Goal: Task Accomplishment & Management: Manage account settings

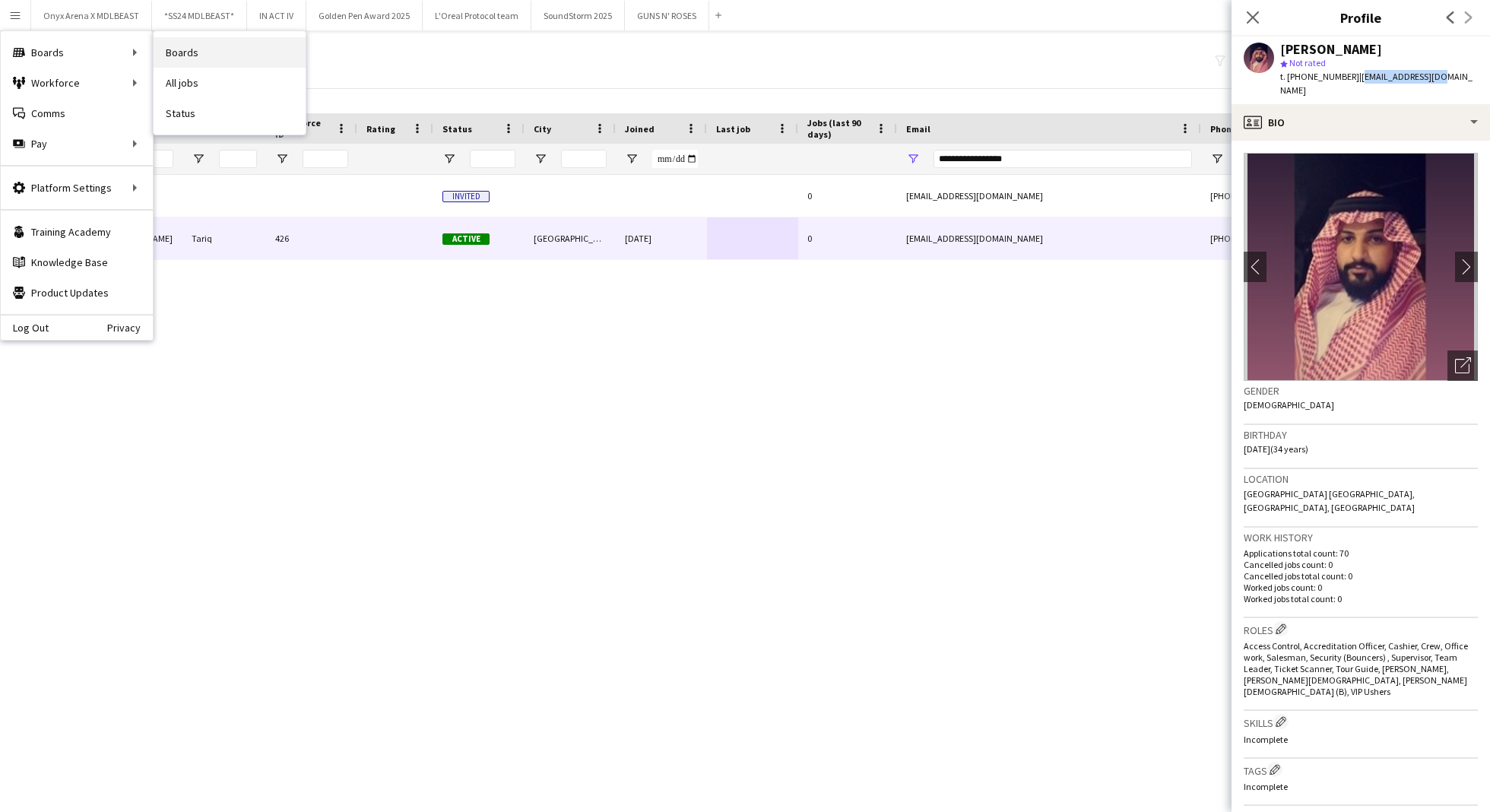
click at [202, 51] on link "Boards" at bounding box center [229, 52] width 152 height 31
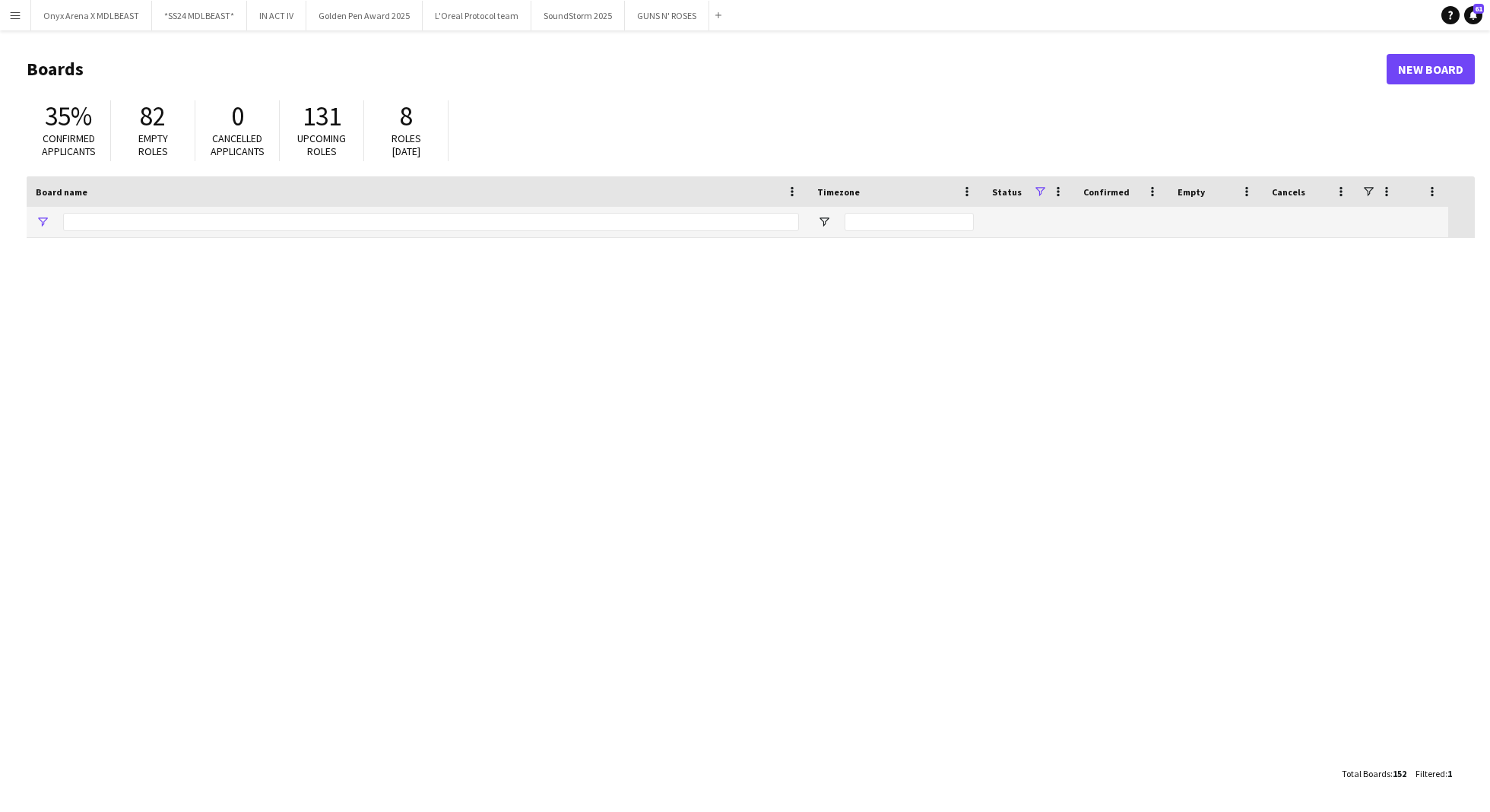
type input "***"
click at [1446, 65] on link "New Board" at bounding box center [1430, 69] width 88 height 31
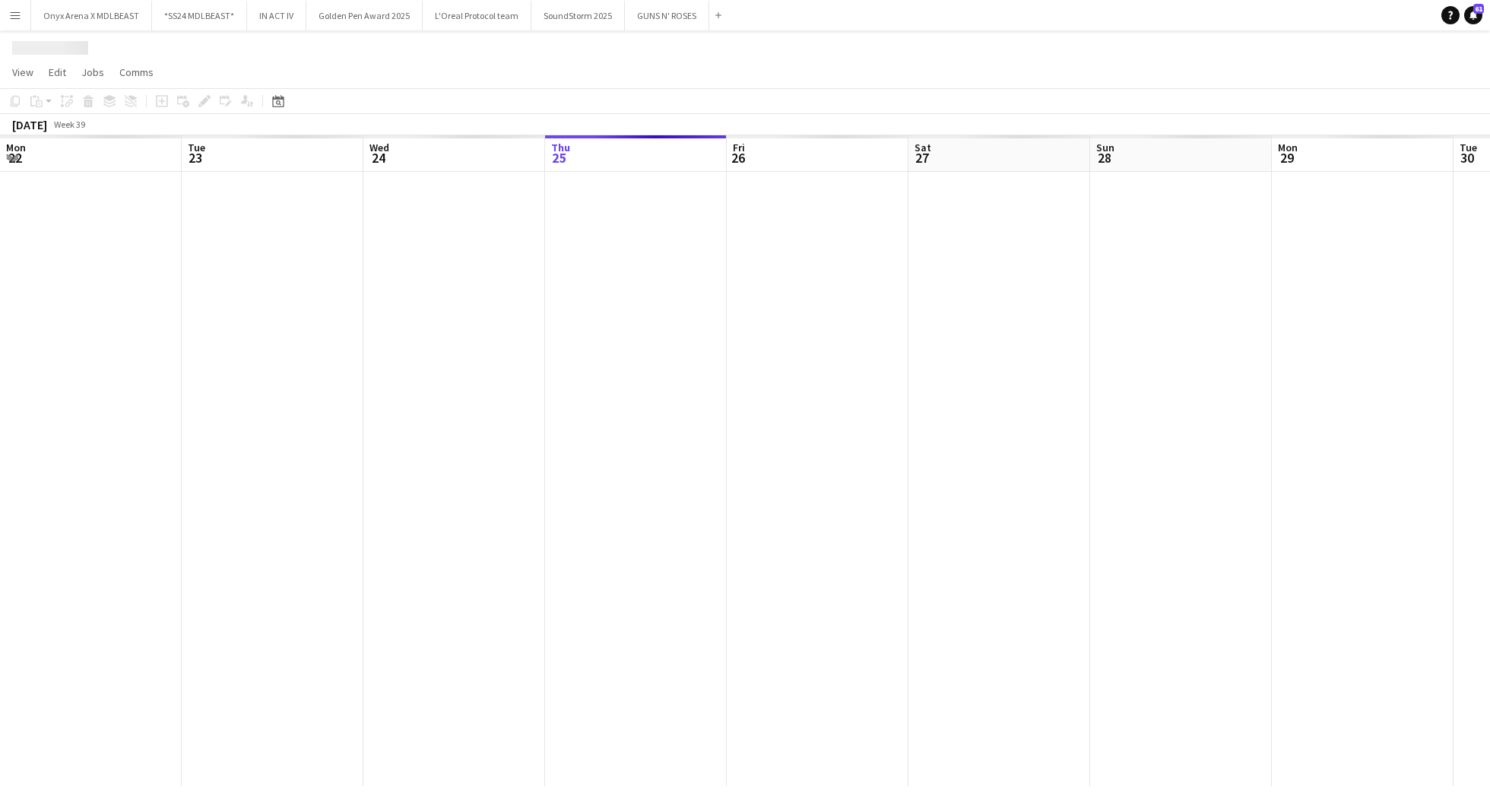
scroll to position [0, 364]
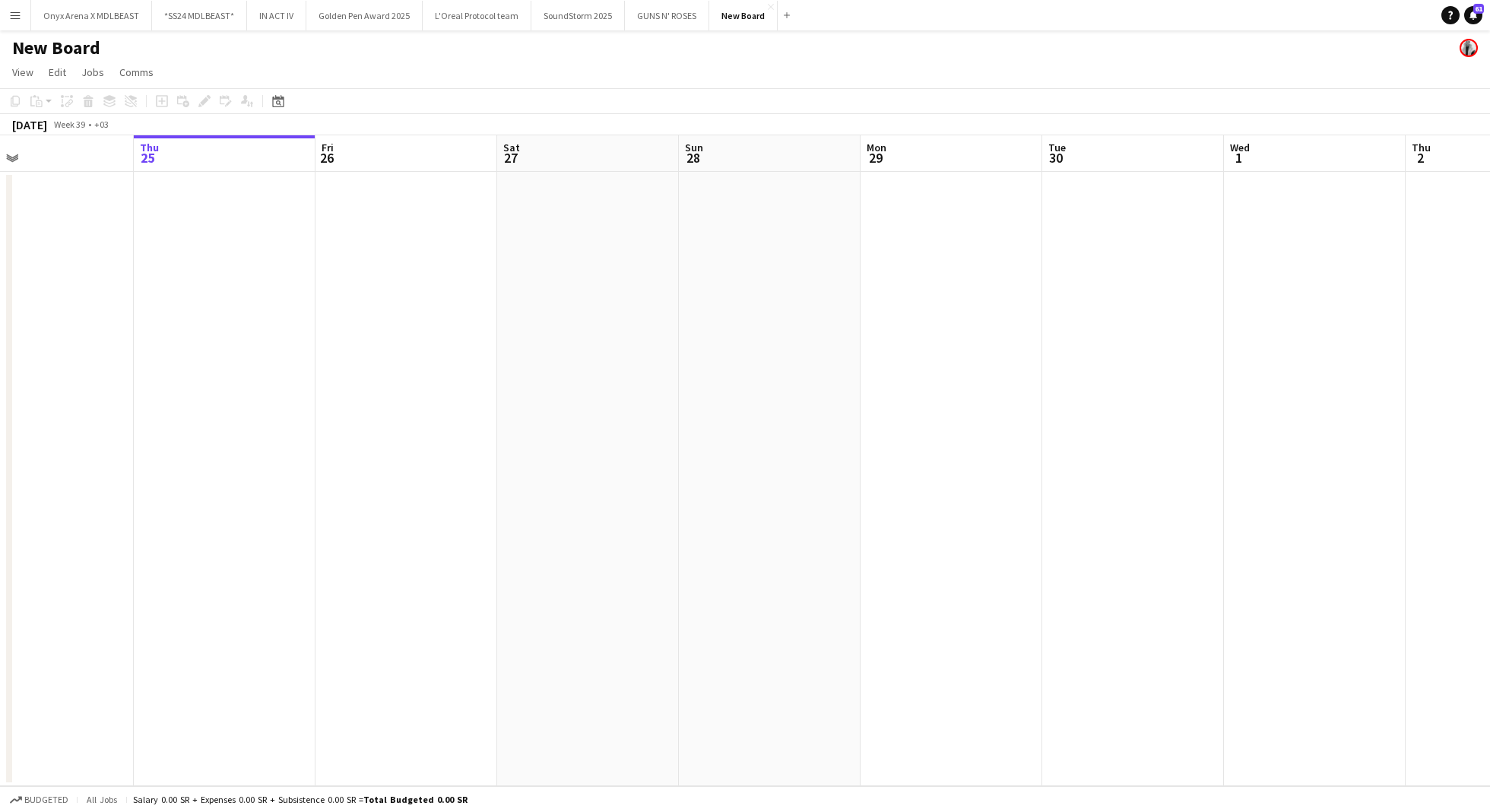
scroll to position [0, 609]
click at [972, 238] on app-date-cell at bounding box center [935, 479] width 181 height 614
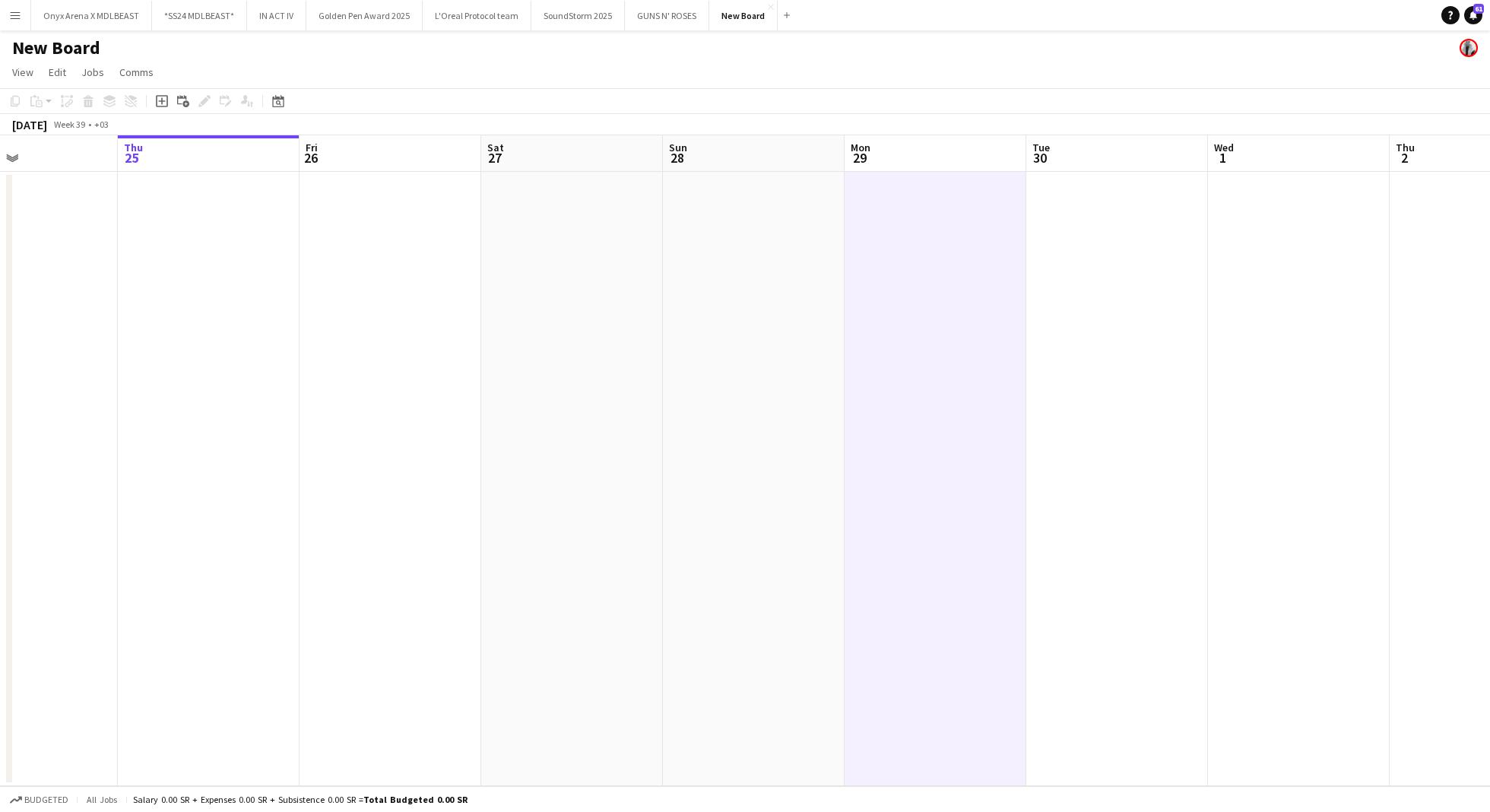
click at [1109, 237] on app-date-cell at bounding box center [1117, 479] width 181 height 614
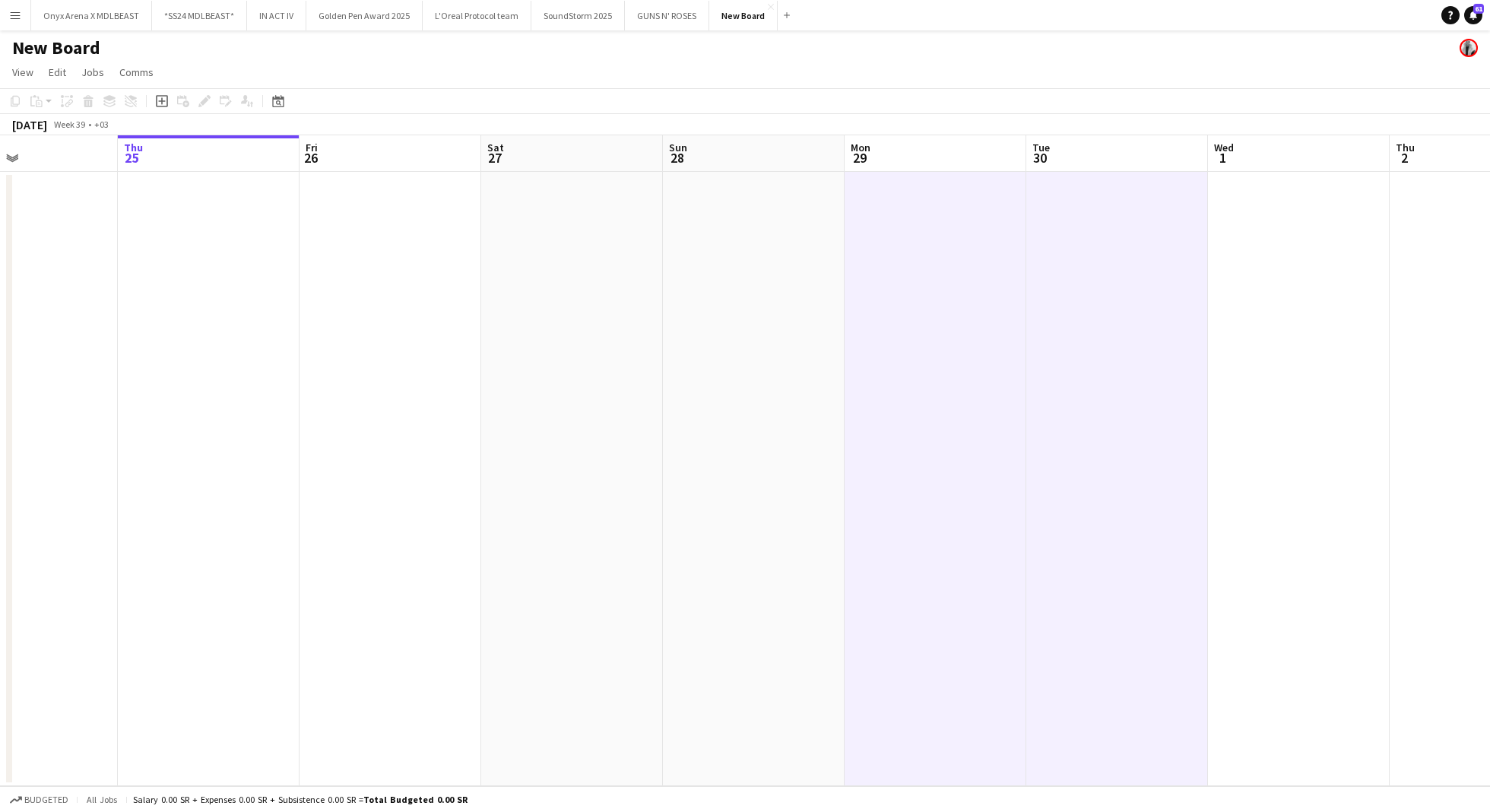
click at [1332, 261] on app-date-cell at bounding box center [1299, 479] width 181 height 614
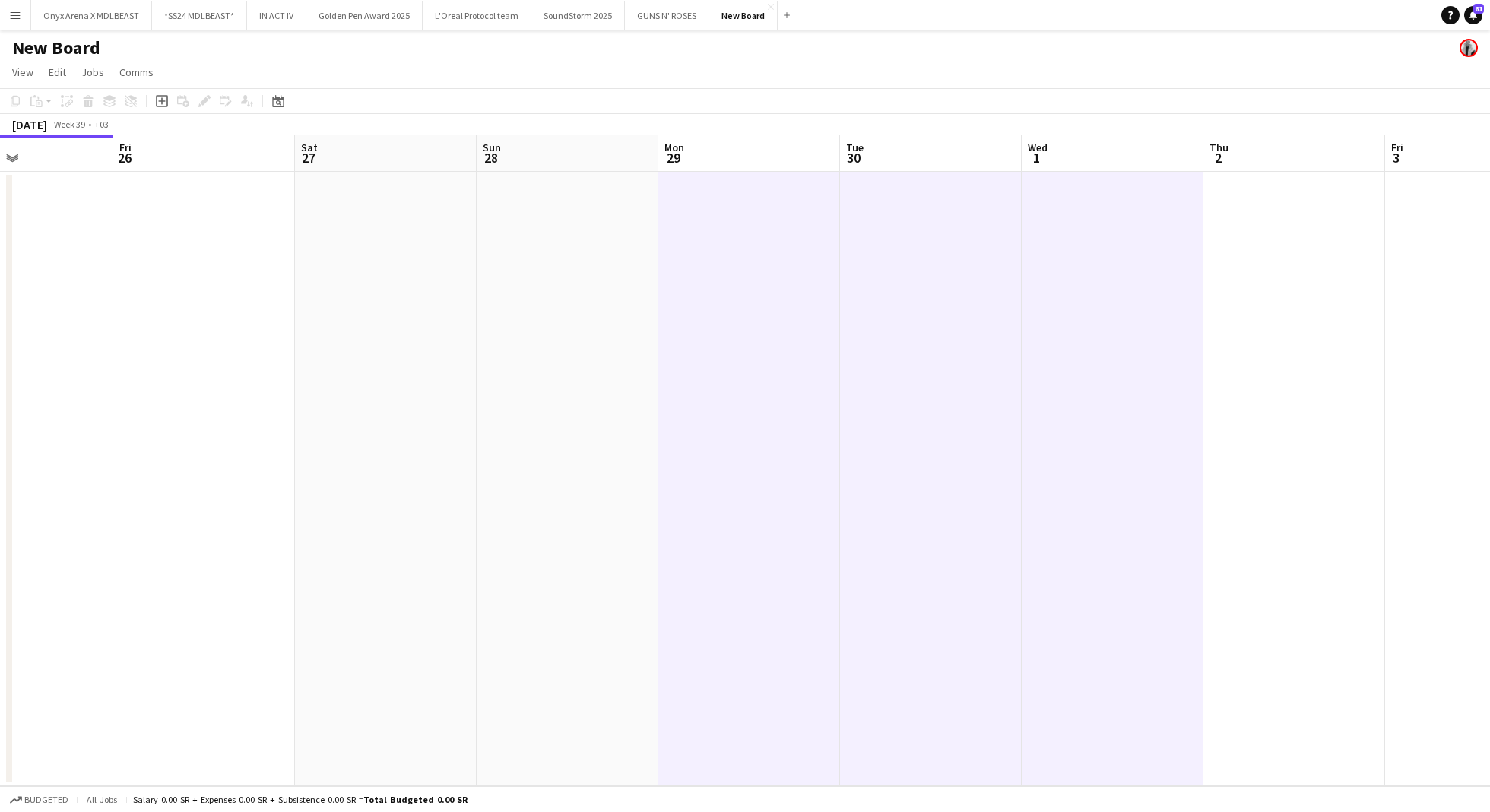
scroll to position [0, 471]
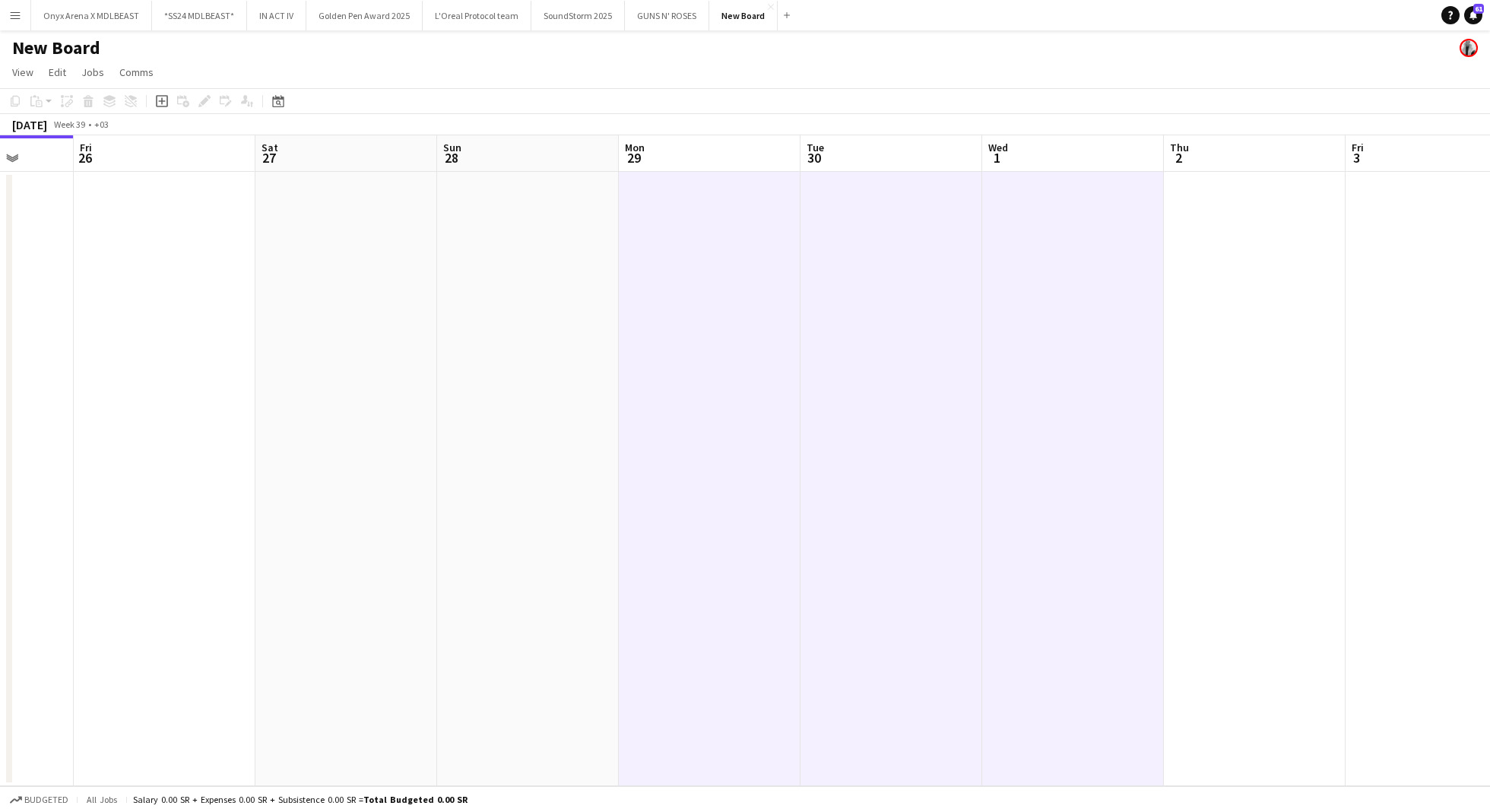
click at [1287, 260] on app-date-cell at bounding box center [1254, 479] width 181 height 614
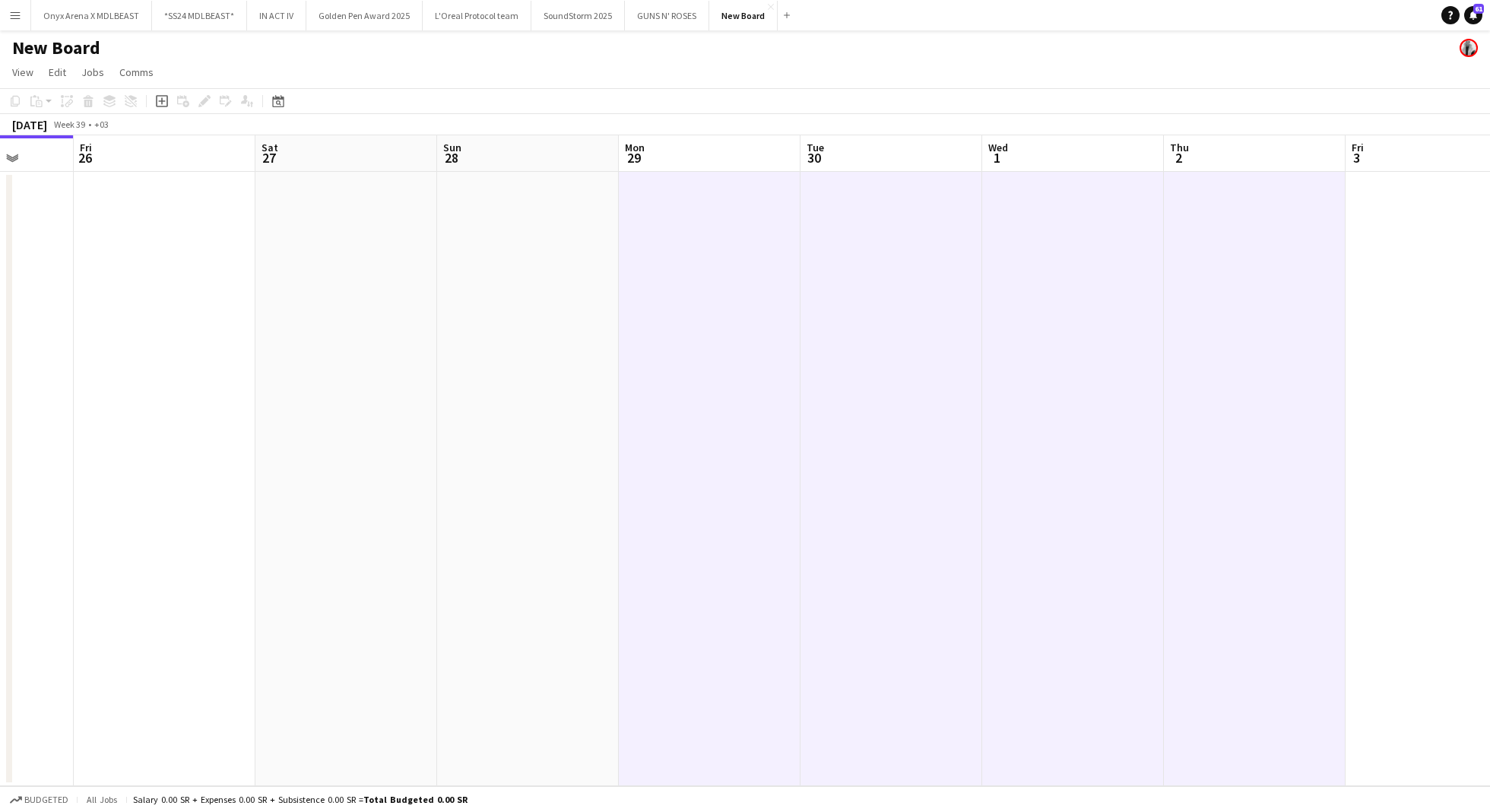
click at [209, 256] on app-date-cell at bounding box center [165, 479] width 181 height 614
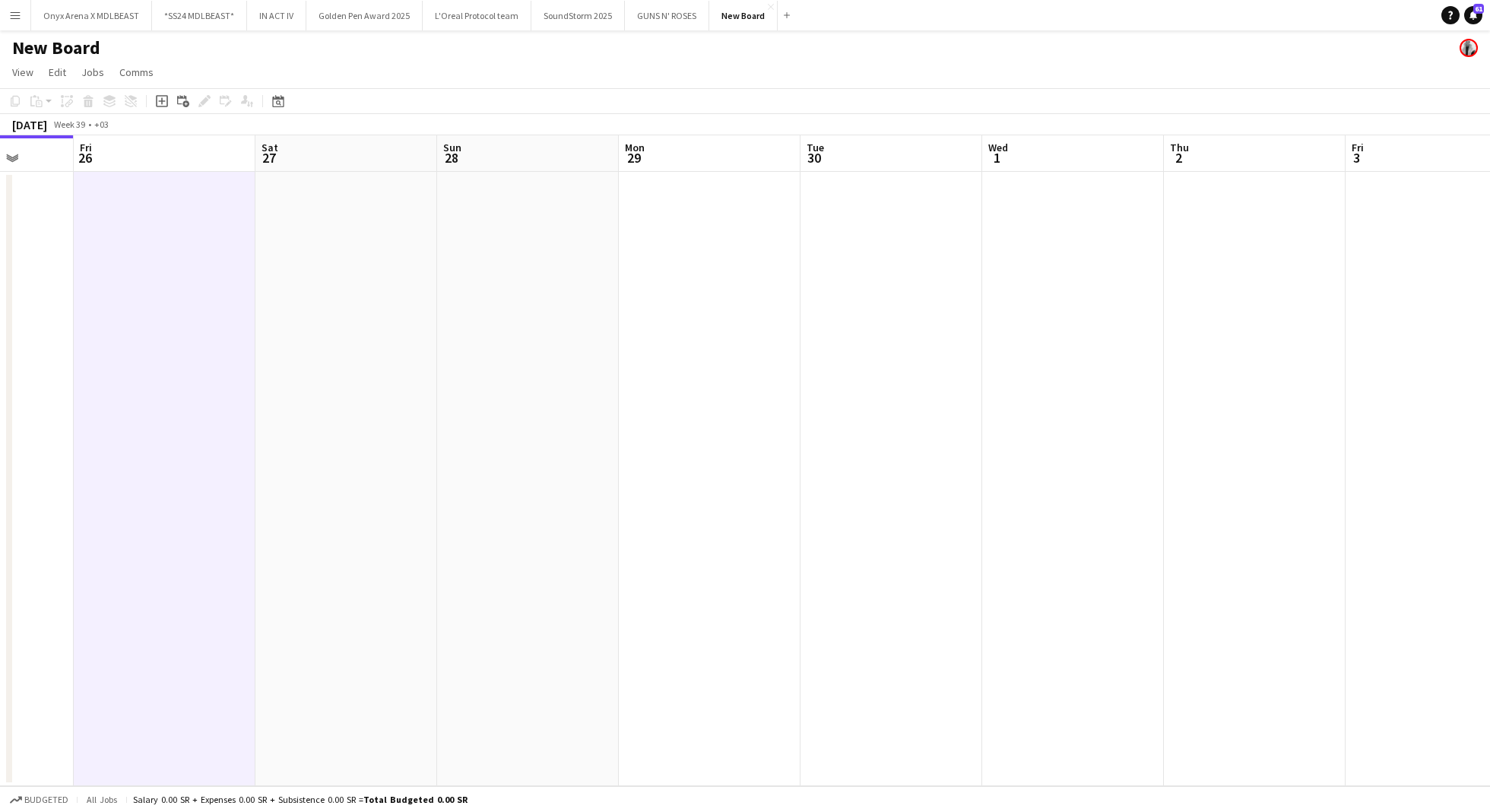
click at [209, 256] on app-date-cell at bounding box center [165, 479] width 181 height 614
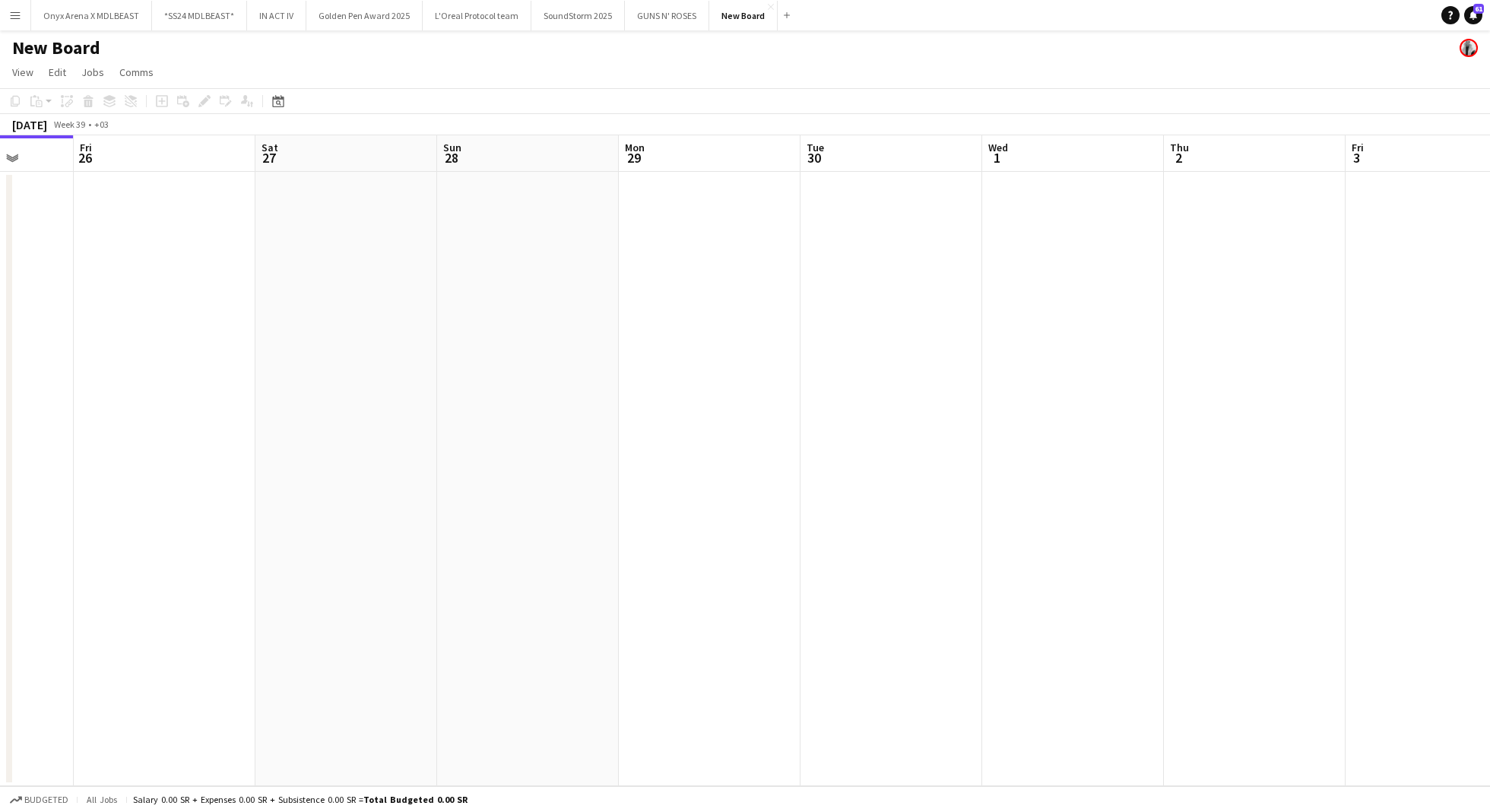
click at [209, 256] on app-date-cell at bounding box center [165, 479] width 181 height 614
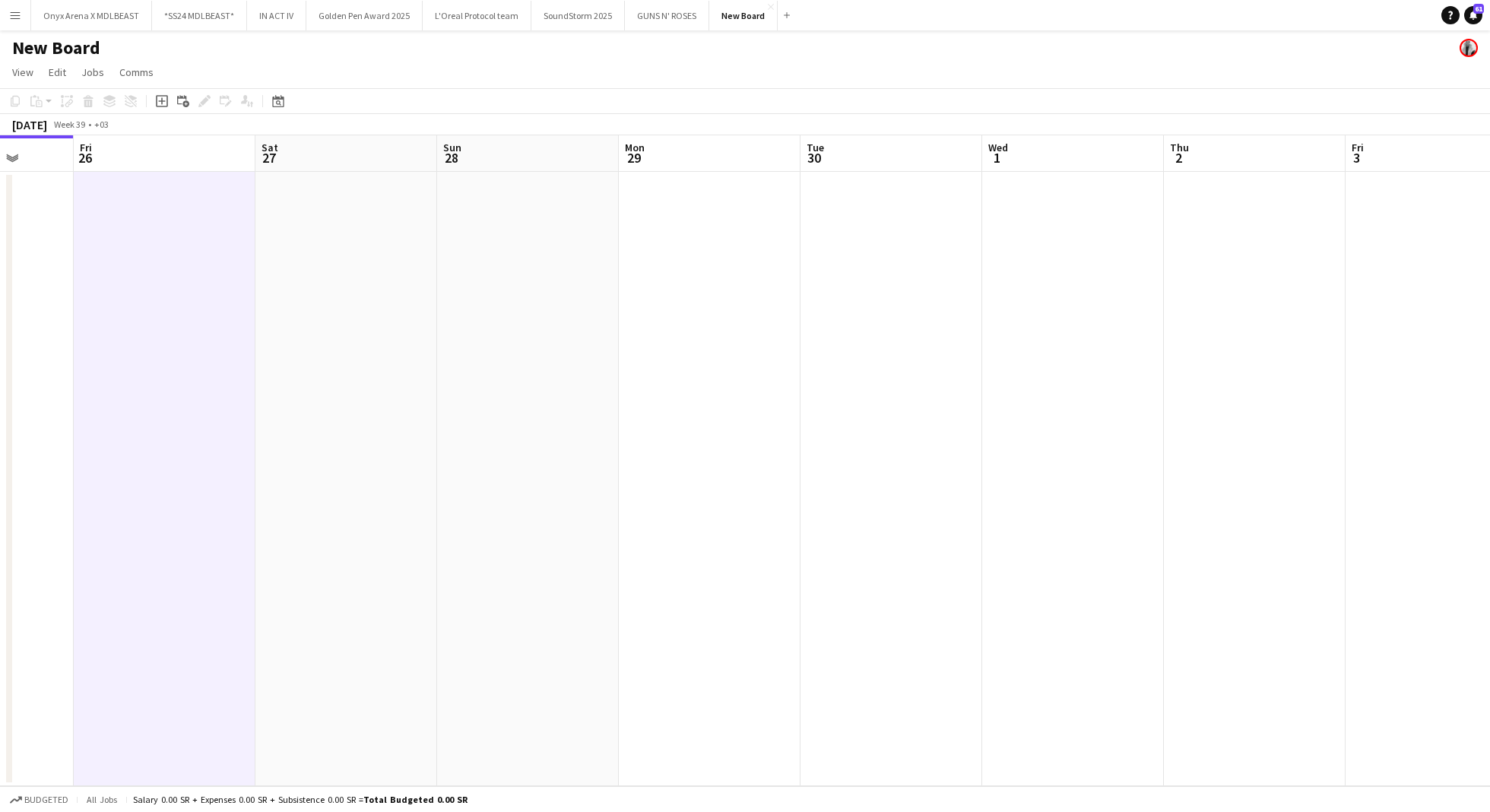
click at [695, 257] on app-date-cell at bounding box center [709, 479] width 181 height 614
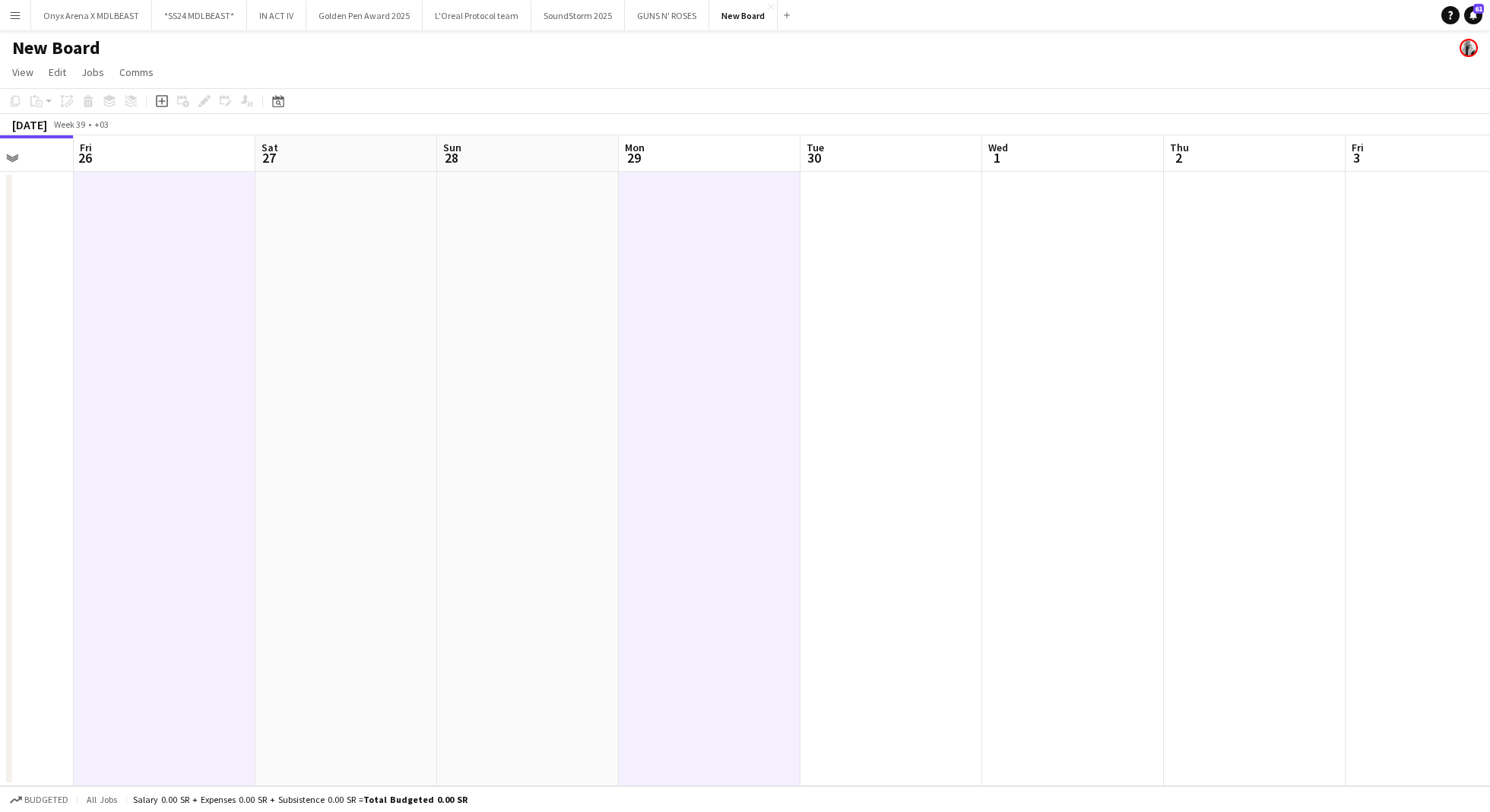
click at [870, 263] on app-date-cell at bounding box center [892, 479] width 181 height 614
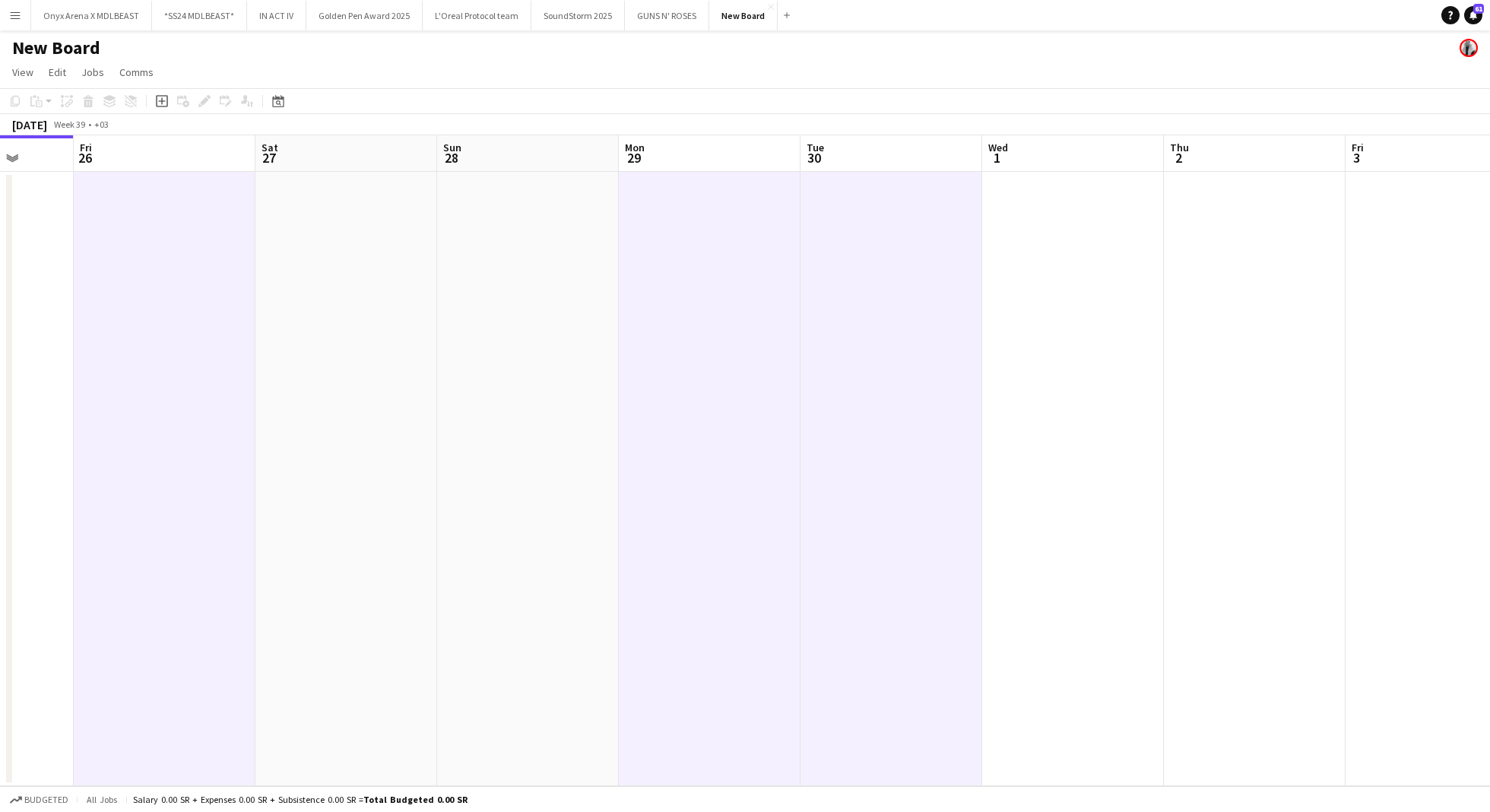
click at [1072, 239] on app-date-cell at bounding box center [1073, 479] width 181 height 614
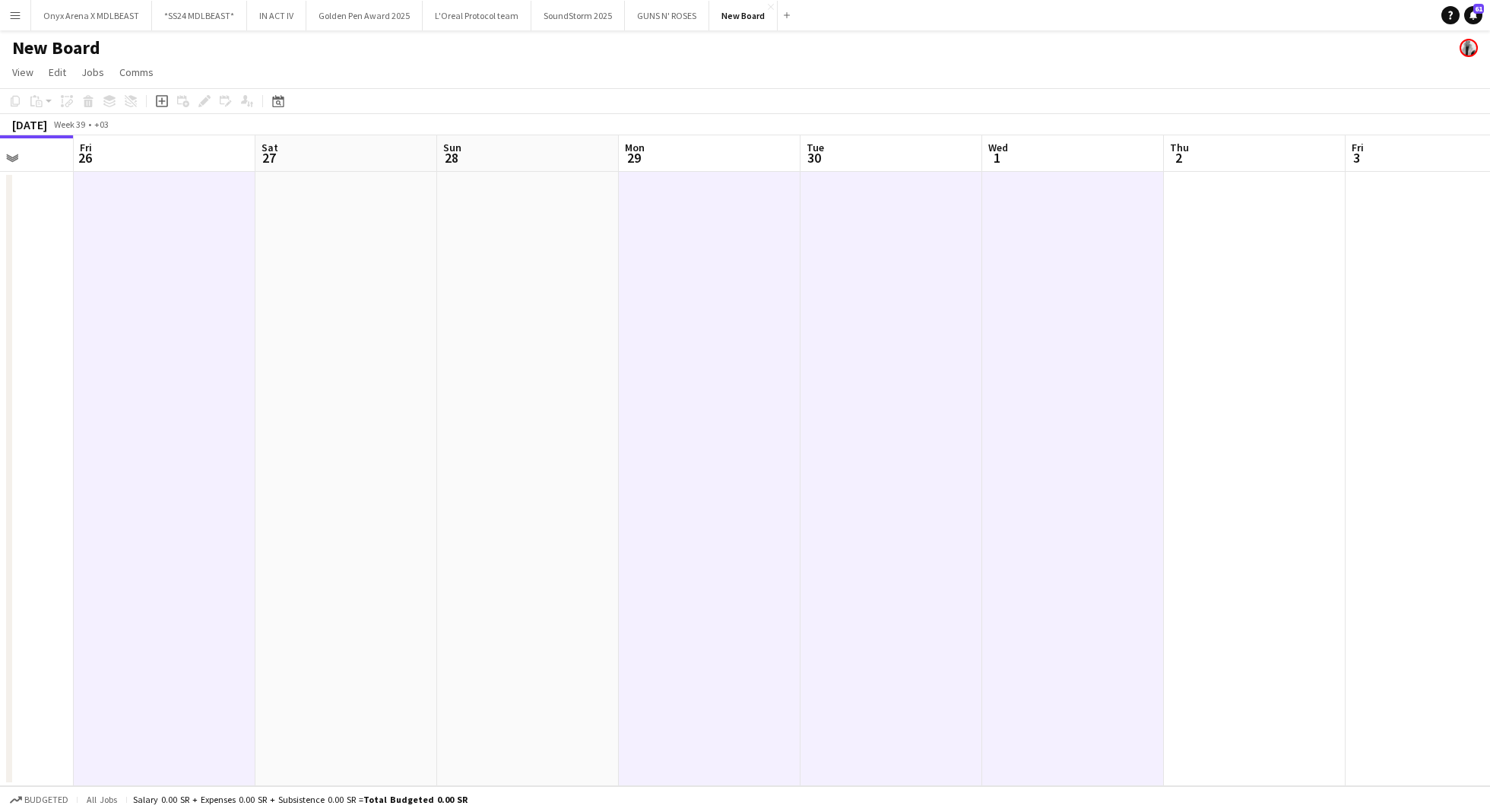
click at [1248, 249] on app-date-cell at bounding box center [1254, 479] width 181 height 614
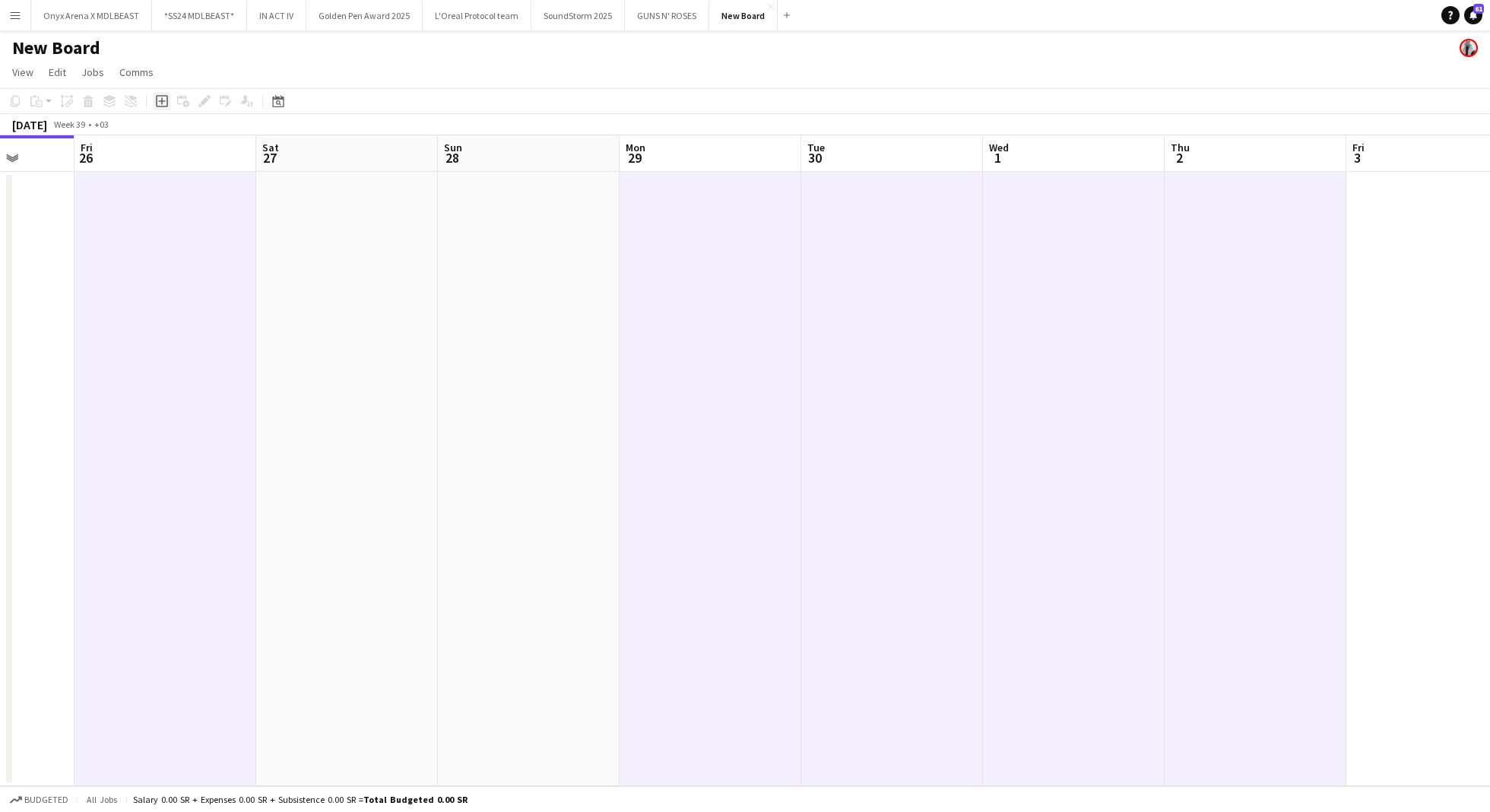
click at [163, 103] on icon "Add job" at bounding box center [162, 101] width 12 height 12
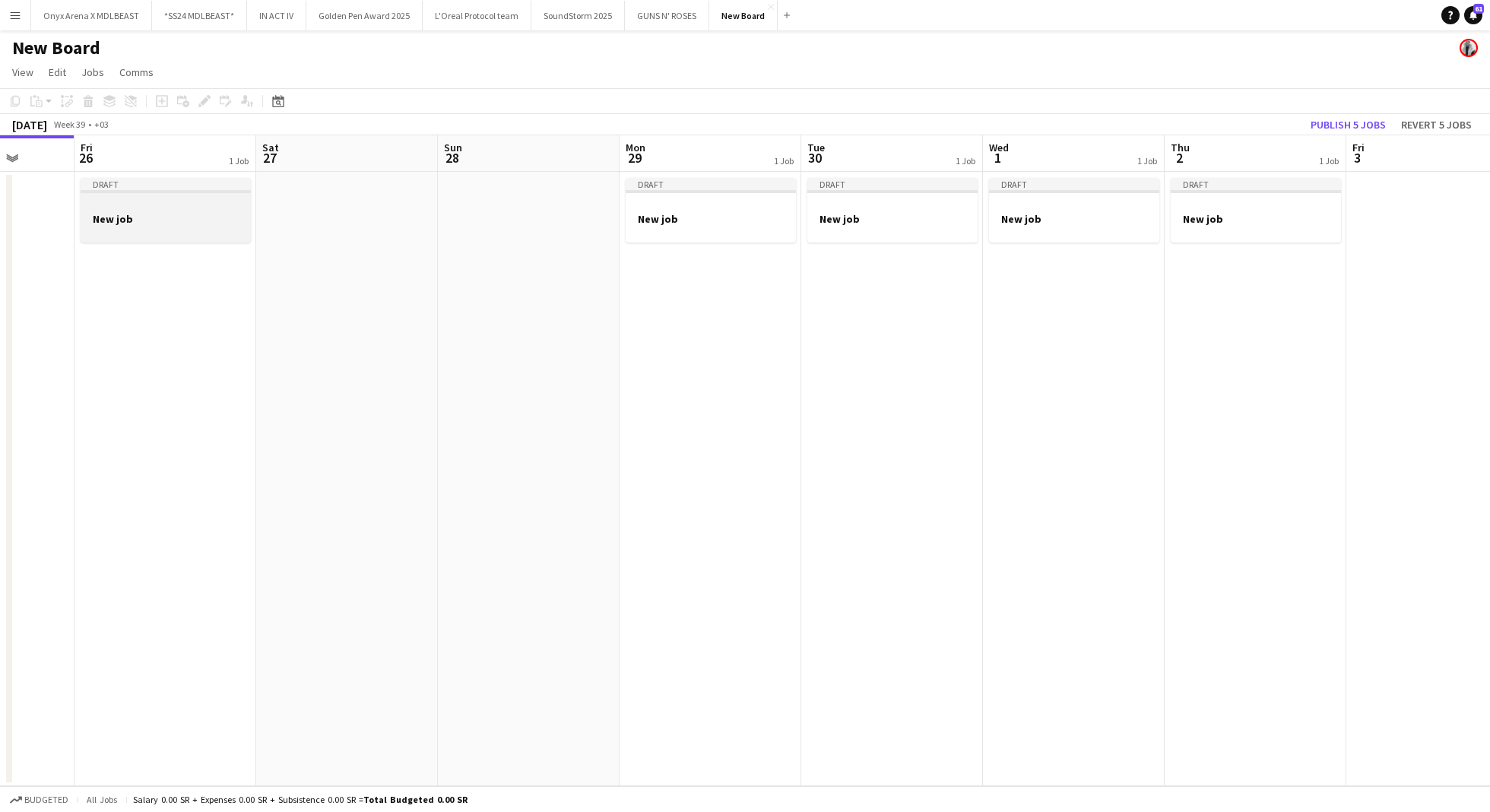
click at [162, 222] on h3 "New job" at bounding box center [165, 219] width 170 height 14
click at [87, 98] on icon at bounding box center [87, 97] width 10 height 3
click at [862, 208] on div at bounding box center [892, 204] width 170 height 11
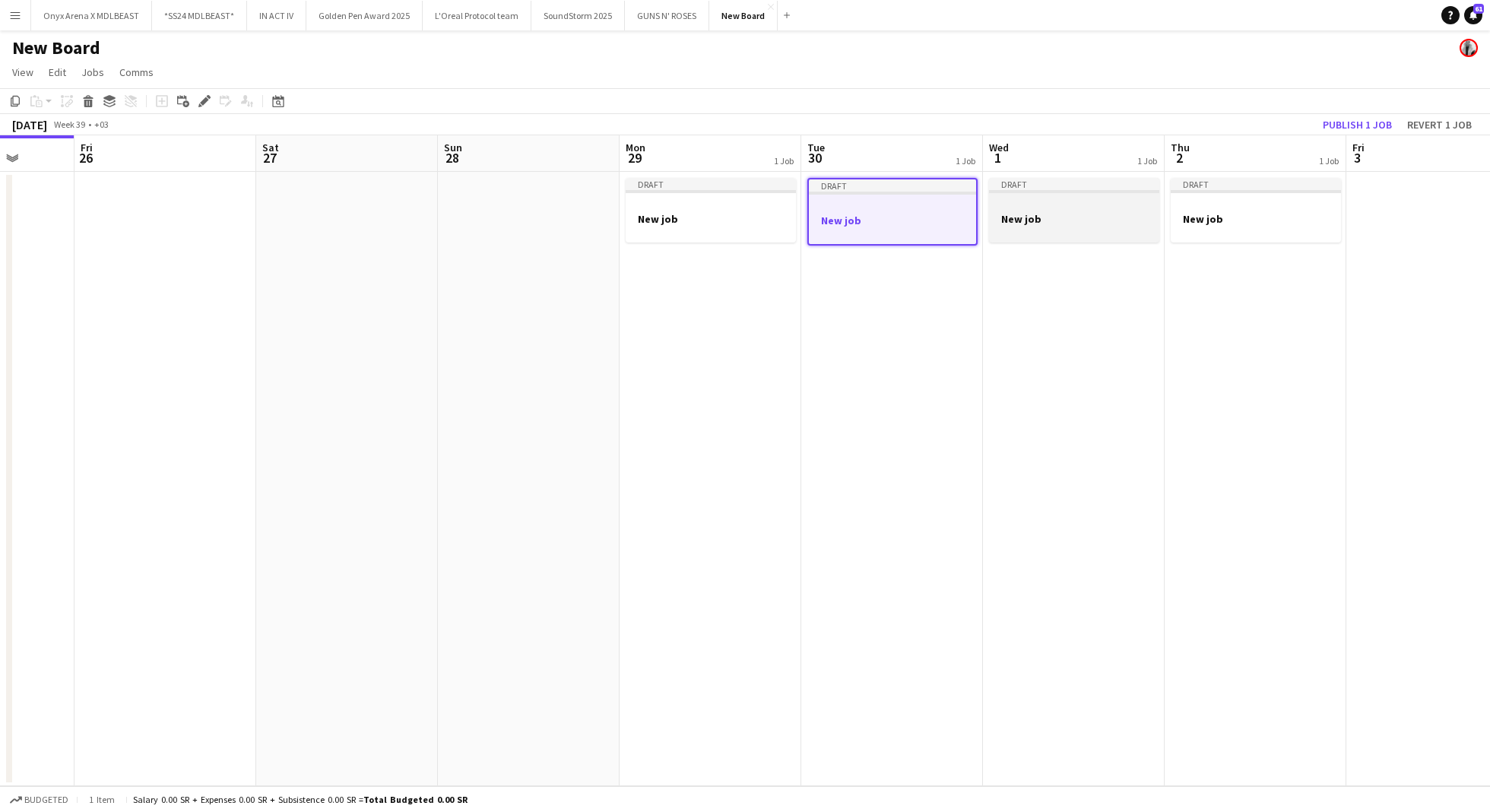
click at [1025, 217] on h3 "New job" at bounding box center [1074, 219] width 170 height 14
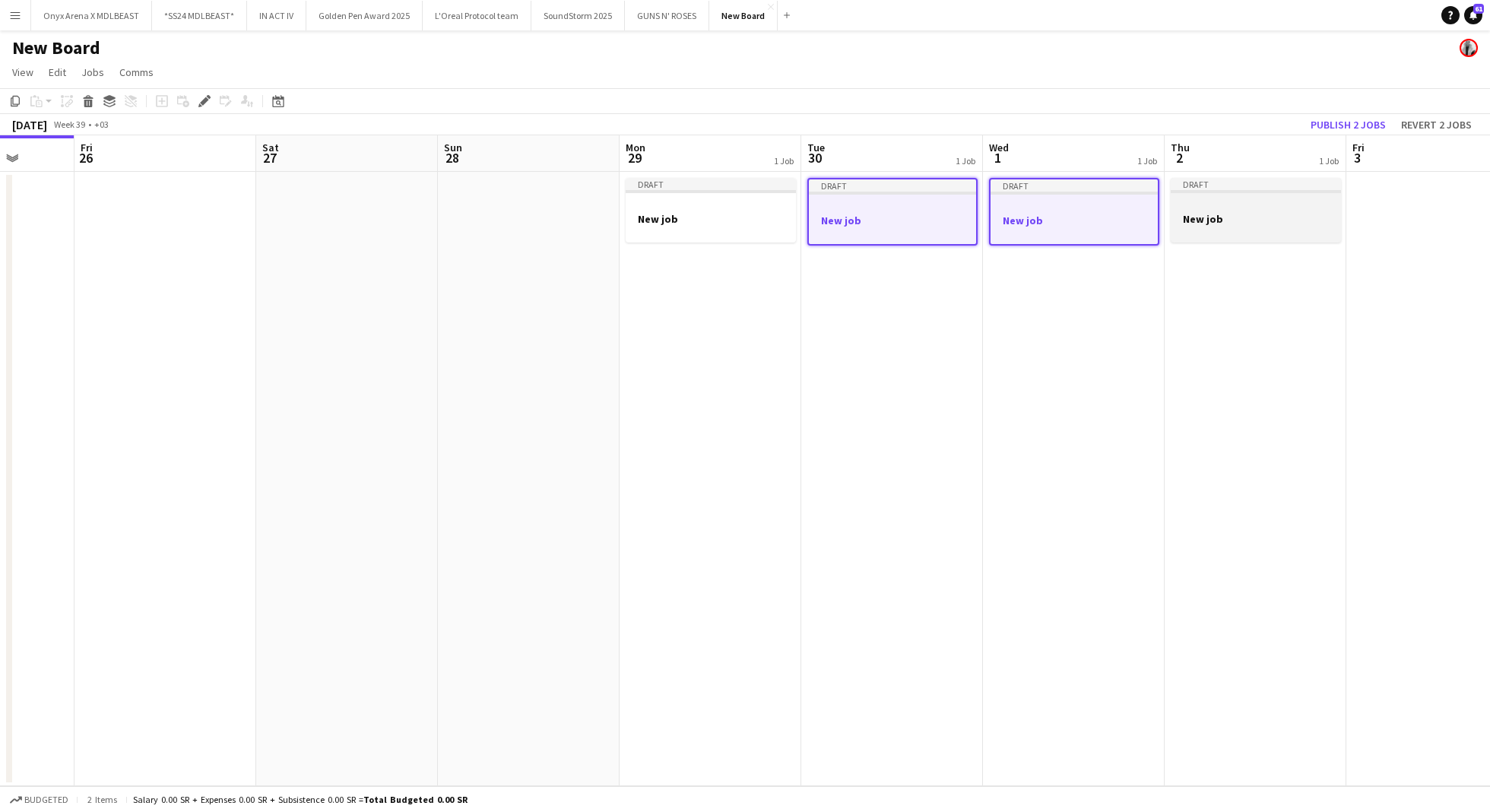
click at [1217, 208] on div at bounding box center [1255, 204] width 170 height 11
click at [95, 101] on div "Delete" at bounding box center [88, 100] width 18 height 18
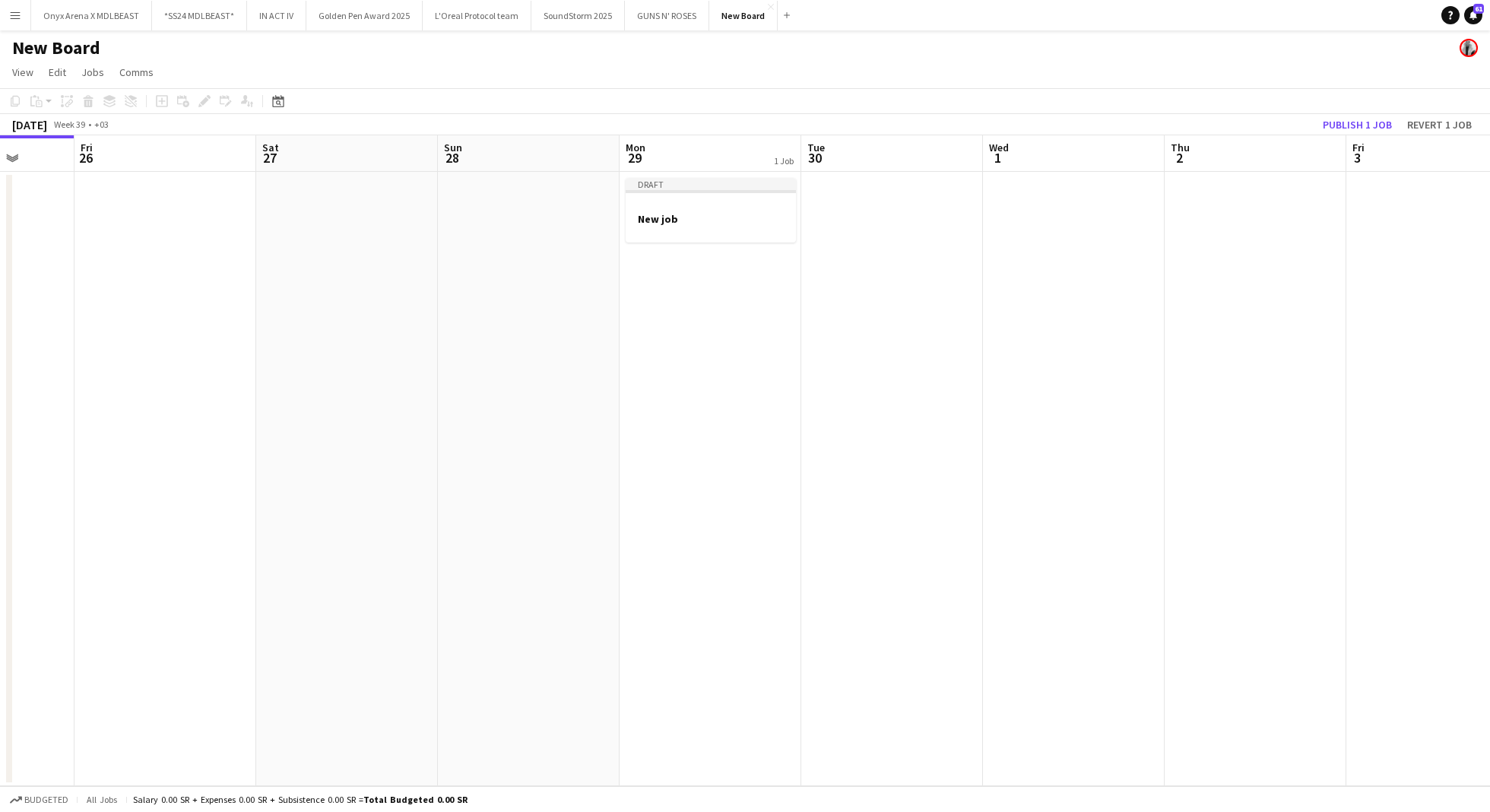
click at [914, 243] on app-date-cell at bounding box center [892, 479] width 181 height 614
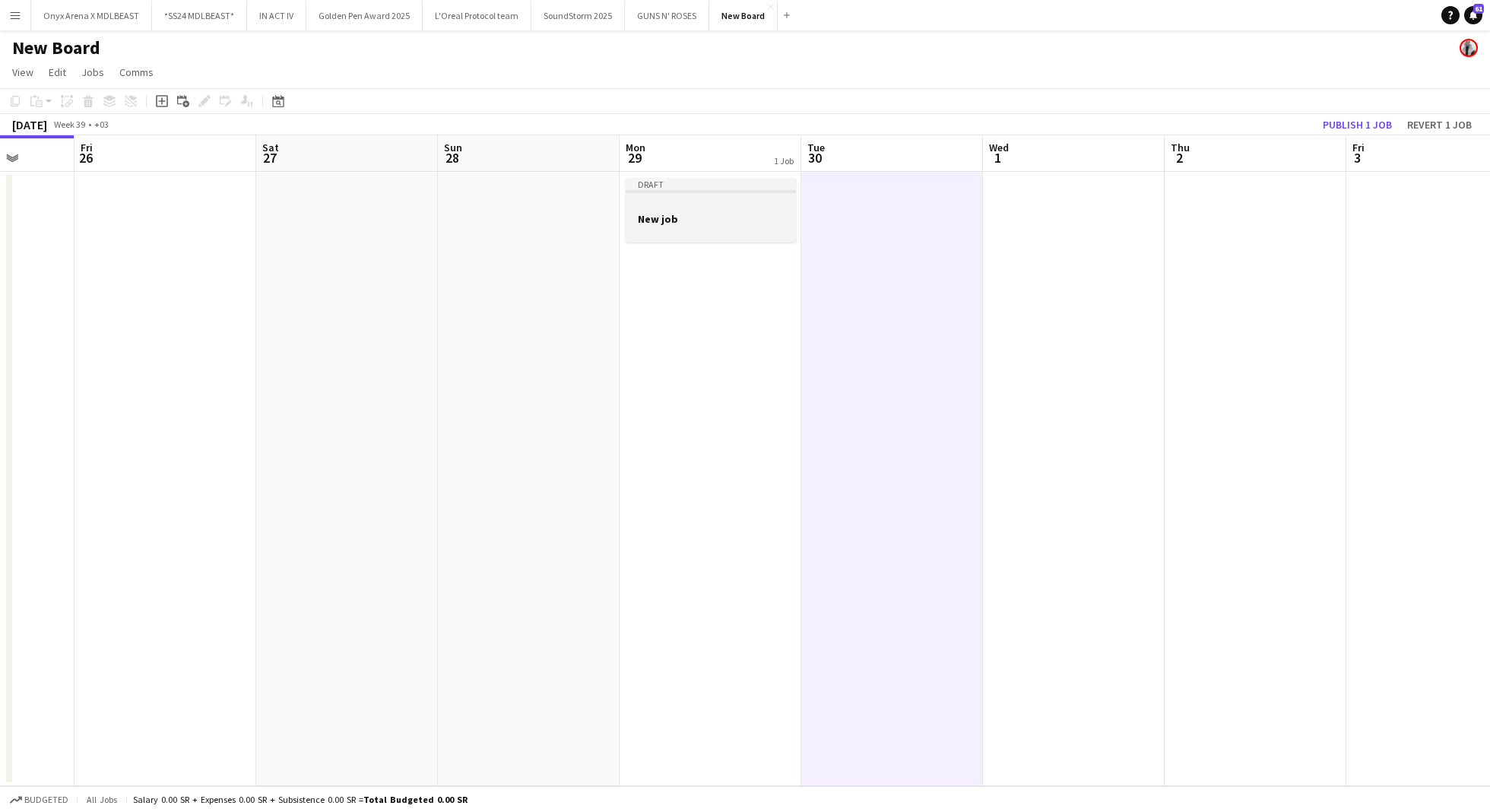
click at [737, 233] on div at bounding box center [710, 232] width 170 height 12
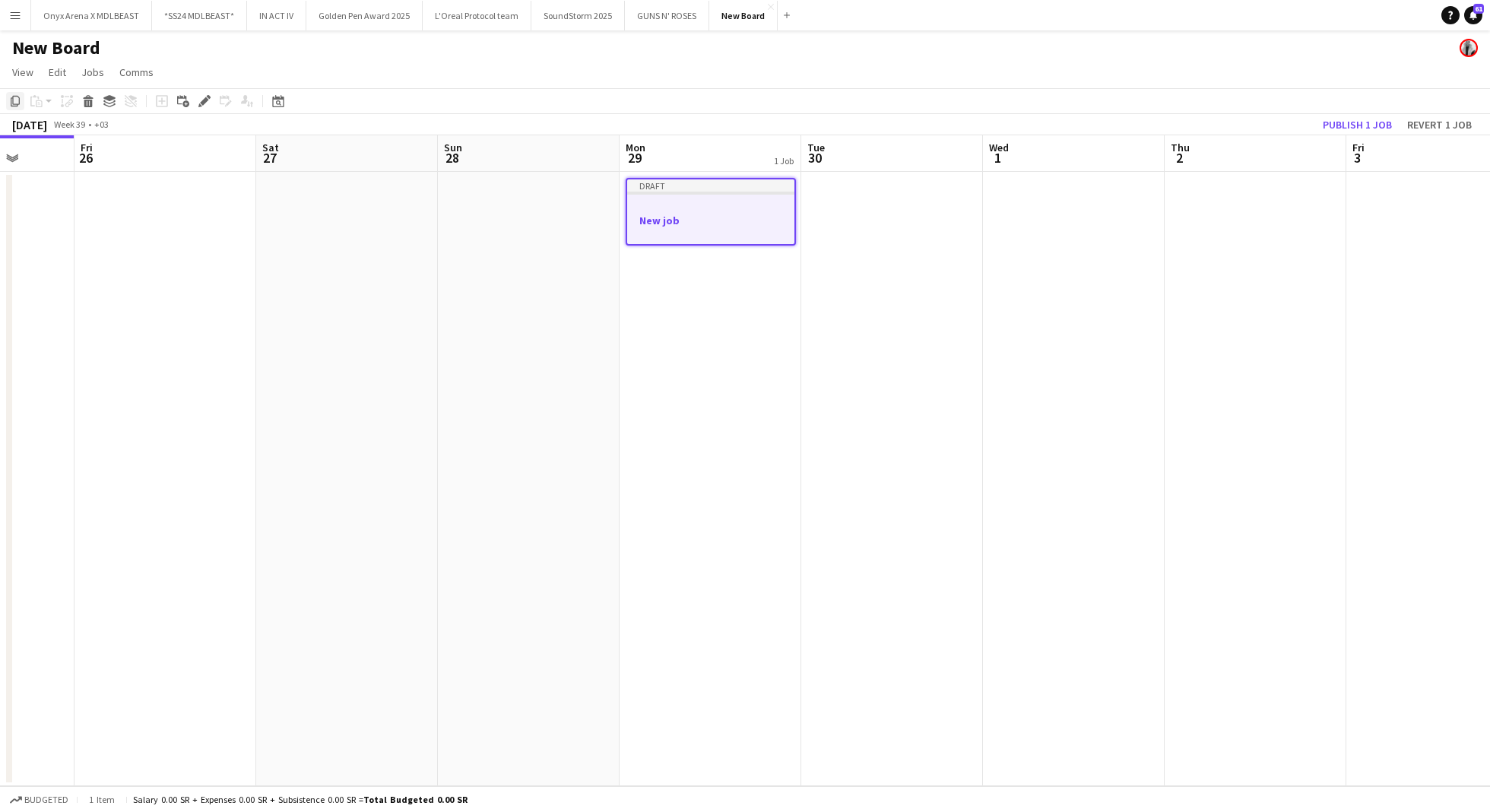
click at [17, 102] on icon "Copy" at bounding box center [15, 101] width 12 height 12
click at [854, 210] on app-date-cell at bounding box center [892, 479] width 181 height 614
click at [1145, 269] on app-date-cell at bounding box center [1074, 479] width 181 height 614
click at [830, 215] on app-date-cell at bounding box center [892, 479] width 181 height 614
click at [870, 209] on app-date-cell at bounding box center [892, 479] width 181 height 614
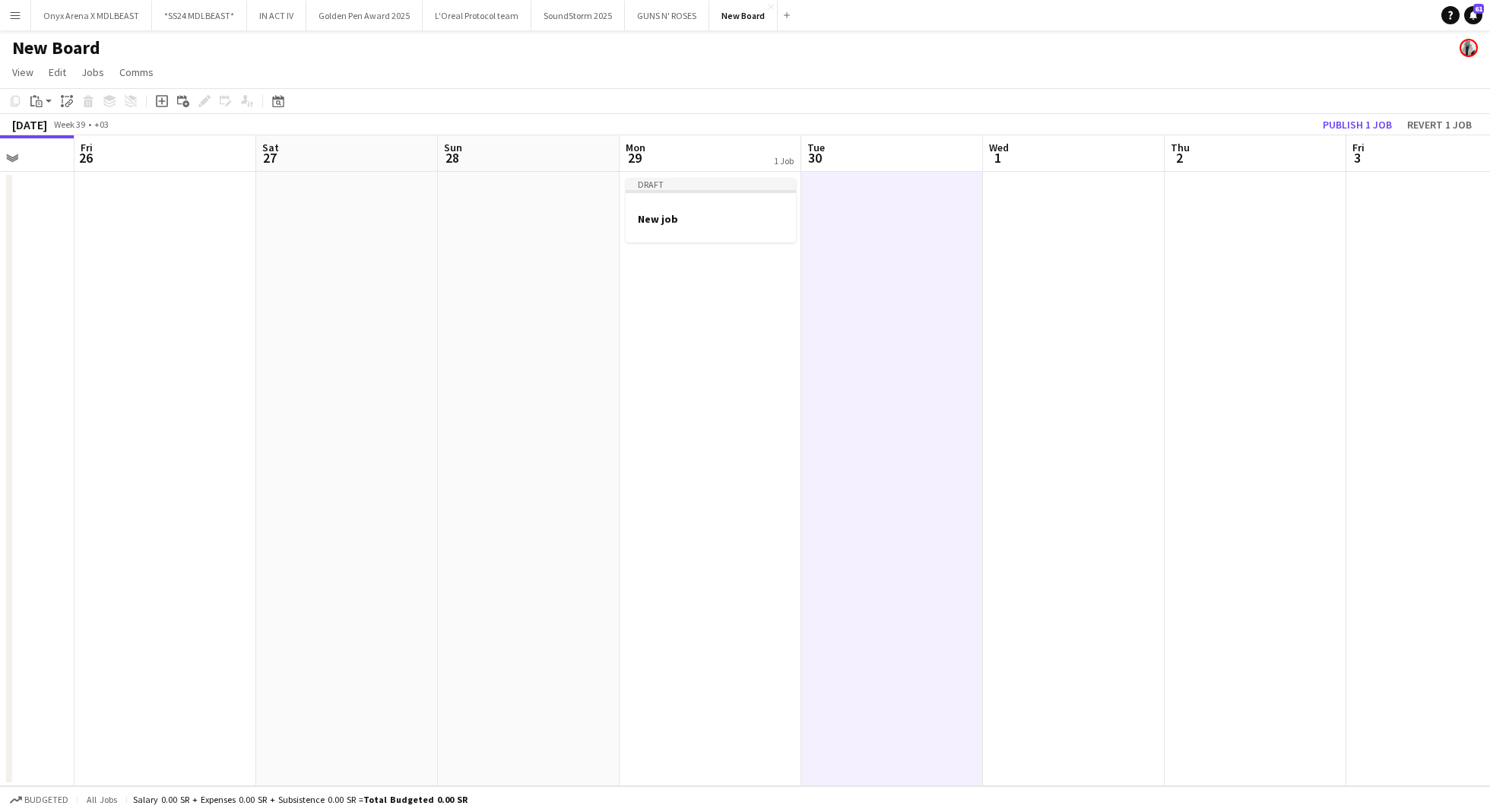
click at [1061, 218] on app-date-cell at bounding box center [1074, 479] width 181 height 614
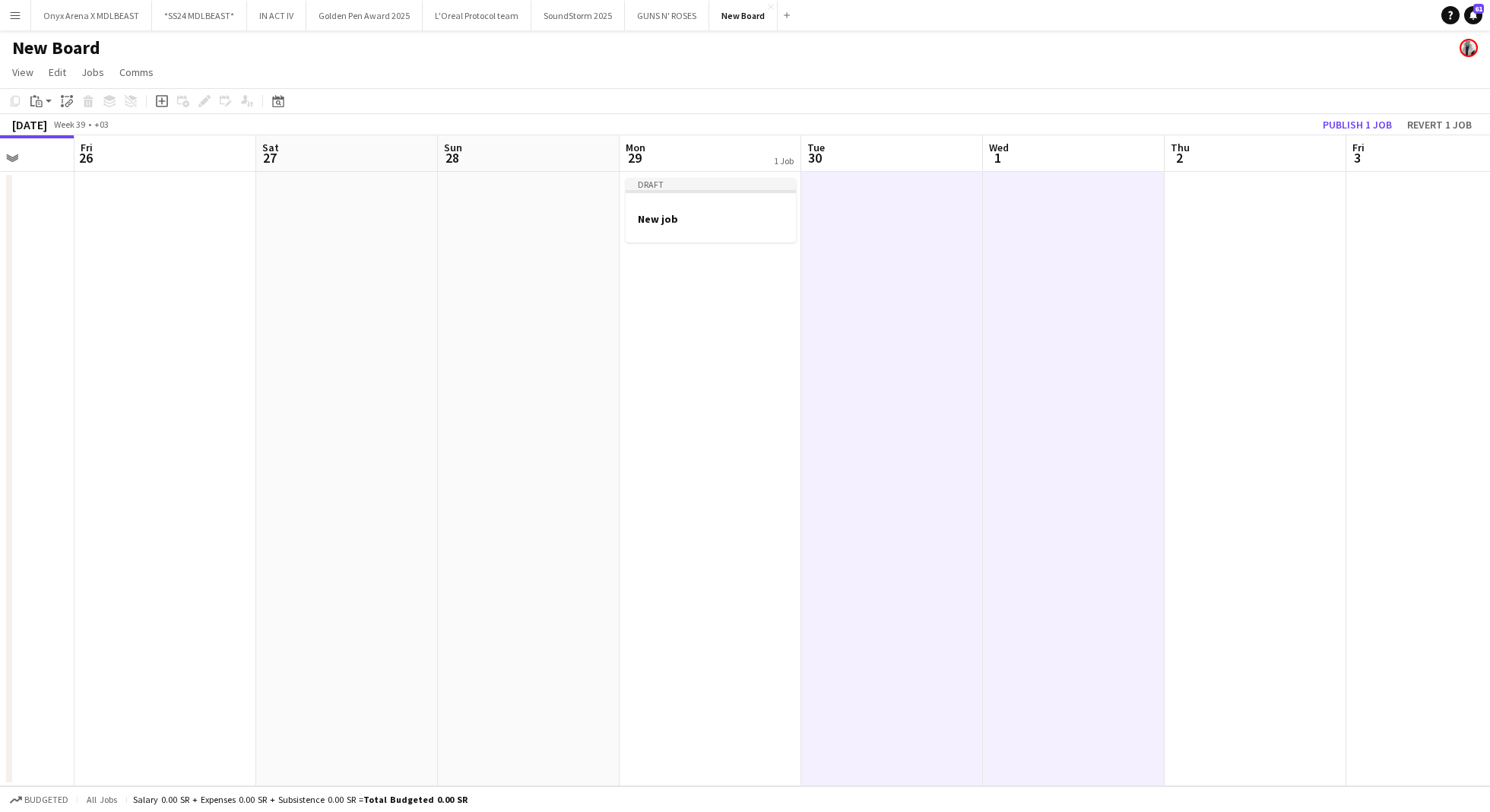
scroll to position [0, 470]
click at [1183, 236] on app-date-cell at bounding box center [1256, 479] width 181 height 614
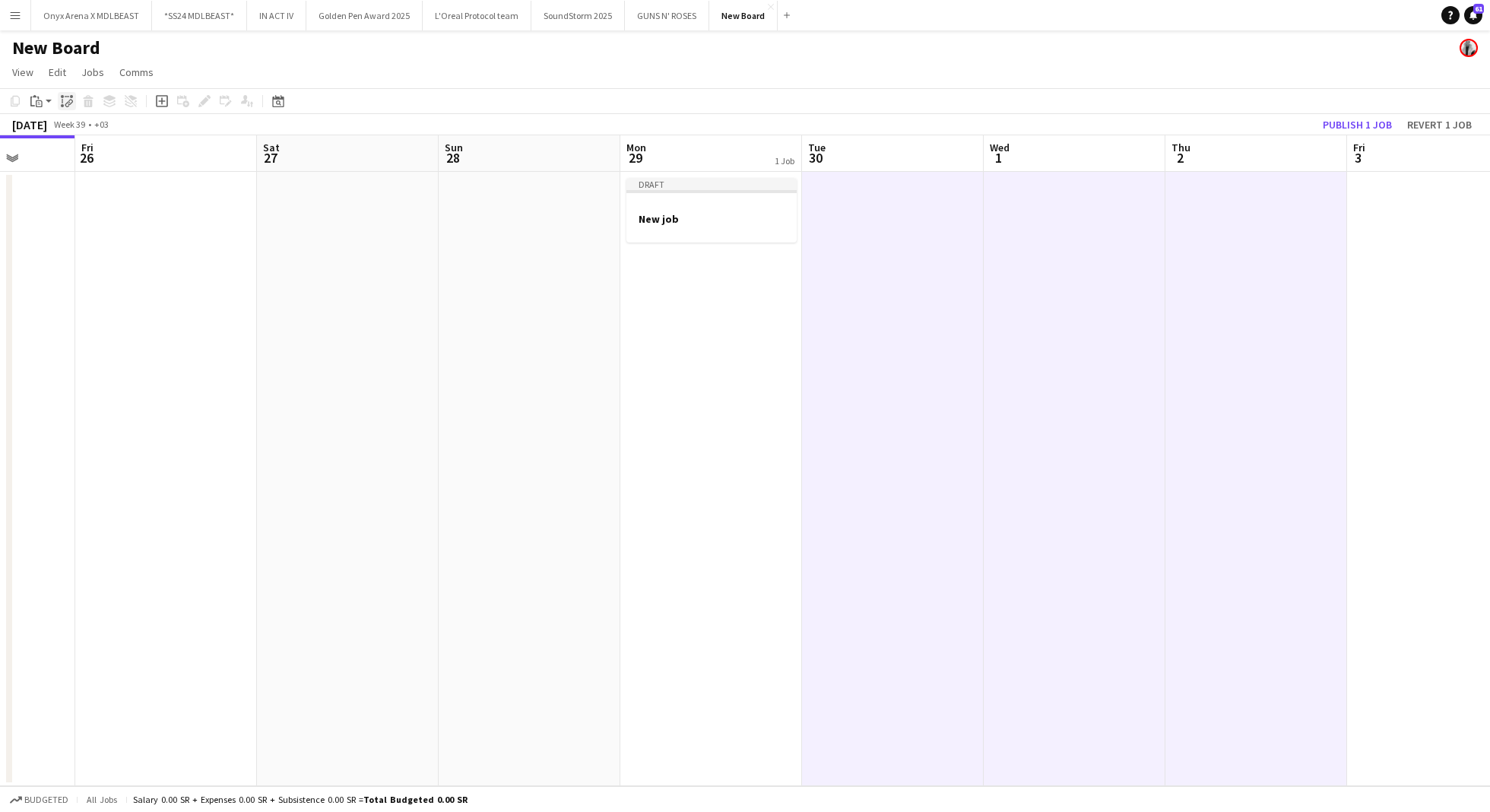
click at [59, 105] on div "Paste linked Job" at bounding box center [66, 100] width 18 height 18
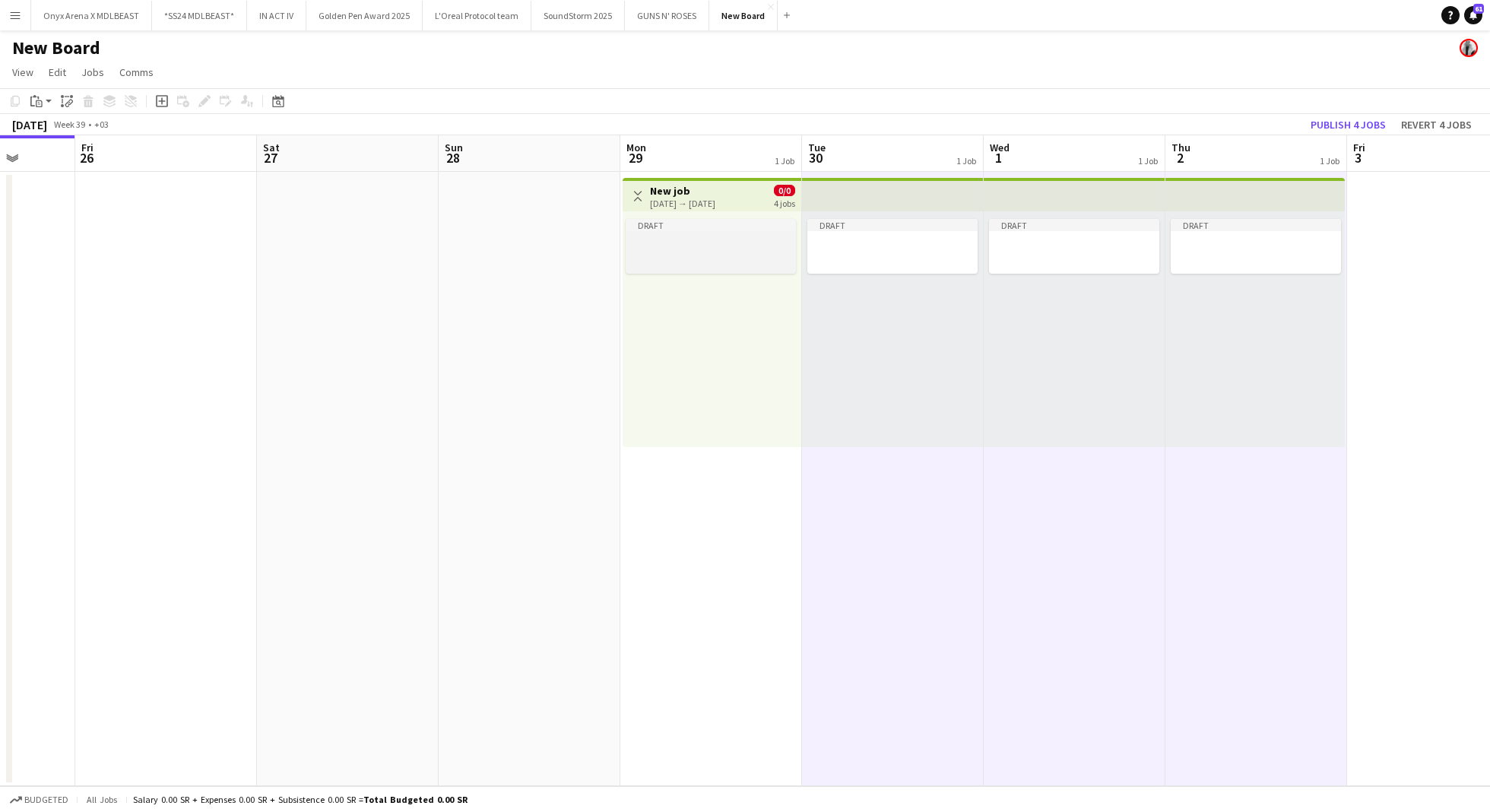
click at [666, 240] on div at bounding box center [710, 242] width 170 height 11
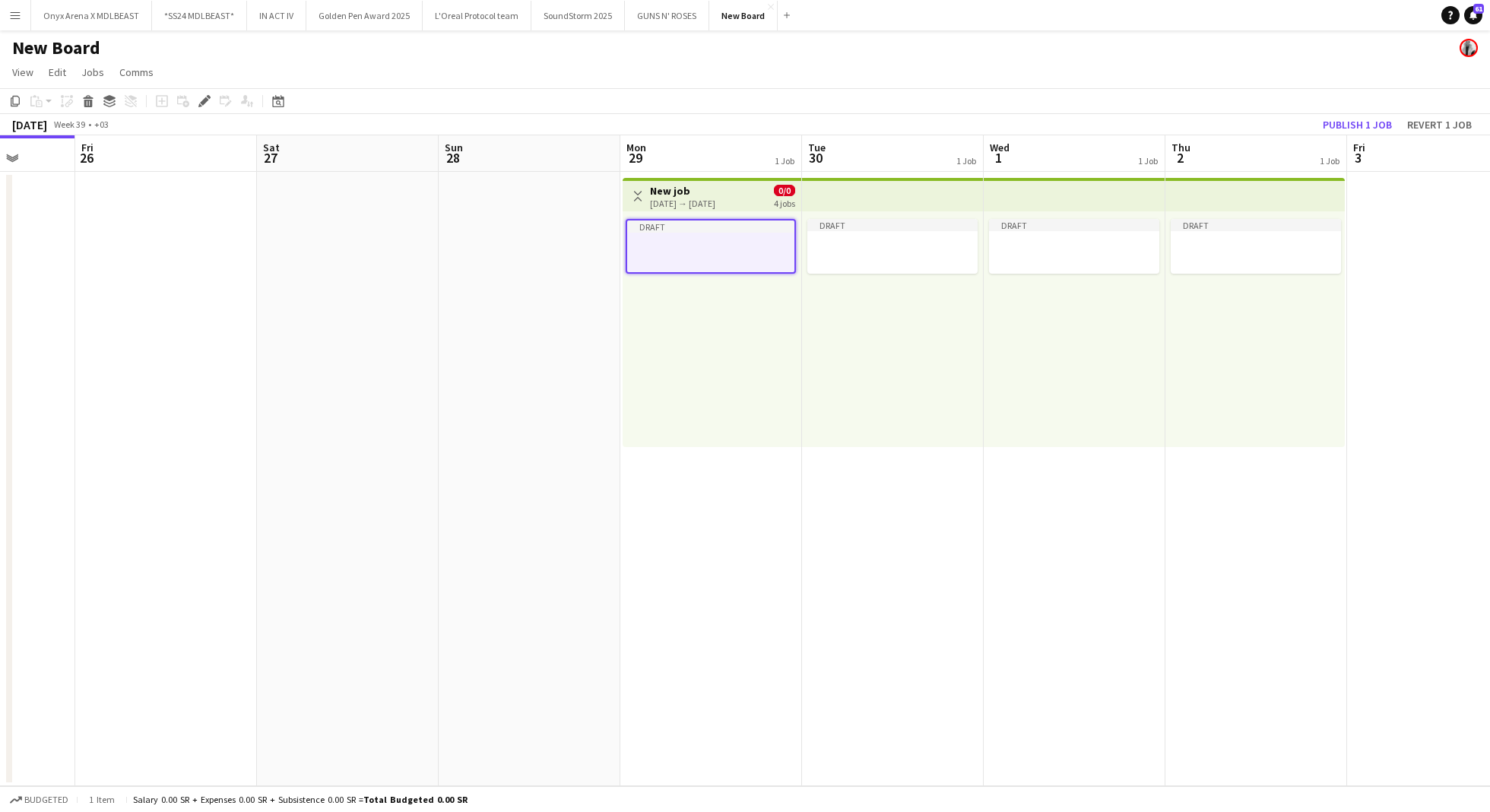
click at [682, 206] on div "[DATE] → [DATE]" at bounding box center [682, 203] width 65 height 11
click at [659, 238] on div at bounding box center [710, 242] width 170 height 11
click at [683, 214] on div "Draft" at bounding box center [712, 329] width 179 height 235
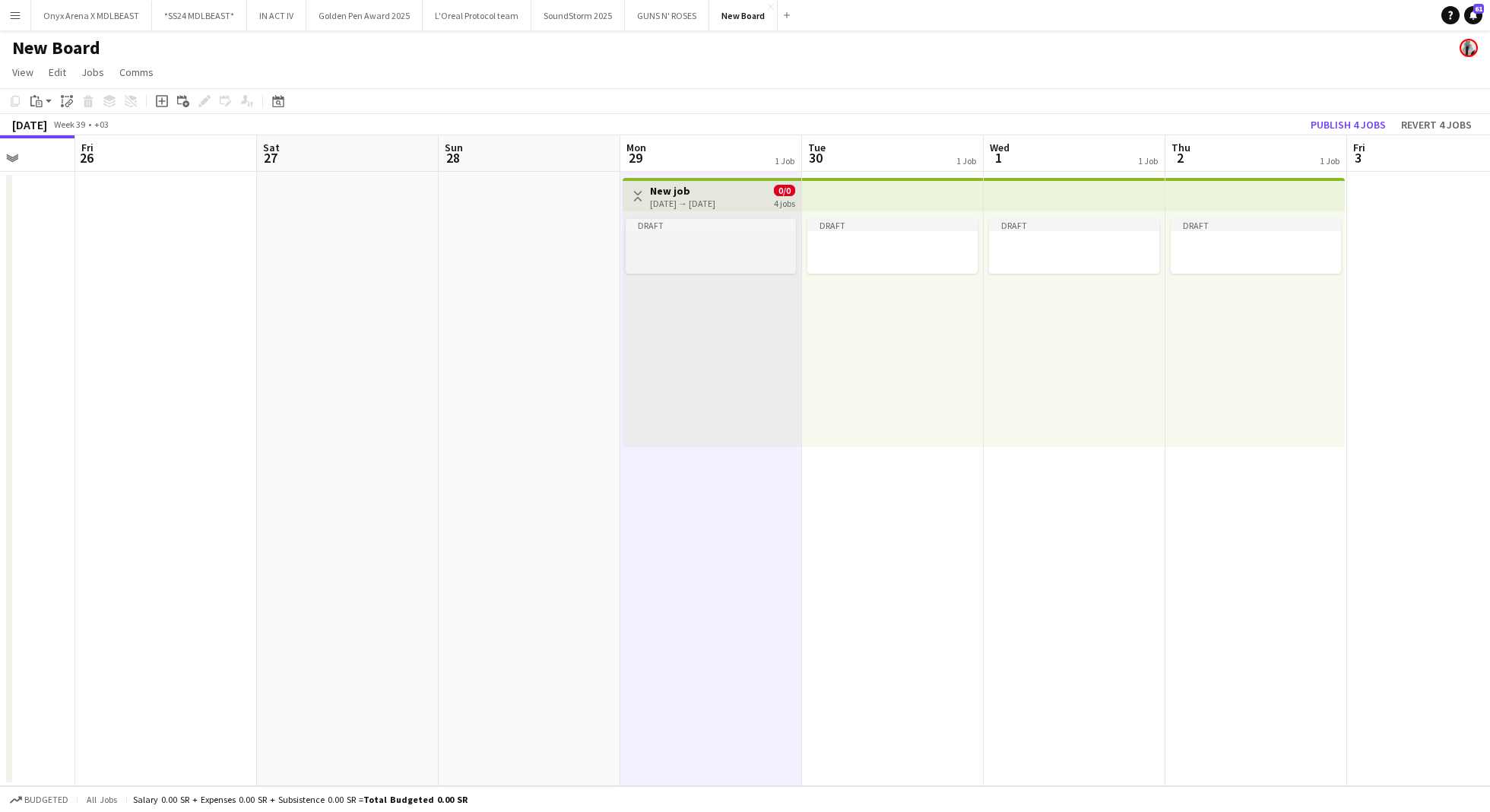
click at [688, 235] on app-job-card "Draft" at bounding box center [710, 246] width 170 height 55
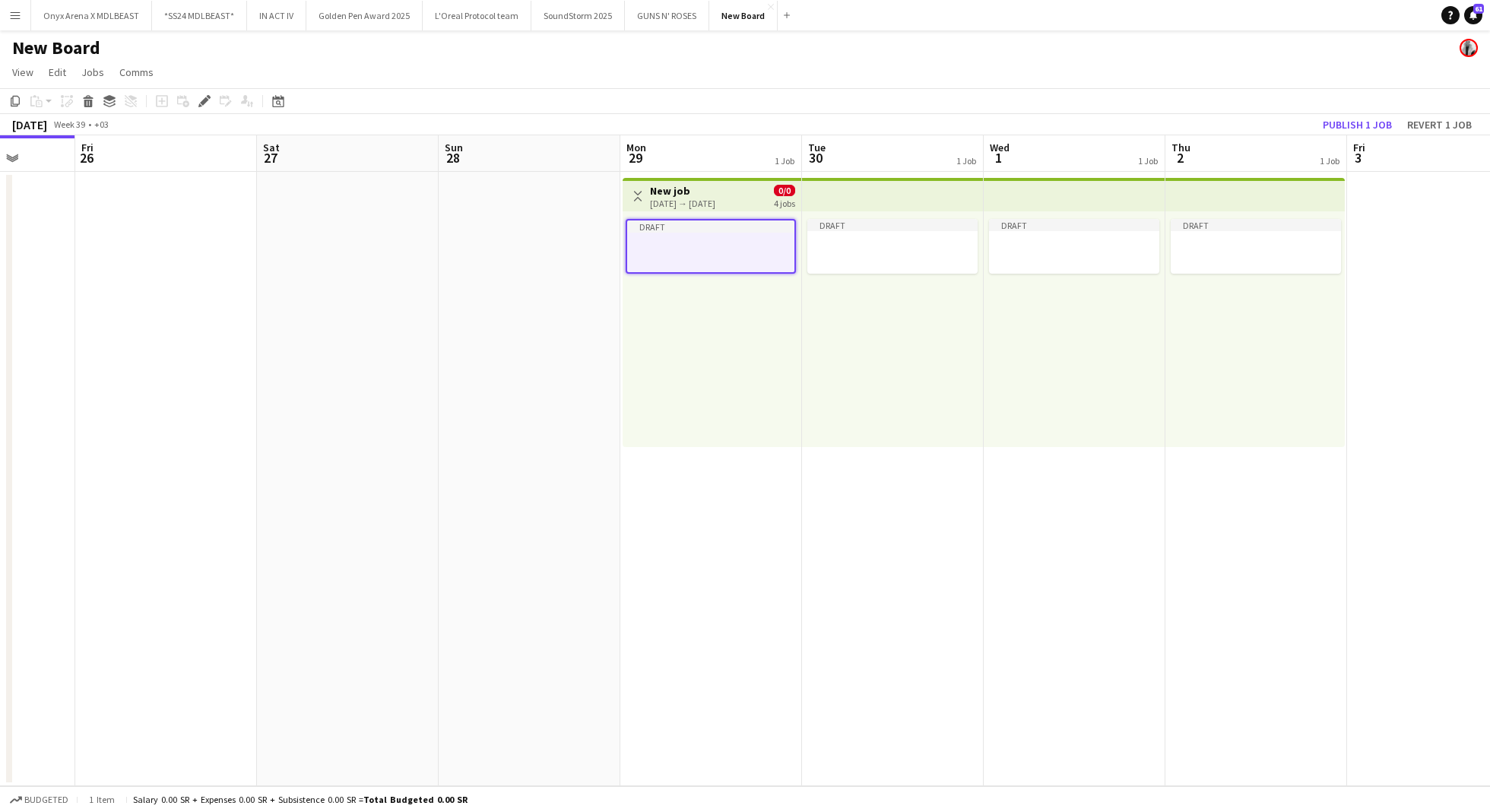
click at [688, 235] on app-job-card "Draft" at bounding box center [710, 246] width 170 height 55
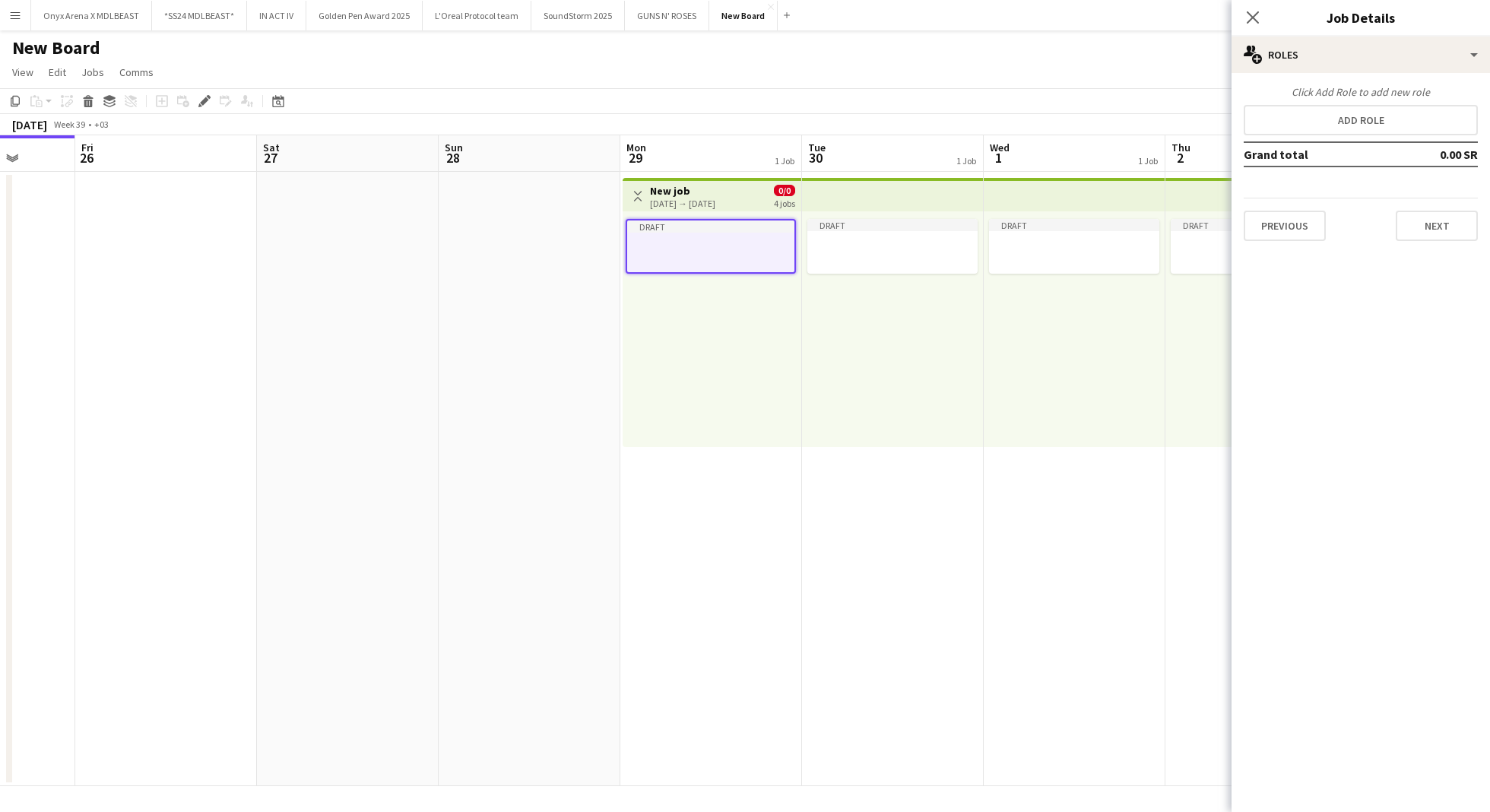
click at [715, 199] on div "[DATE] → [DATE]" at bounding box center [682, 203] width 65 height 11
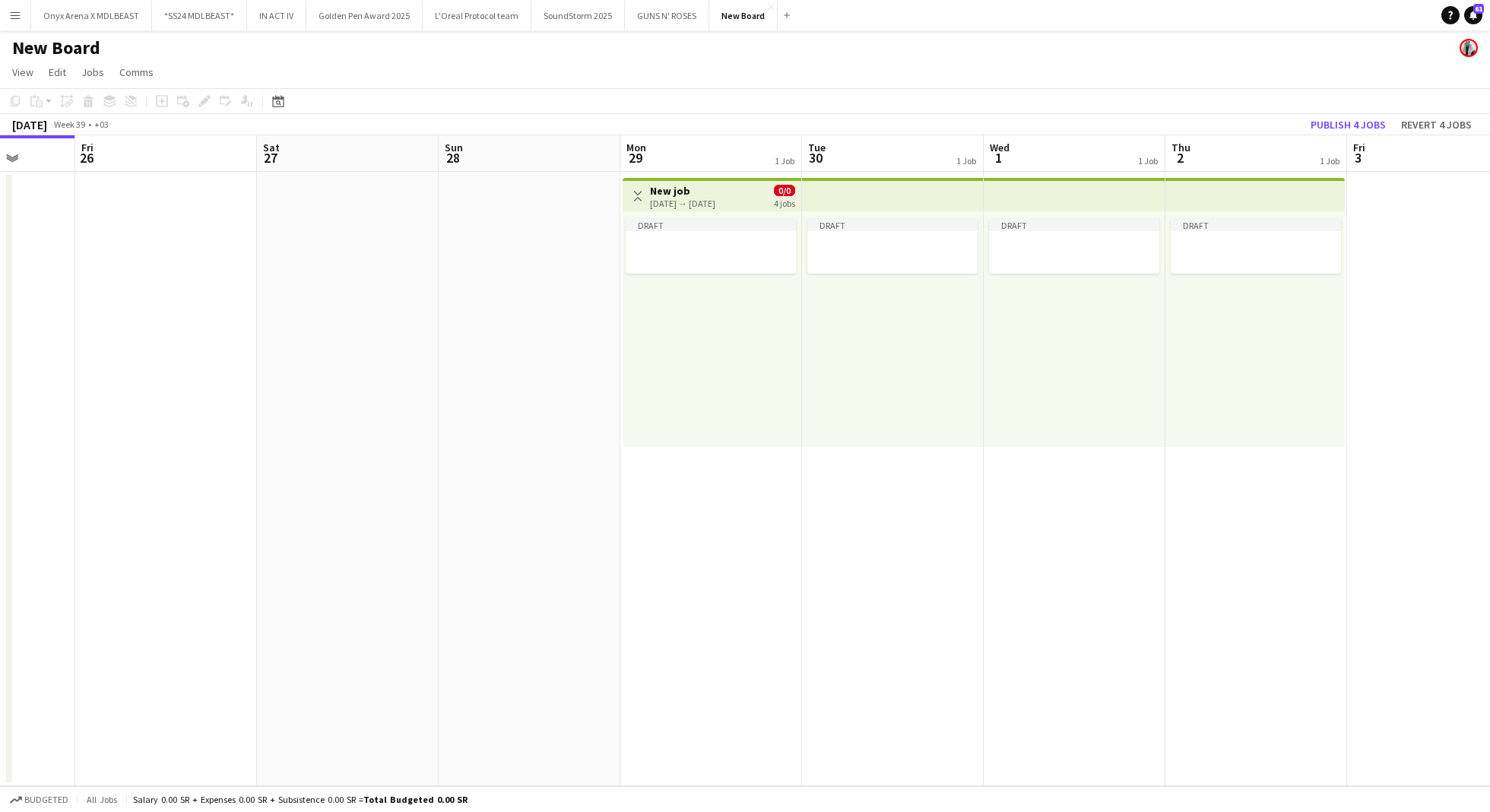
click at [715, 199] on div "[DATE] → [DATE]" at bounding box center [682, 203] width 65 height 11
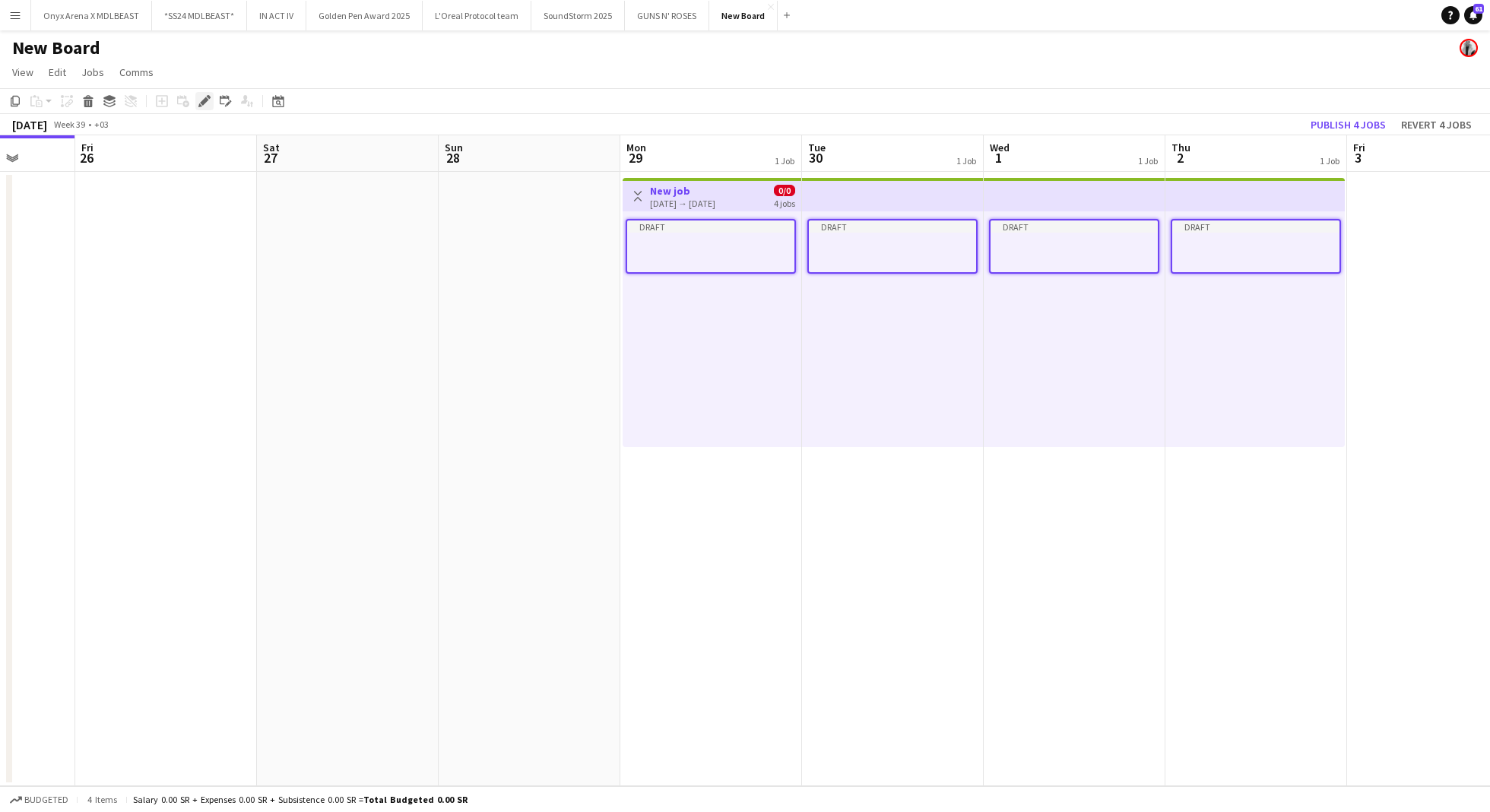
click at [206, 101] on icon at bounding box center [204, 102] width 9 height 9
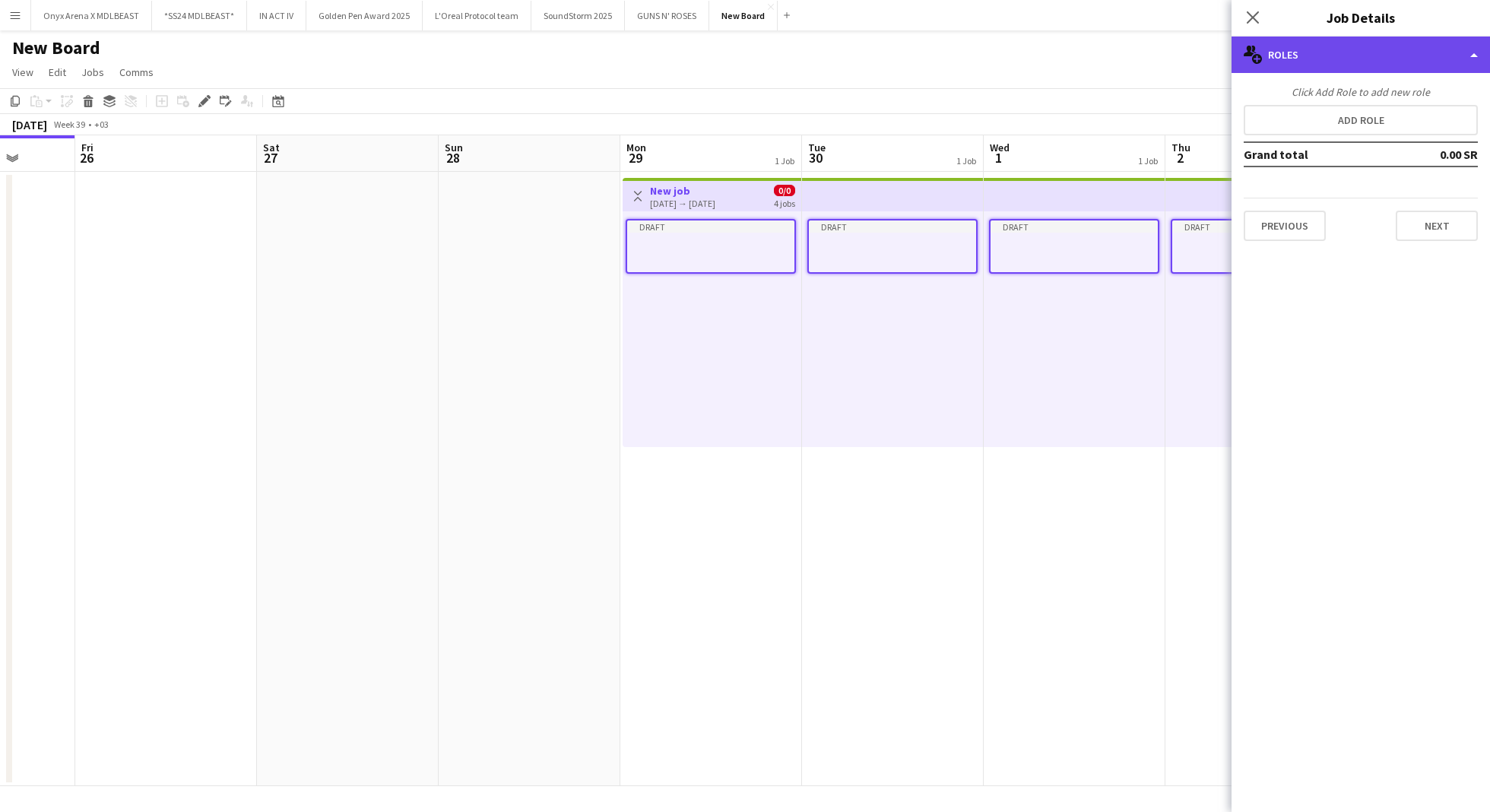
click at [1320, 39] on div "multiple-users-add Roles" at bounding box center [1361, 55] width 258 height 37
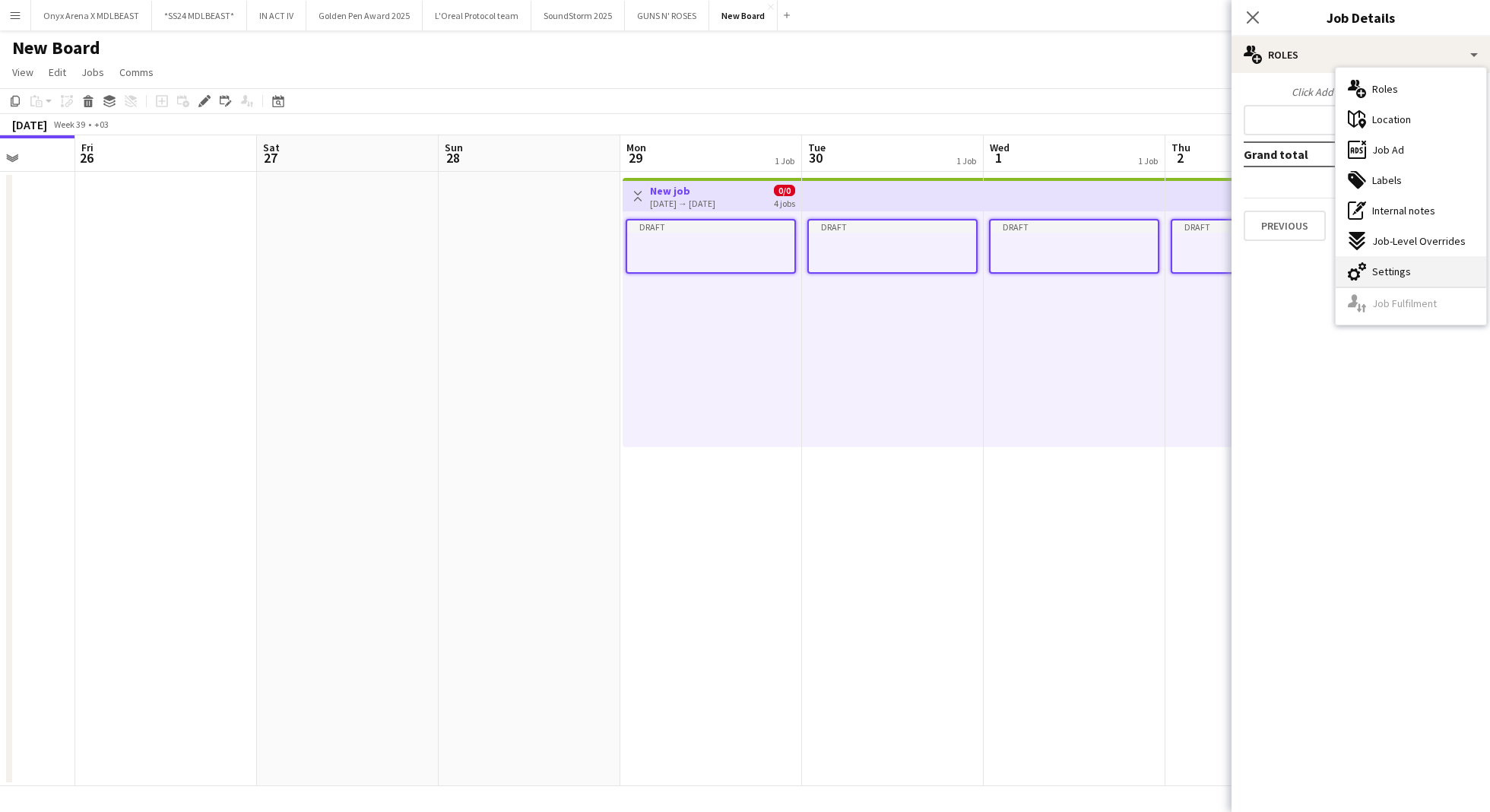
click at [1377, 270] on span "Settings" at bounding box center [1391, 271] width 38 height 14
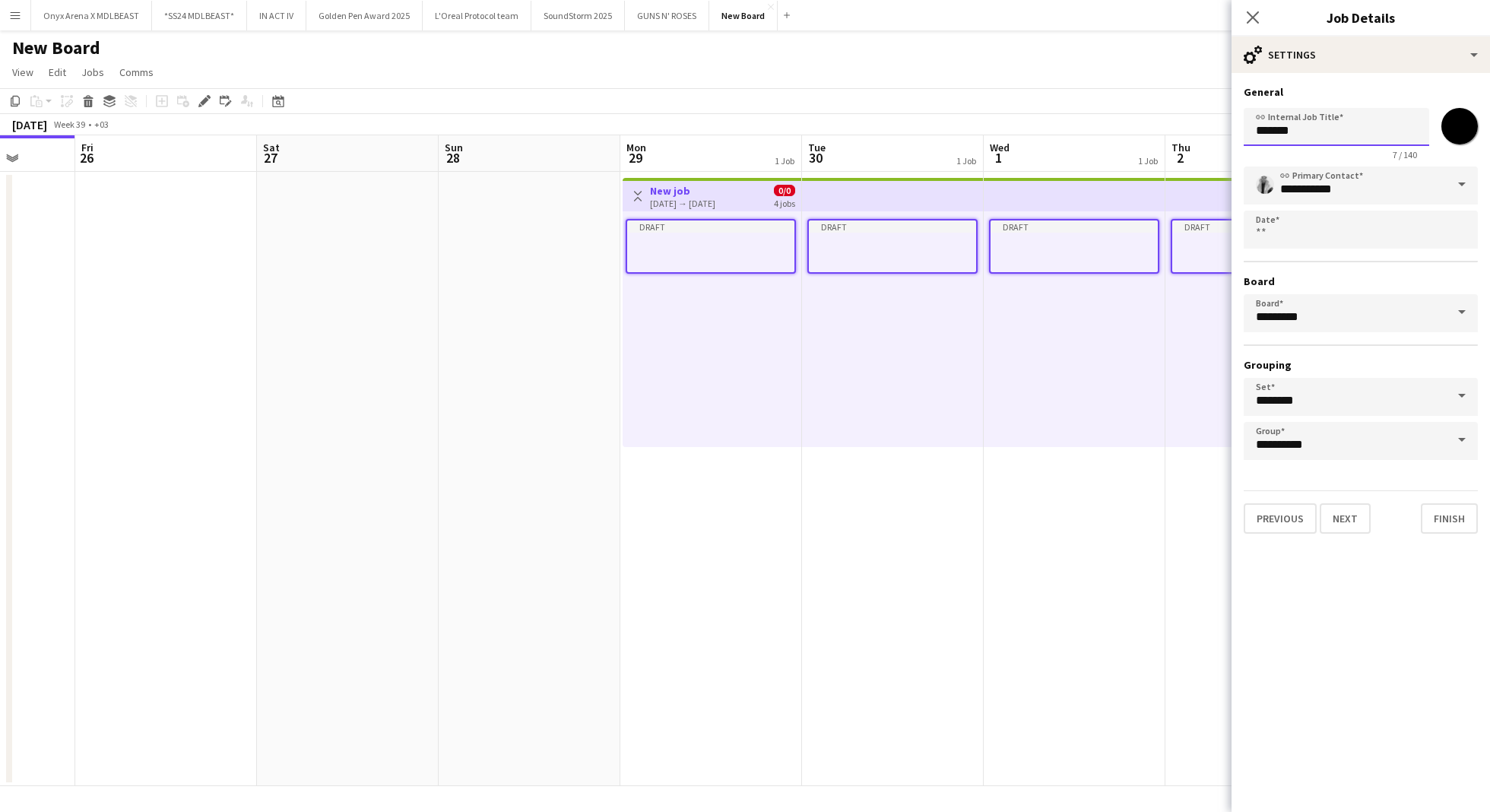
click at [1328, 126] on input "*******" at bounding box center [1336, 127] width 186 height 38
type input "**"
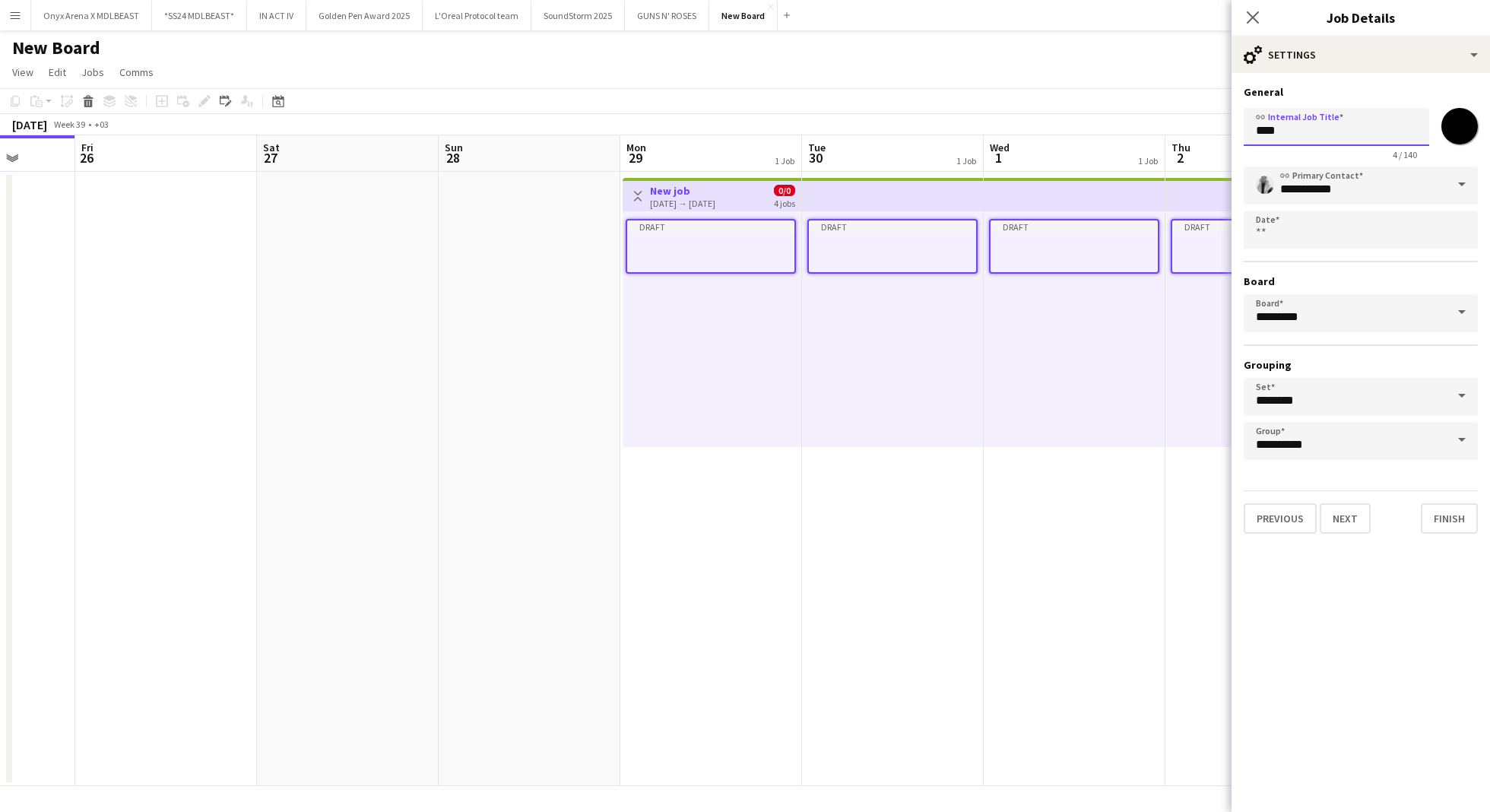
type input "***"
type input "*"
type input "**********"
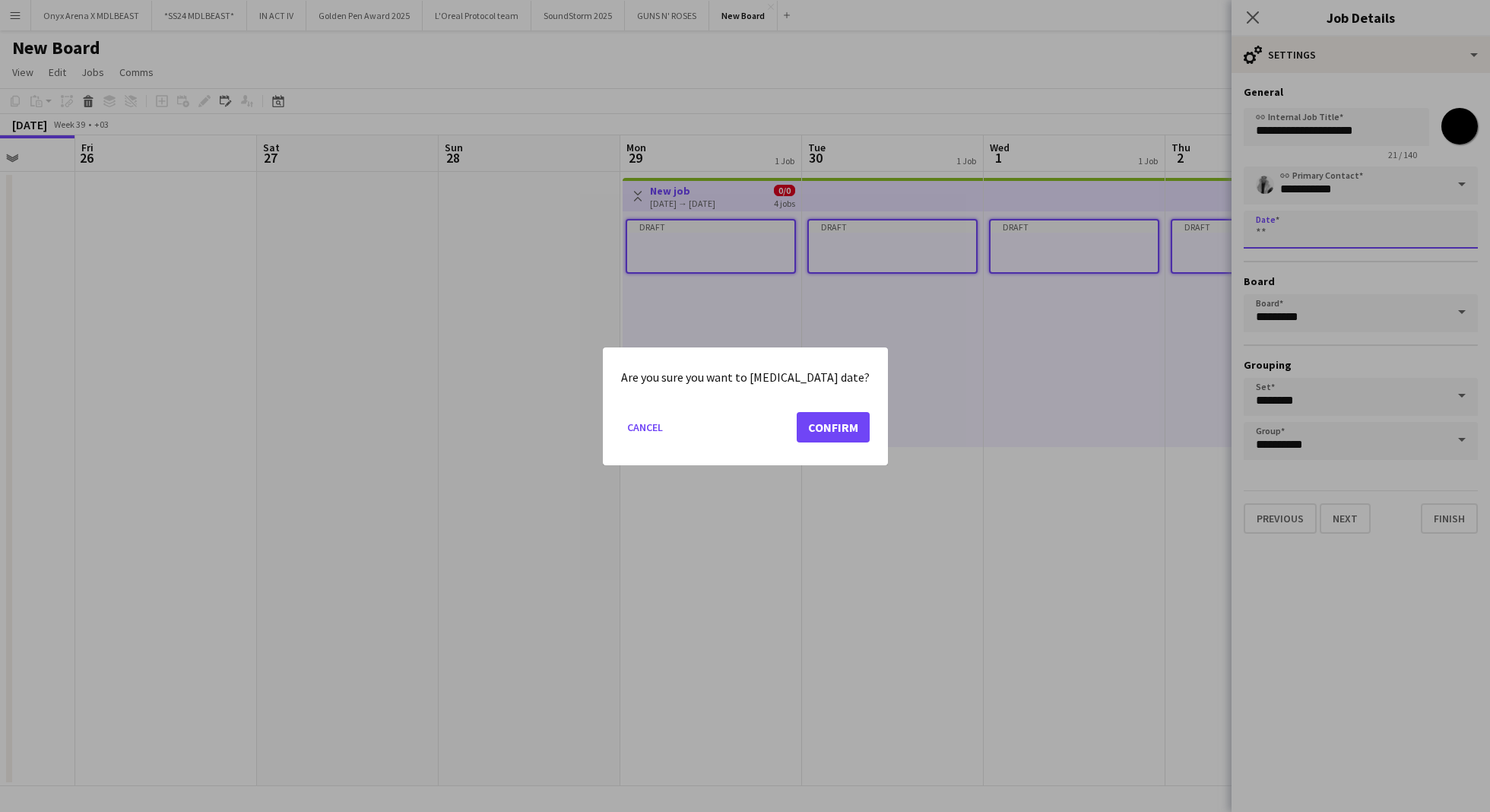
click at [1349, 236] on body "Menu Boards Boards Boards All jobs Status Workforce Workforce My Workforce Recr…" at bounding box center [745, 406] width 1490 height 812
click at [798, 430] on button "Confirm" at bounding box center [833, 426] width 73 height 31
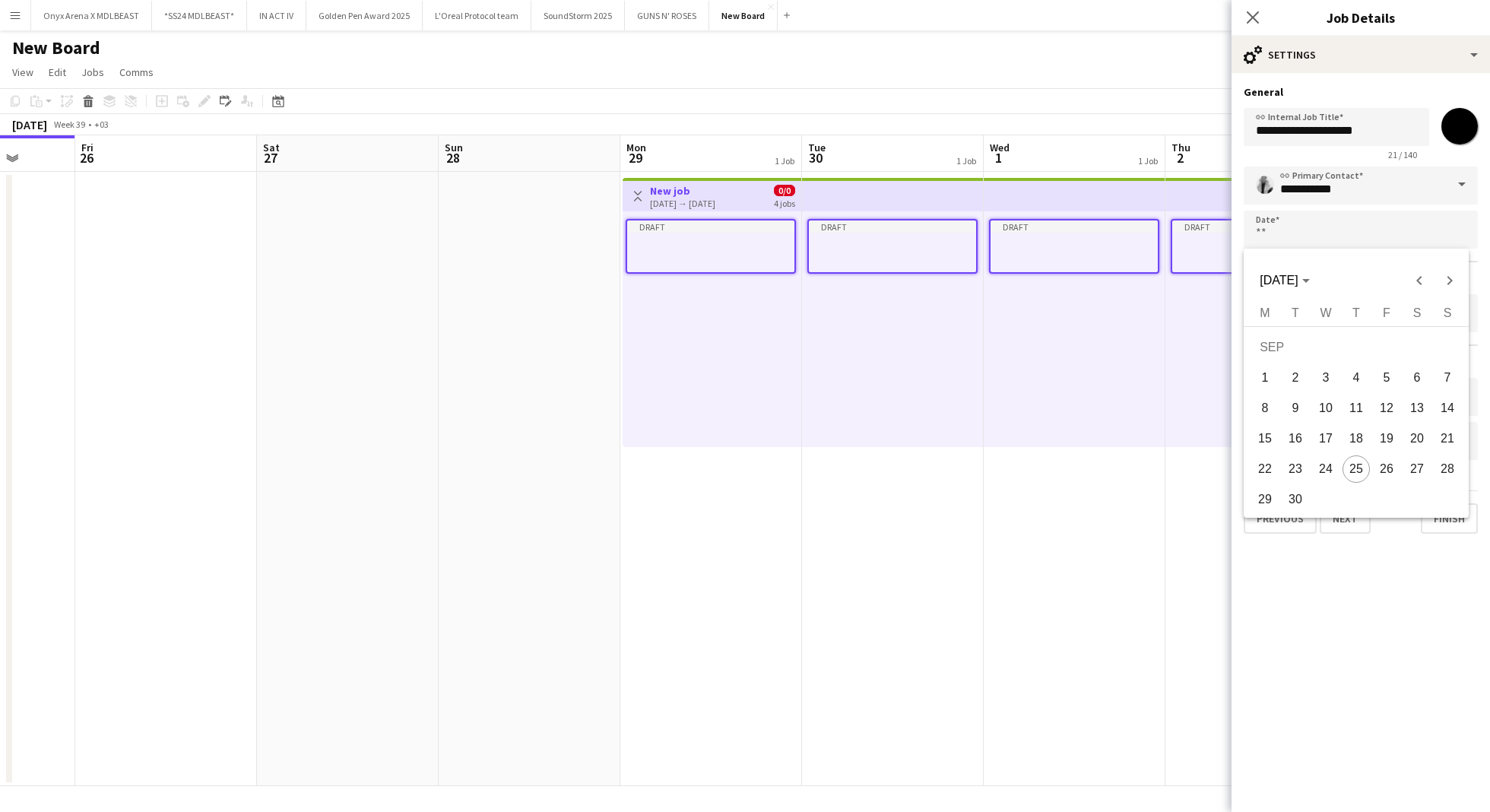
click at [1266, 494] on span "29" at bounding box center [1264, 499] width 27 height 27
type input "**********"
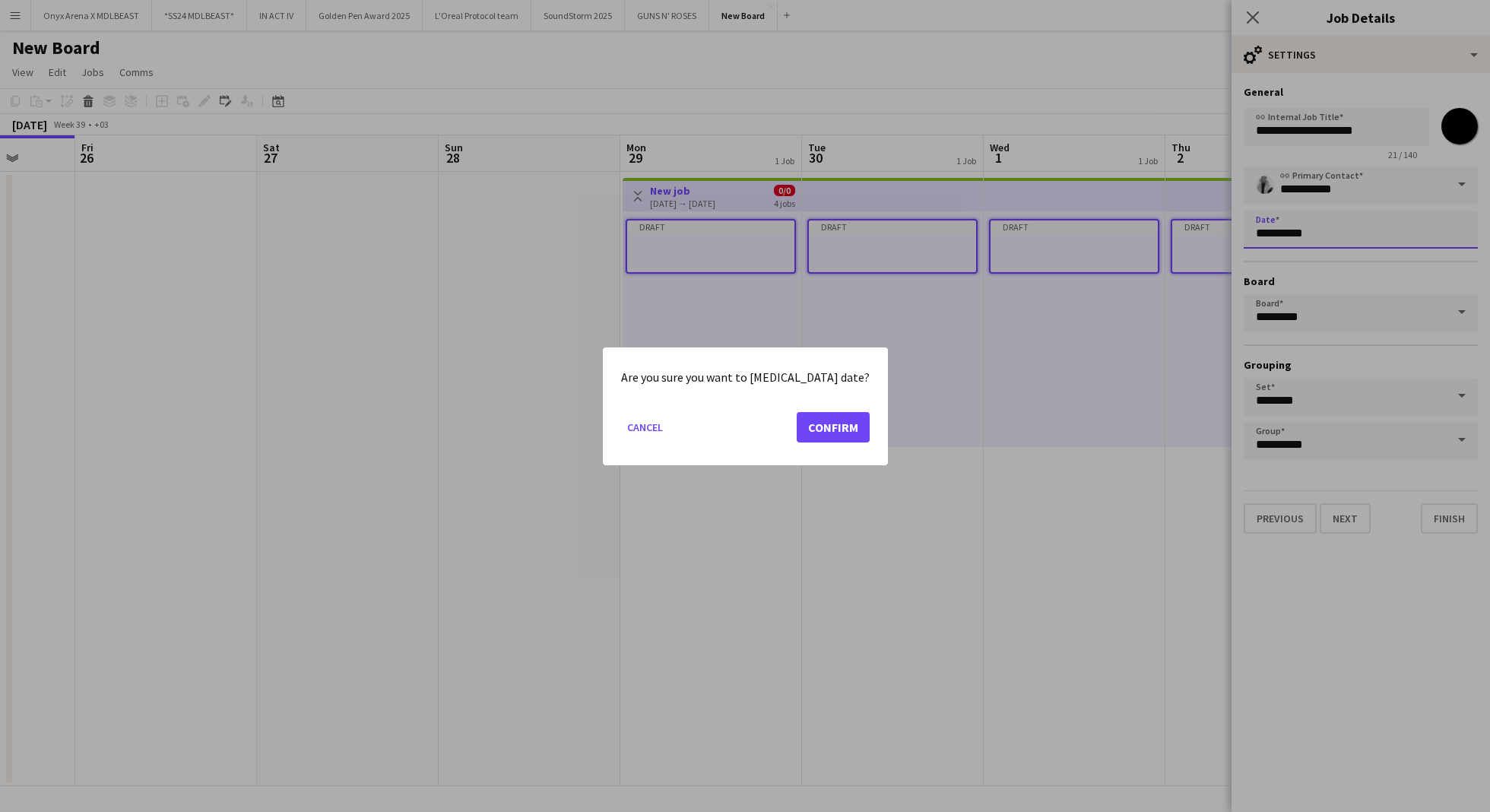
click at [1350, 245] on body "Menu Boards Boards Boards All jobs Status Workforce Workforce My Workforce Recr…" at bounding box center [745, 406] width 1490 height 812
click at [809, 430] on button "Confirm" at bounding box center [833, 426] width 73 height 31
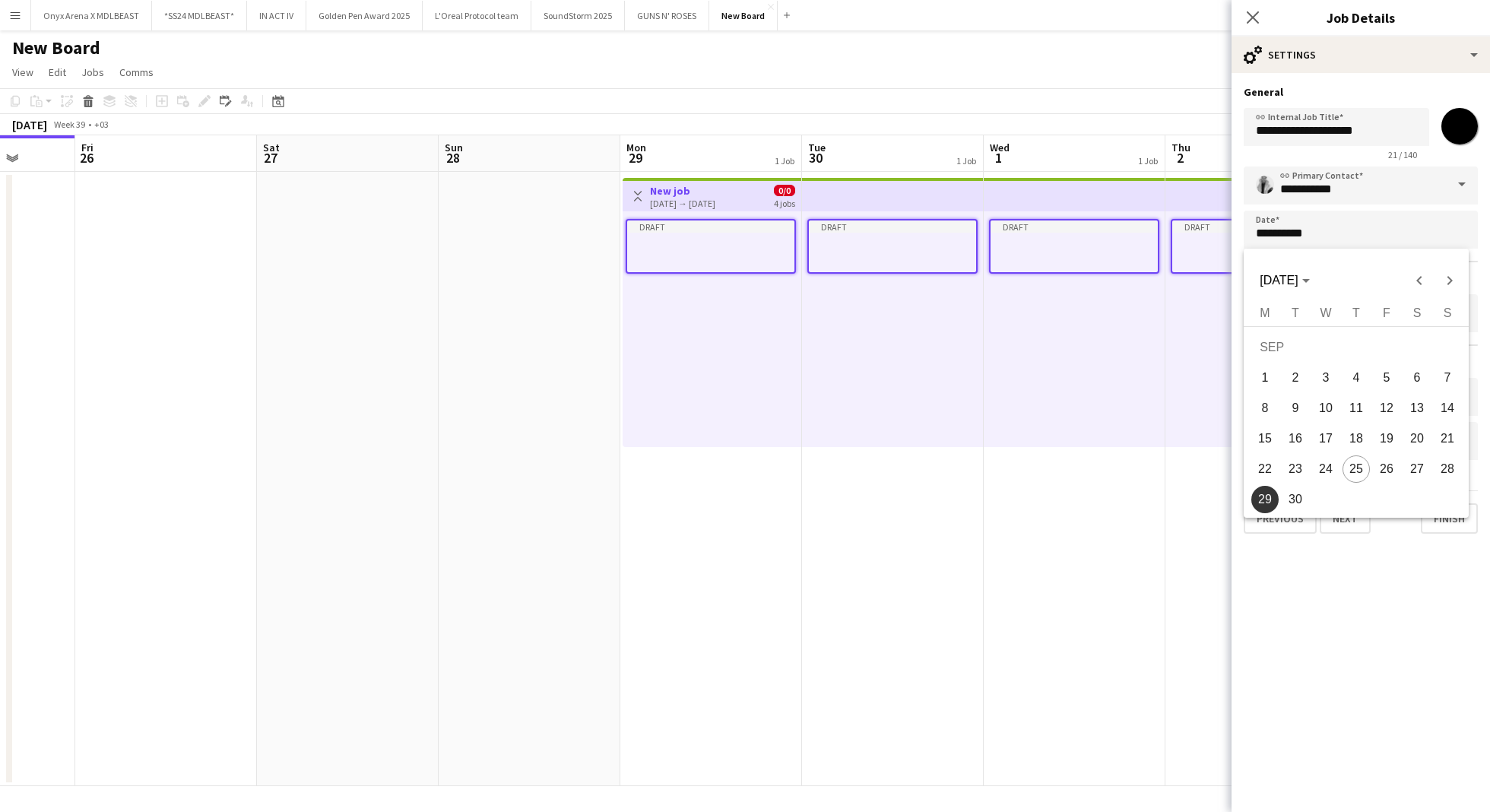
click at [1295, 501] on span "30" at bounding box center [1295, 499] width 27 height 27
type input "**********"
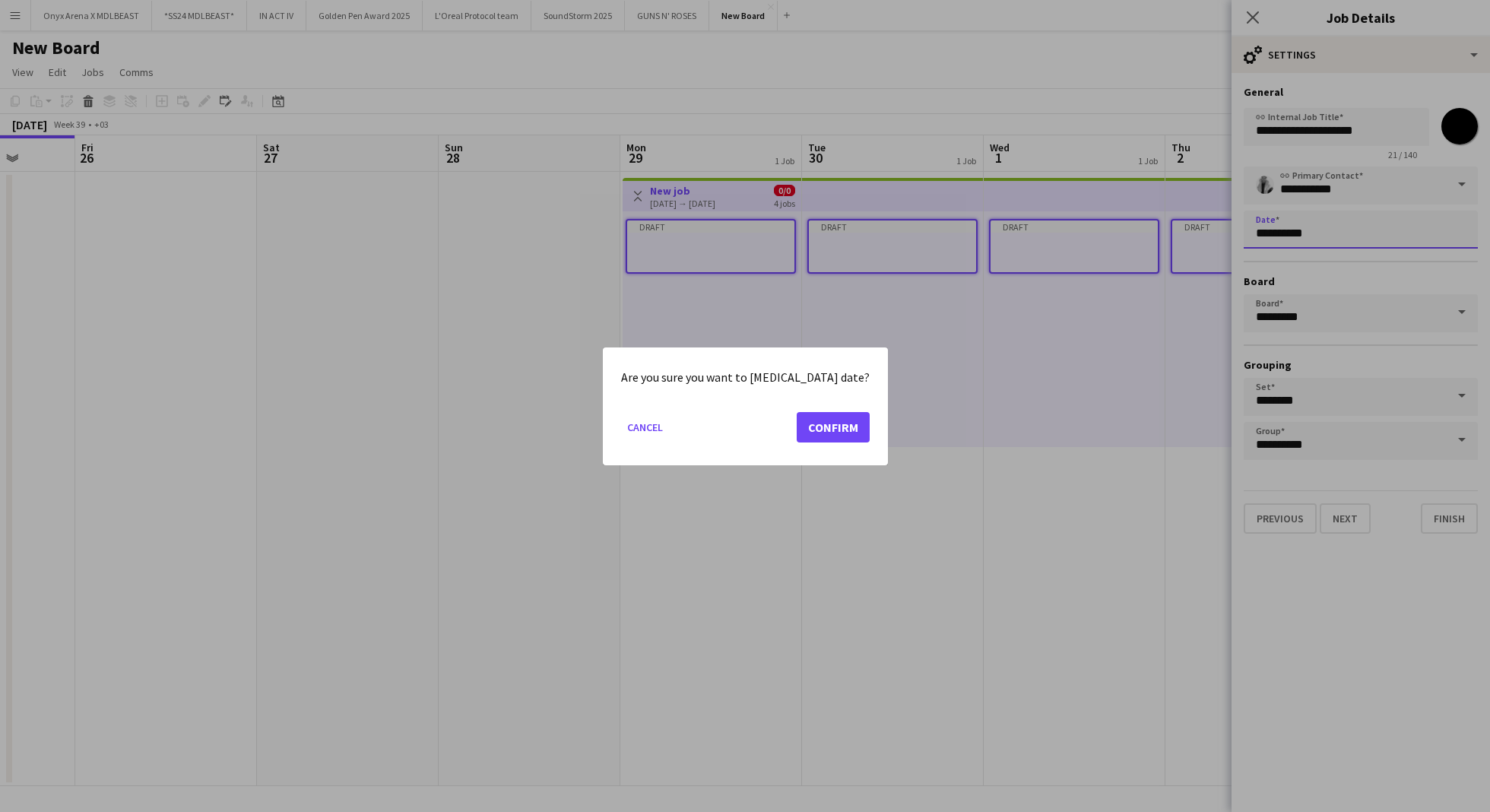
click at [1304, 235] on body "Menu Boards Boards Boards All jobs Status Workforce Workforce My Workforce Recr…" at bounding box center [745, 406] width 1490 height 812
click at [680, 413] on mat-dialog-actions "Cancel Confirm" at bounding box center [745, 432] width 249 height 65
click at [669, 428] on button "Cancel" at bounding box center [645, 426] width 48 height 24
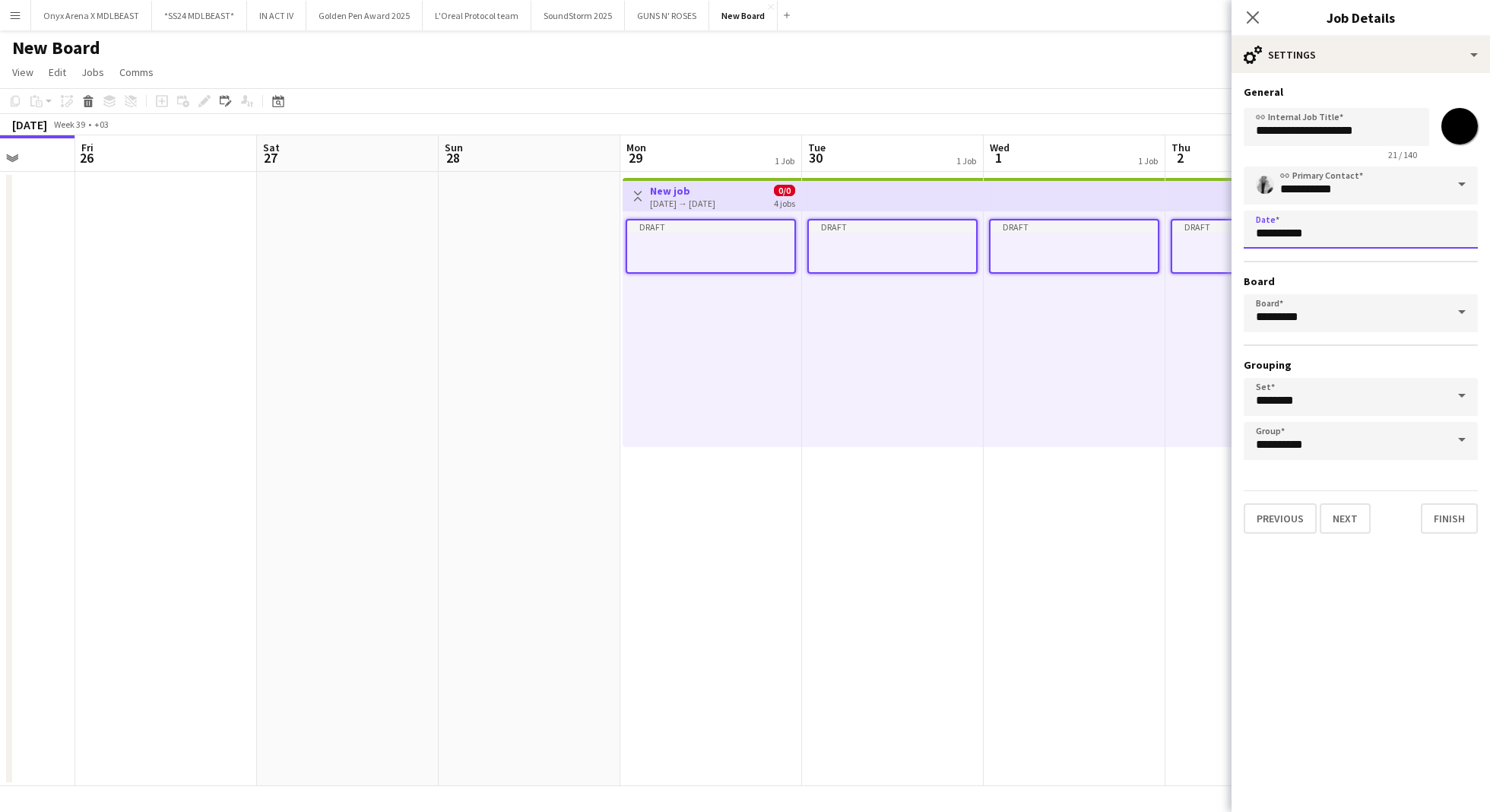
click at [1297, 242] on input "**********" at bounding box center [1361, 229] width 234 height 38
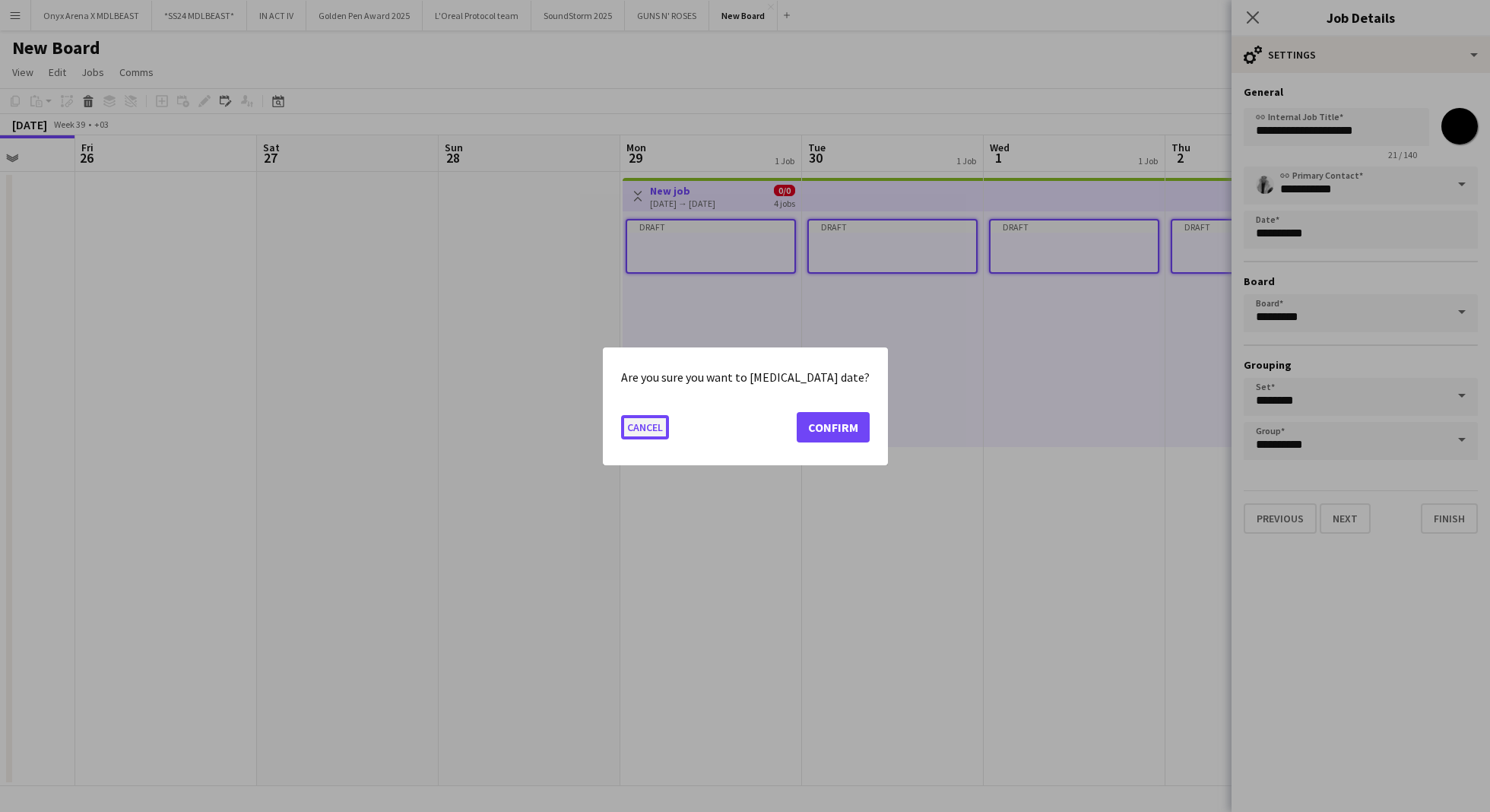
click at [669, 431] on button "Cancel" at bounding box center [645, 426] width 48 height 24
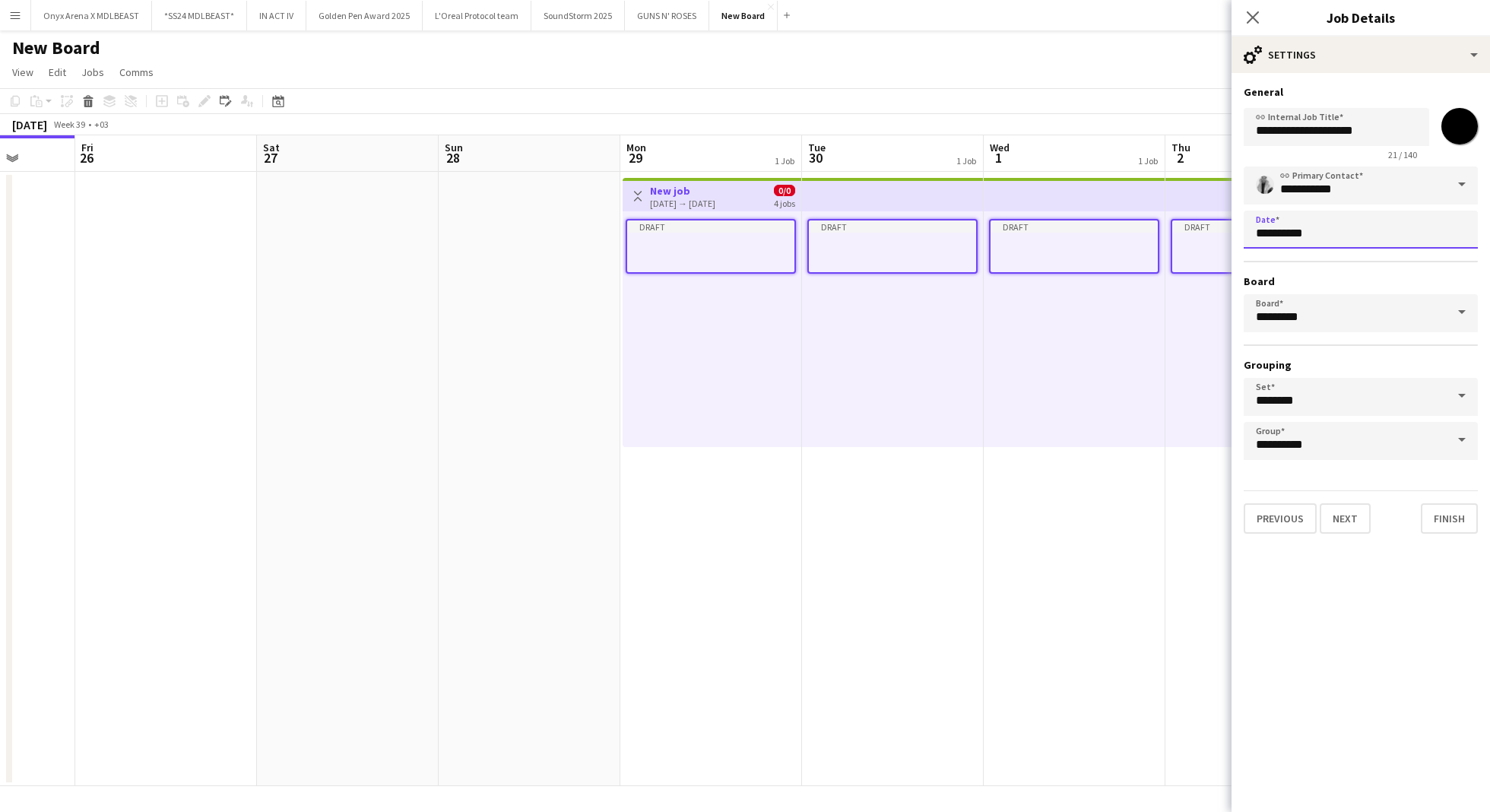
click at [1329, 234] on input "**********" at bounding box center [1361, 229] width 234 height 38
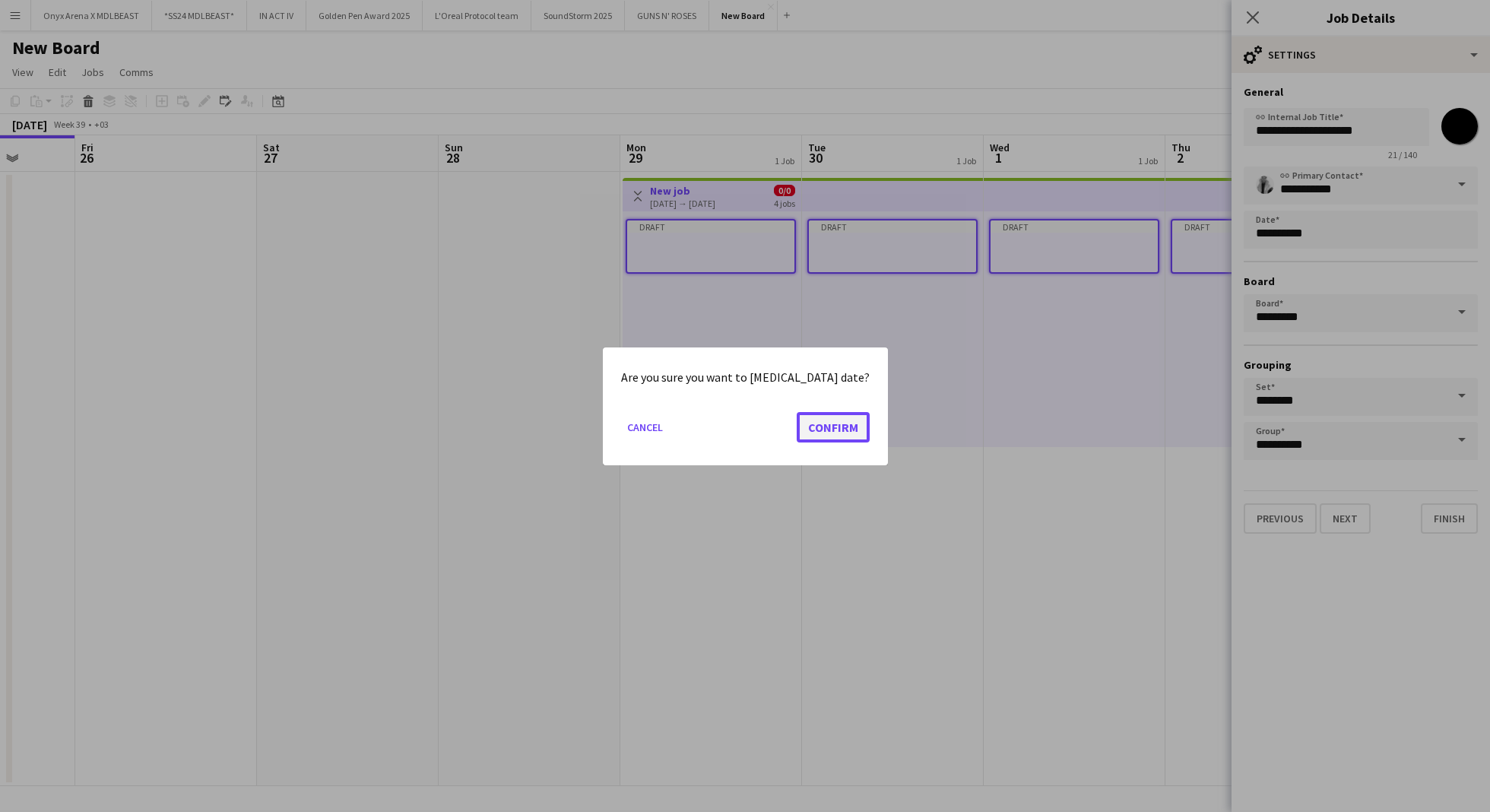
click at [801, 418] on button "Confirm" at bounding box center [833, 426] width 73 height 31
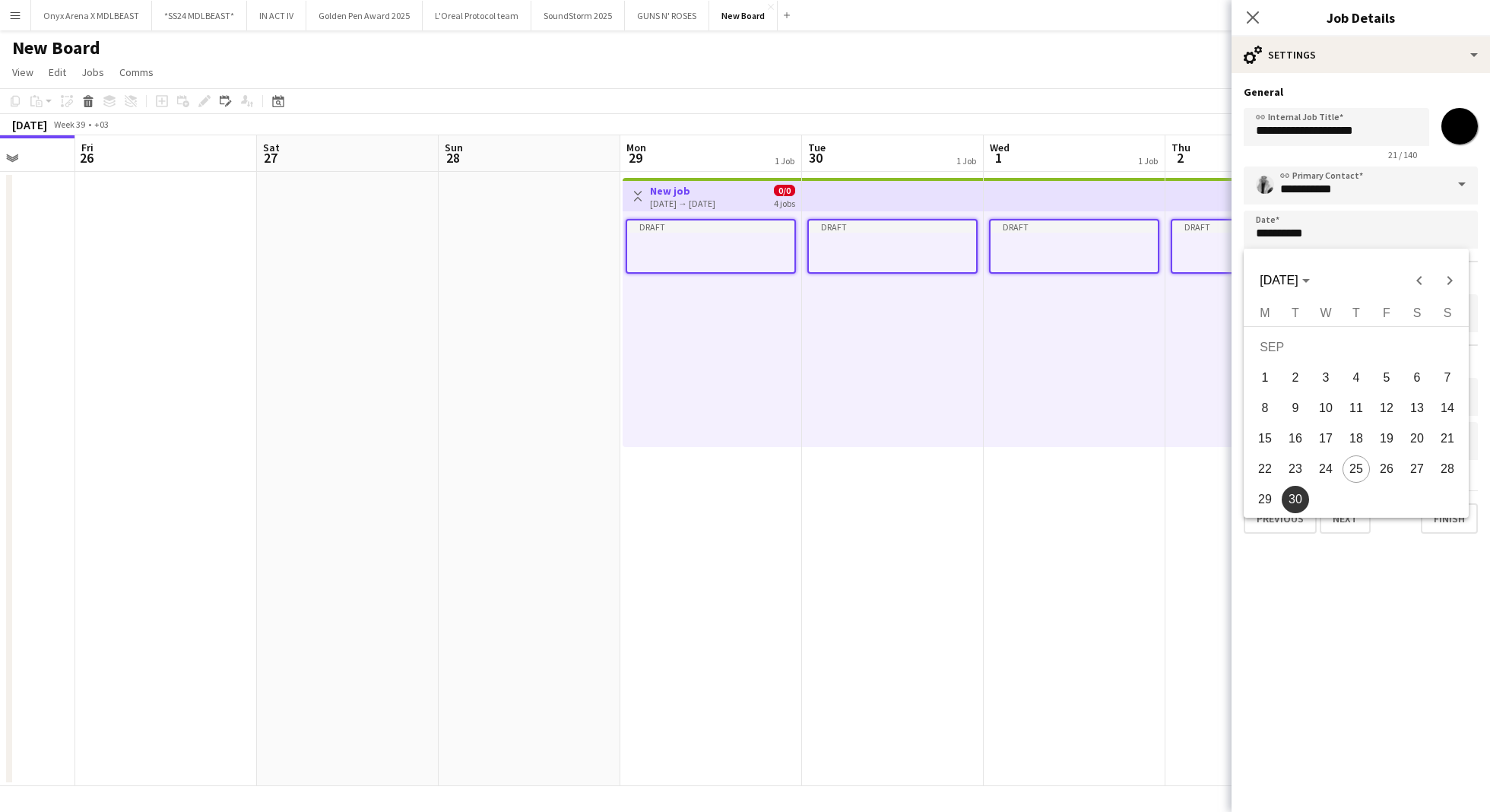
click at [1260, 495] on span "29" at bounding box center [1264, 499] width 27 height 27
type input "**********"
click at [1399, 590] on mat-expansion-panel "**********" at bounding box center [1361, 442] width 258 height 739
click at [1354, 515] on button "Next" at bounding box center [1345, 518] width 51 height 31
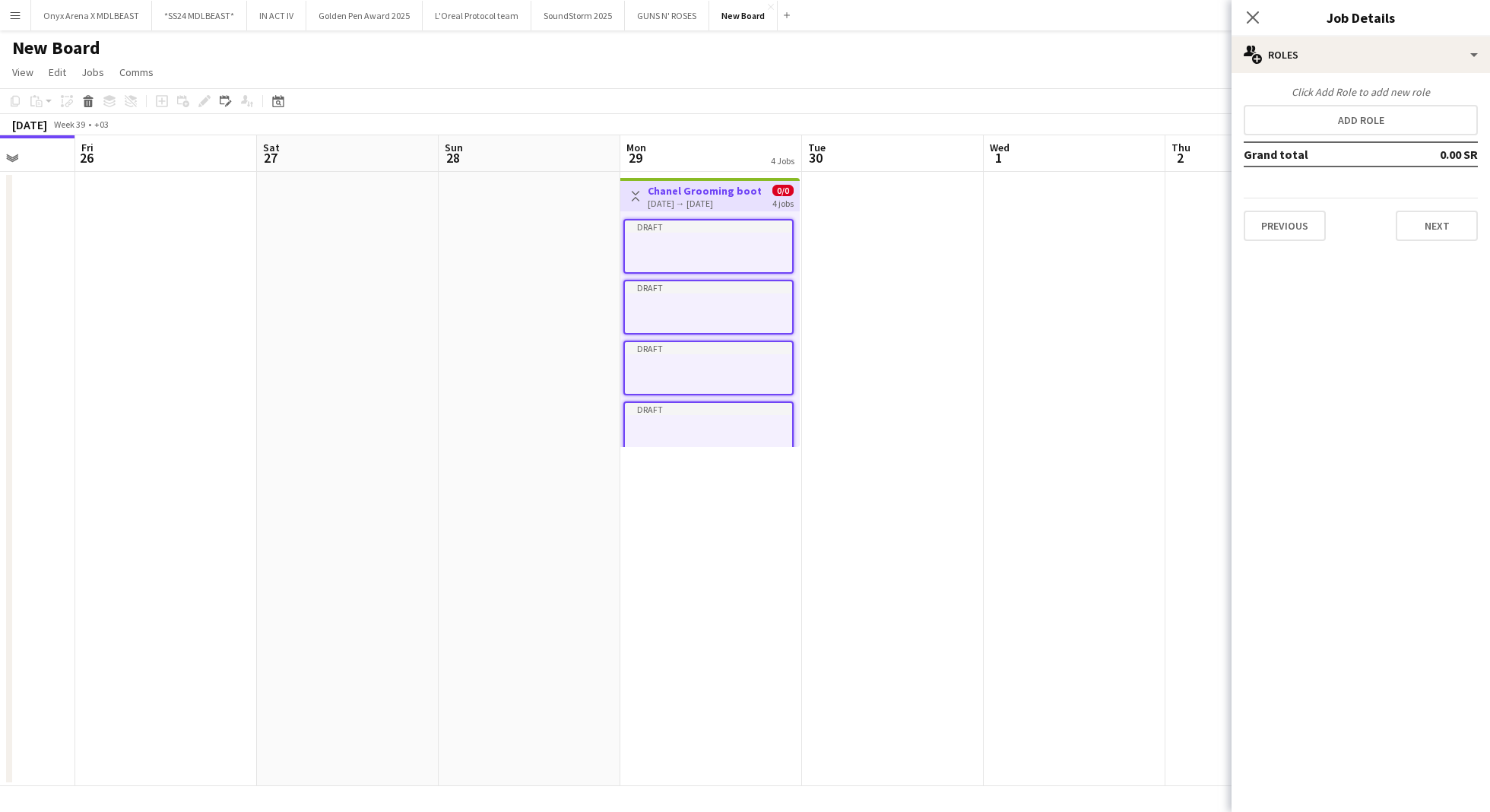
click at [730, 260] on div at bounding box center [708, 257] width 167 height 12
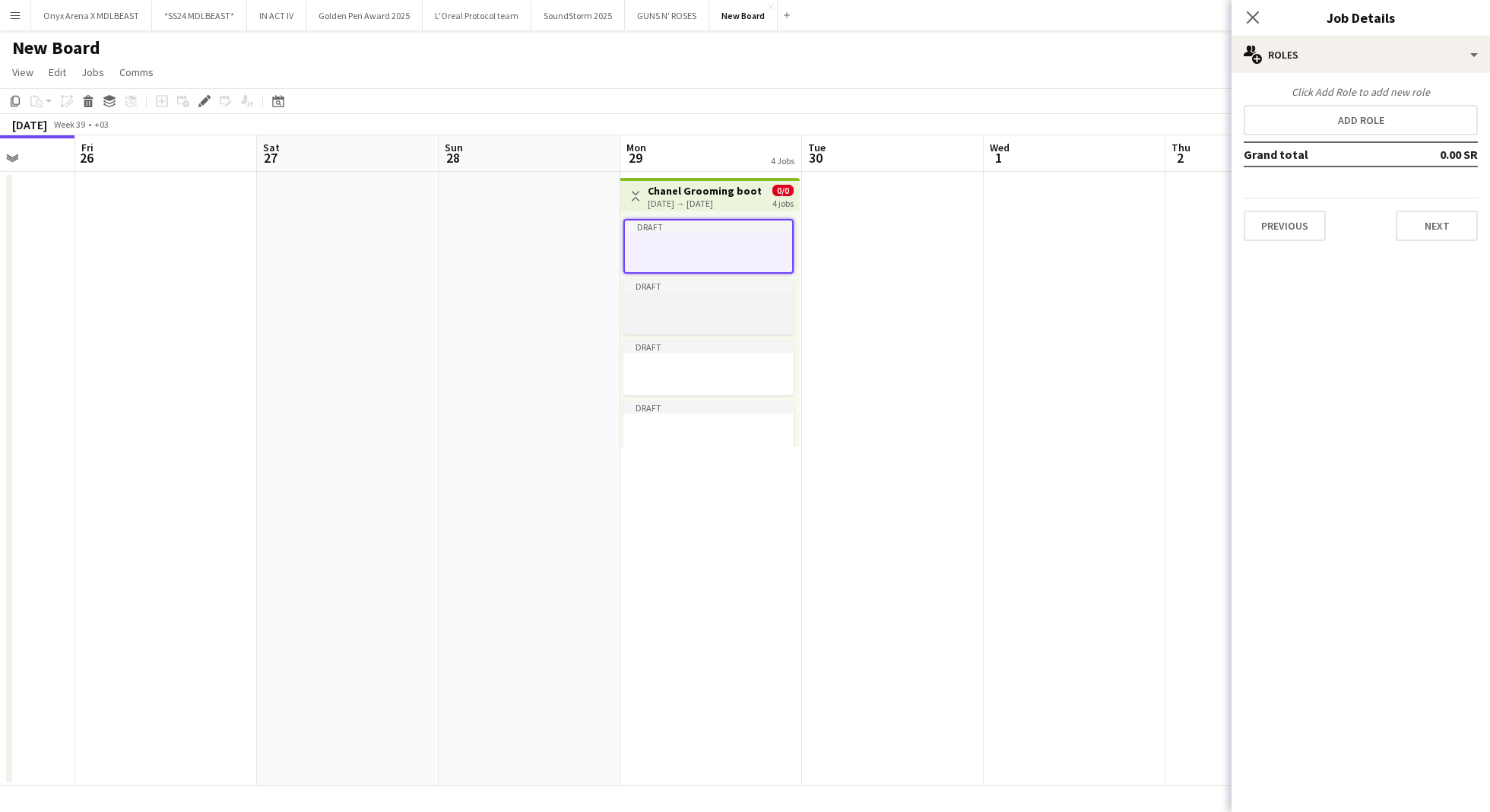
click at [730, 280] on div "Draft" at bounding box center [708, 286] width 170 height 12
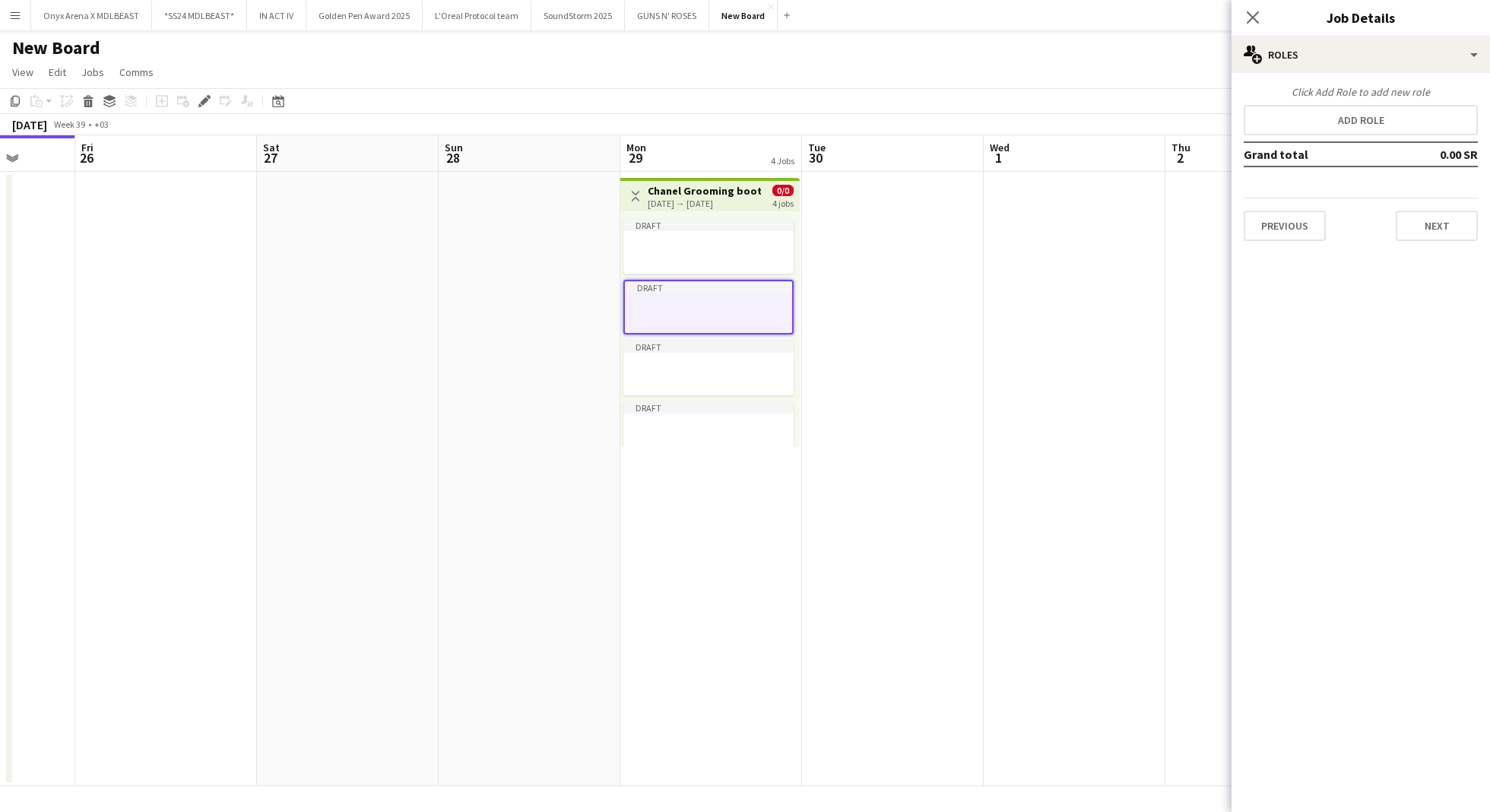
scroll to position [0, 471]
click at [1138, 375] on app-date-cell at bounding box center [1073, 479] width 181 height 614
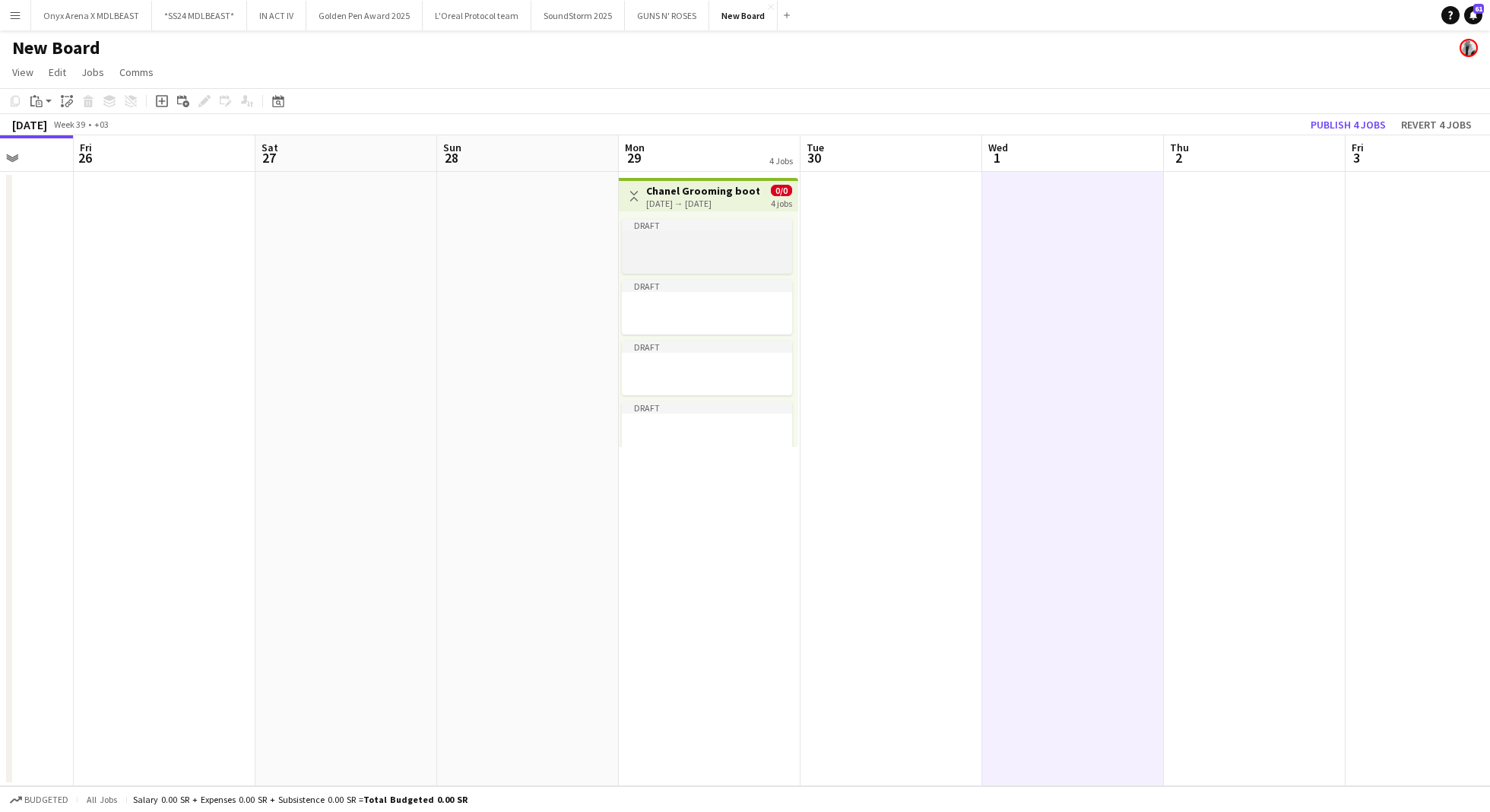
click at [685, 244] on div at bounding box center [707, 242] width 170 height 11
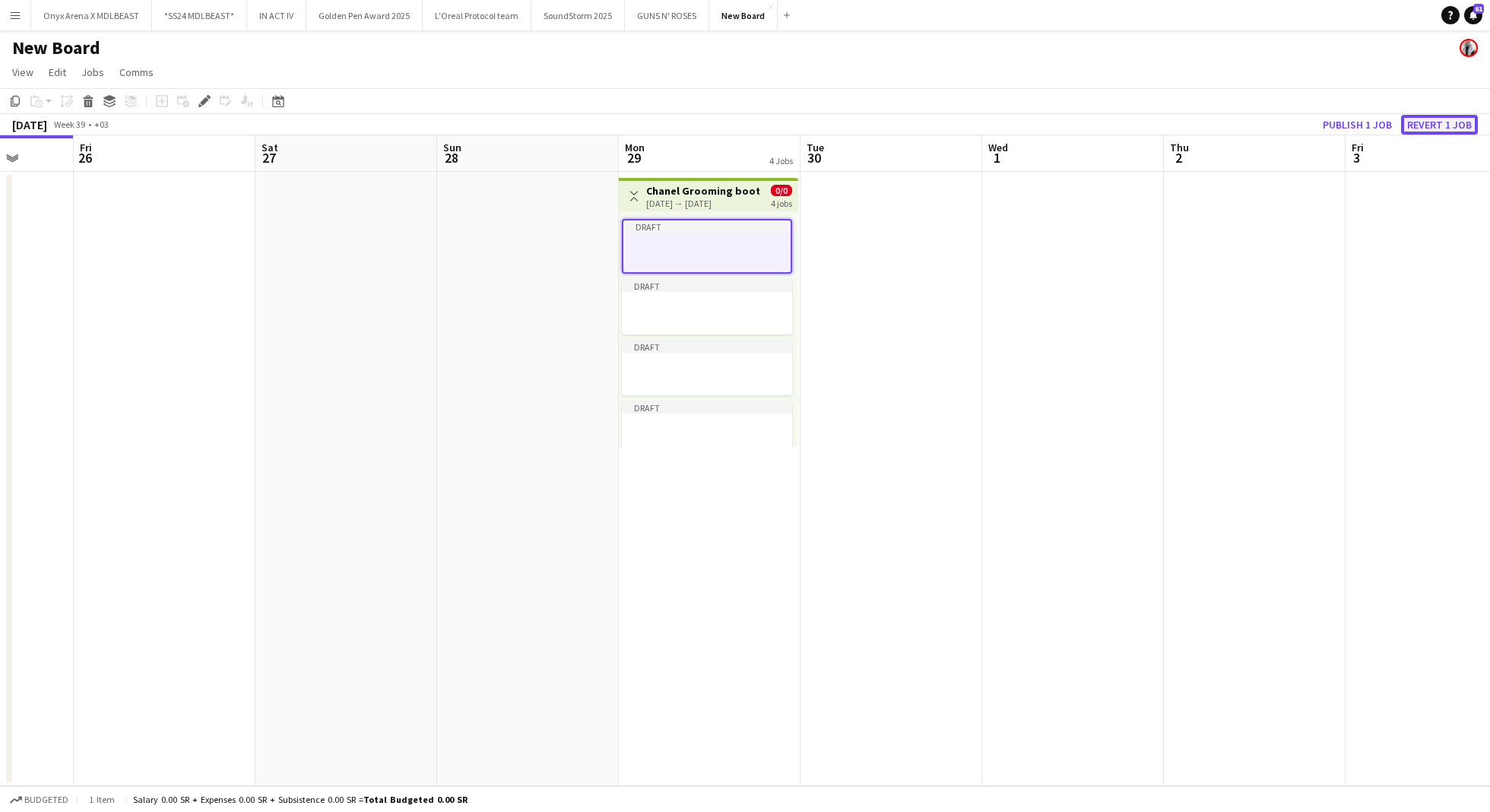
click at [1434, 129] on button "Revert 1 job" at bounding box center [1439, 125] width 77 height 20
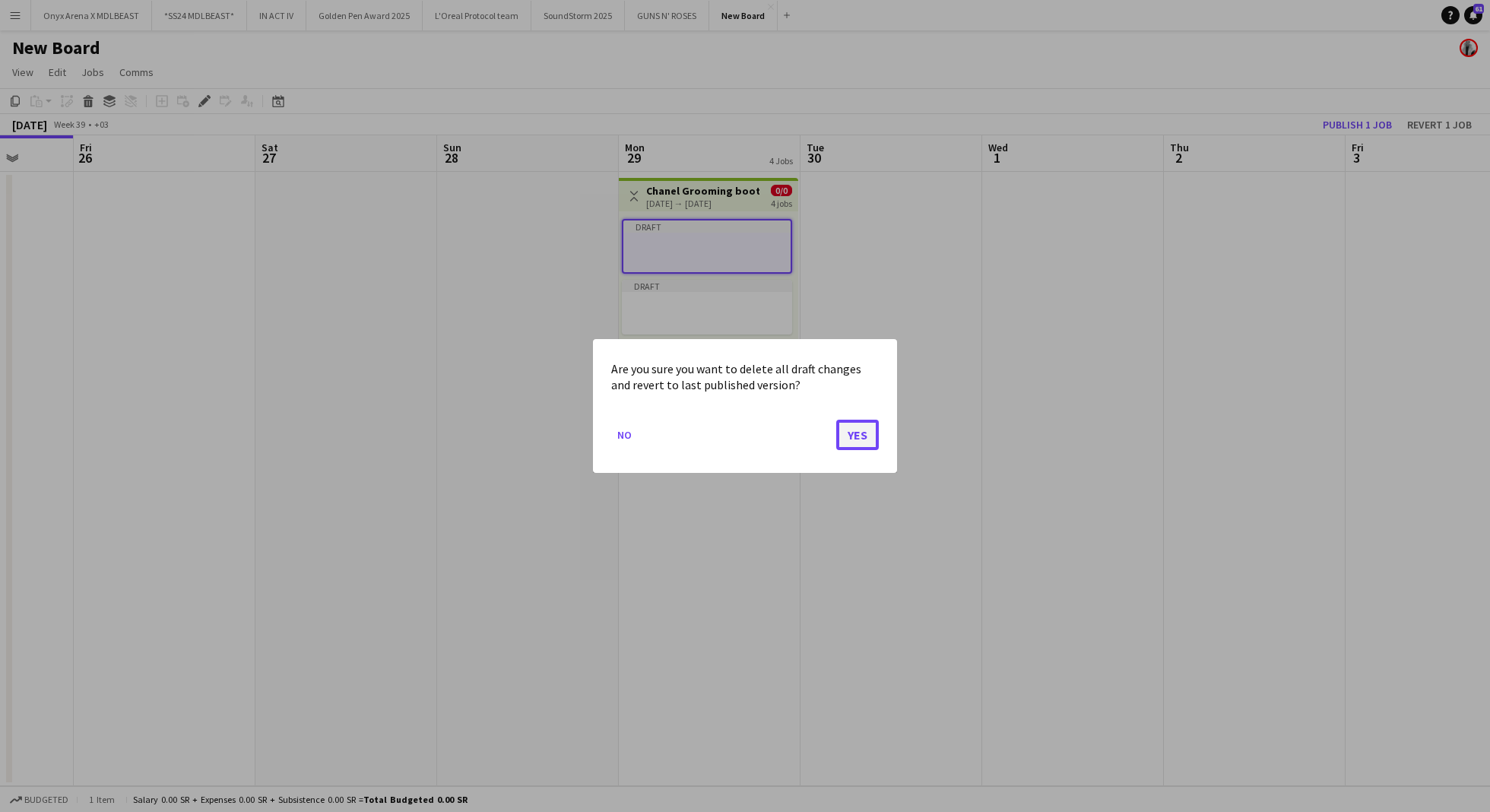
click at [858, 442] on button "Yes" at bounding box center [857, 434] width 43 height 31
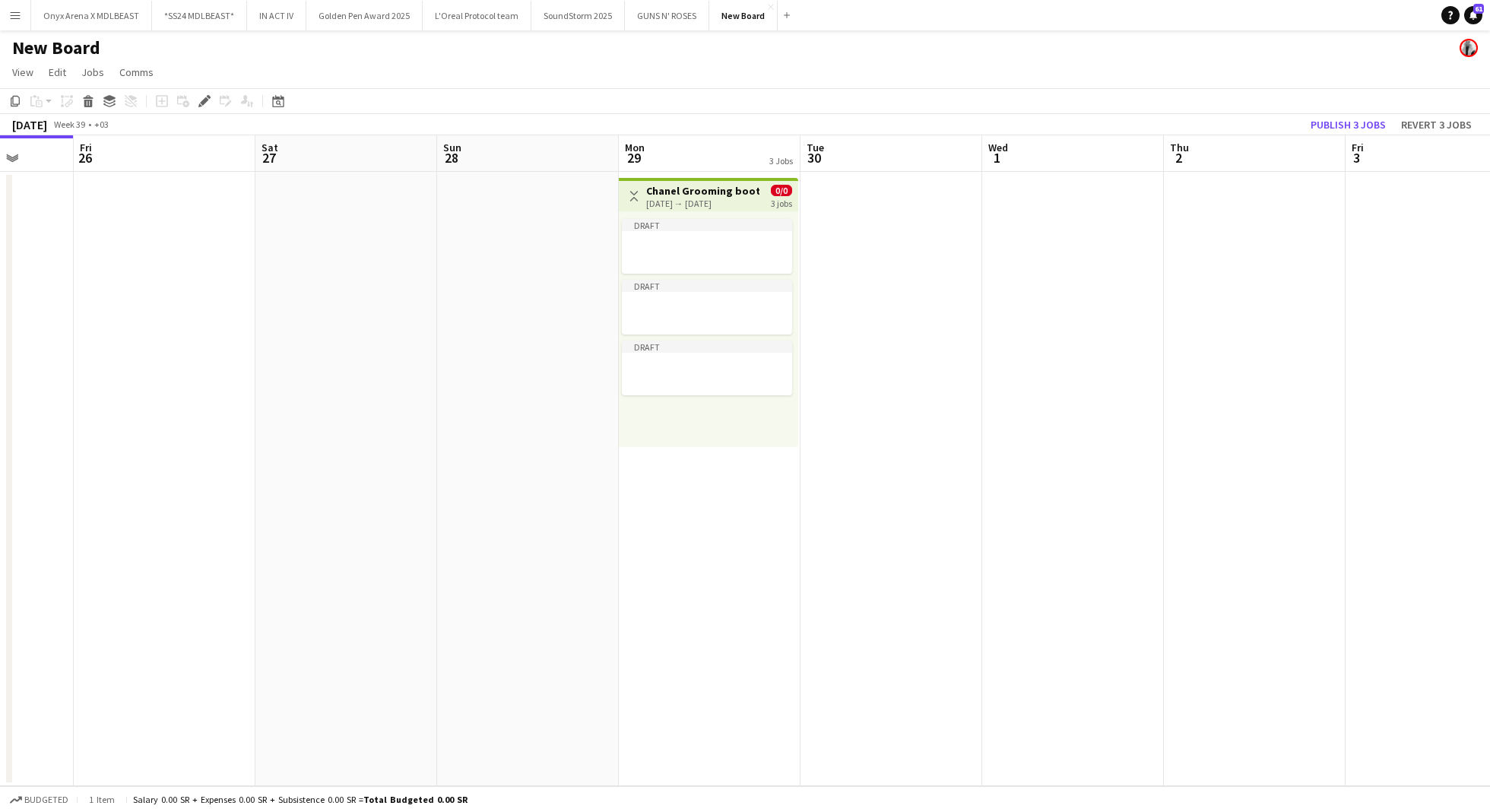
click at [1435, 113] on app-toolbar "Copy Paste Paste Command V Paste with crew Command Shift V Paste linked Job Del…" at bounding box center [745, 101] width 1490 height 26
click at [1439, 133] on button "Revert 3 jobs" at bounding box center [1436, 125] width 83 height 20
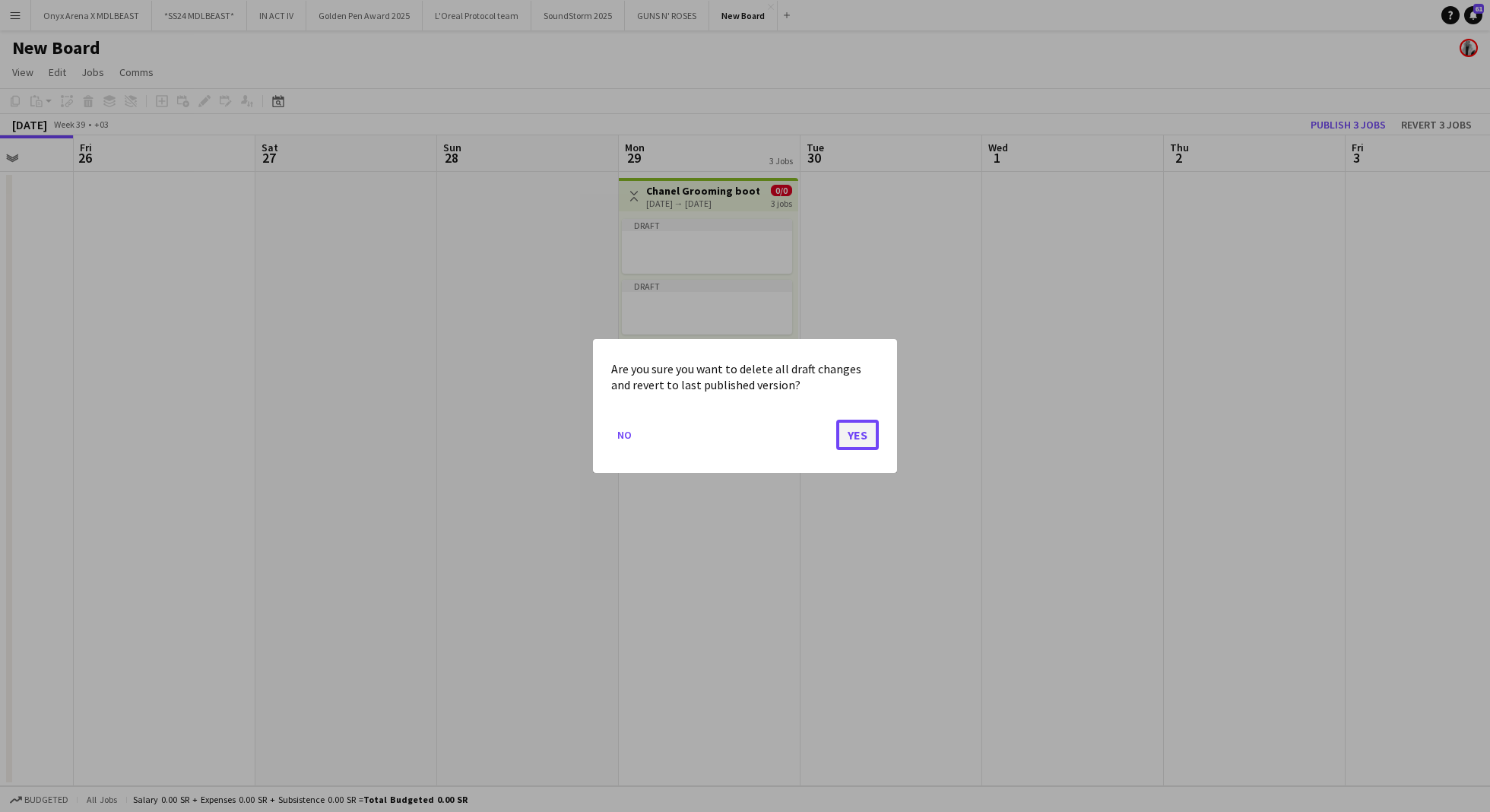
click at [874, 437] on button "Yes" at bounding box center [857, 434] width 43 height 31
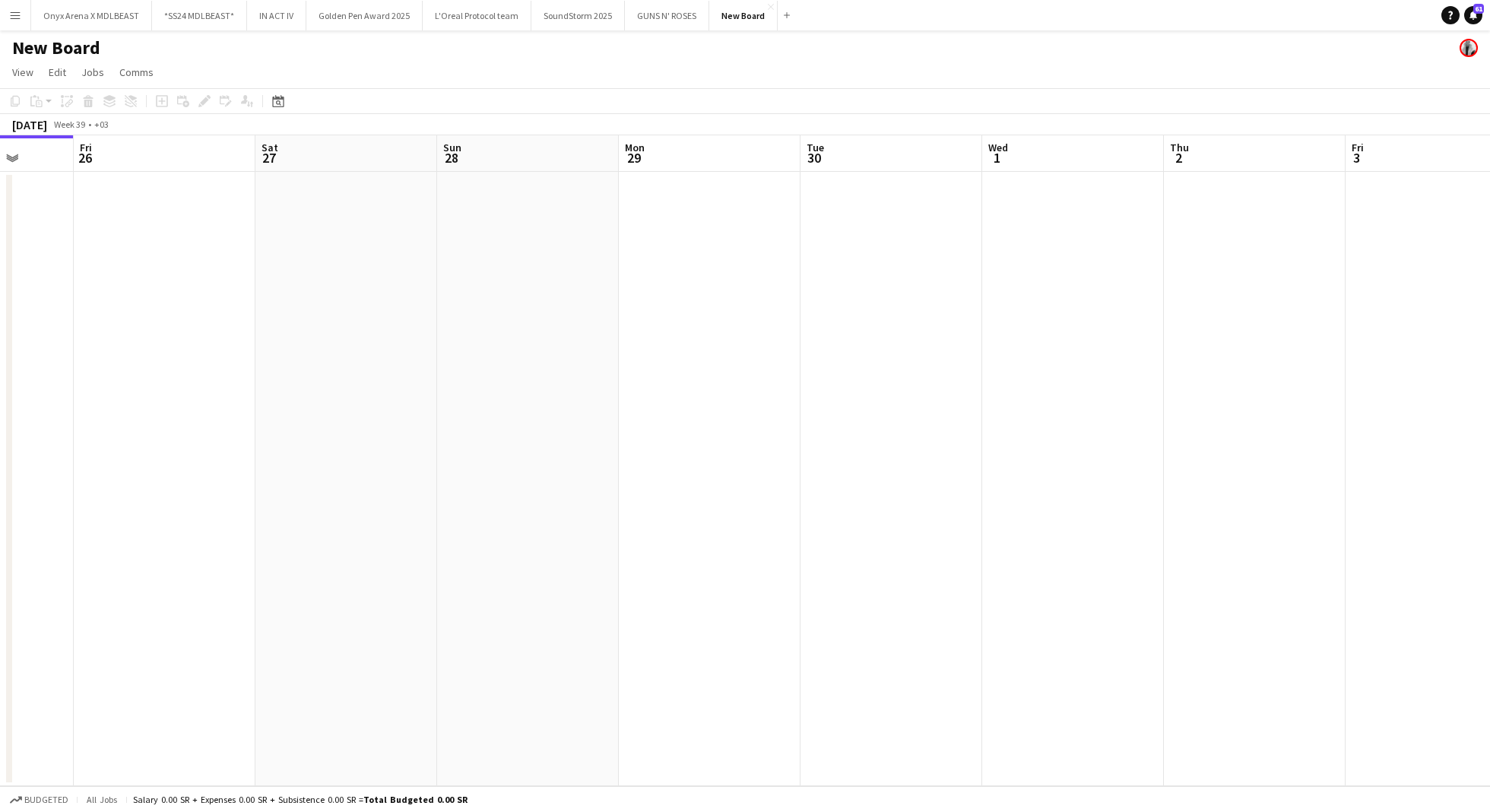
click at [666, 256] on app-date-cell at bounding box center [709, 479] width 181 height 614
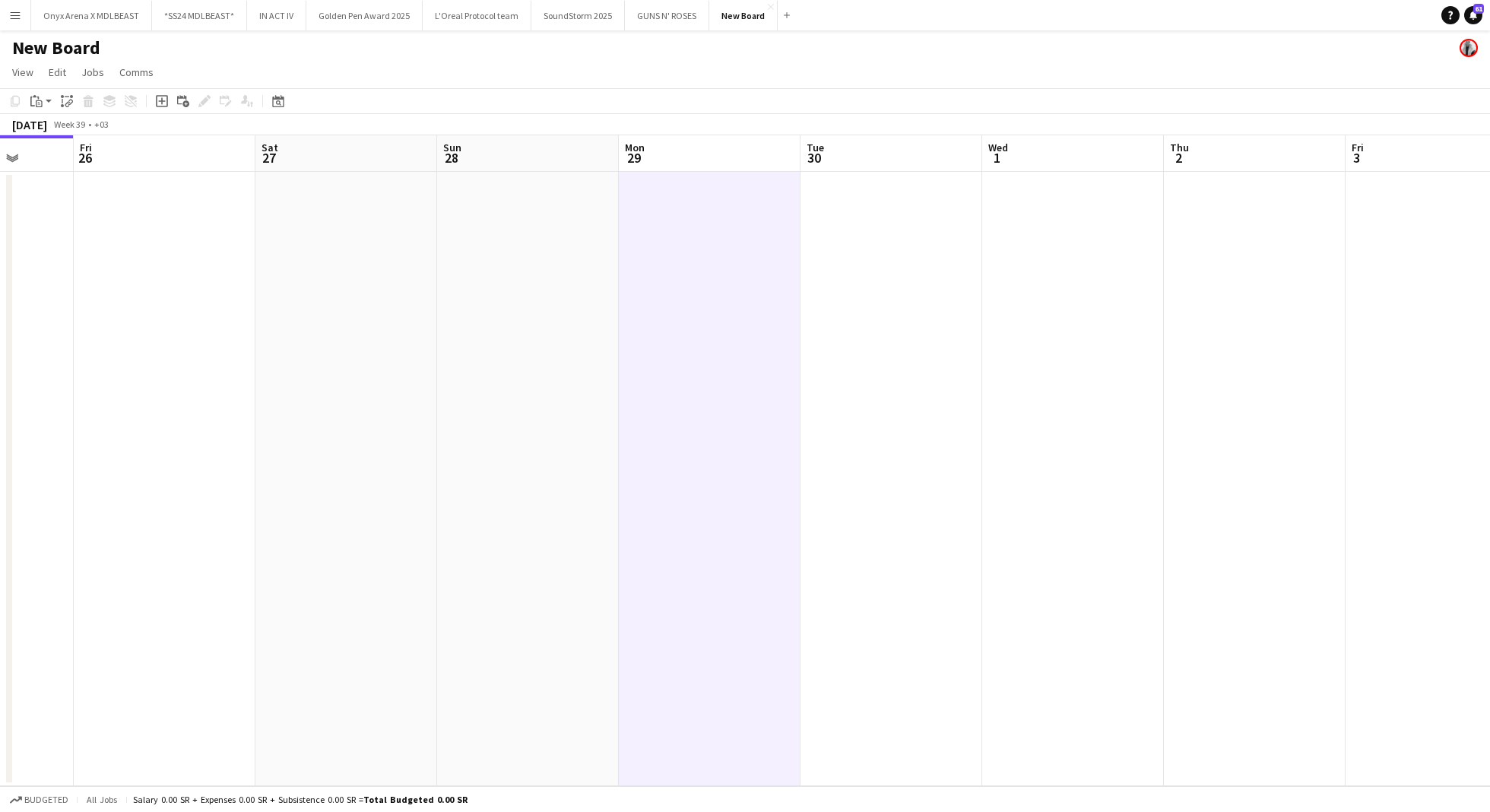
scroll to position [0, 472]
click at [160, 105] on icon "Add job" at bounding box center [162, 101] width 12 height 12
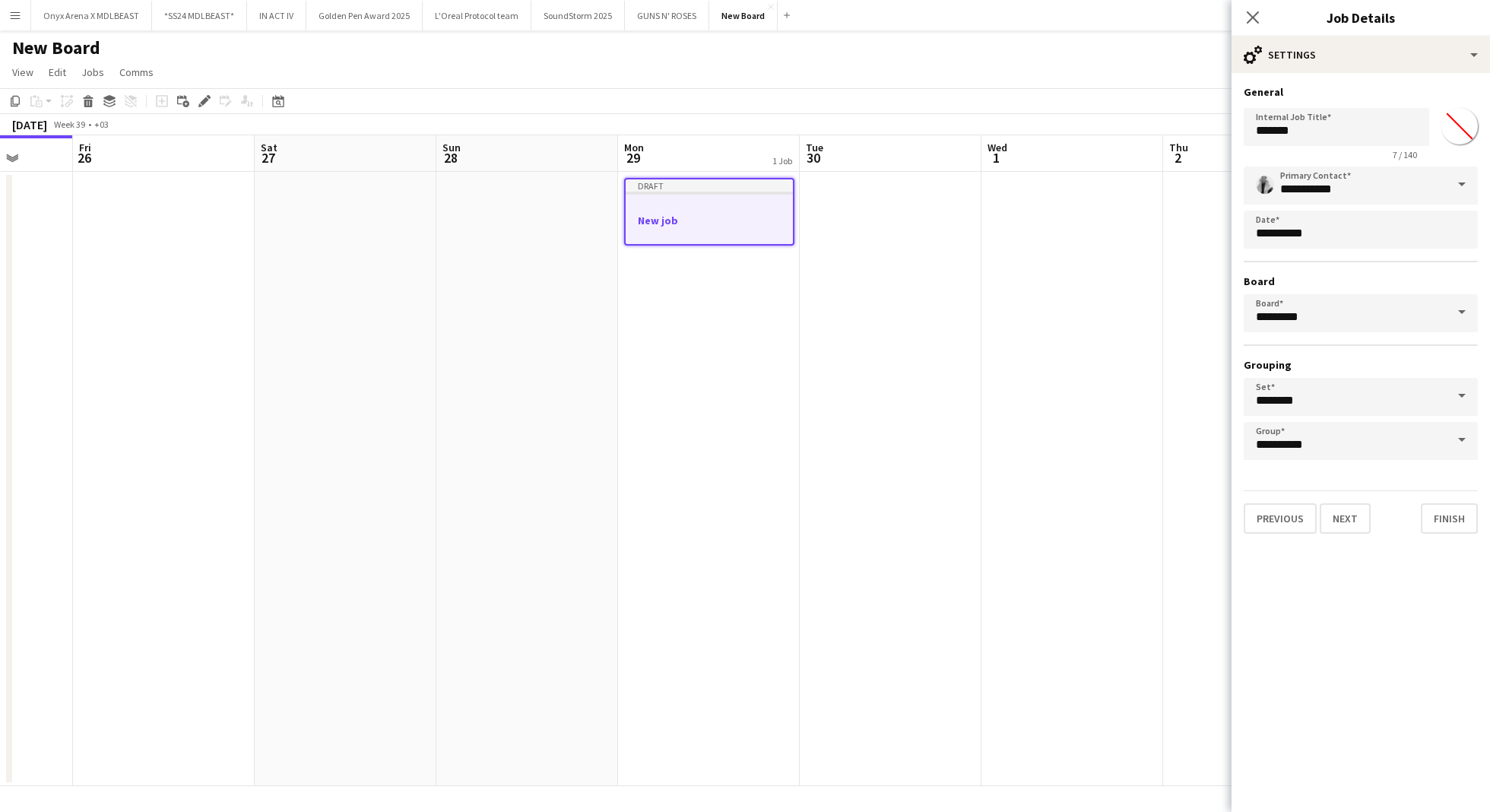
click at [844, 238] on app-date-cell at bounding box center [891, 479] width 181 height 614
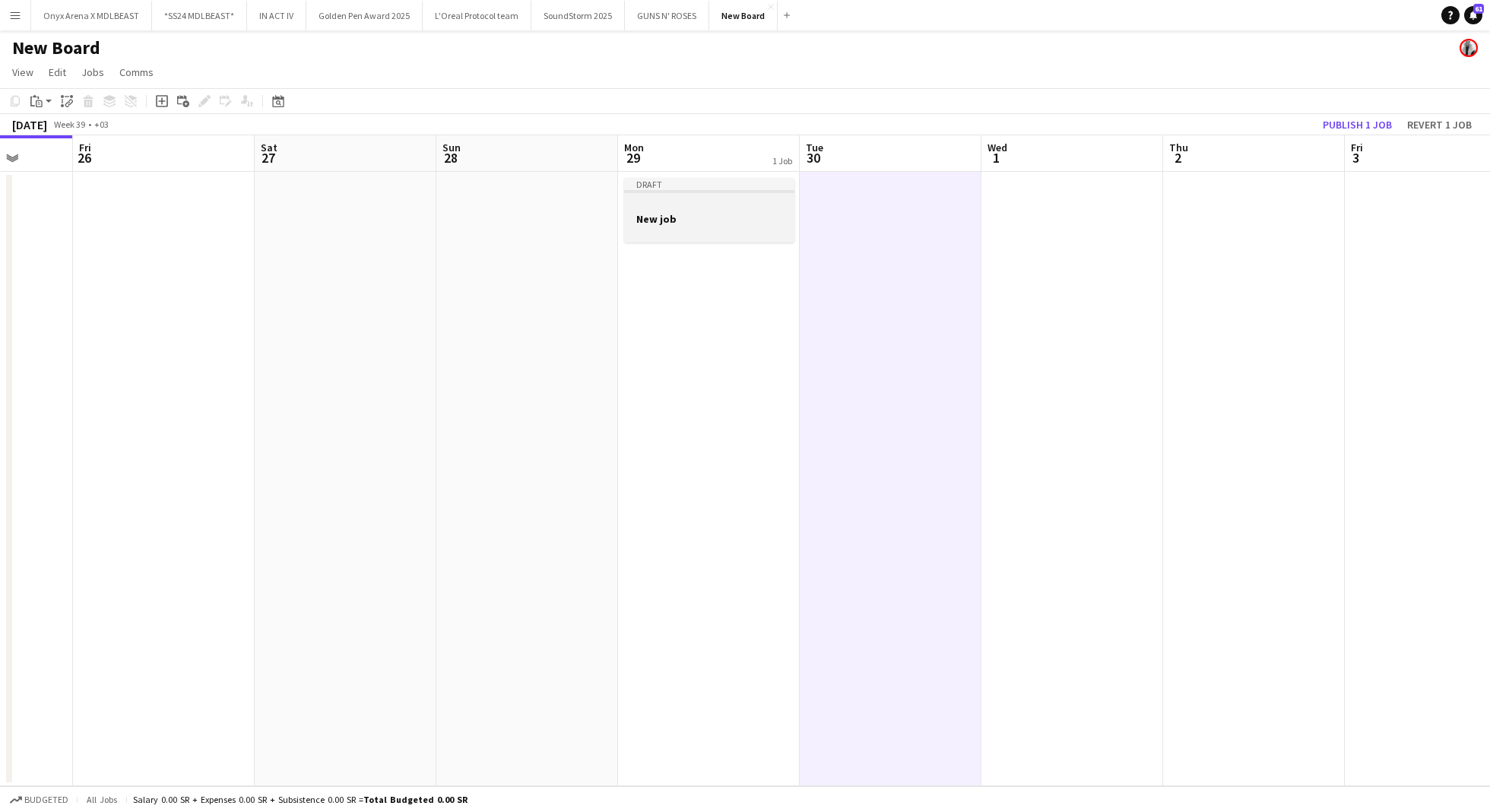
click at [685, 208] on div at bounding box center [708, 204] width 170 height 11
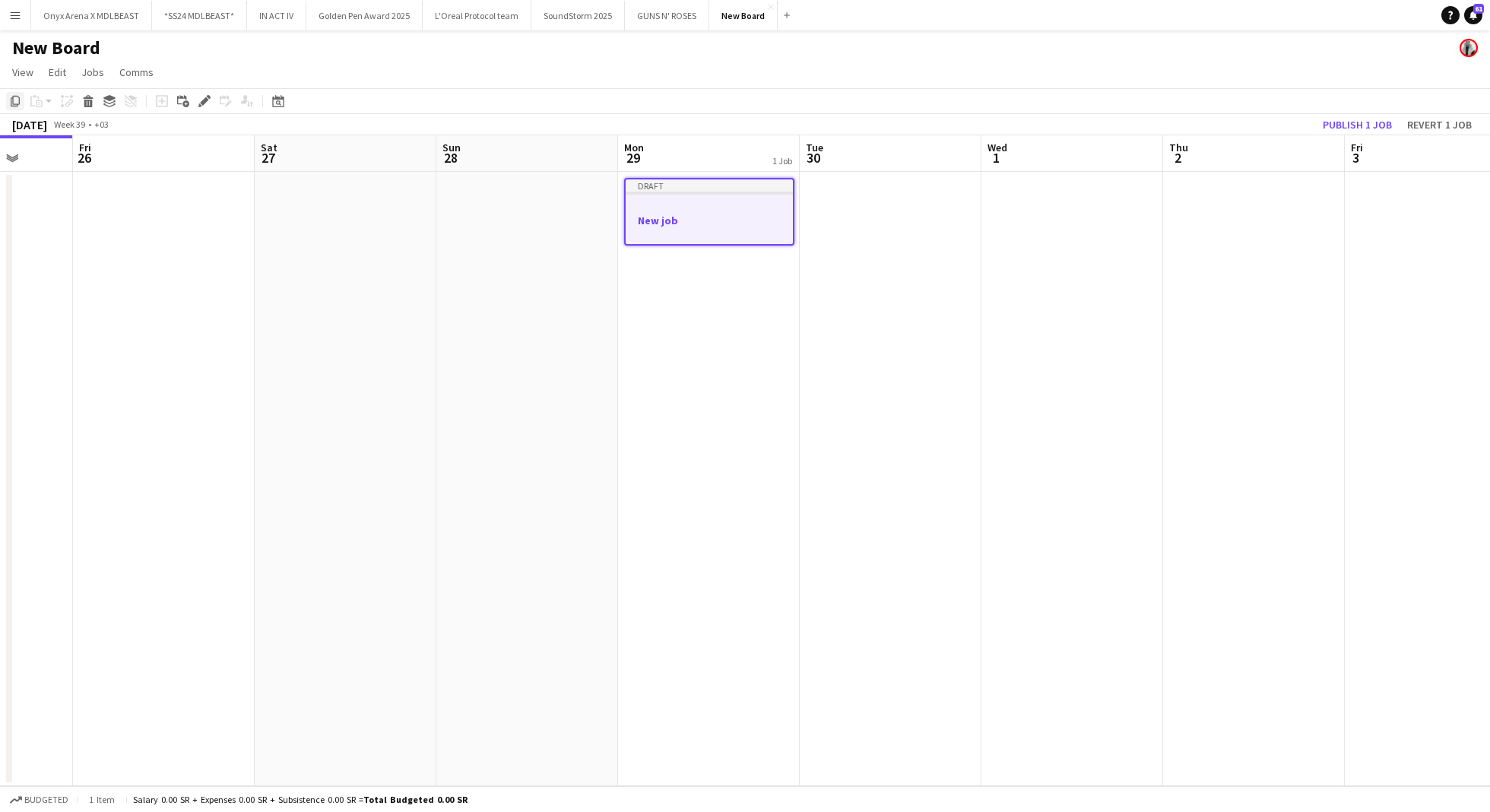
click at [15, 100] on icon "Copy" at bounding box center [15, 101] width 12 height 12
click at [10, 101] on icon at bounding box center [15, 101] width 9 height 10
click at [878, 229] on app-date-cell at bounding box center [891, 479] width 181 height 614
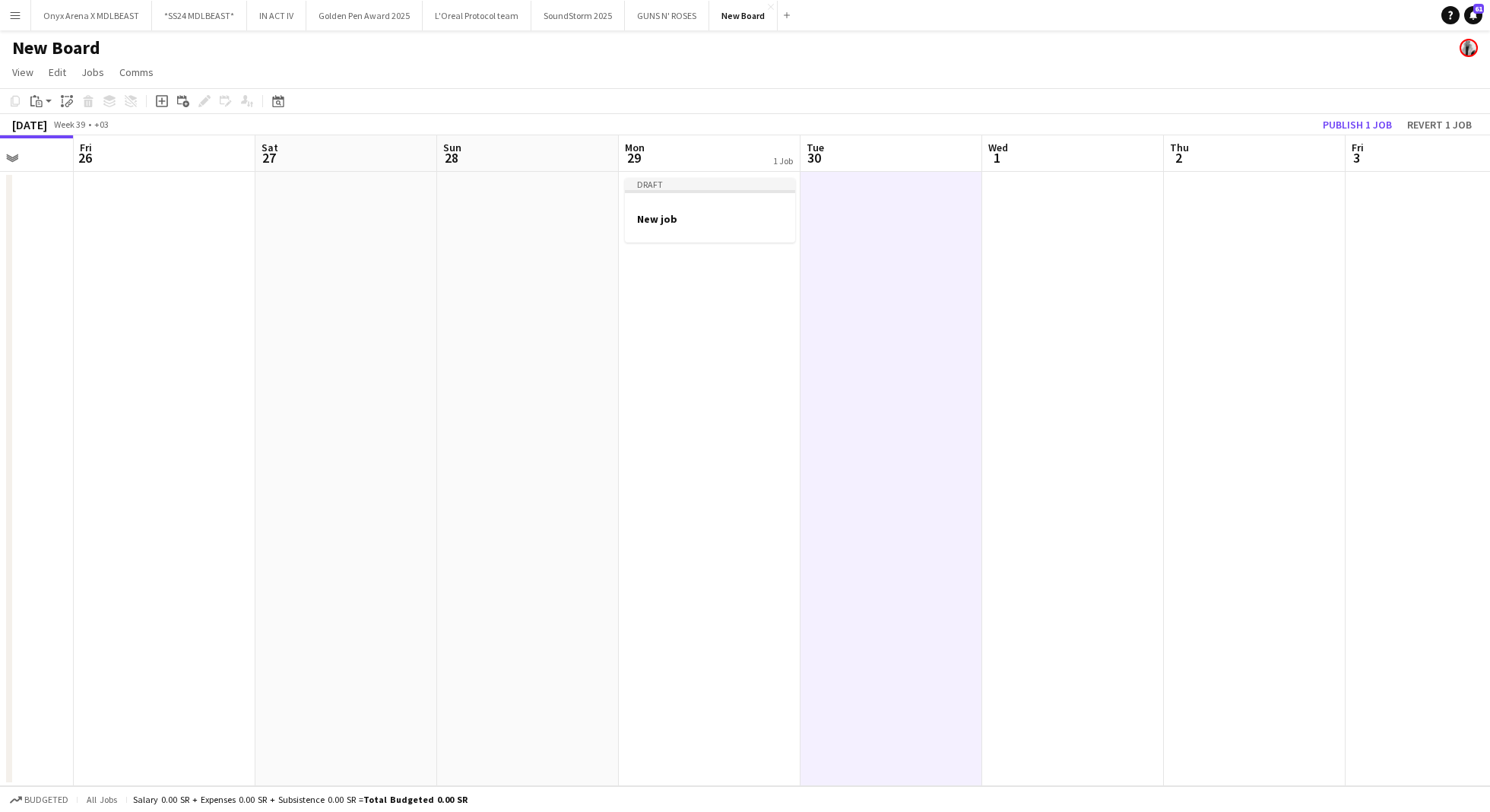
click at [1114, 250] on app-date-cell at bounding box center [1073, 479] width 181 height 614
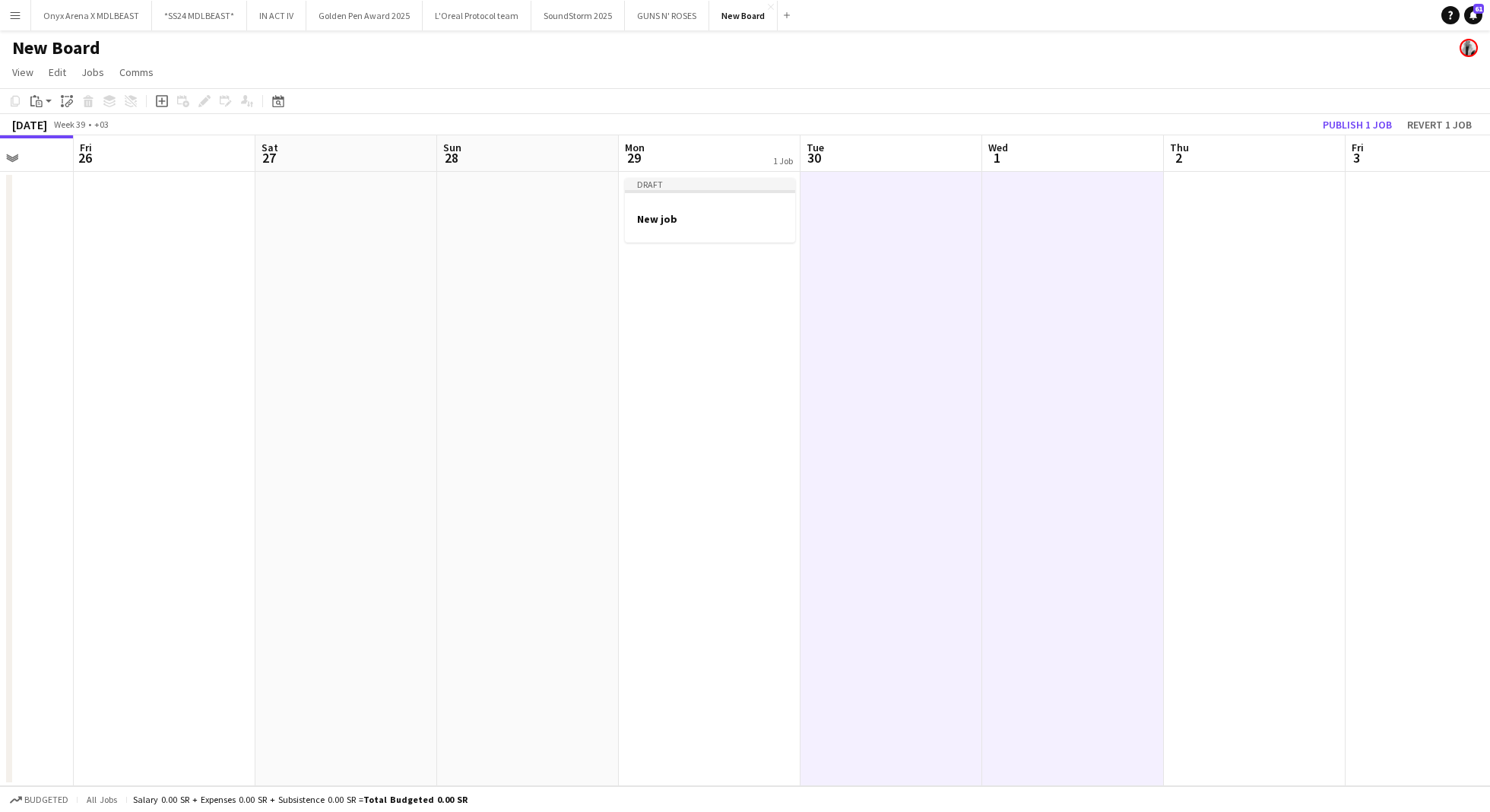
click at [1308, 257] on app-date-cell at bounding box center [1254, 479] width 181 height 614
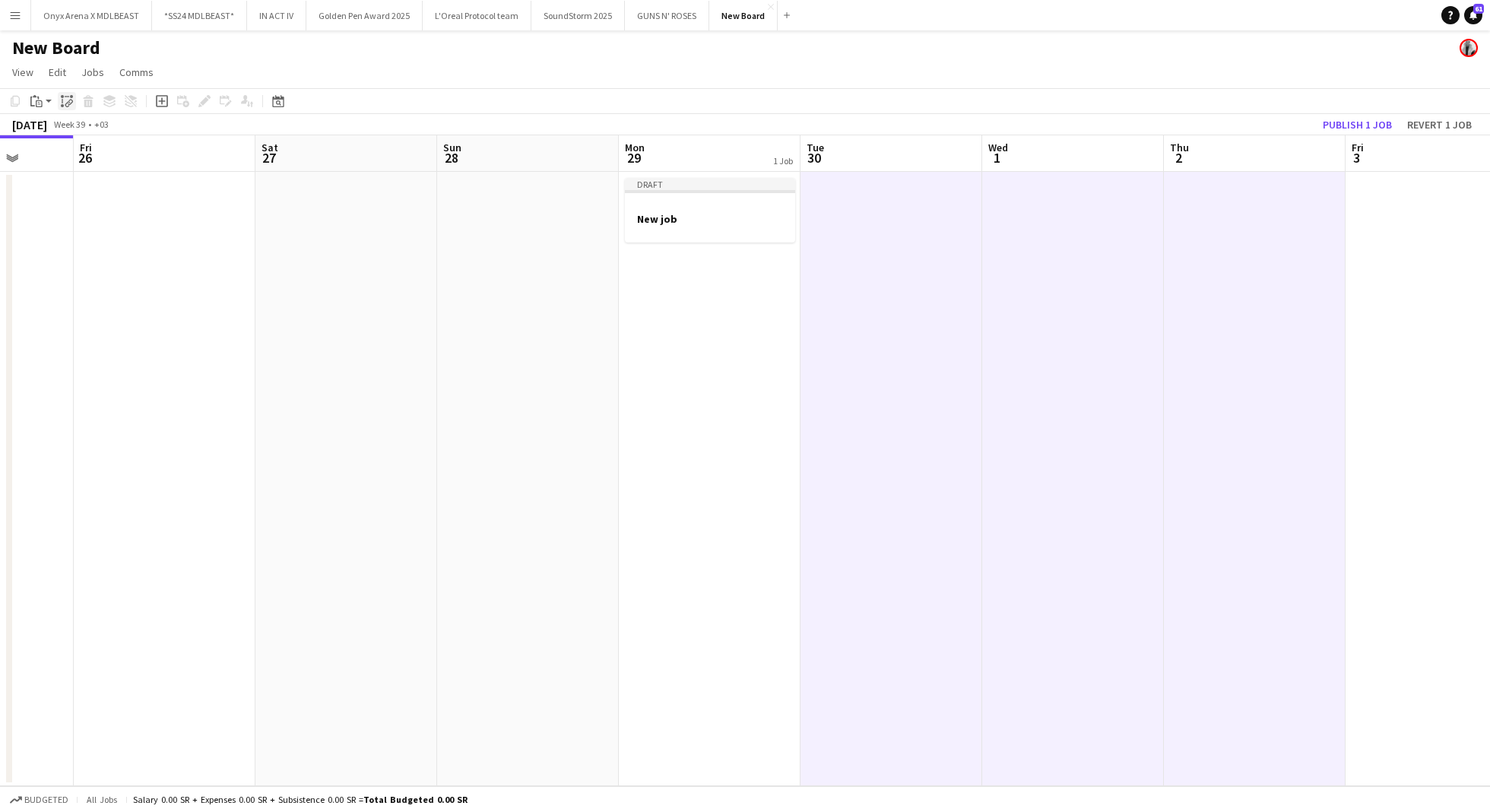
click at [70, 109] on div "Paste linked Job" at bounding box center [66, 100] width 18 height 18
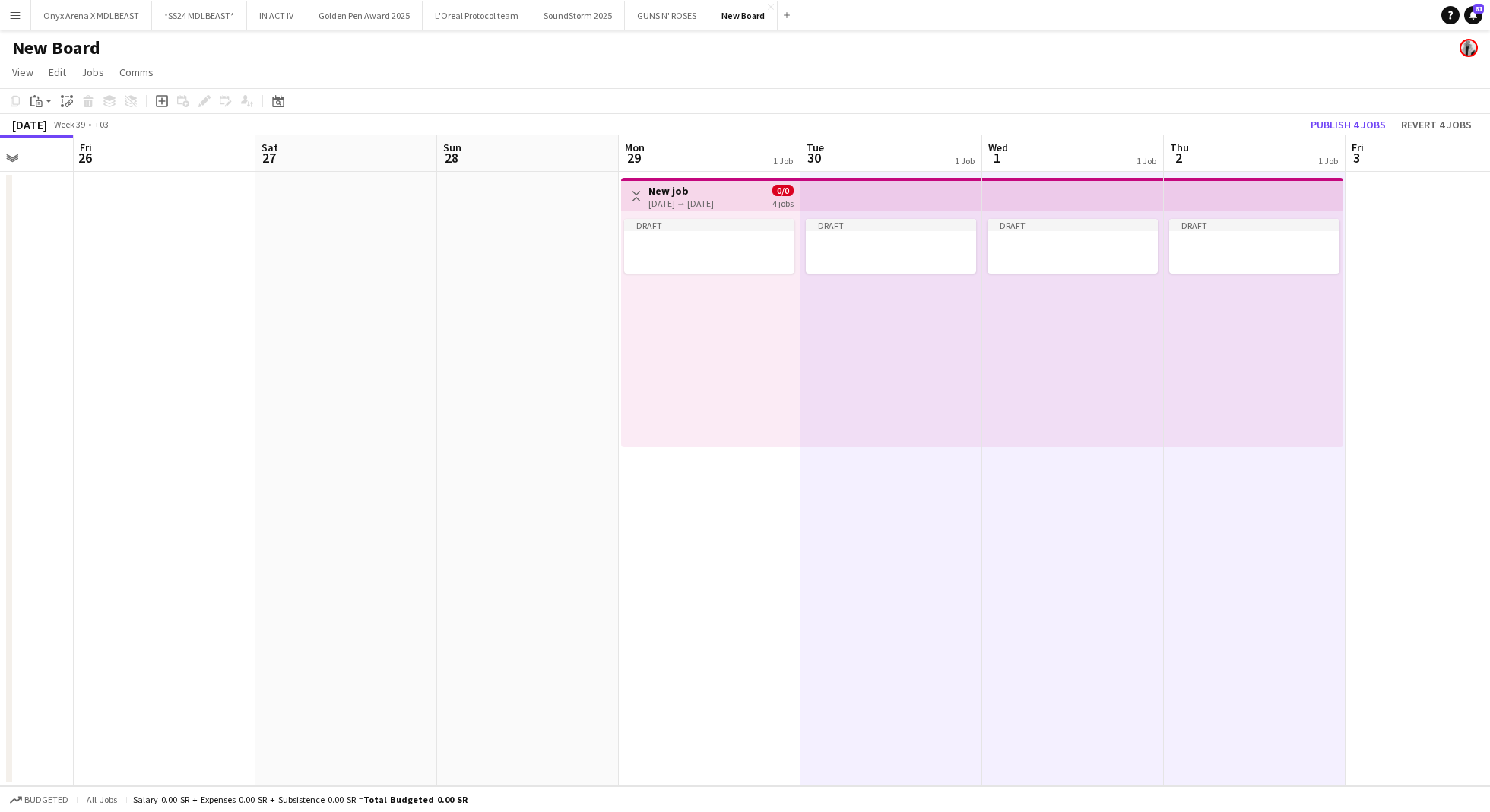
click at [716, 181] on app-top-bar "Toggle View New job 29-09-2025 → 02-10-2025 0/0 4 jobs" at bounding box center [710, 194] width 179 height 33
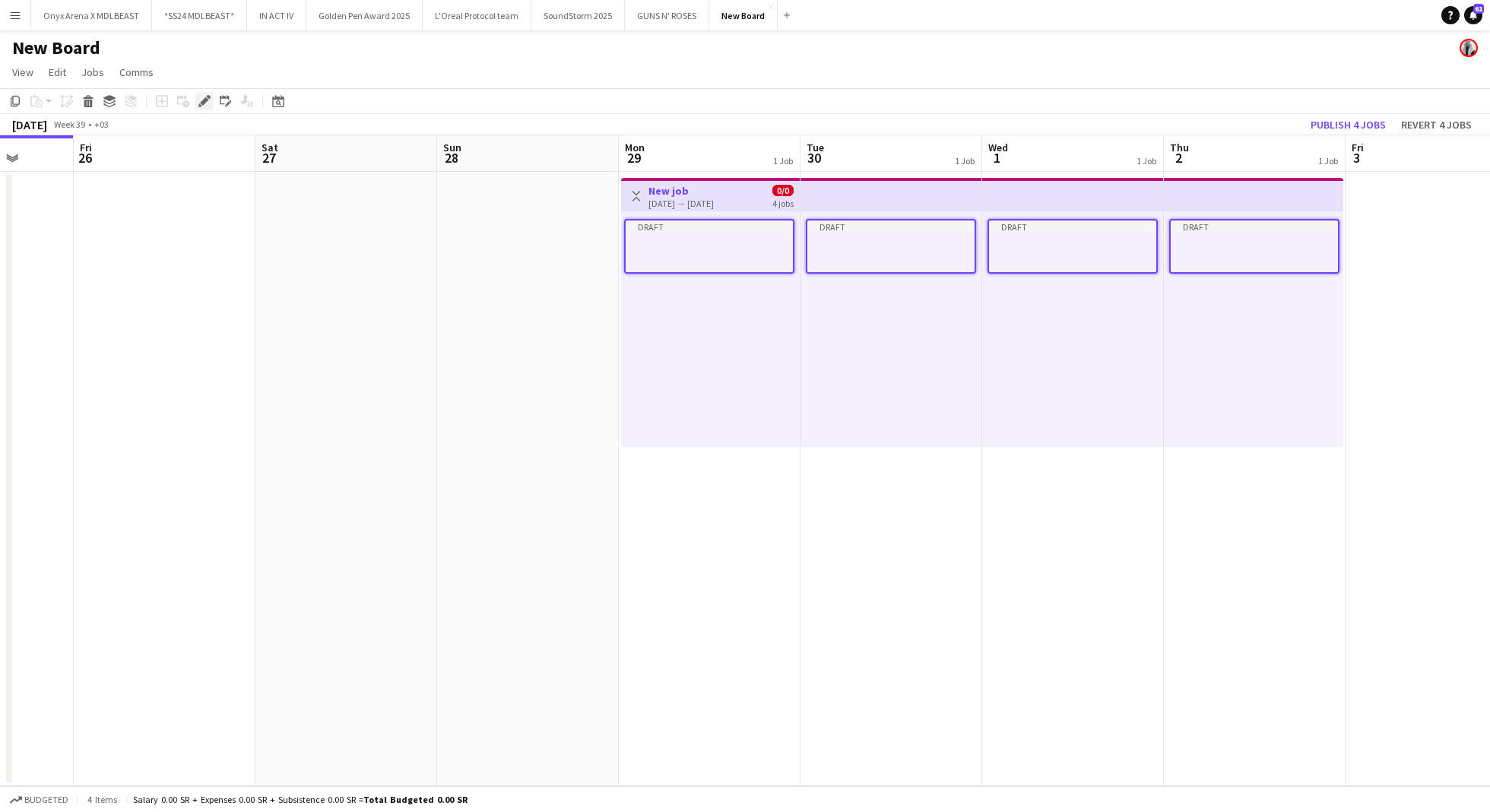
click at [200, 104] on icon at bounding box center [200, 106] width 3 height 3
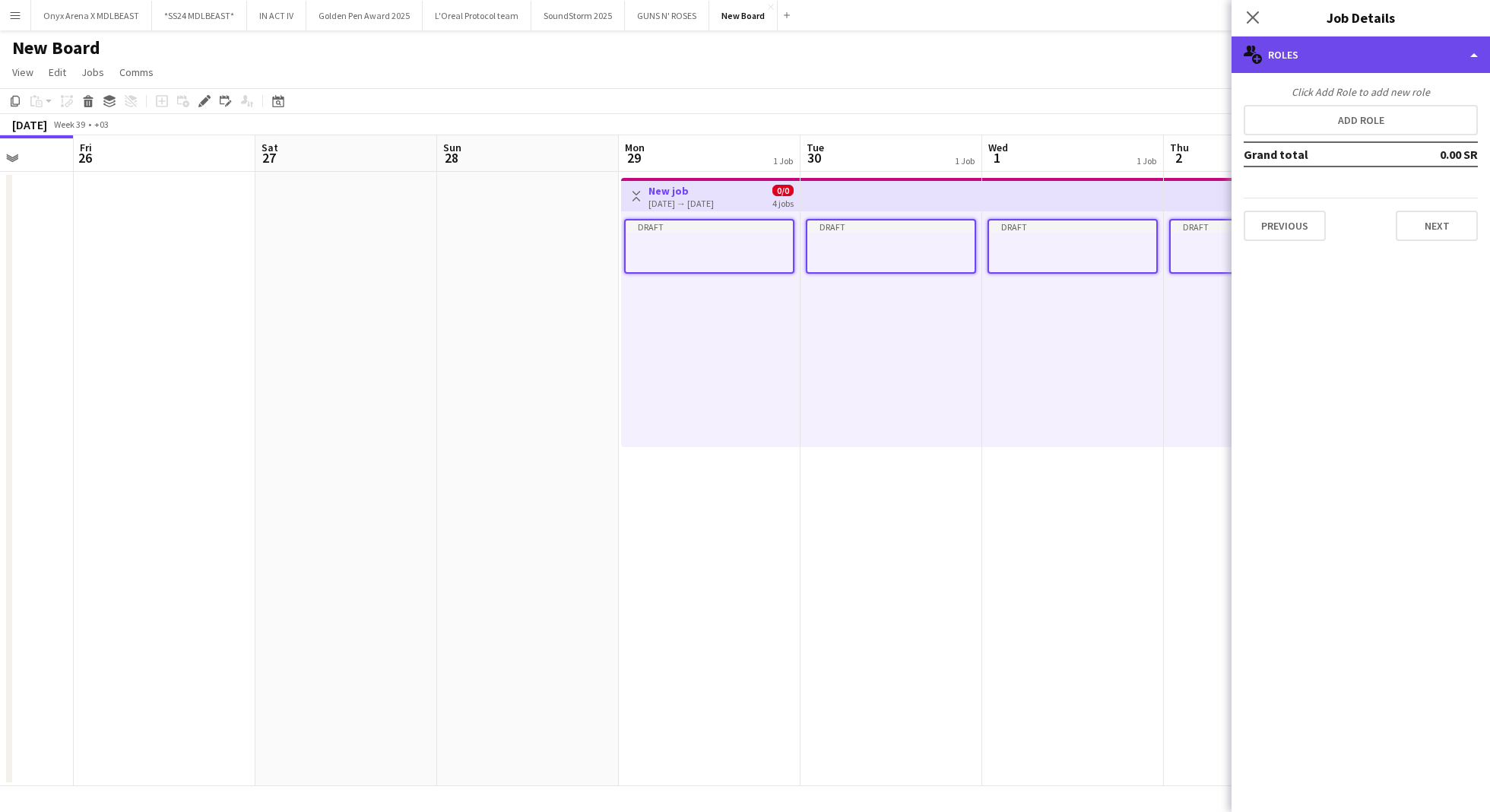
click at [1428, 62] on div "multiple-users-add Roles" at bounding box center [1361, 55] width 258 height 37
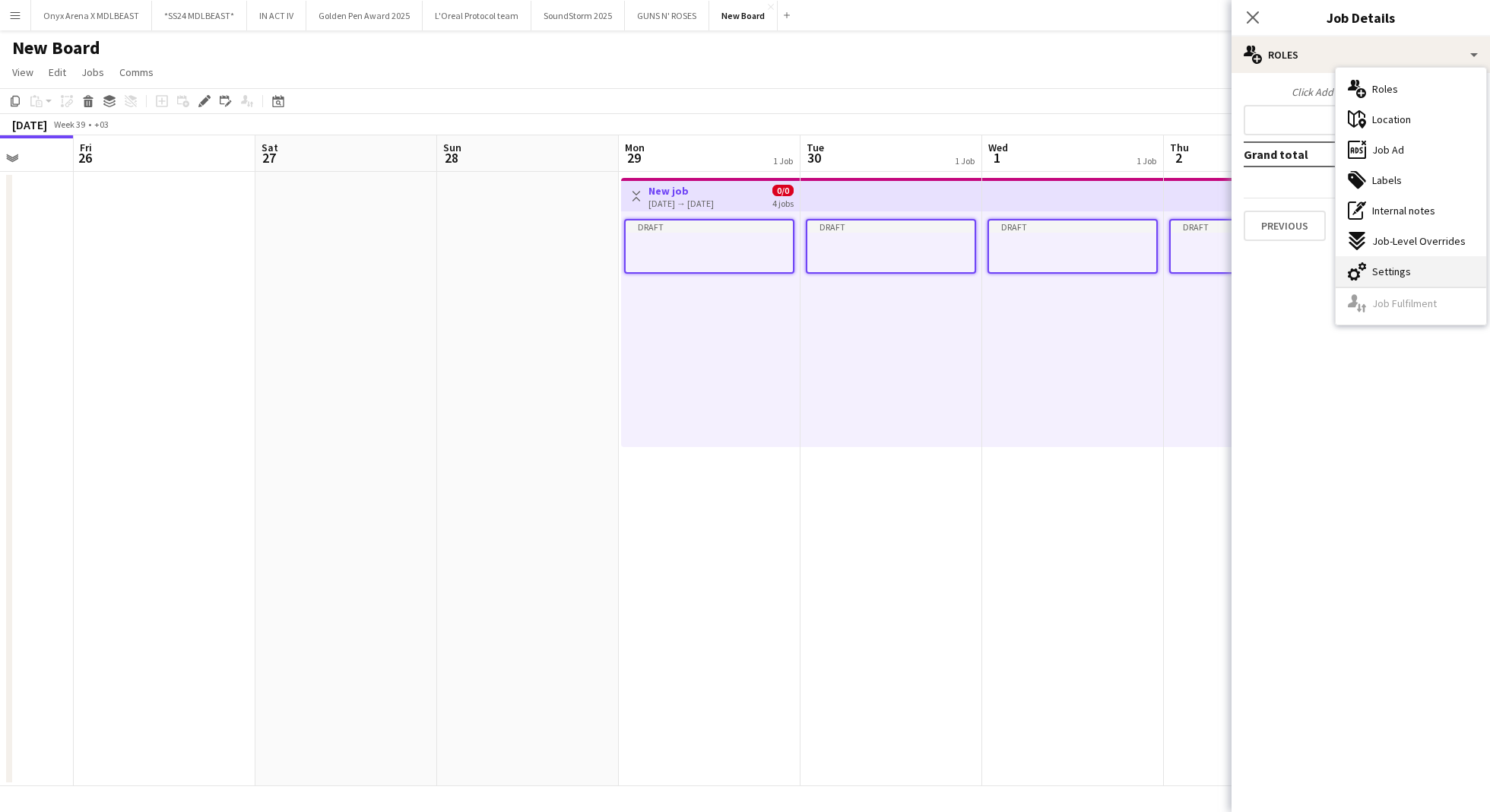
click at [1385, 262] on div "cog-double-3 Settings" at bounding box center [1411, 271] width 151 height 31
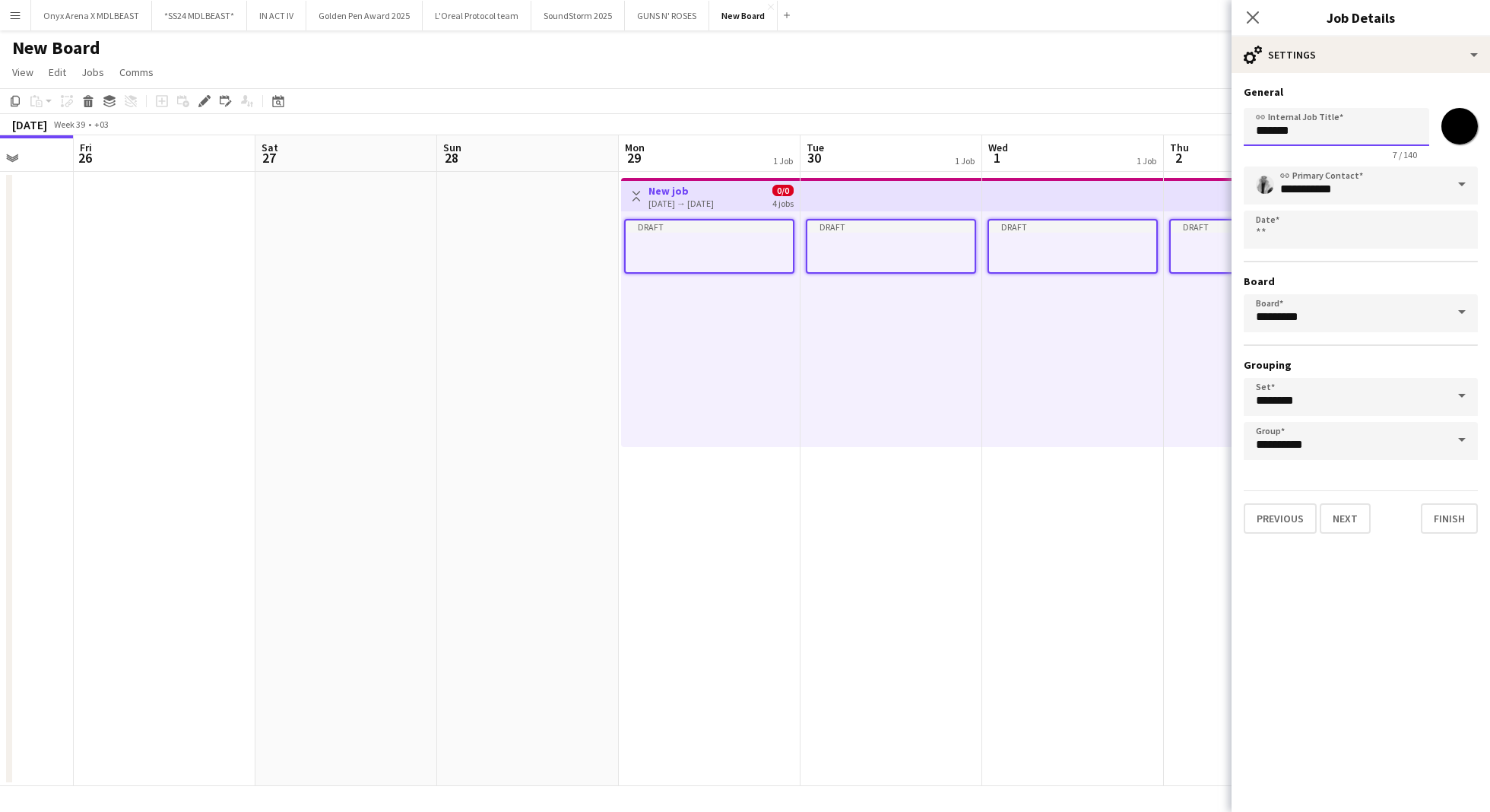
click at [1309, 127] on input "*******" at bounding box center [1336, 127] width 186 height 38
type input "**********"
click at [1335, 528] on button "Next" at bounding box center [1345, 518] width 51 height 31
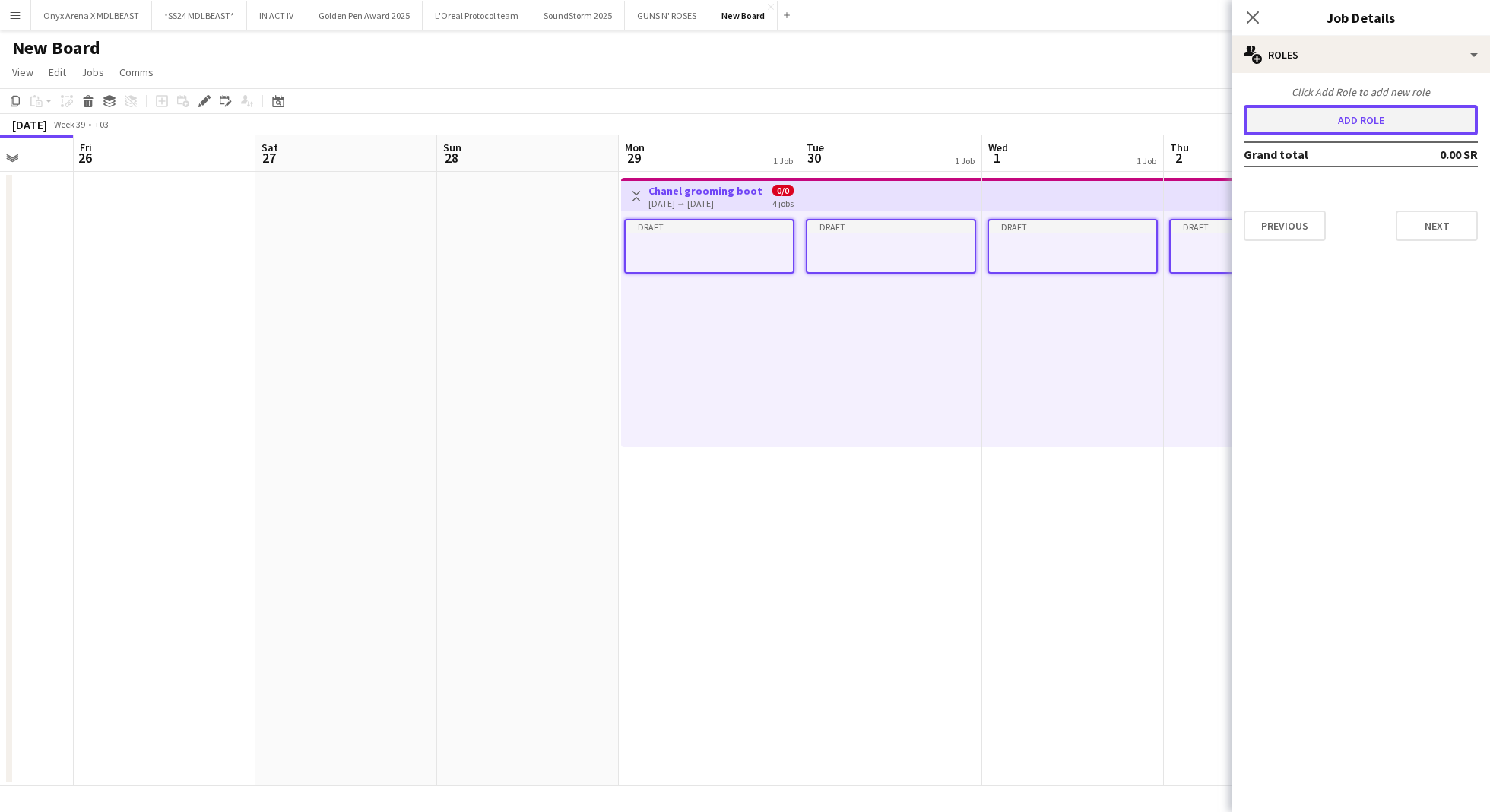
click at [1300, 121] on button "Add role" at bounding box center [1361, 119] width 234 height 31
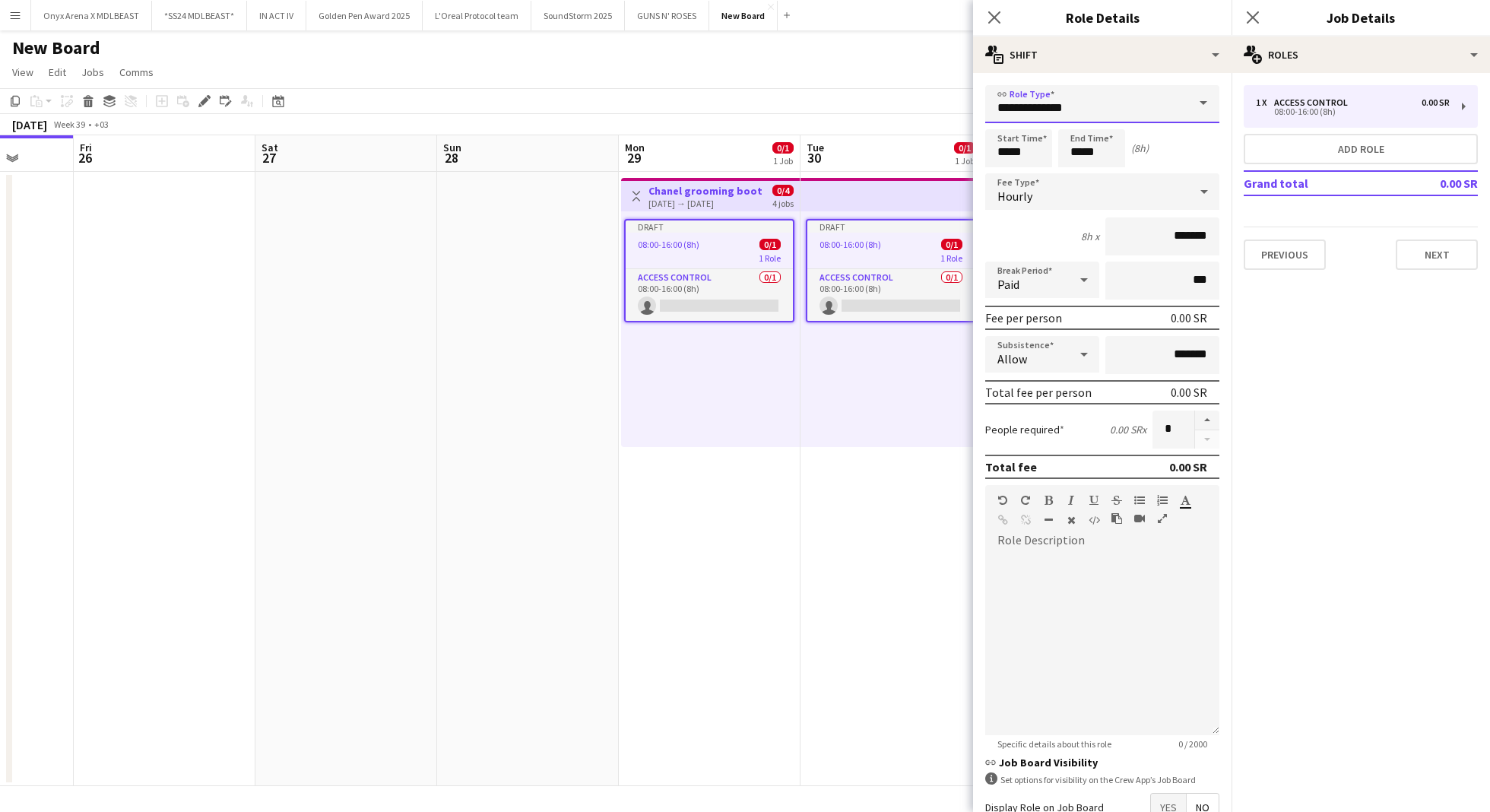
click at [1084, 98] on input "**********" at bounding box center [1102, 105] width 234 height 38
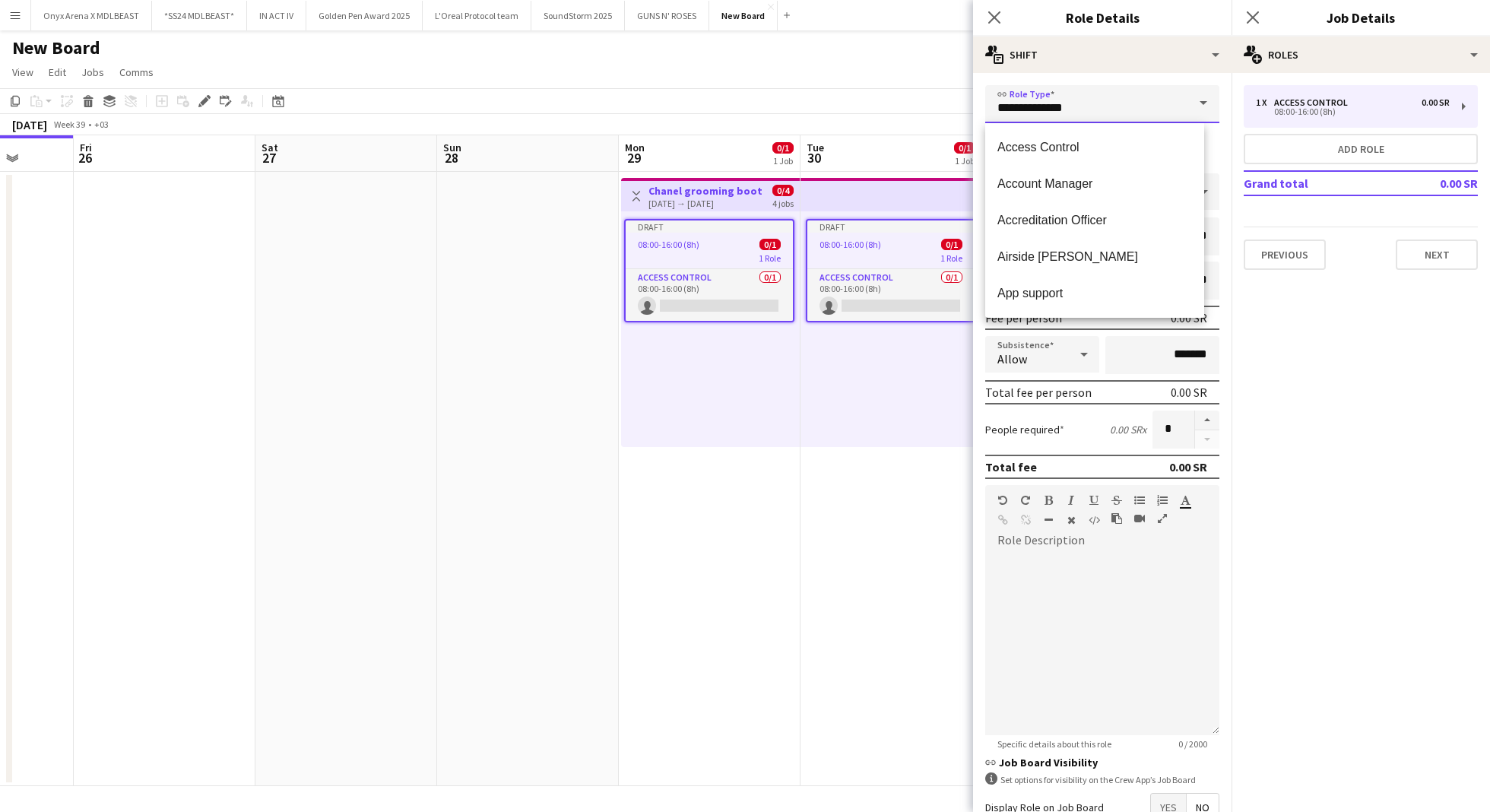
click at [1084, 98] on input "**********" at bounding box center [1102, 105] width 234 height 38
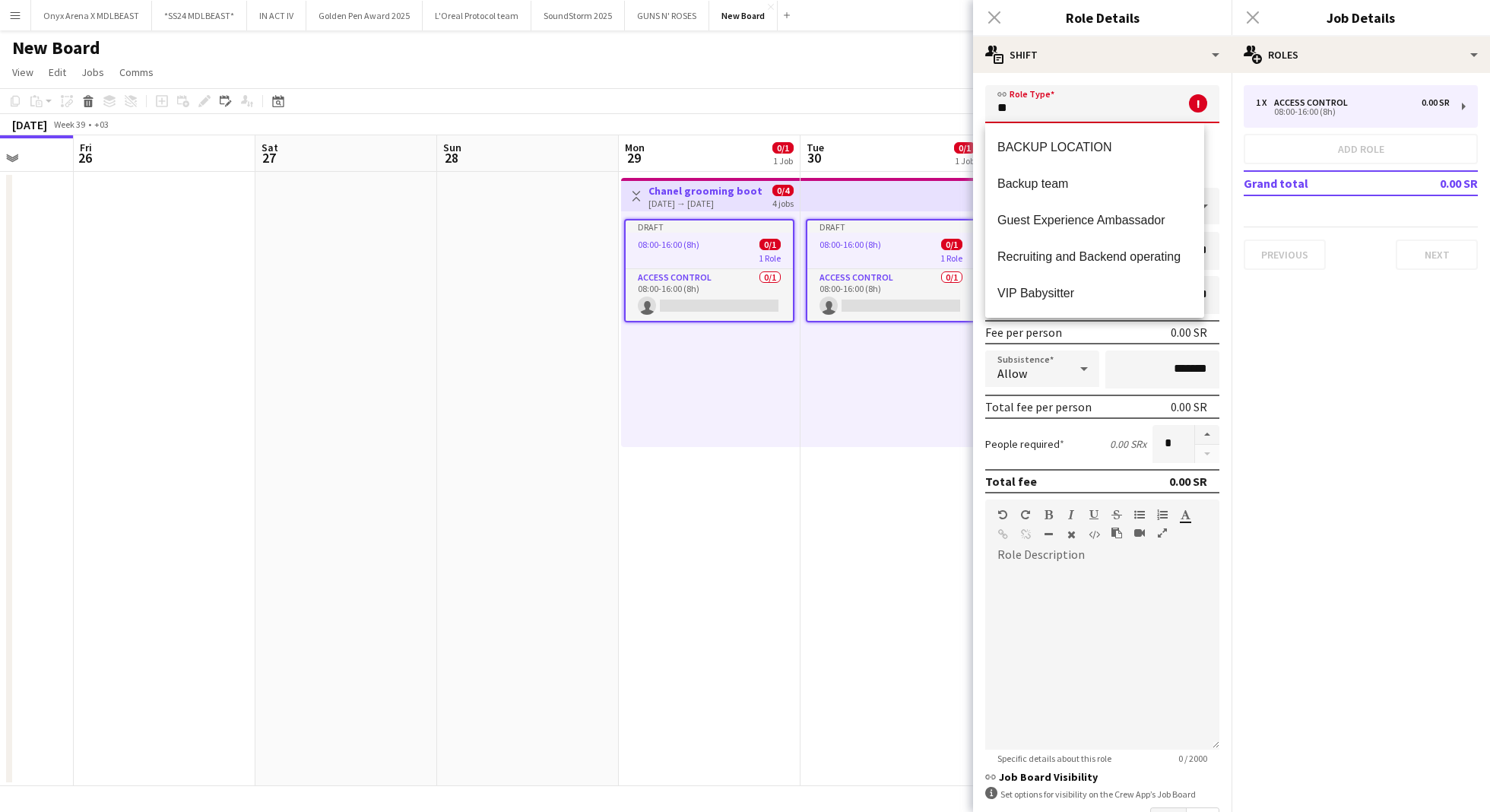
type input "*"
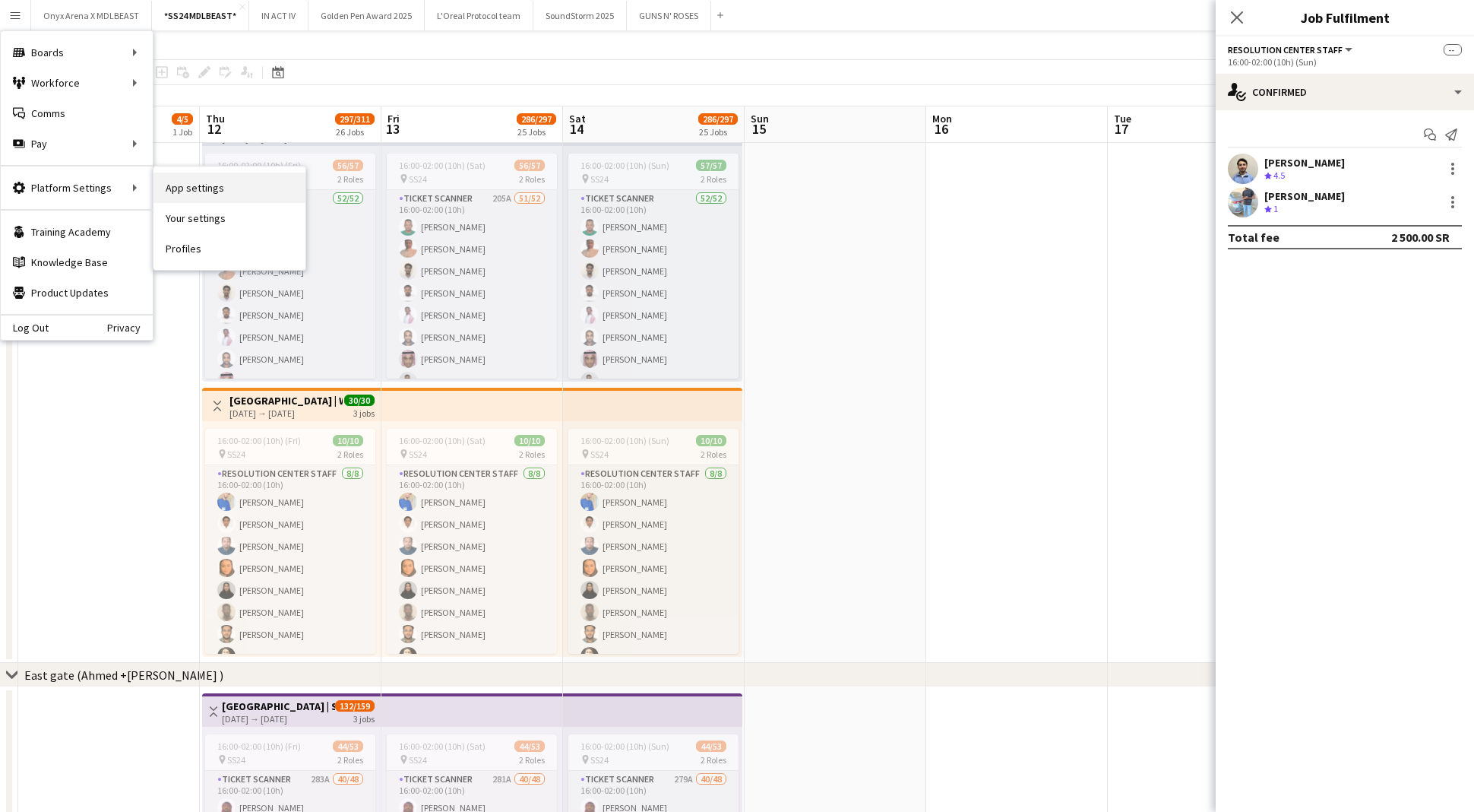
click at [228, 201] on link "App settings" at bounding box center [229, 188] width 152 height 31
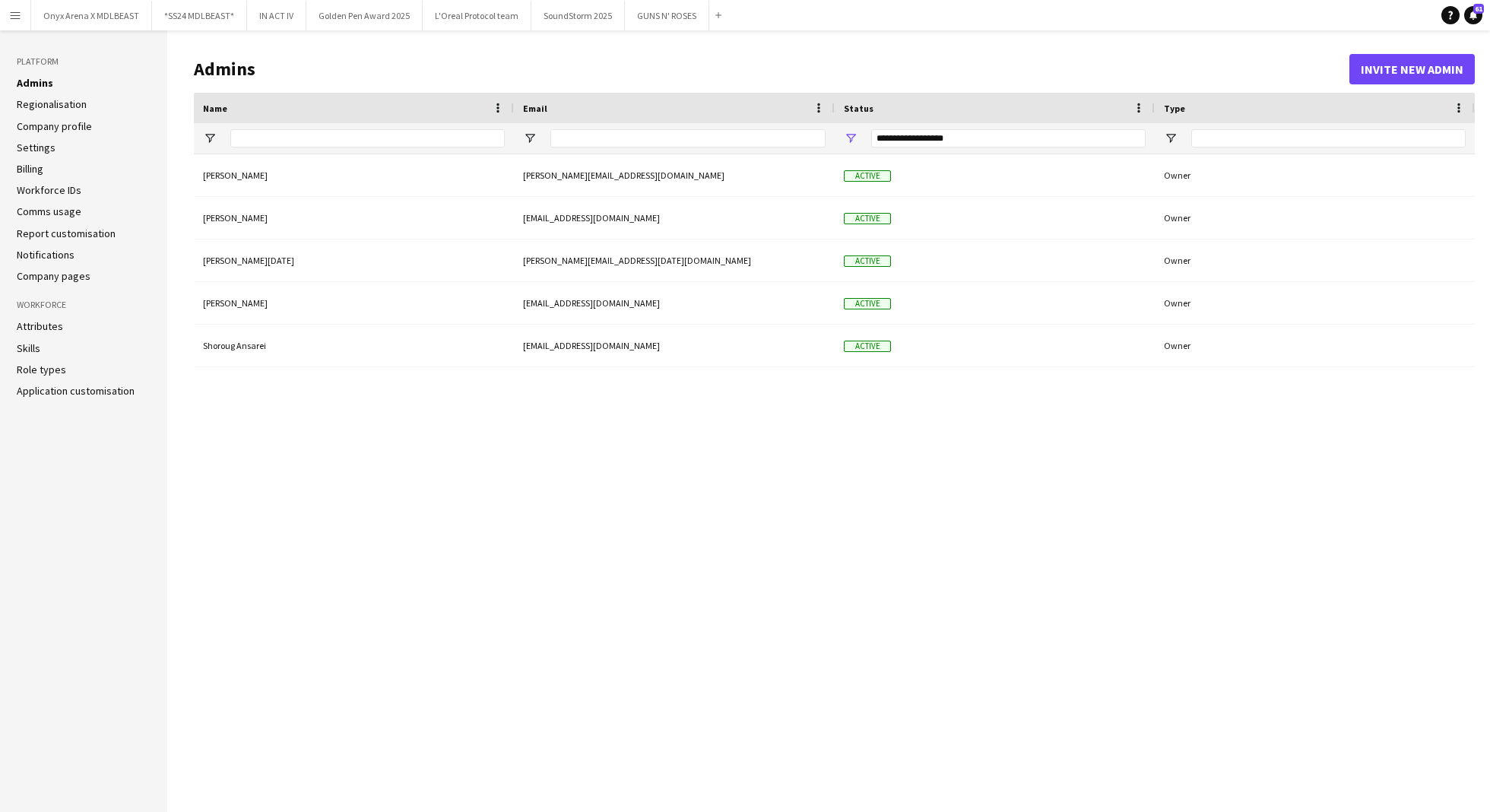
click at [44, 332] on link "Attributes" at bounding box center [39, 326] width 46 height 14
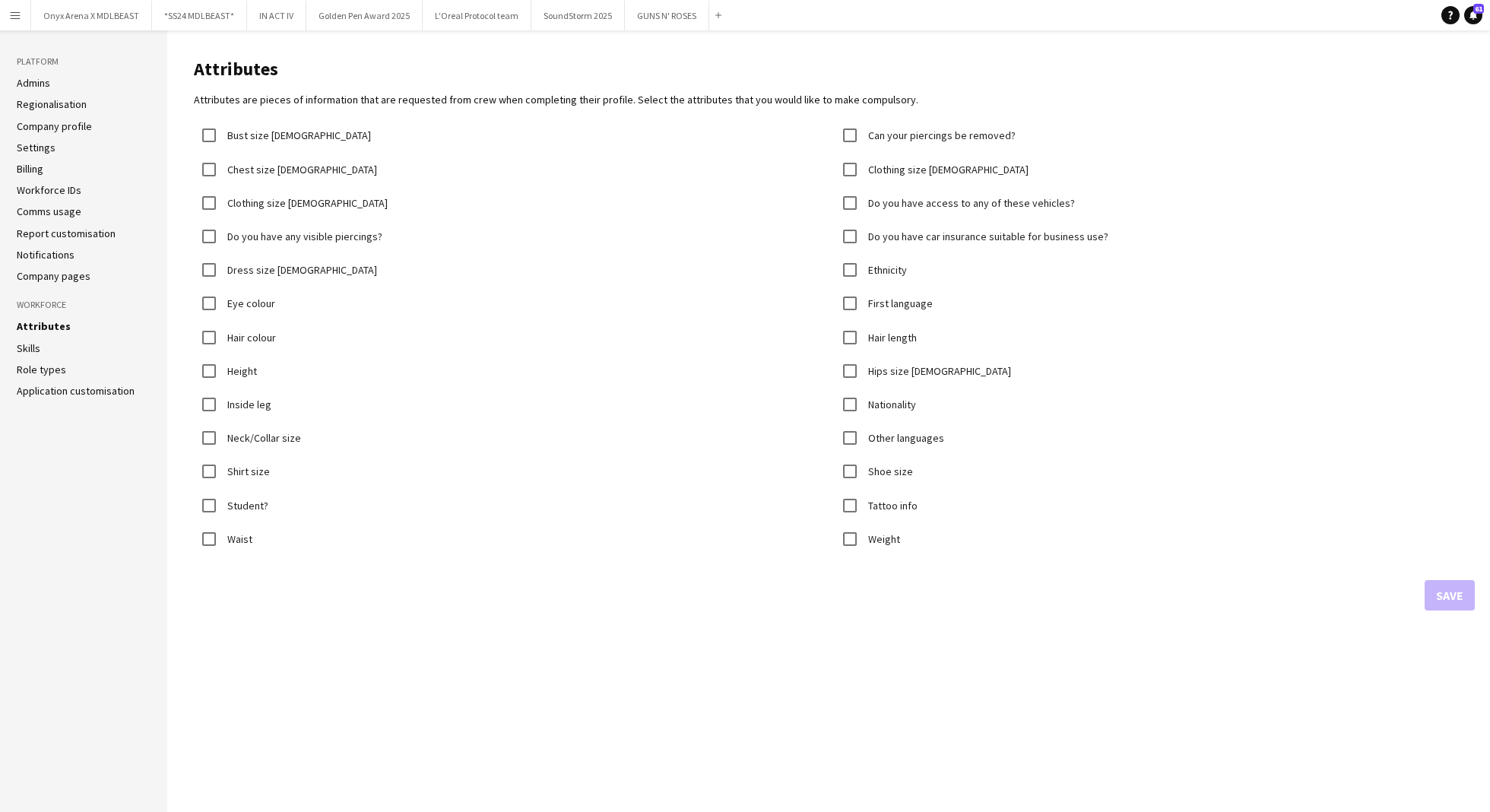
click at [68, 188] on link "Workforce IDs" at bounding box center [49, 190] width 65 height 14
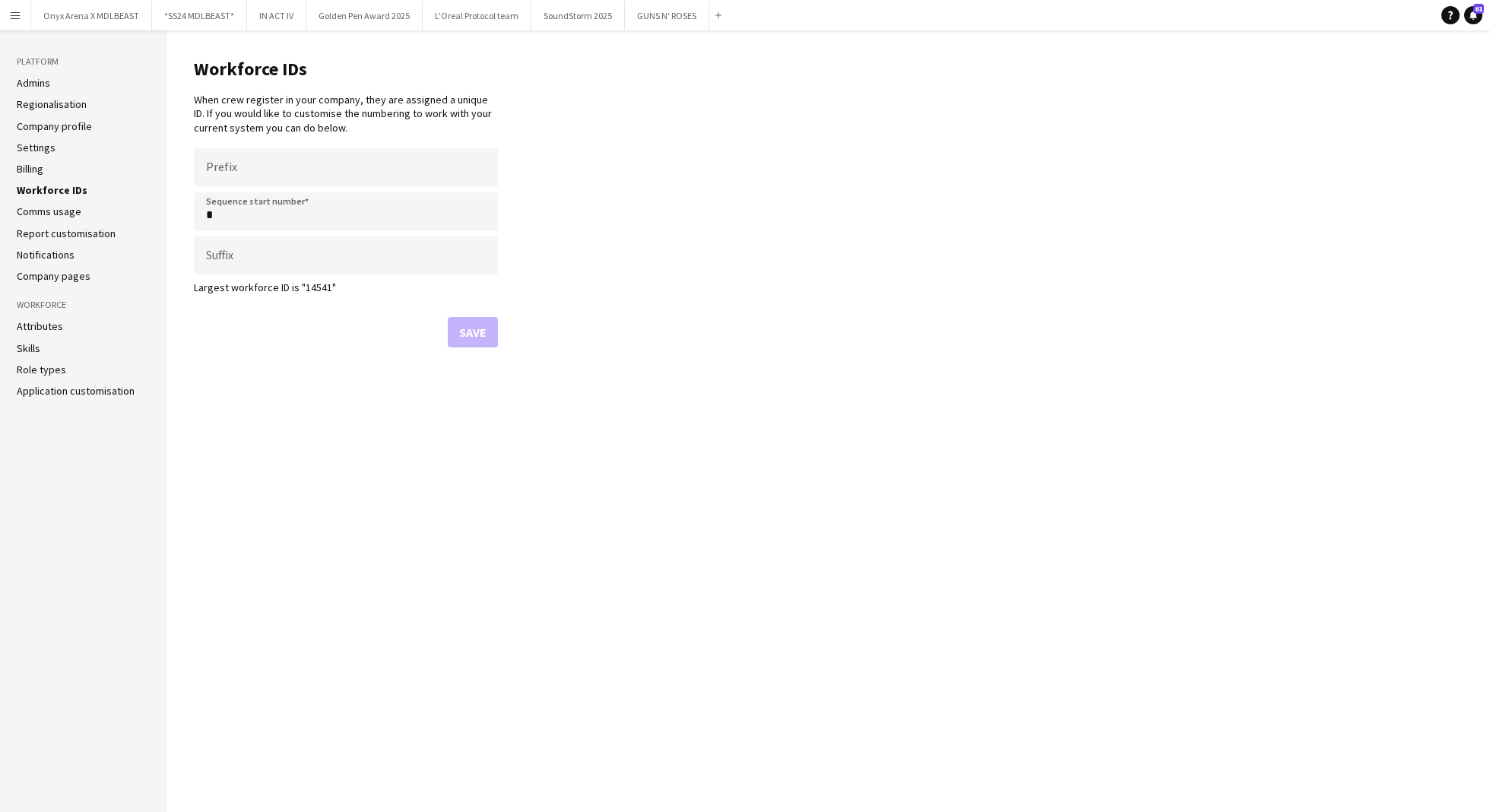
click at [31, 84] on link "Admins" at bounding box center [33, 83] width 33 height 14
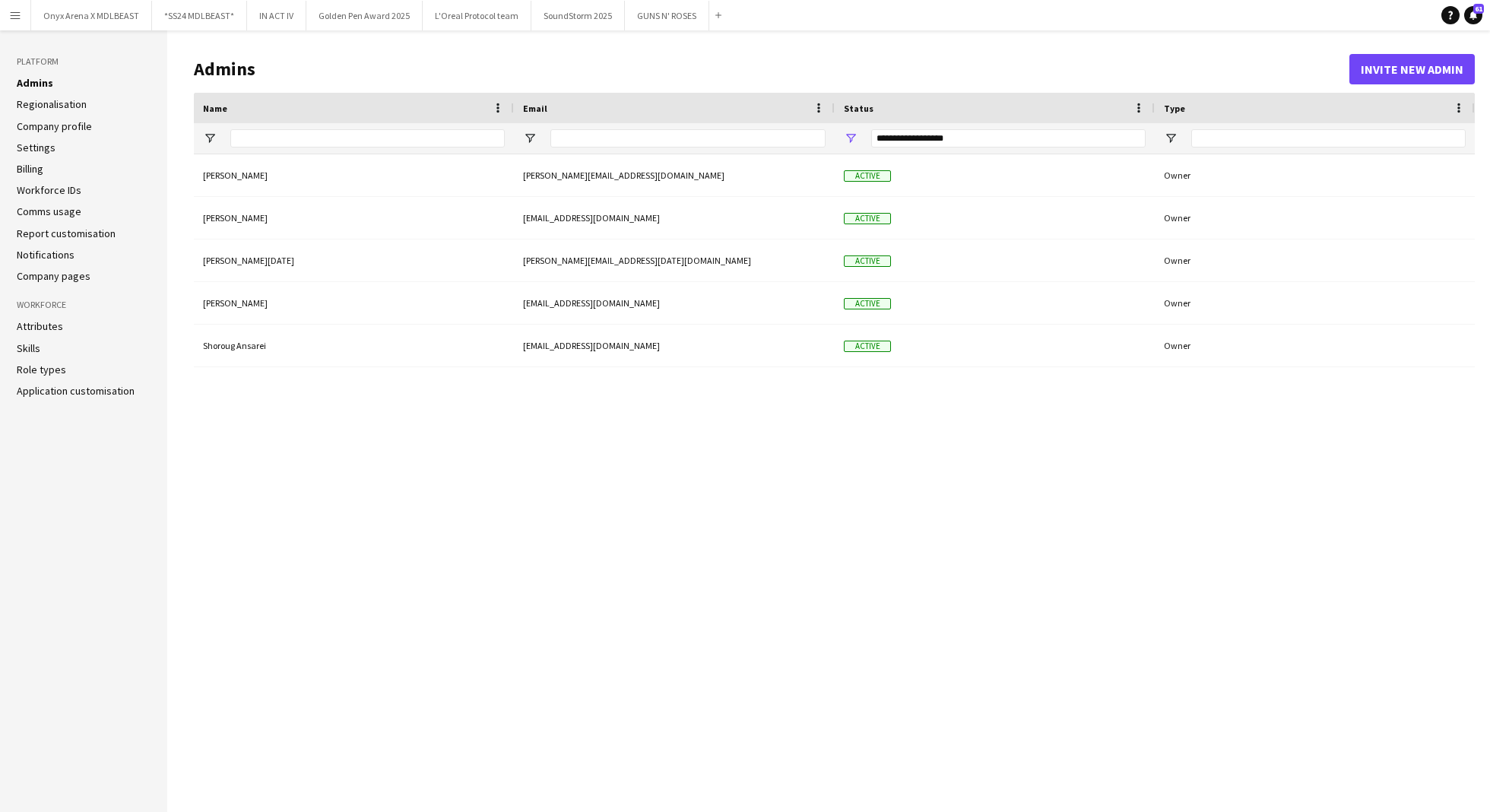
click at [54, 105] on link "Regionalisation" at bounding box center [51, 105] width 70 height 14
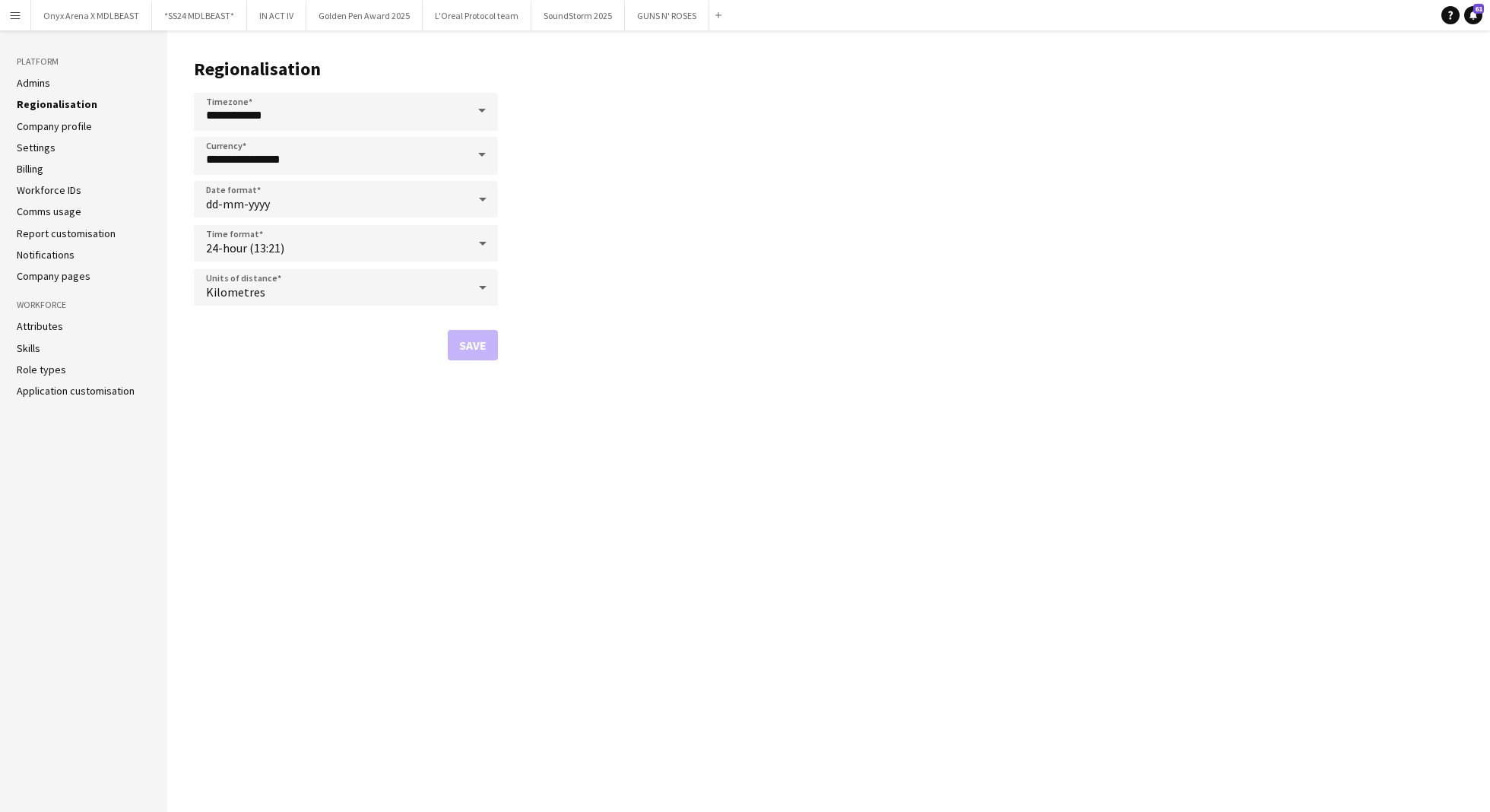
click at [54, 130] on link "Company profile" at bounding box center [54, 126] width 75 height 14
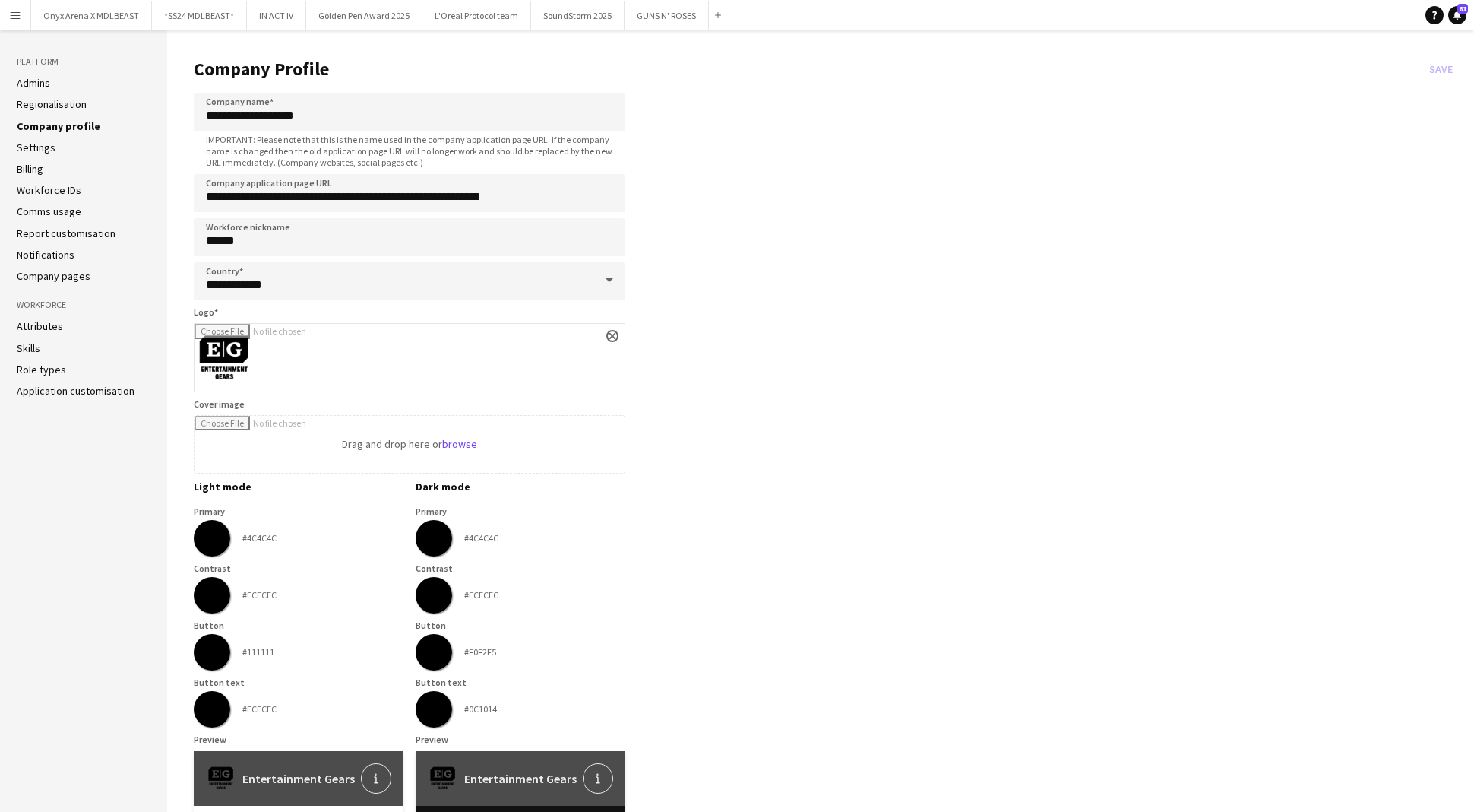
click at [43, 153] on link "Settings" at bounding box center [36, 147] width 38 height 14
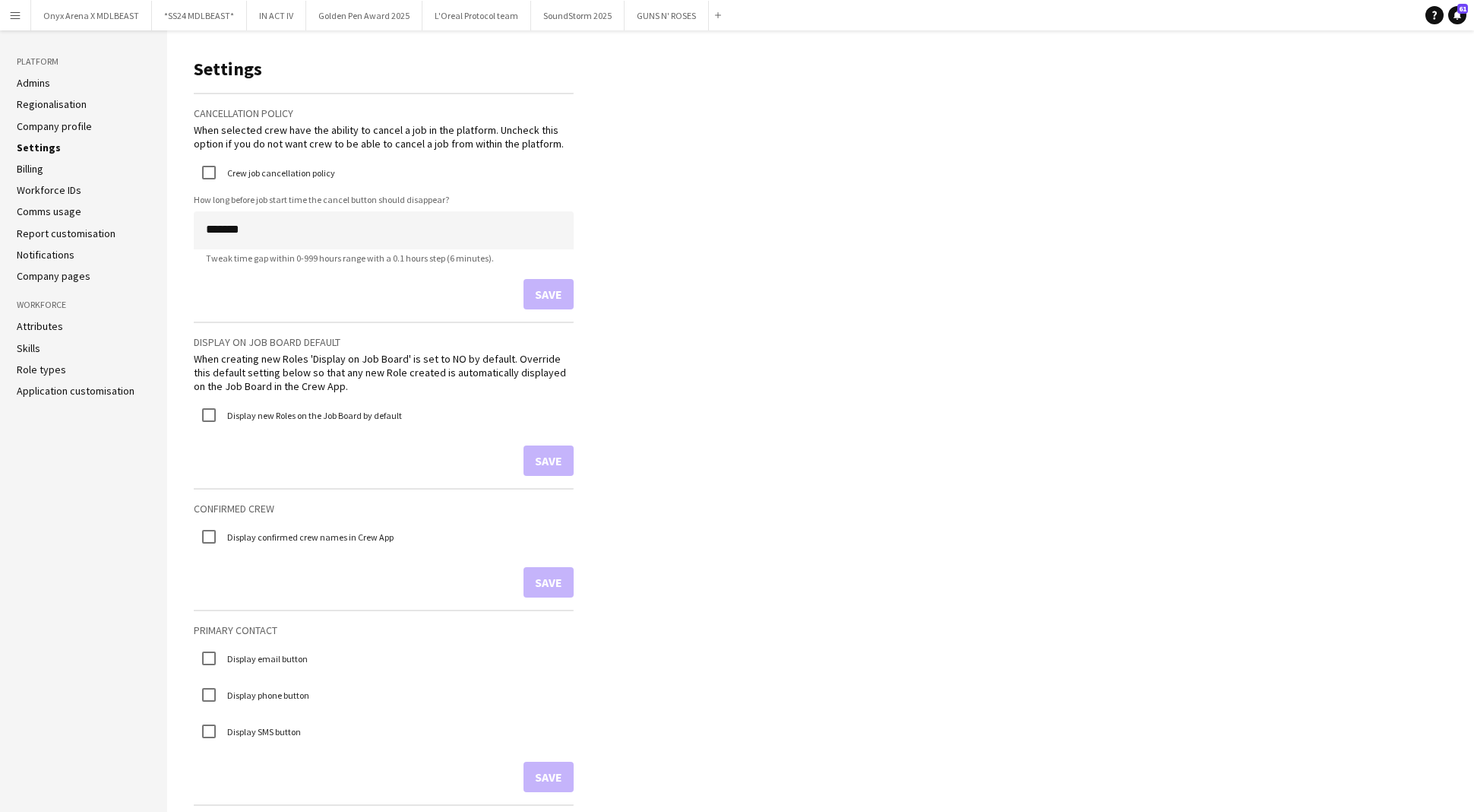
click at [38, 174] on link "Billing" at bounding box center [30, 169] width 26 height 14
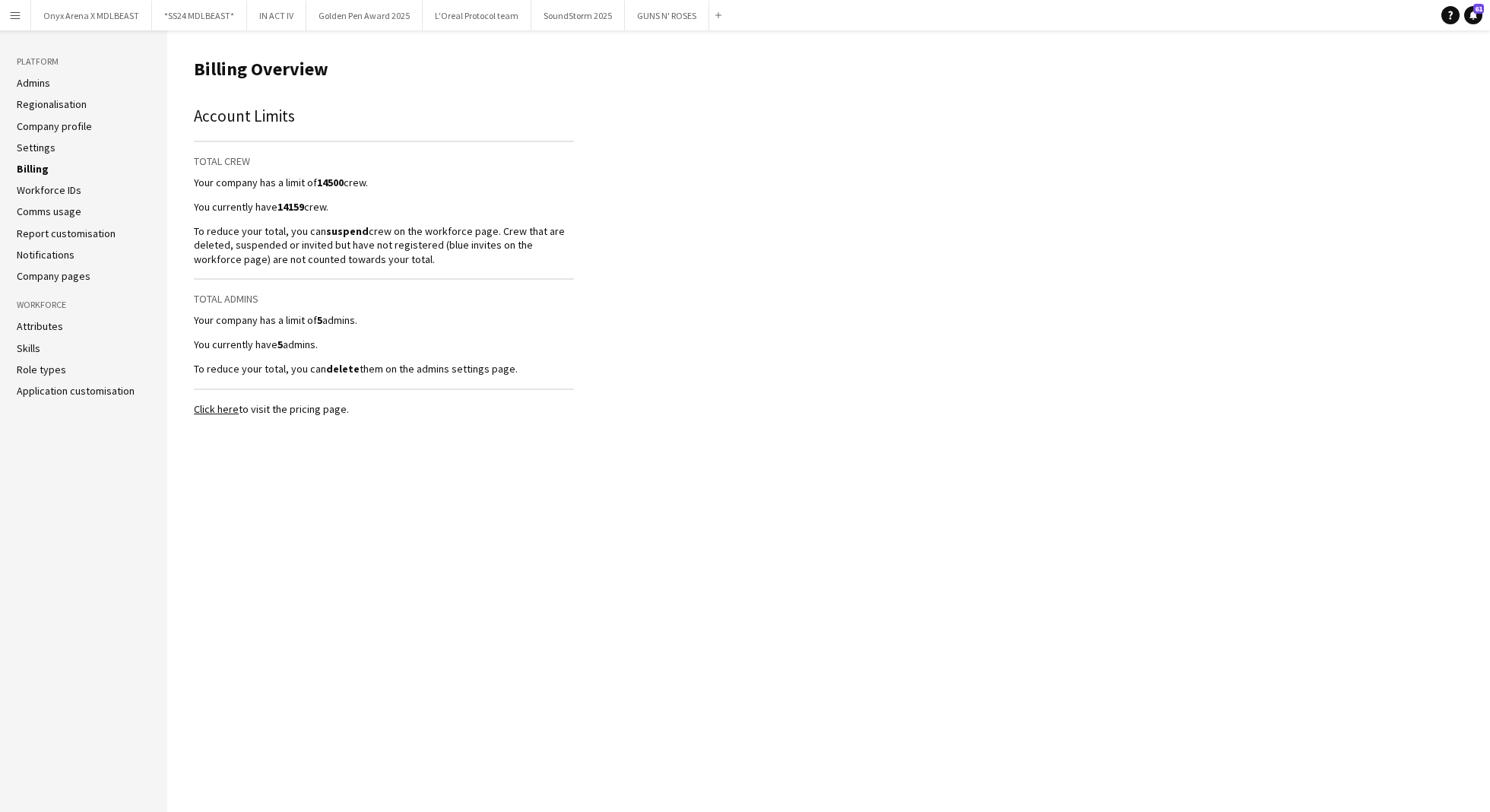
click at [38, 194] on link "Workforce IDs" at bounding box center [49, 190] width 65 height 14
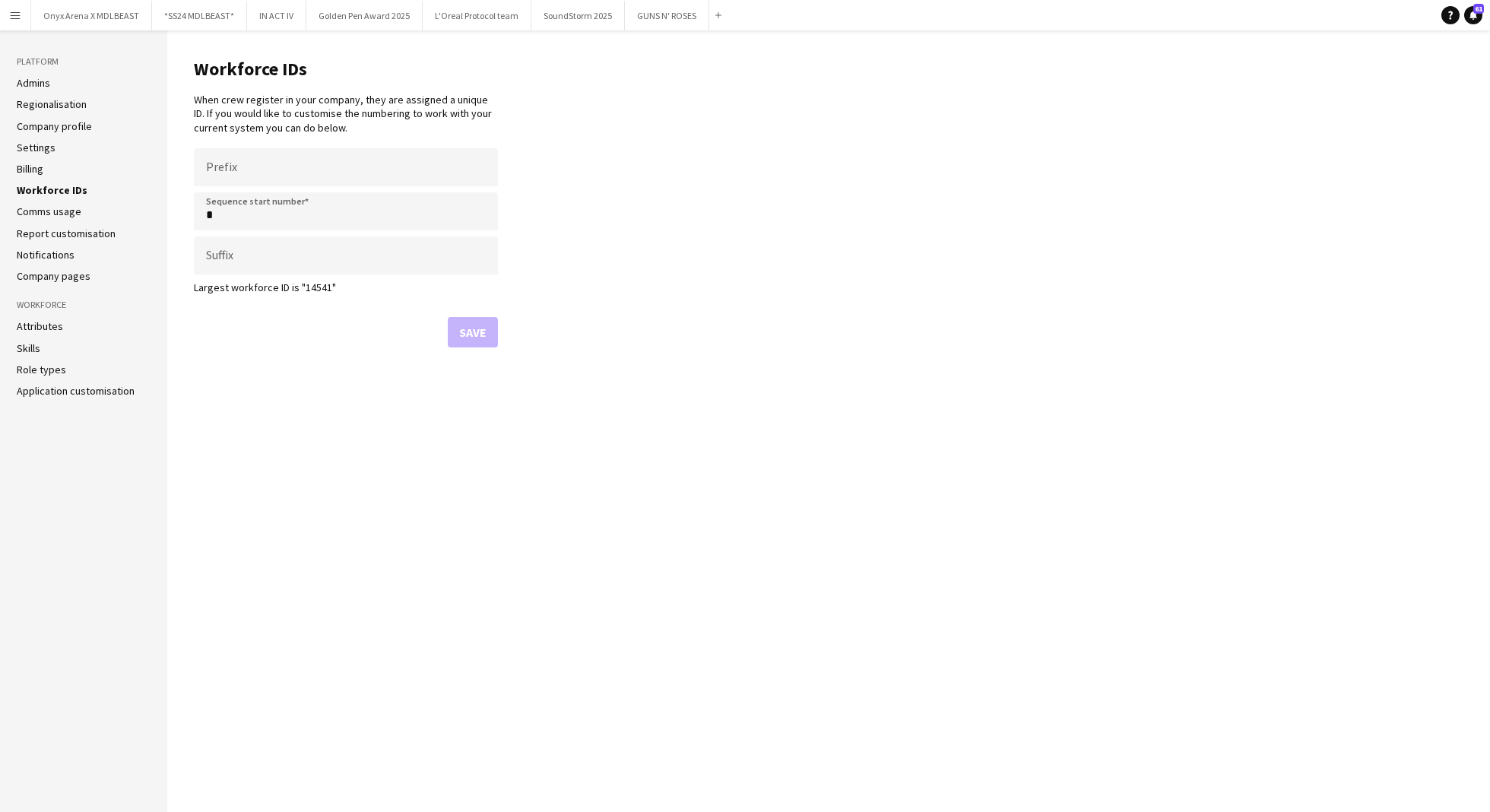
click at [43, 214] on link "Comms usage" at bounding box center [49, 211] width 65 height 14
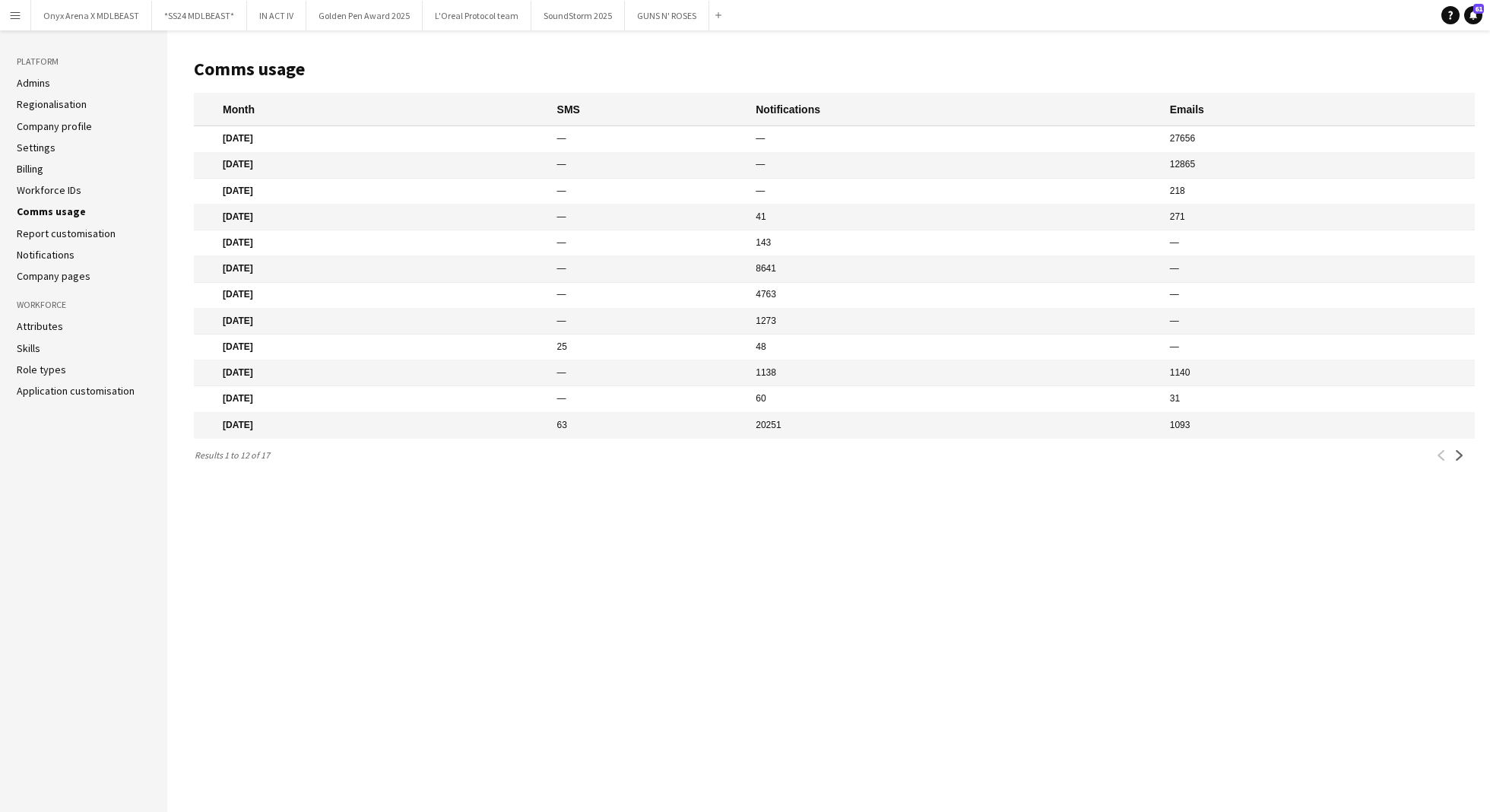
click at [42, 230] on link "Report customisation" at bounding box center [65, 234] width 99 height 14
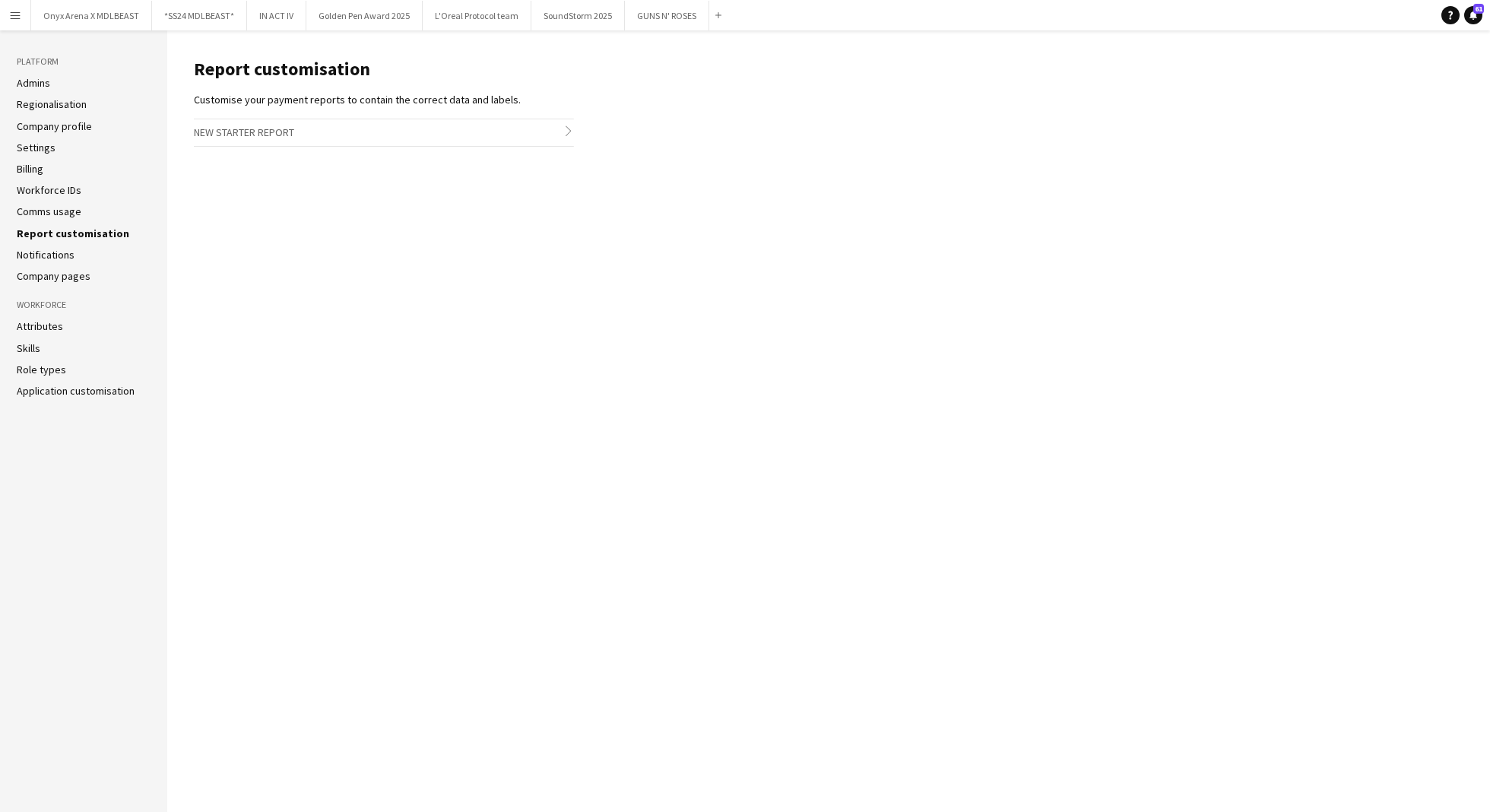
click at [66, 262] on ul "Admins Regionalisation Company profile Settings Billing Workforce IDs Comms usa…" at bounding box center [83, 179] width 133 height 207
click at [46, 368] on link "Role types" at bounding box center [41, 370] width 50 height 14
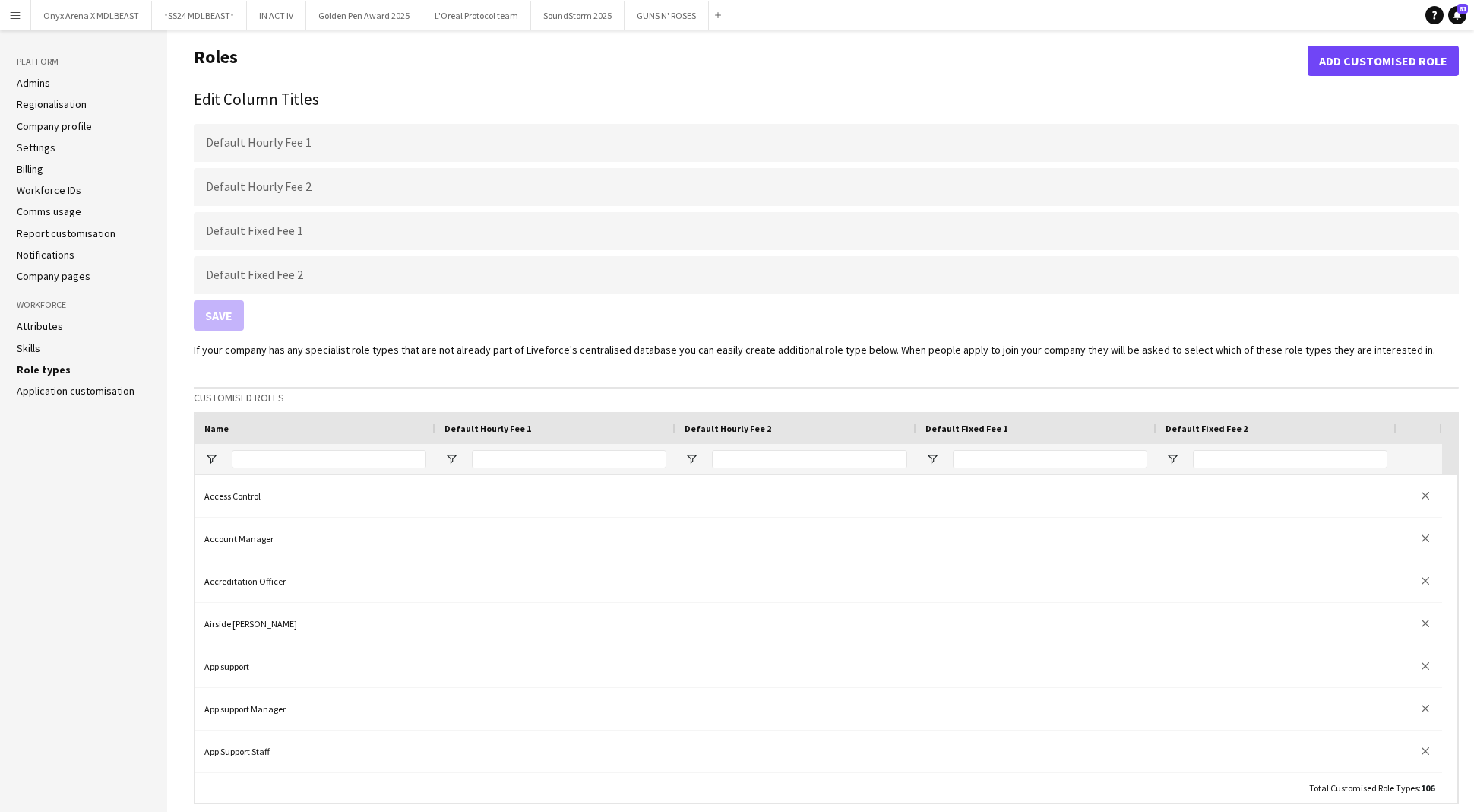
click at [86, 417] on aside "Platform Admins Regionalisation Company profile Settings Billing Workforce IDs …" at bounding box center [84, 670] width 167 height 1279
click at [36, 151] on link "Settings" at bounding box center [36, 147] width 38 height 14
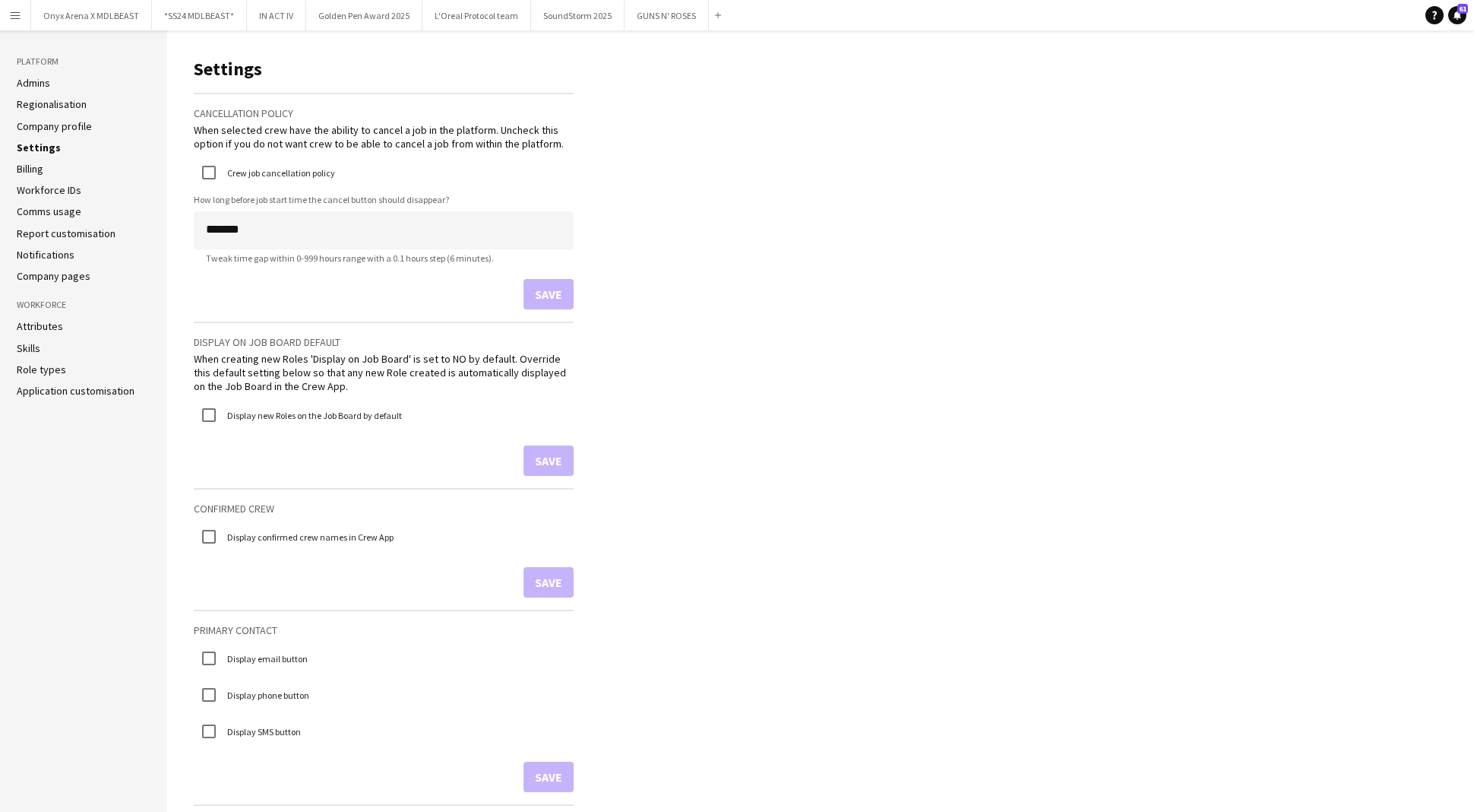
click at [47, 120] on link "Company profile" at bounding box center [54, 126] width 75 height 14
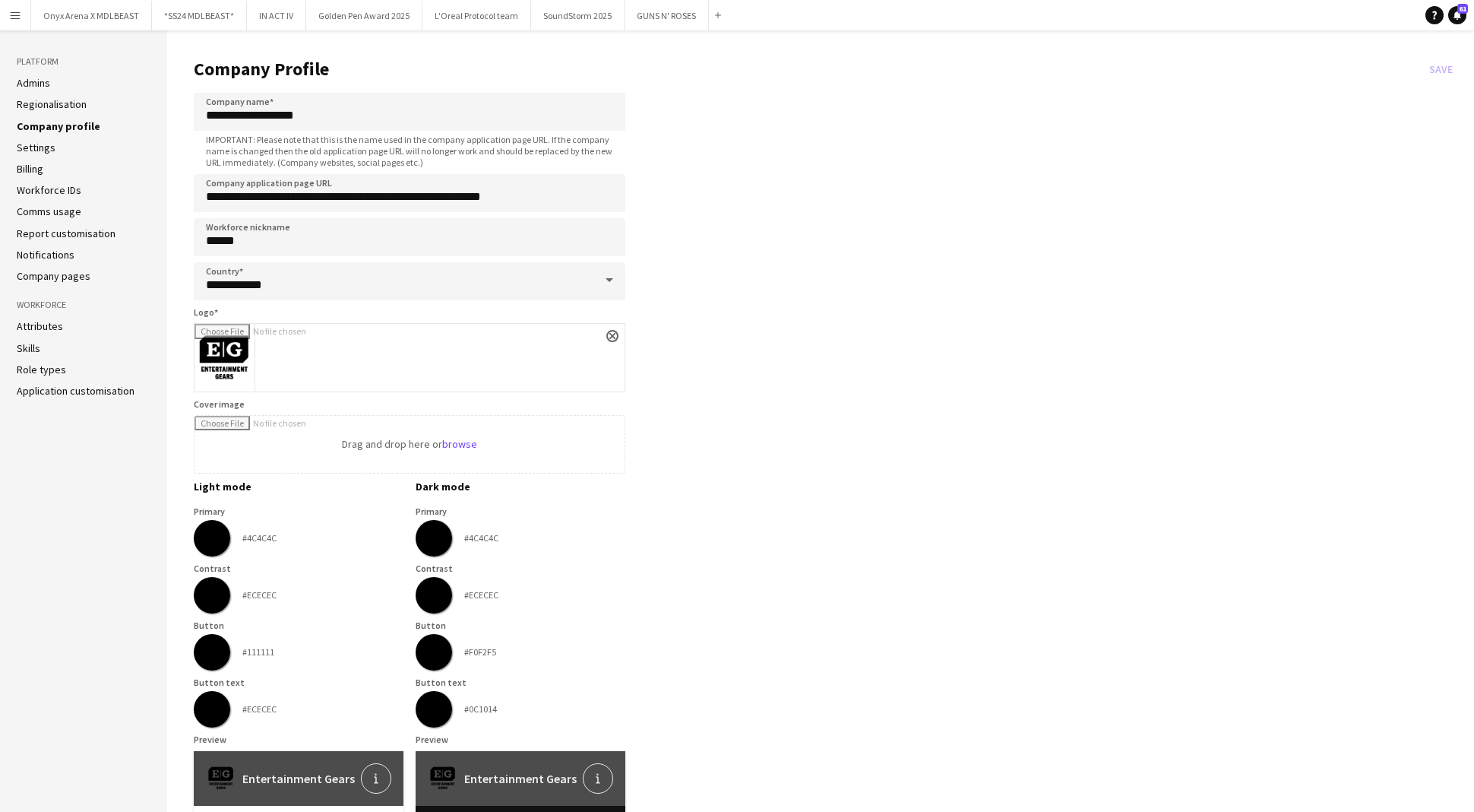
click at [47, 106] on link "Regionalisation" at bounding box center [51, 105] width 70 height 14
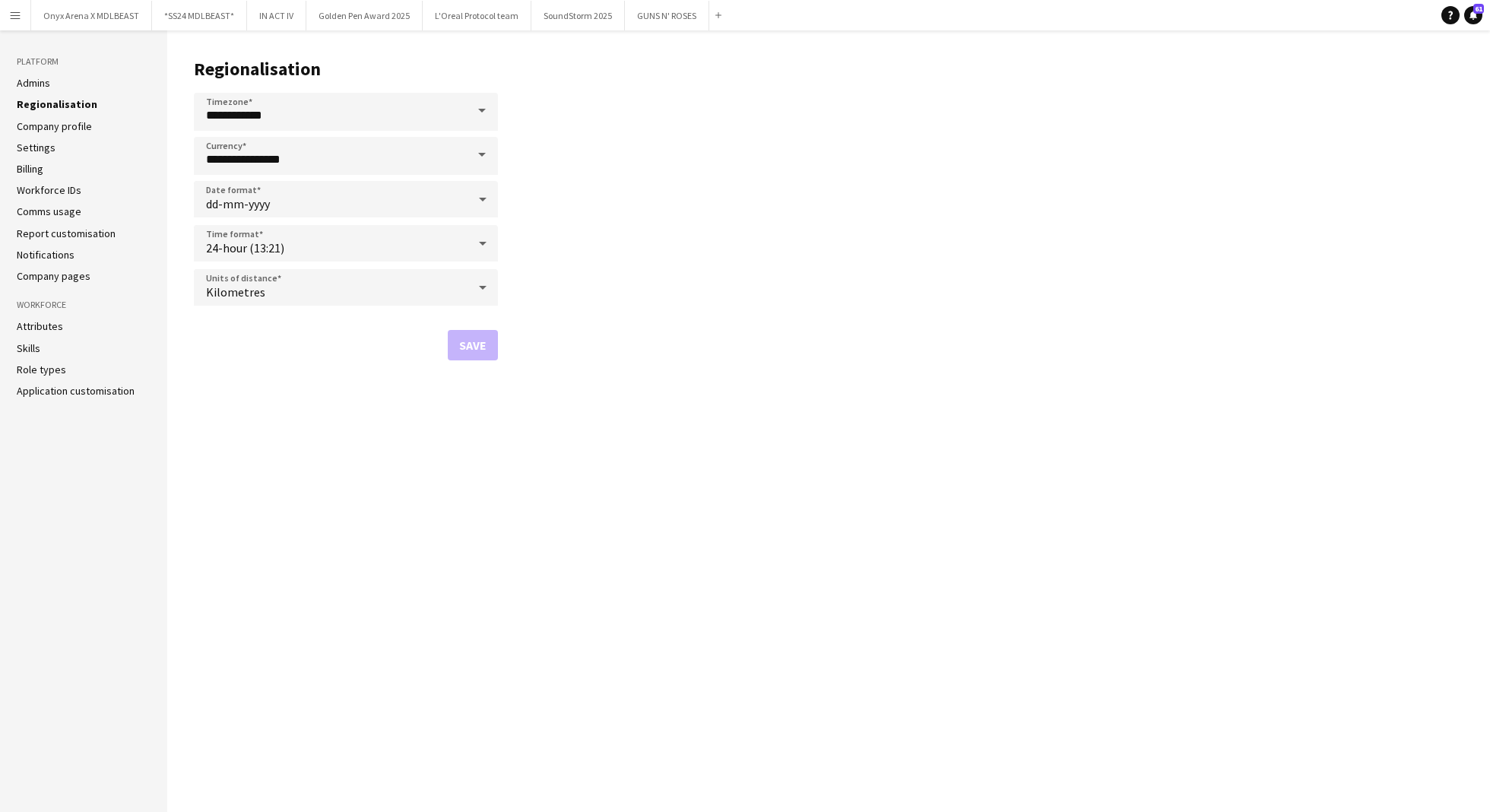
click at [34, 85] on link "Admins" at bounding box center [33, 83] width 33 height 14
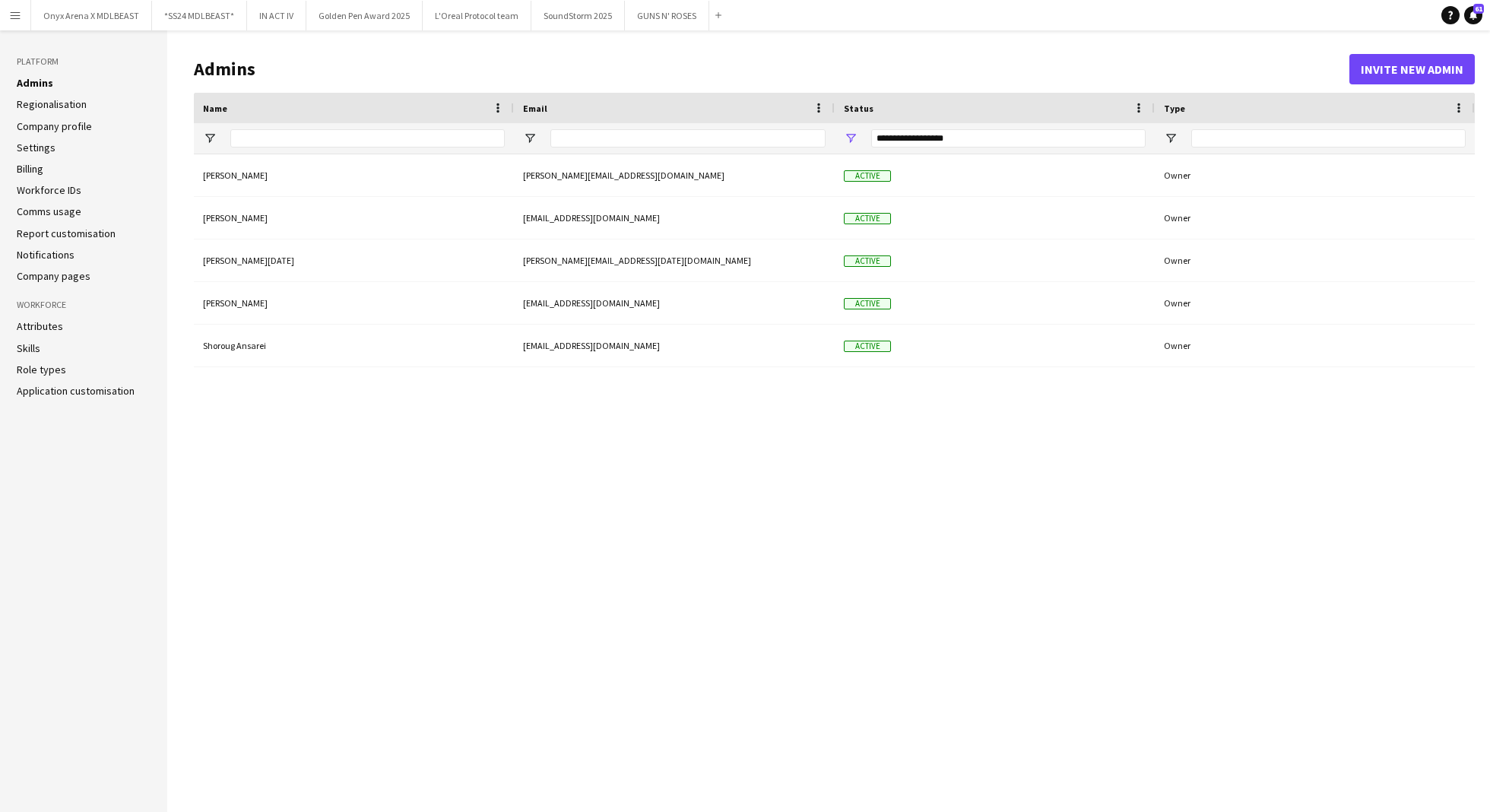
click at [38, 133] on ul "Admins Regionalisation Company profile Settings Billing Workforce IDs Comms usa…" at bounding box center [83, 179] width 133 height 207
click at [38, 187] on link "Workforce IDs" at bounding box center [49, 190] width 65 height 14
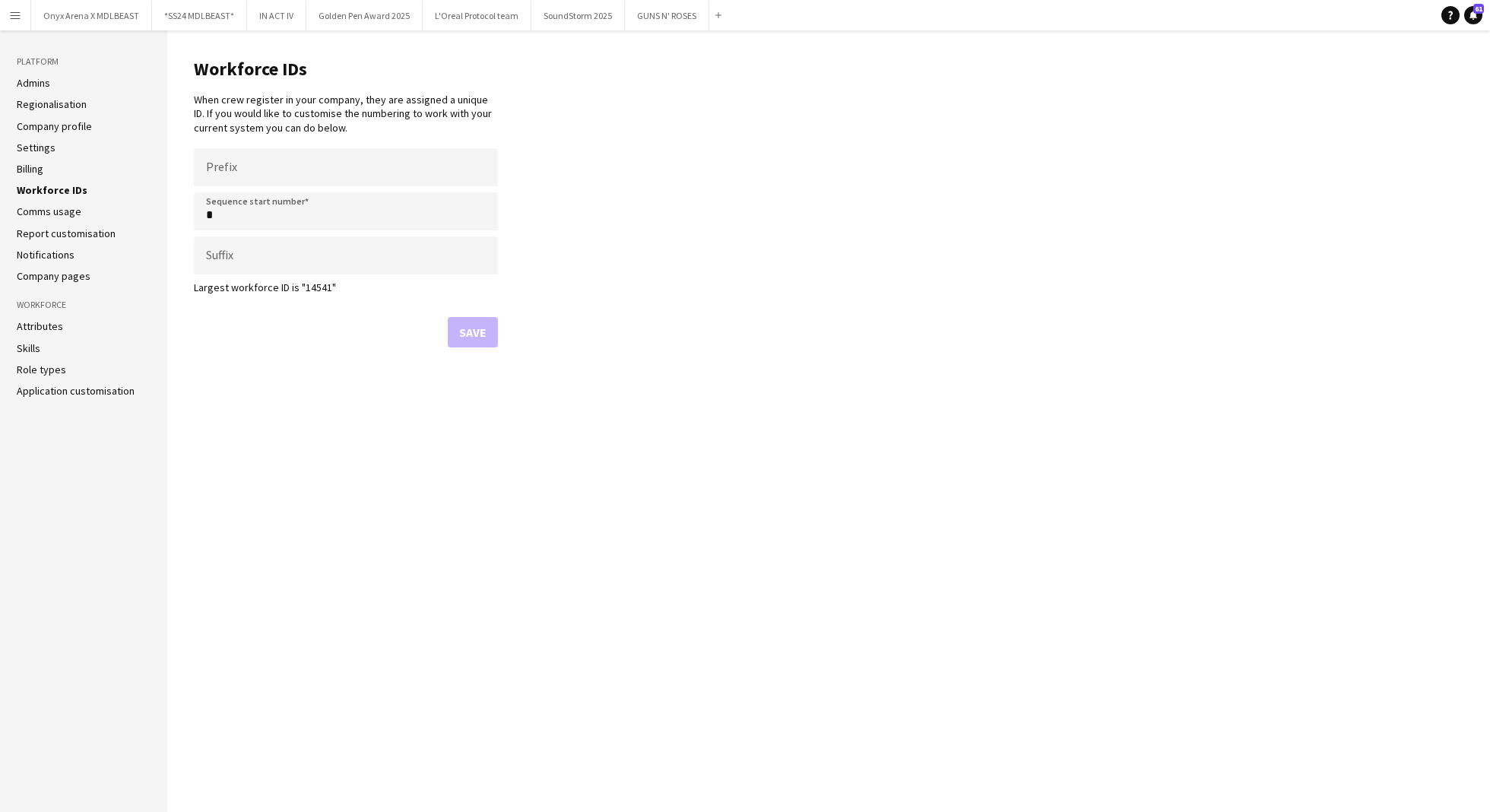
click at [43, 218] on ul "Admins Regionalisation Company profile Settings Billing Workforce IDs Comms usa…" at bounding box center [83, 179] width 133 height 207
click at [40, 212] on link "Comms usage" at bounding box center [49, 211] width 65 height 14
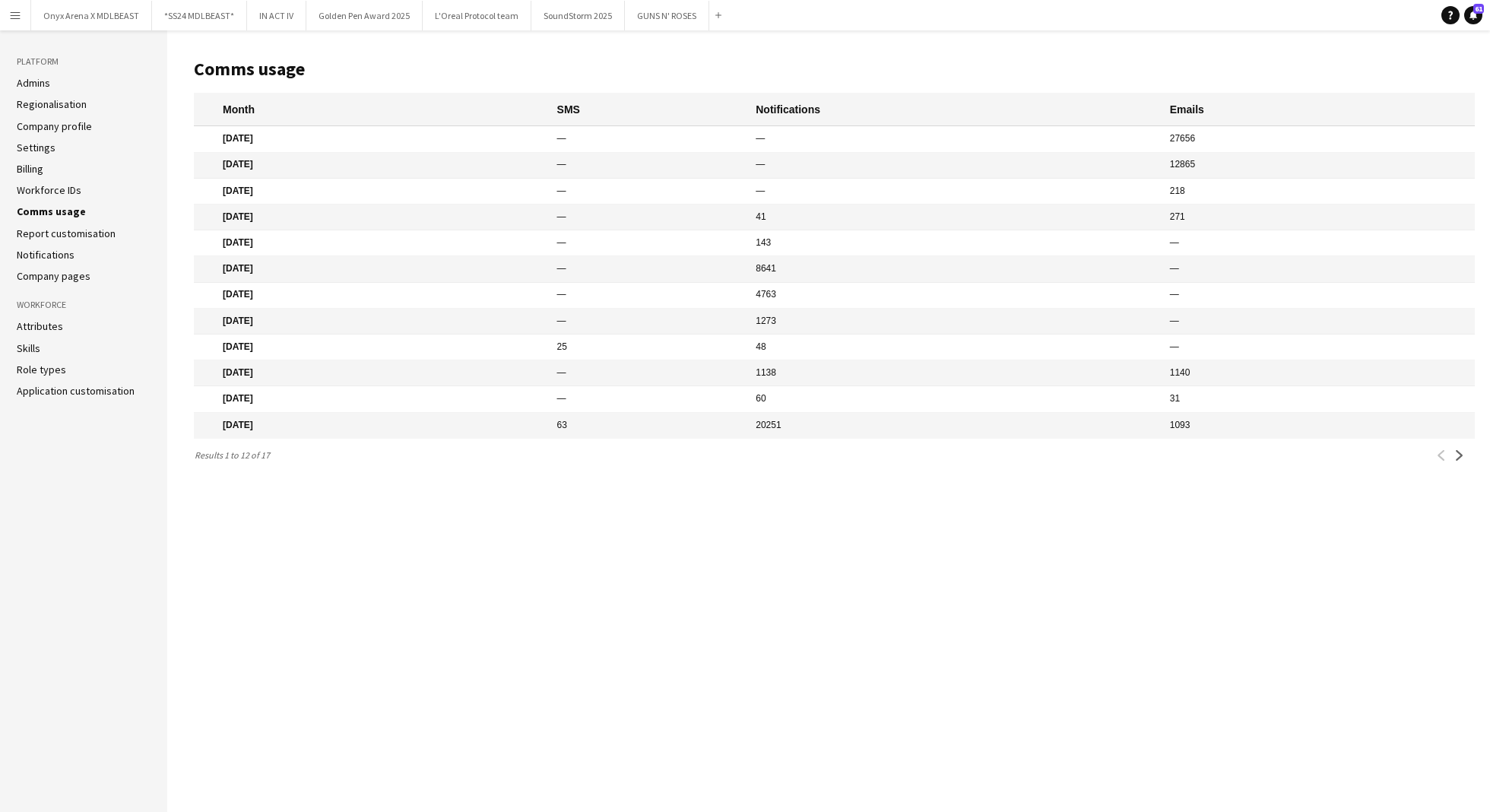
click at [44, 229] on link "Report customisation" at bounding box center [65, 234] width 99 height 14
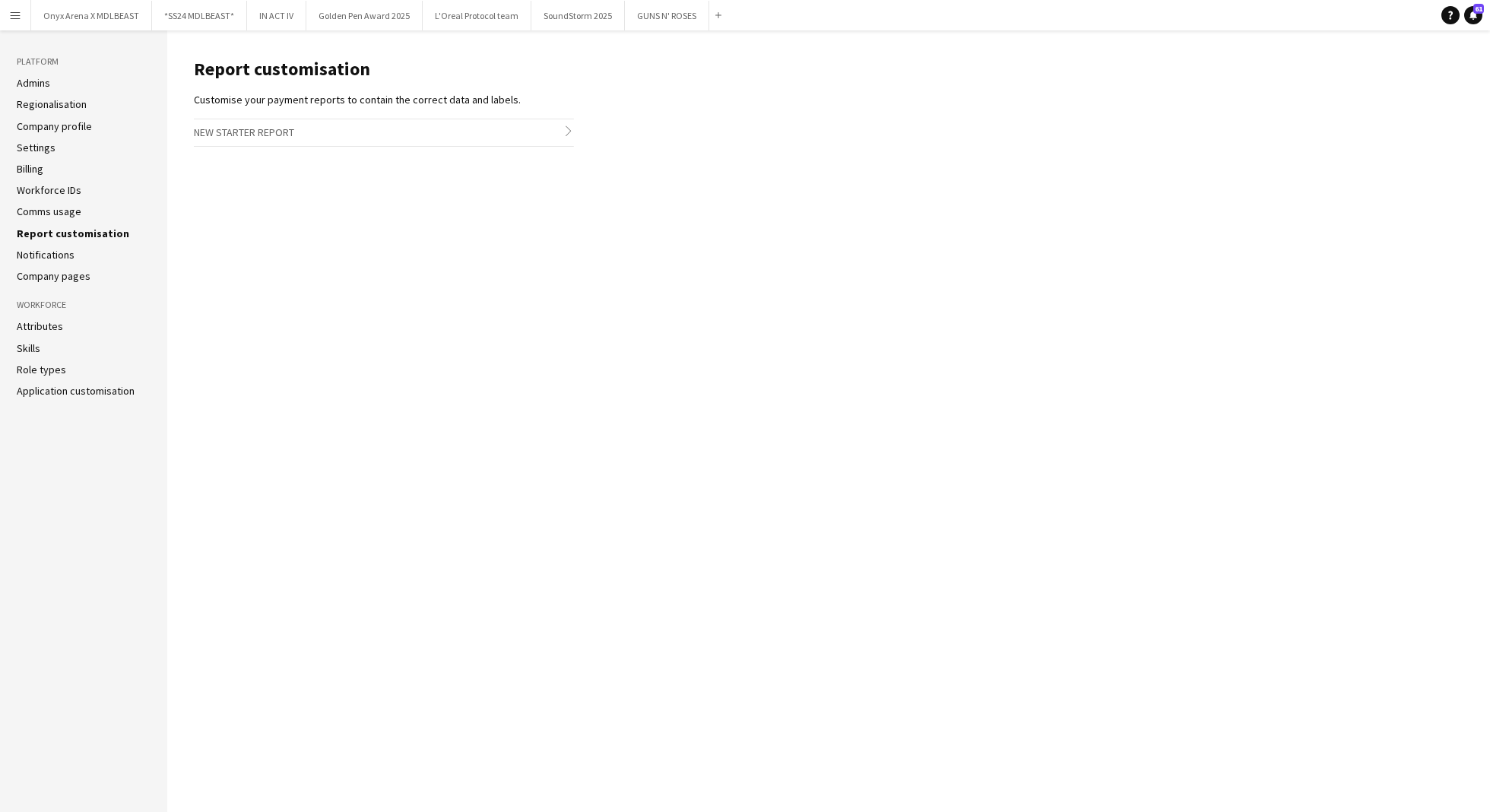
click at [45, 254] on link "Notifications" at bounding box center [45, 255] width 58 height 14
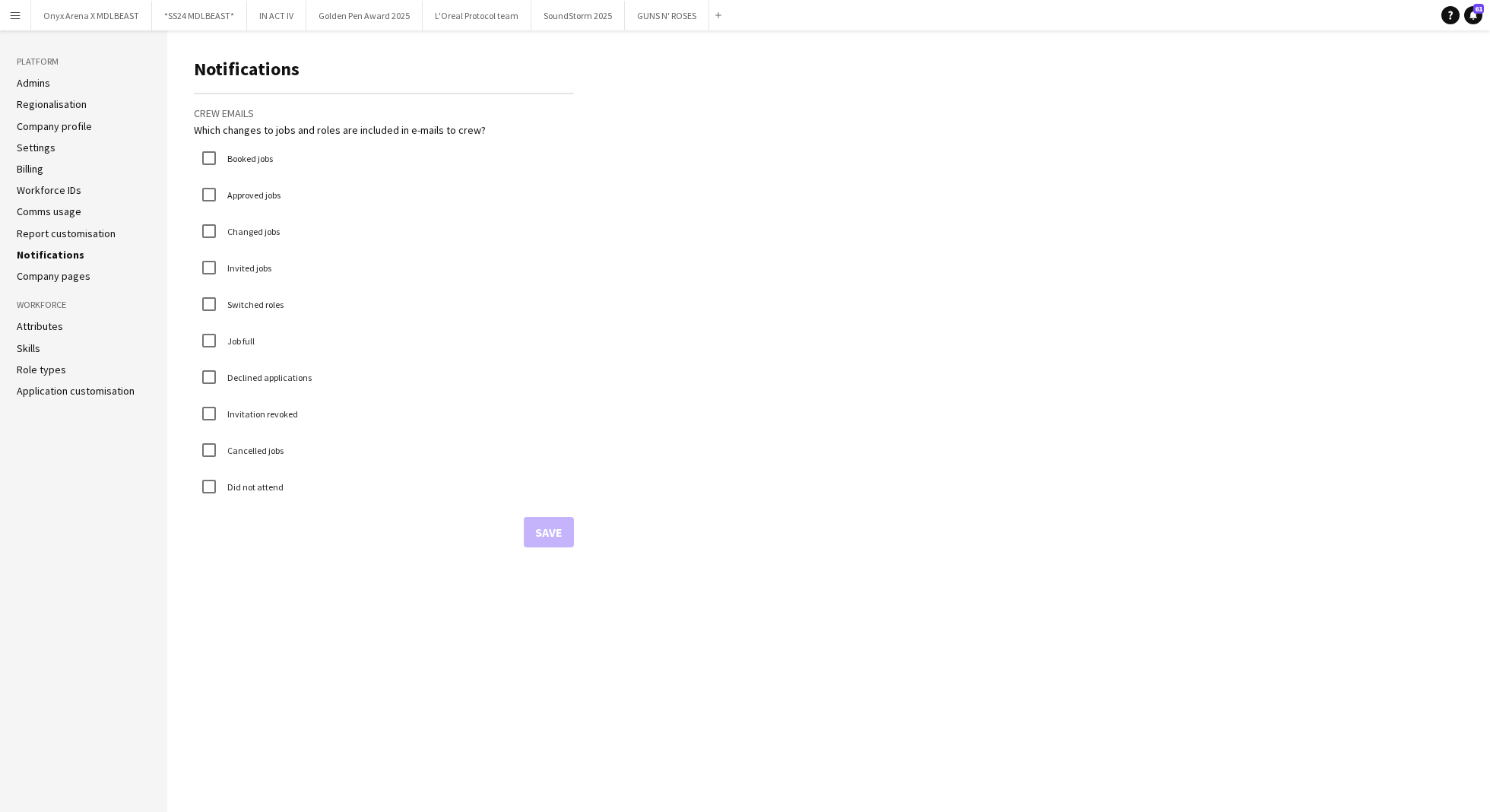
click at [51, 283] on aside "Platform Admins Regionalisation Company profile Settings Billing Workforce IDs …" at bounding box center [84, 421] width 167 height 781
click at [58, 276] on link "Company pages" at bounding box center [53, 276] width 74 height 14
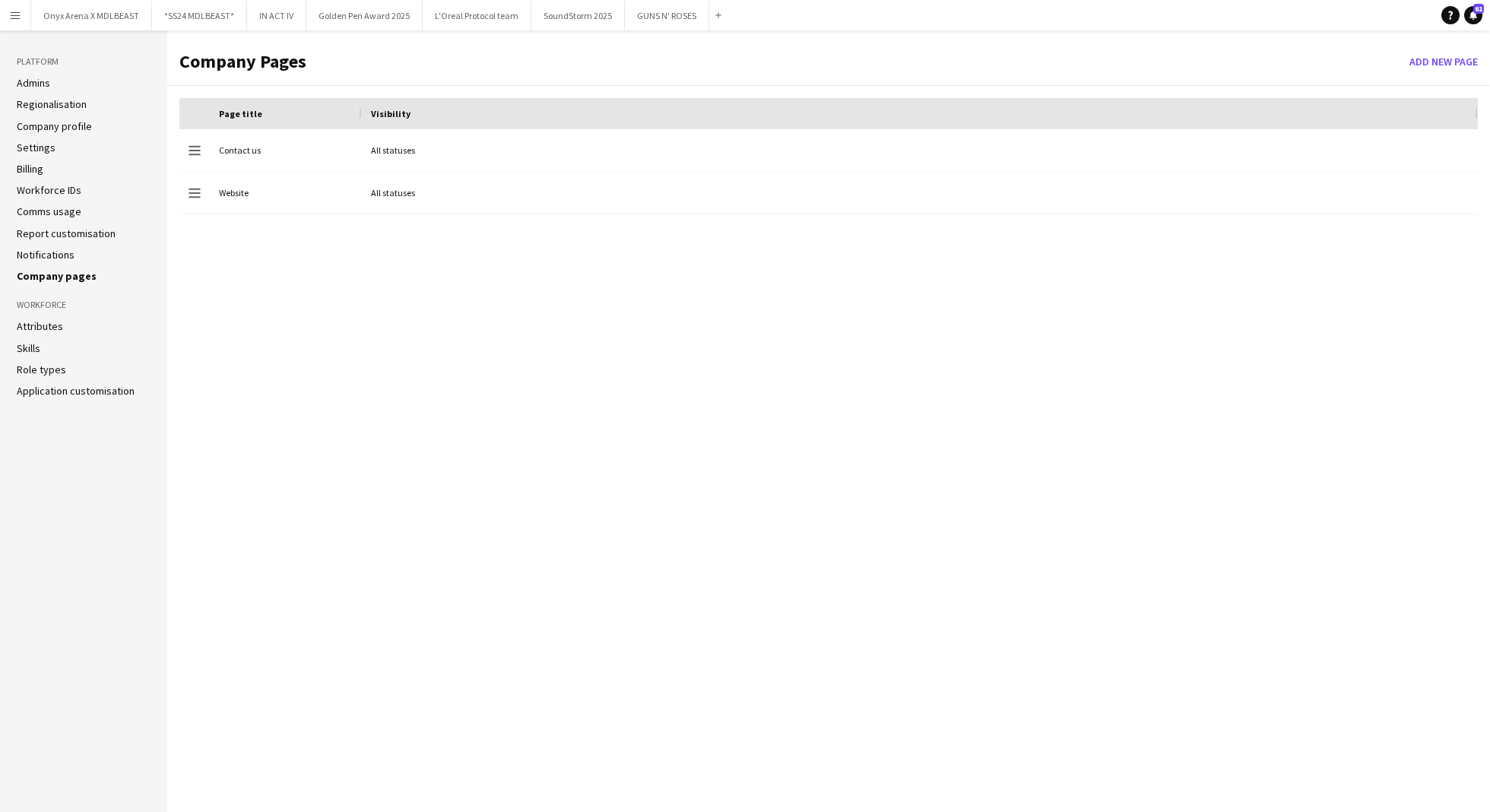
click at [44, 328] on link "Attributes" at bounding box center [39, 326] width 46 height 14
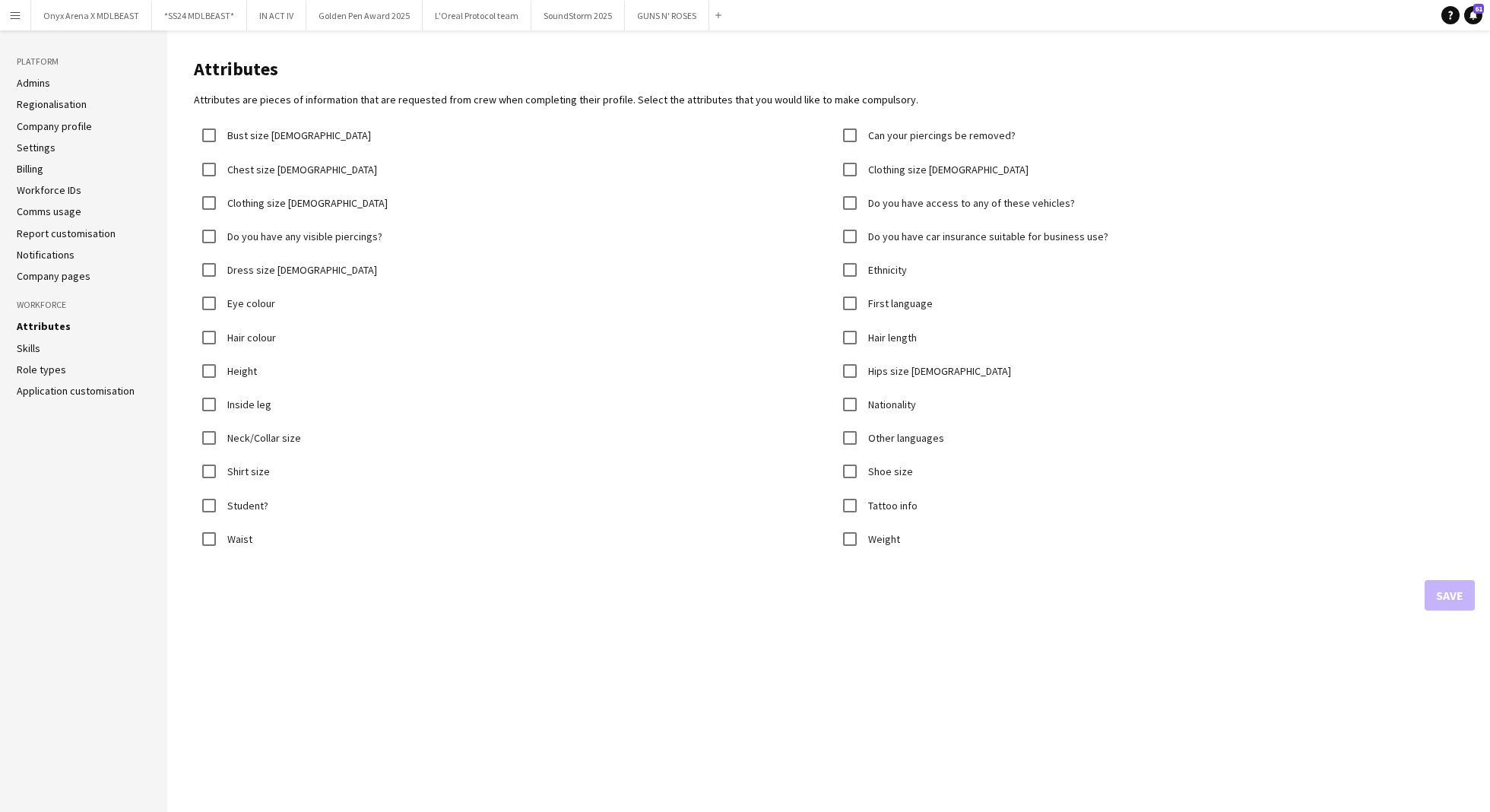
click at [25, 358] on ul "Attributes Skills Role types Application customisation" at bounding box center [83, 358] width 133 height 78
click at [28, 350] on link "Skills" at bounding box center [28, 348] width 24 height 14
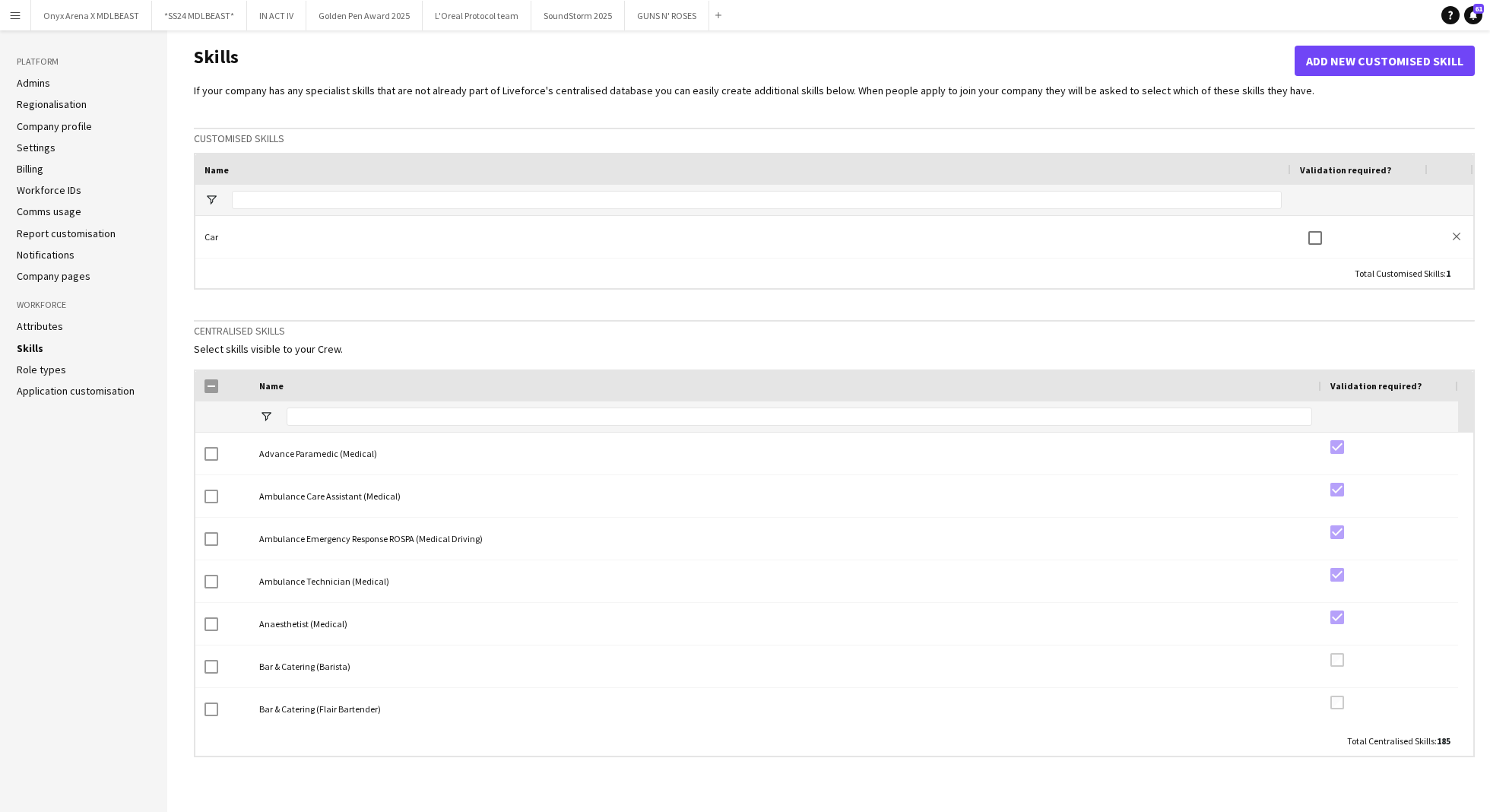
click at [45, 364] on link "Role types" at bounding box center [41, 370] width 50 height 14
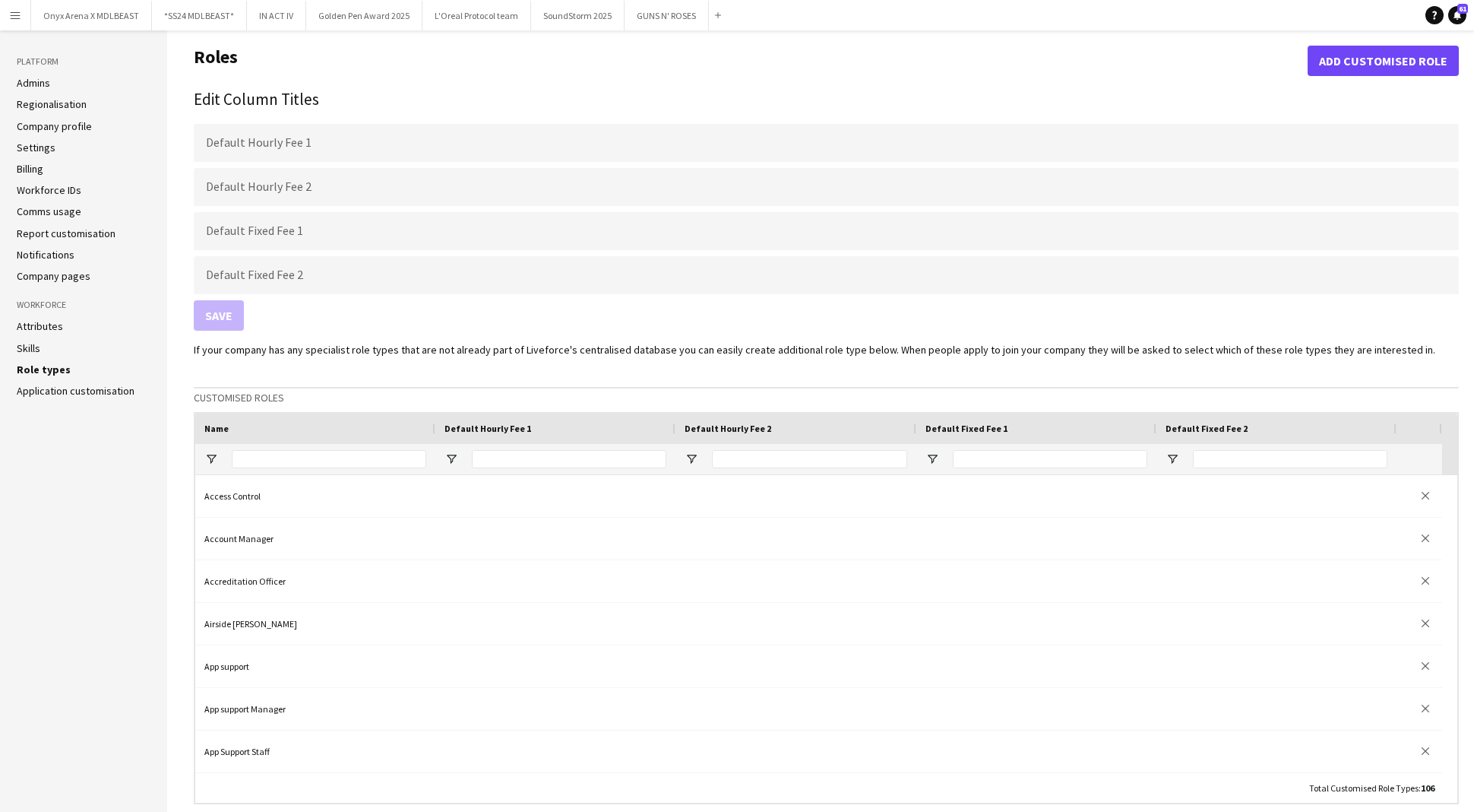
click at [50, 279] on link "Company pages" at bounding box center [53, 276] width 74 height 14
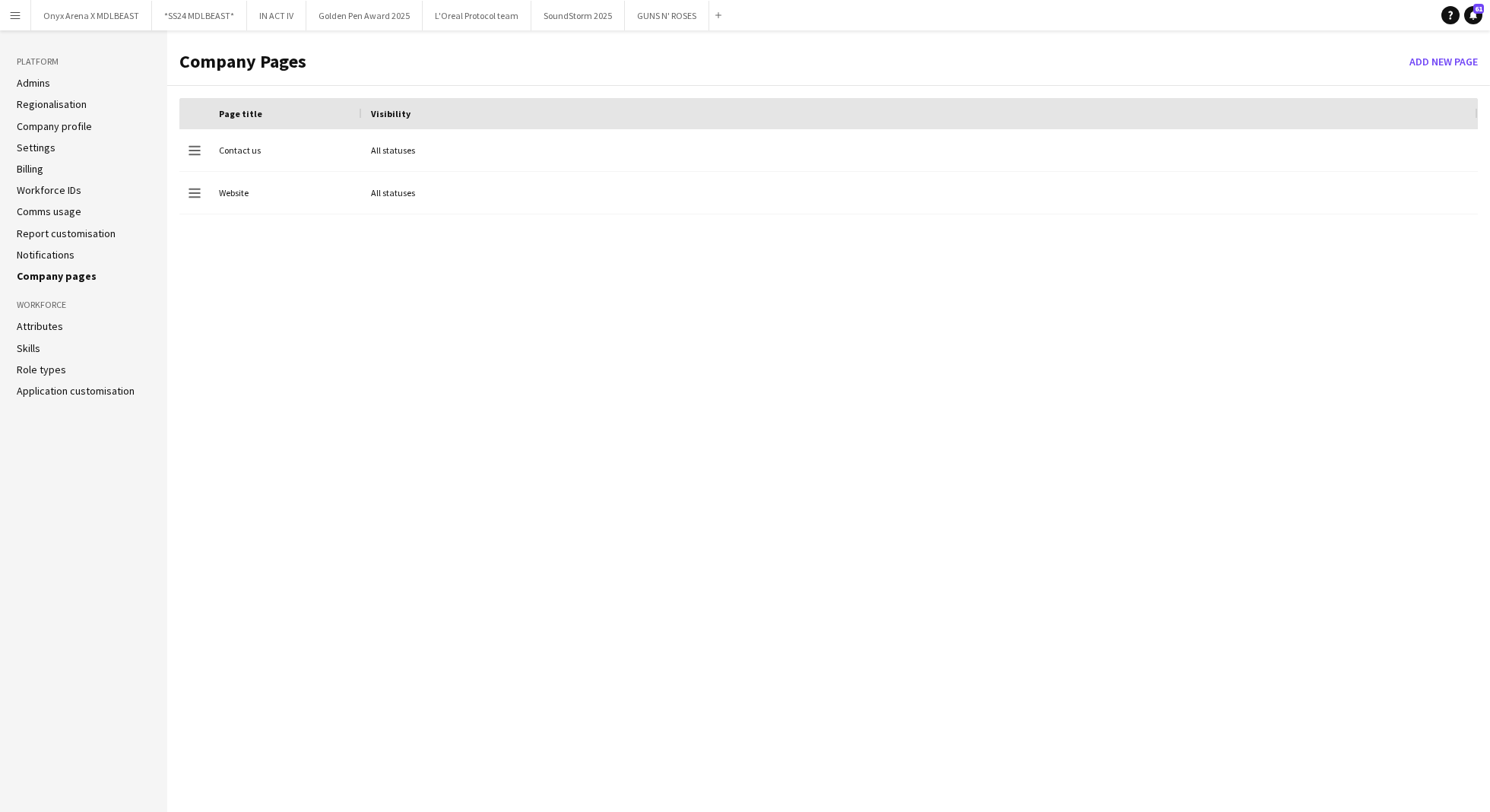
click at [51, 105] on link "Regionalisation" at bounding box center [51, 105] width 70 height 14
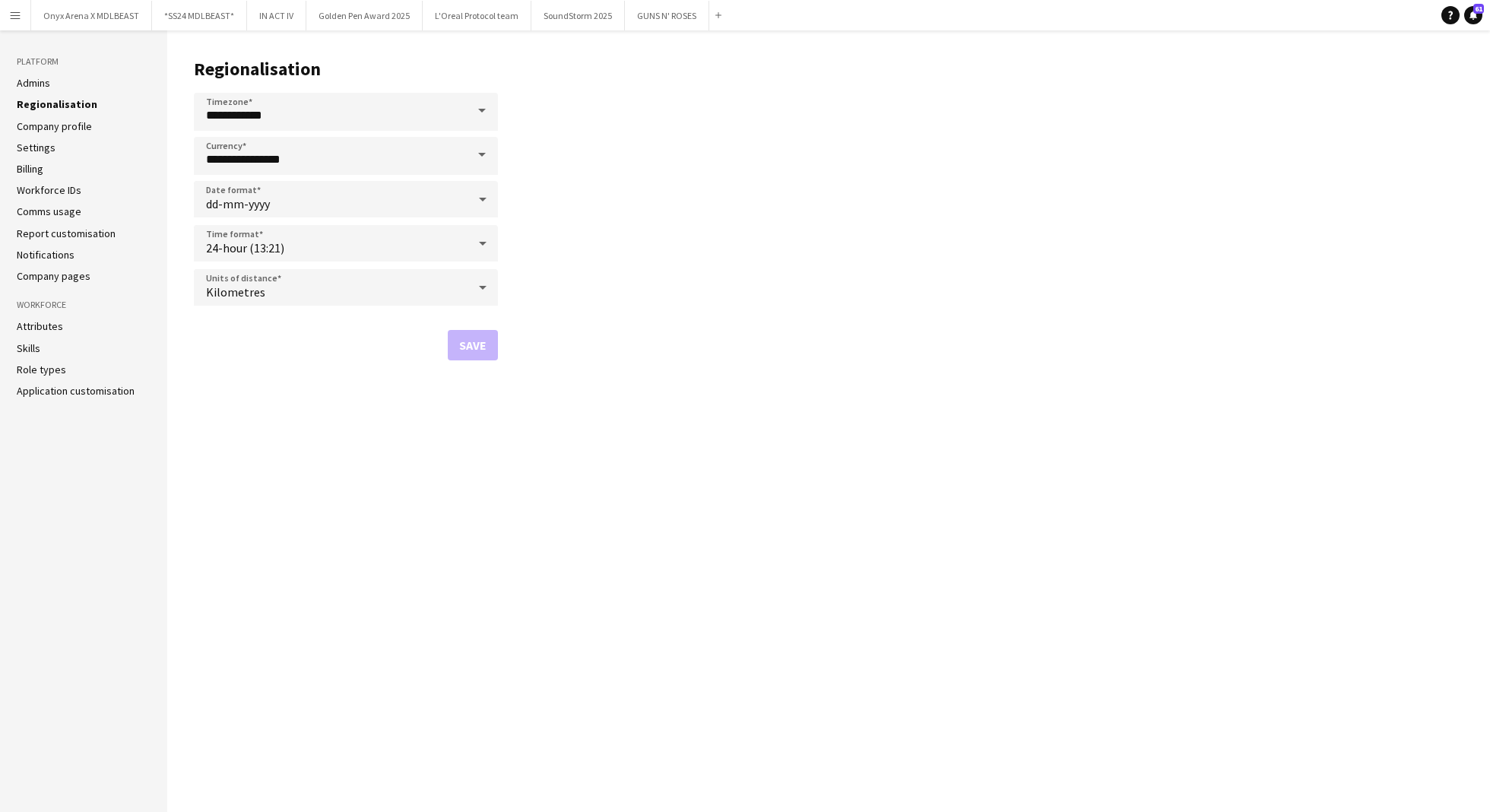
click at [65, 123] on link "Company profile" at bounding box center [54, 126] width 75 height 14
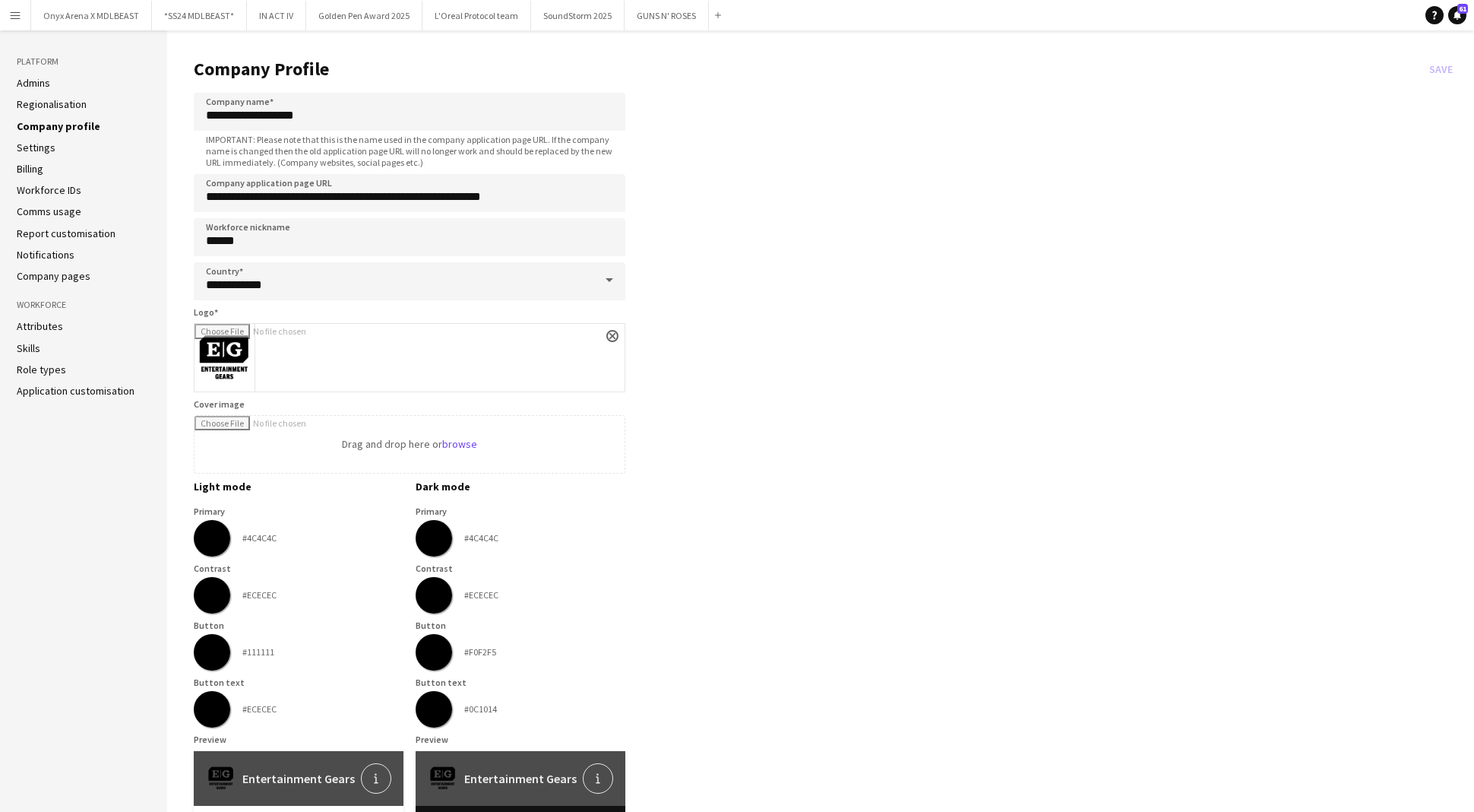
click at [45, 151] on link "Settings" at bounding box center [36, 147] width 38 height 14
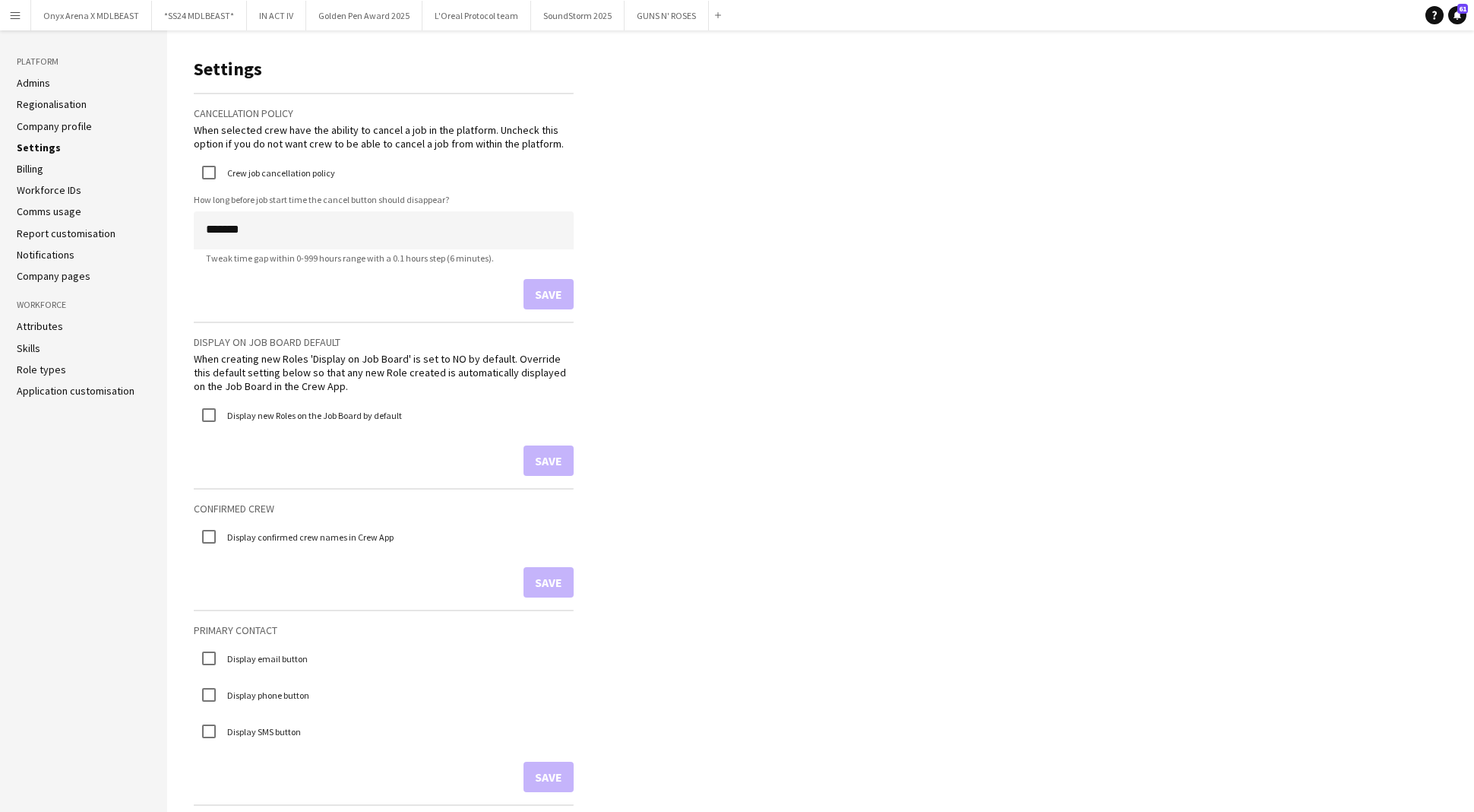
click at [40, 373] on link "Role types" at bounding box center [41, 370] width 50 height 14
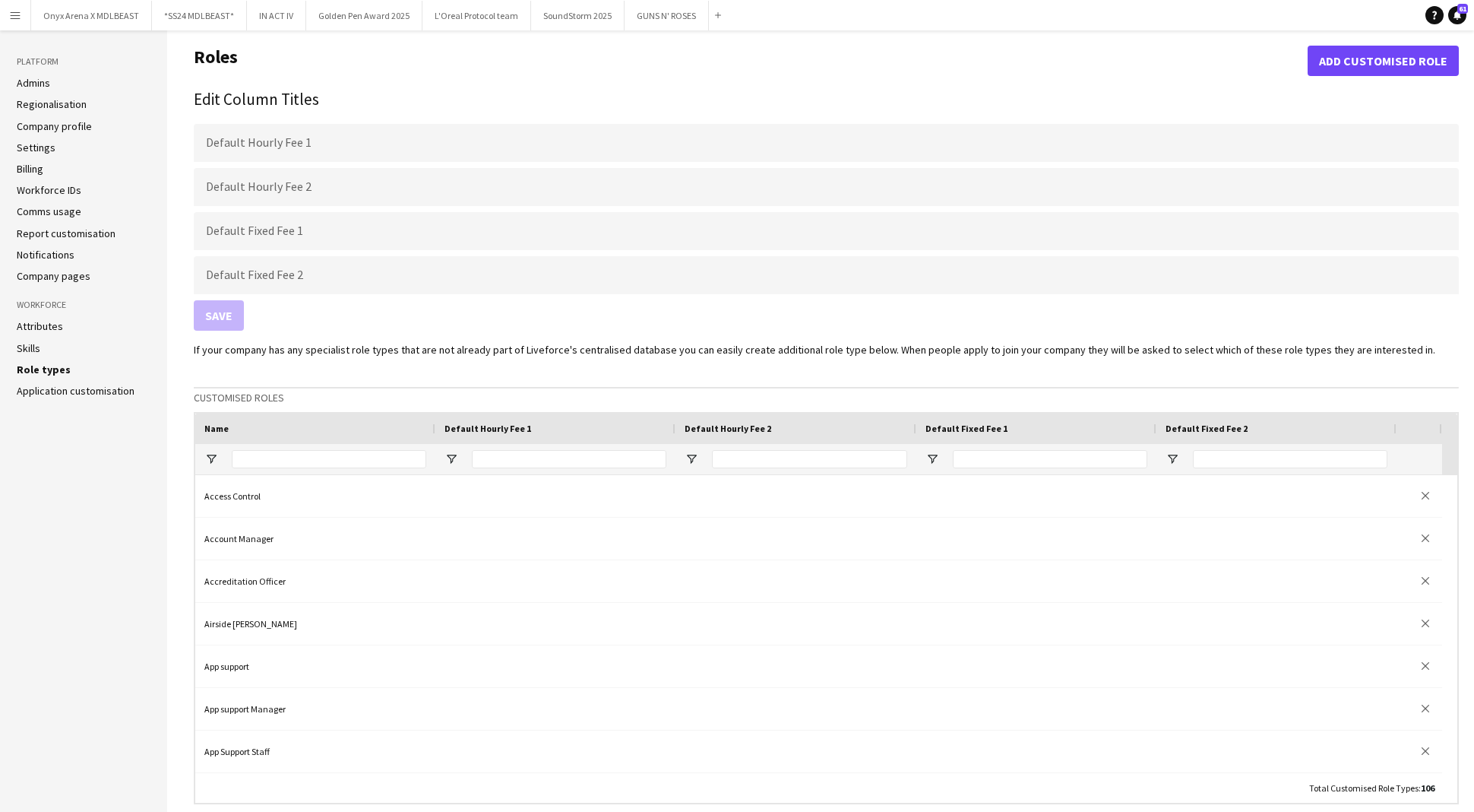
click at [1423, 42] on main "Roles Add customised role Edit Column Titles Default Hourly Fee 1 Default Hourl…" at bounding box center [821, 670] width 1307 height 1279
click at [1424, 84] on app-edit-role-types "Roles Add customised role Edit Column Titles Default Hourly Fee 1 Default Hourl…" at bounding box center [826, 658] width 1266 height 1225
click at [1423, 68] on button "Add customised role" at bounding box center [1383, 60] width 151 height 31
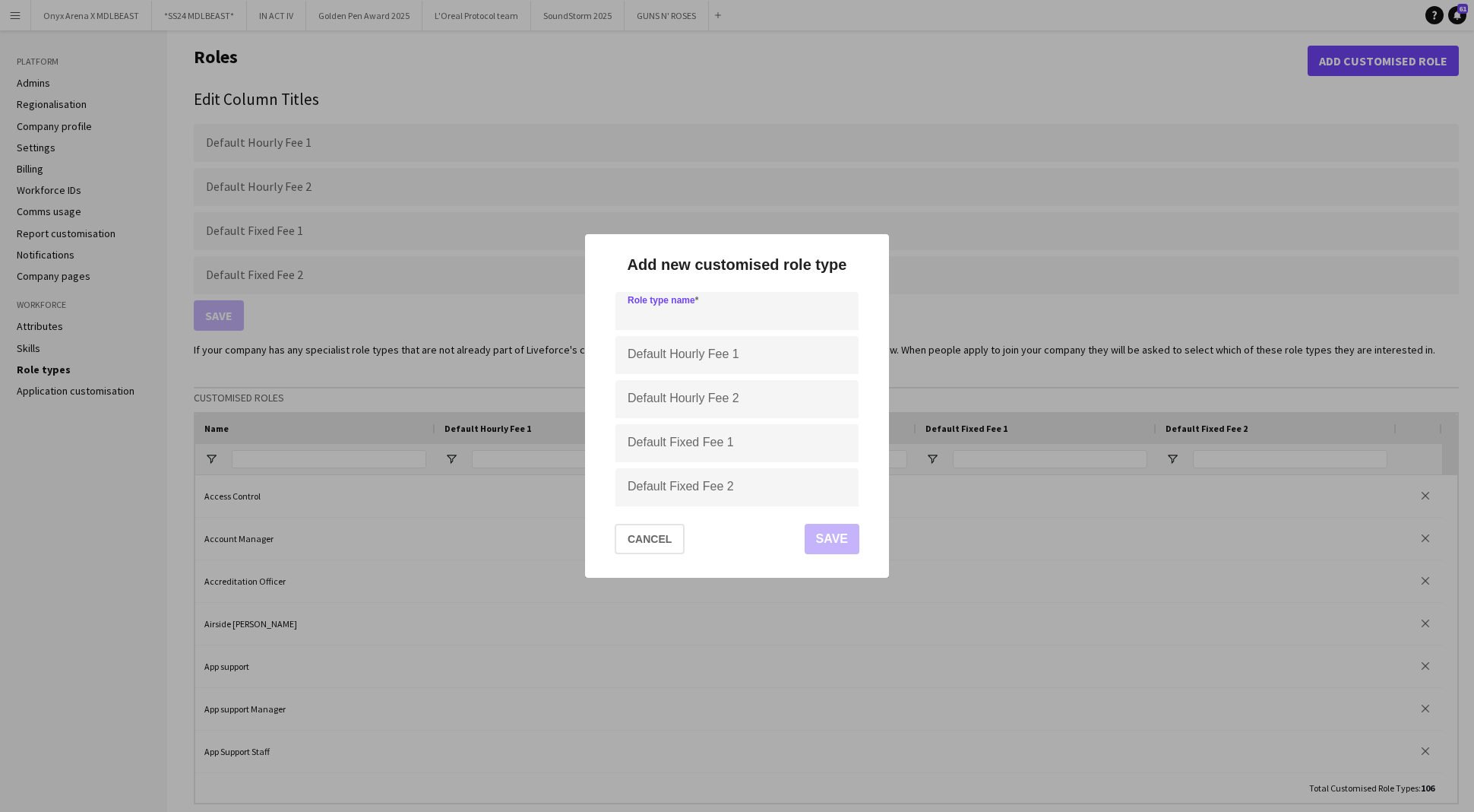
click at [768, 303] on input at bounding box center [737, 311] width 243 height 38
type input "**********"
click at [833, 546] on button "Save" at bounding box center [832, 538] width 55 height 31
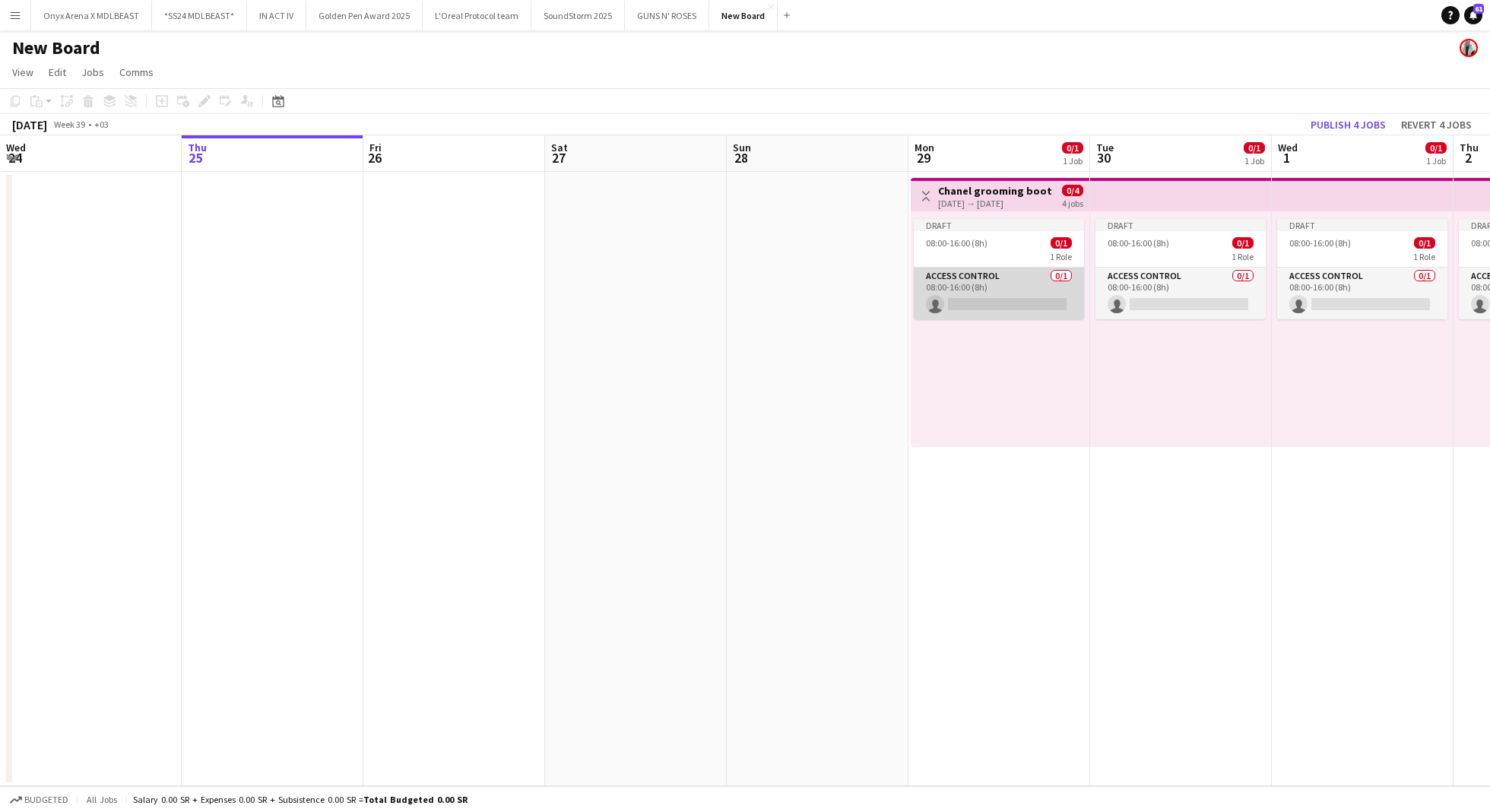
click at [1001, 292] on app-card-role "Access Control 0/1 08:00-16:00 (8h) single-neutral-actions" at bounding box center [998, 293] width 170 height 51
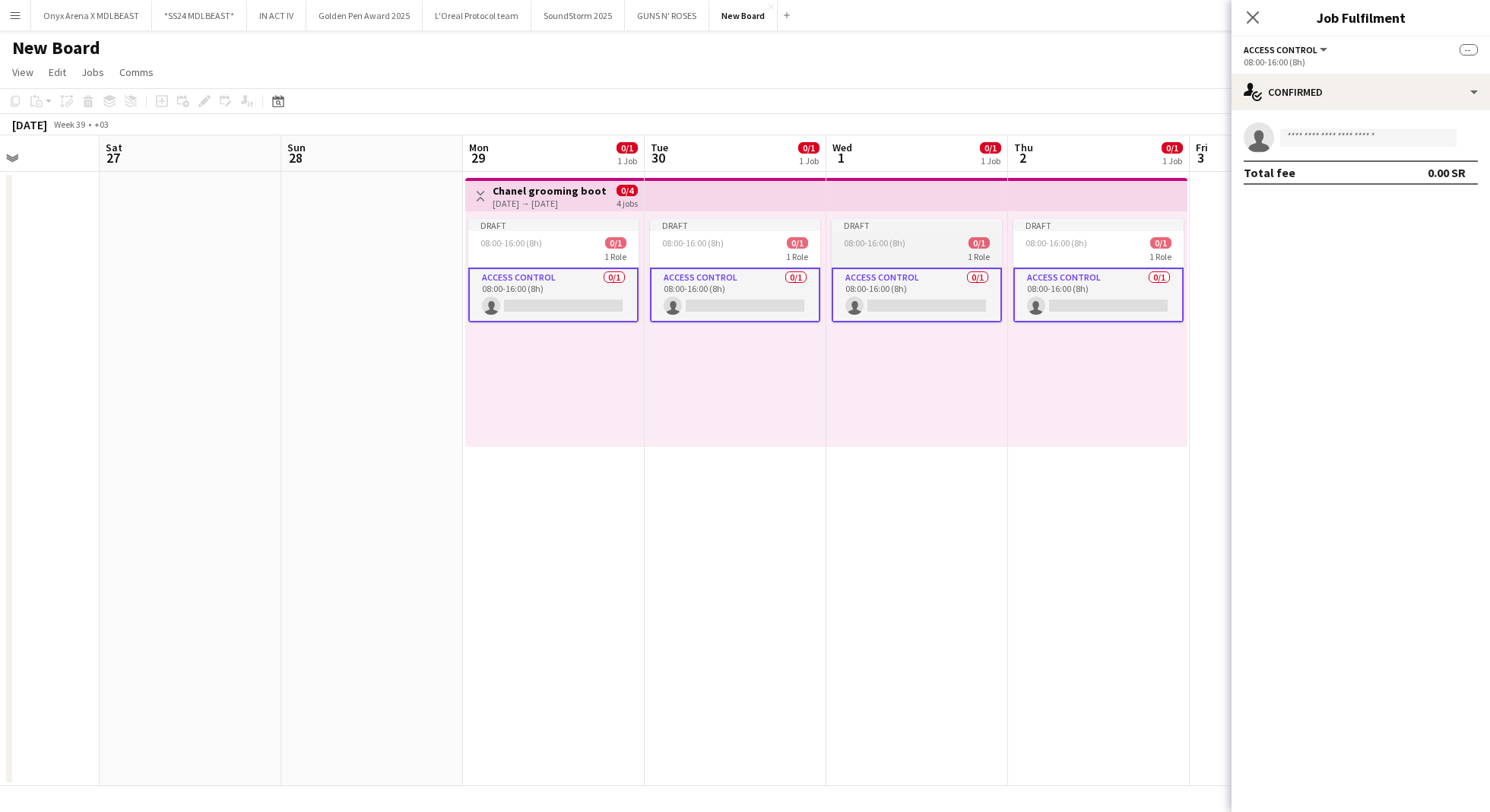
scroll to position [0, 470]
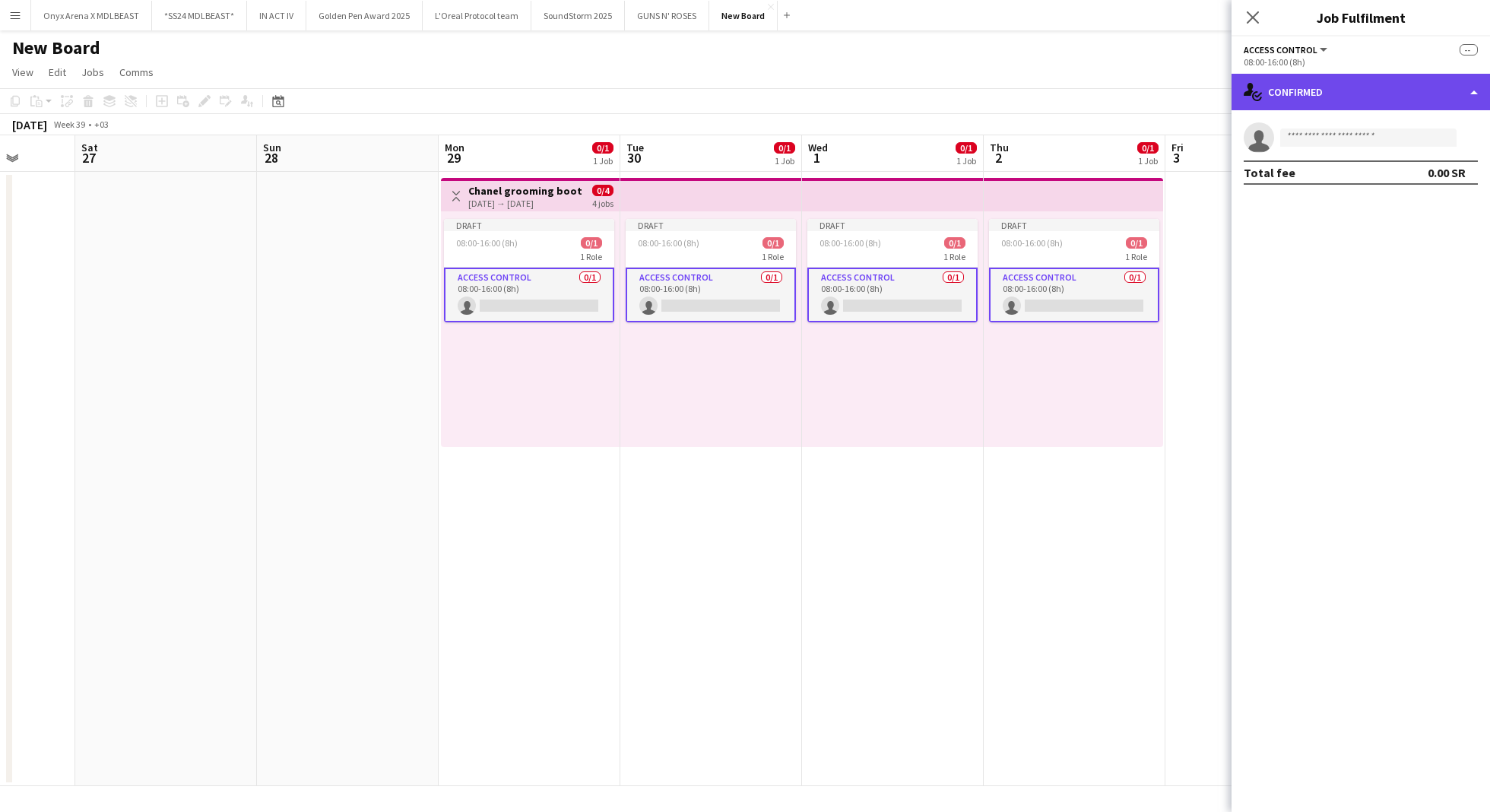
click at [1365, 85] on div "single-neutral-actions-check-2 Confirmed" at bounding box center [1361, 92] width 258 height 37
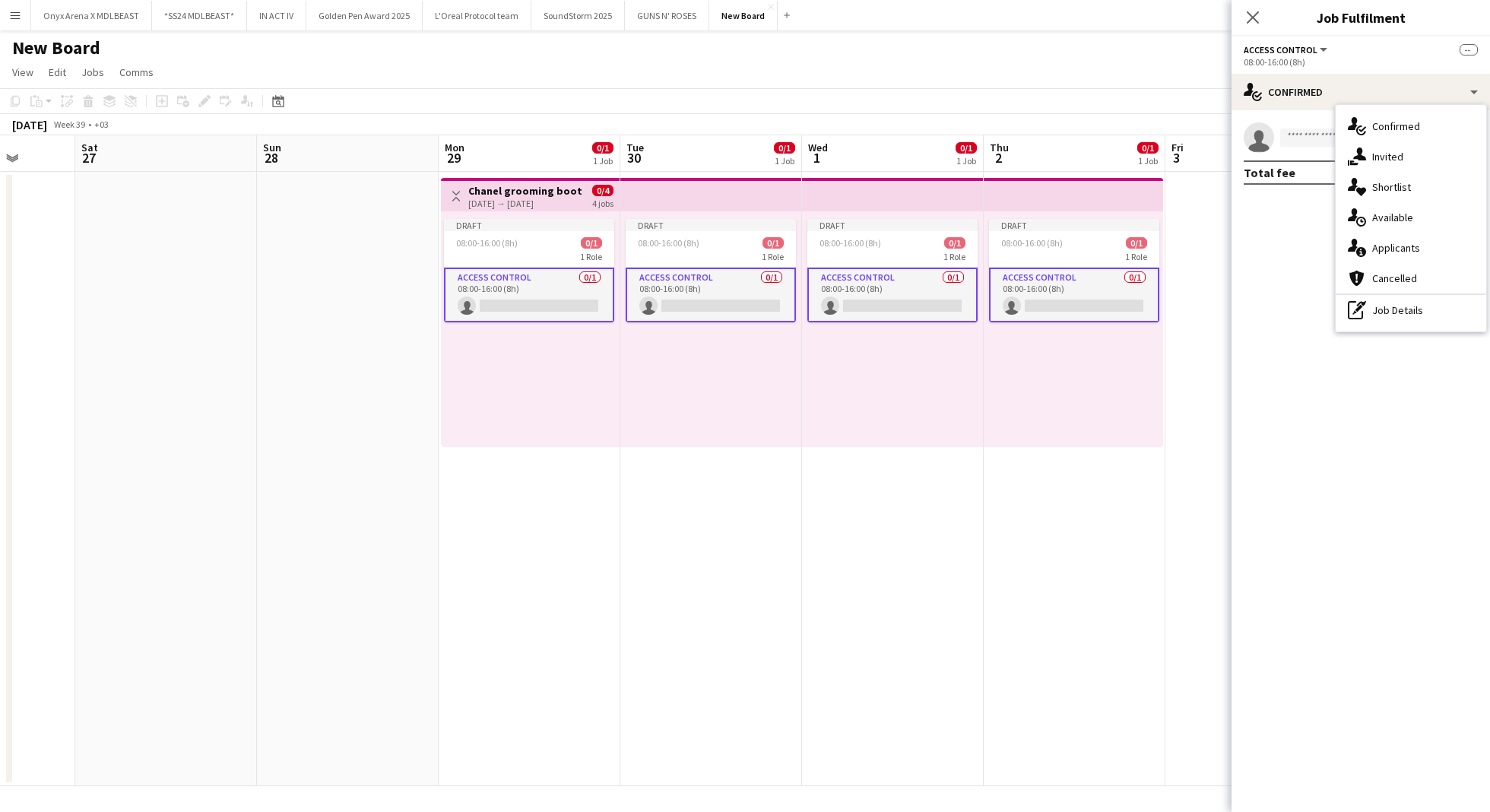
click at [1407, 445] on mat-expansion-panel "check Confirmed single-neutral-actions Total fee 0.00 SR" at bounding box center [1361, 461] width 258 height 701
click at [1291, 49] on span "Access Control" at bounding box center [1281, 50] width 74 height 11
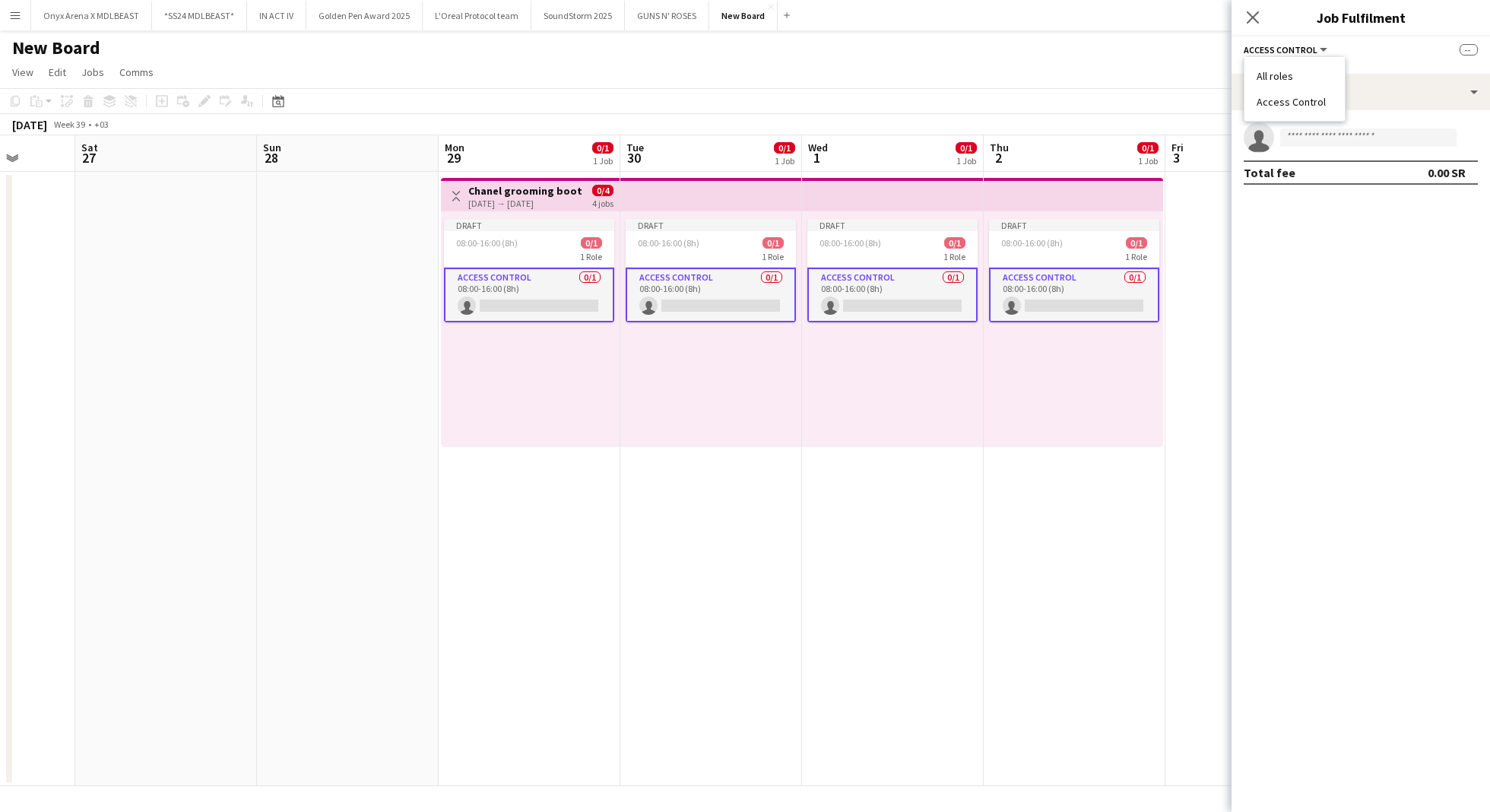
click at [1298, 78] on li "All roles" at bounding box center [1294, 76] width 76 height 14
click at [583, 189] on div "Toggle View Chanel grooming booth [DATE] → [DATE] 0/4 4 jobs" at bounding box center [530, 196] width 167 height 26
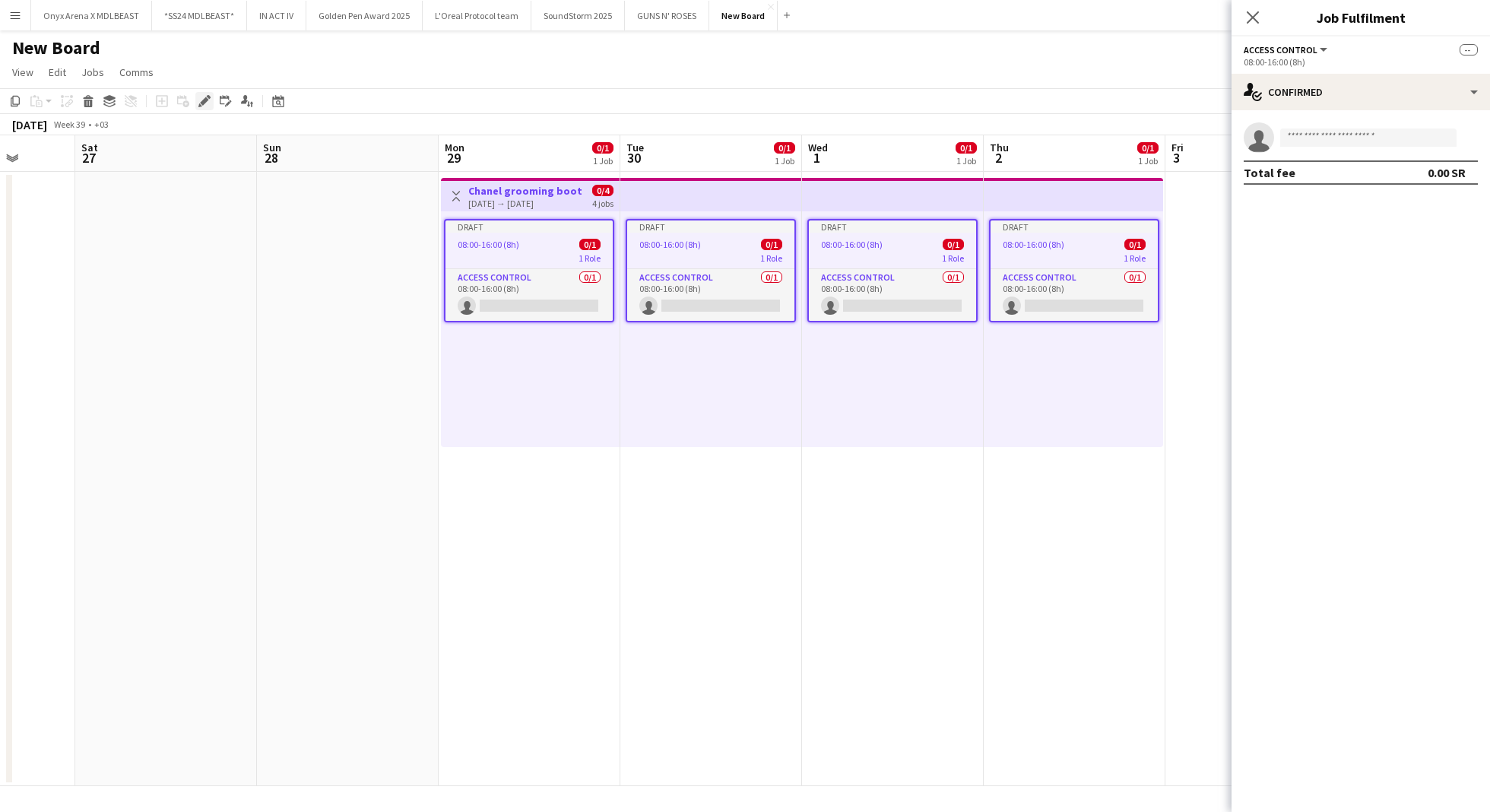
click at [207, 103] on icon "Edit" at bounding box center [204, 101] width 12 height 12
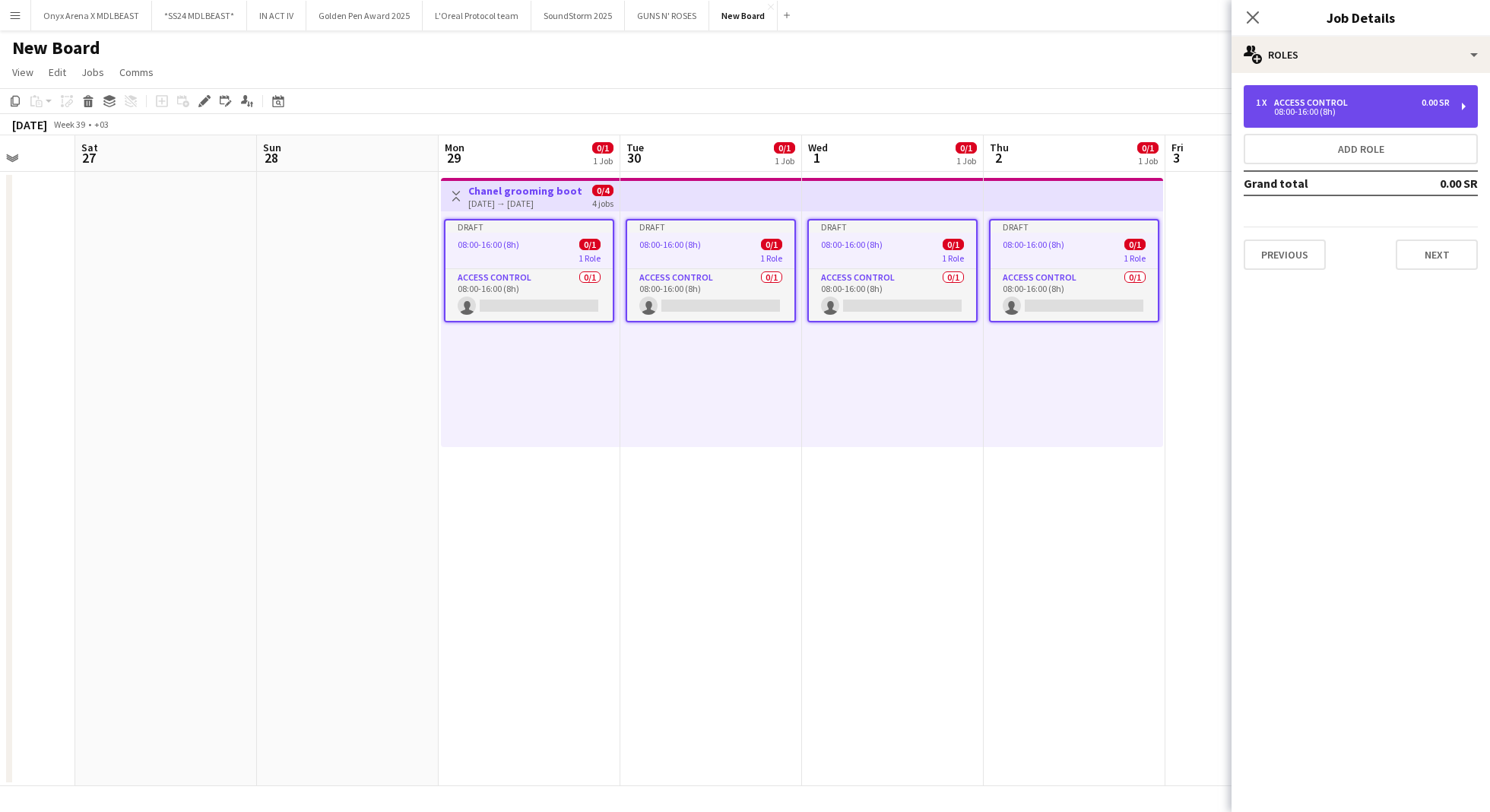
click at [1362, 109] on div "08:00-16:00 (8h)" at bounding box center [1352, 112] width 194 height 8
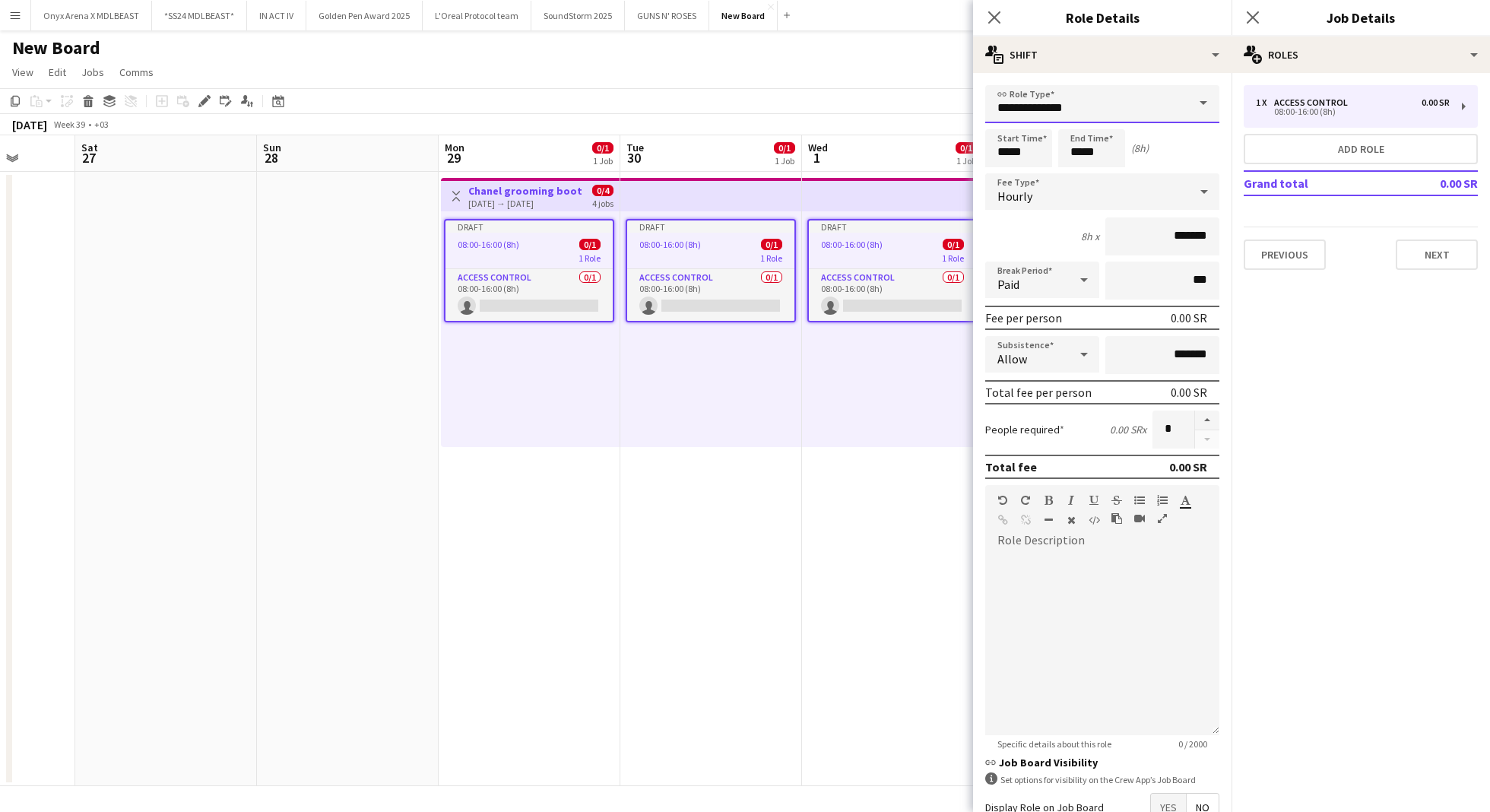
click at [1111, 99] on input "**********" at bounding box center [1102, 105] width 234 height 38
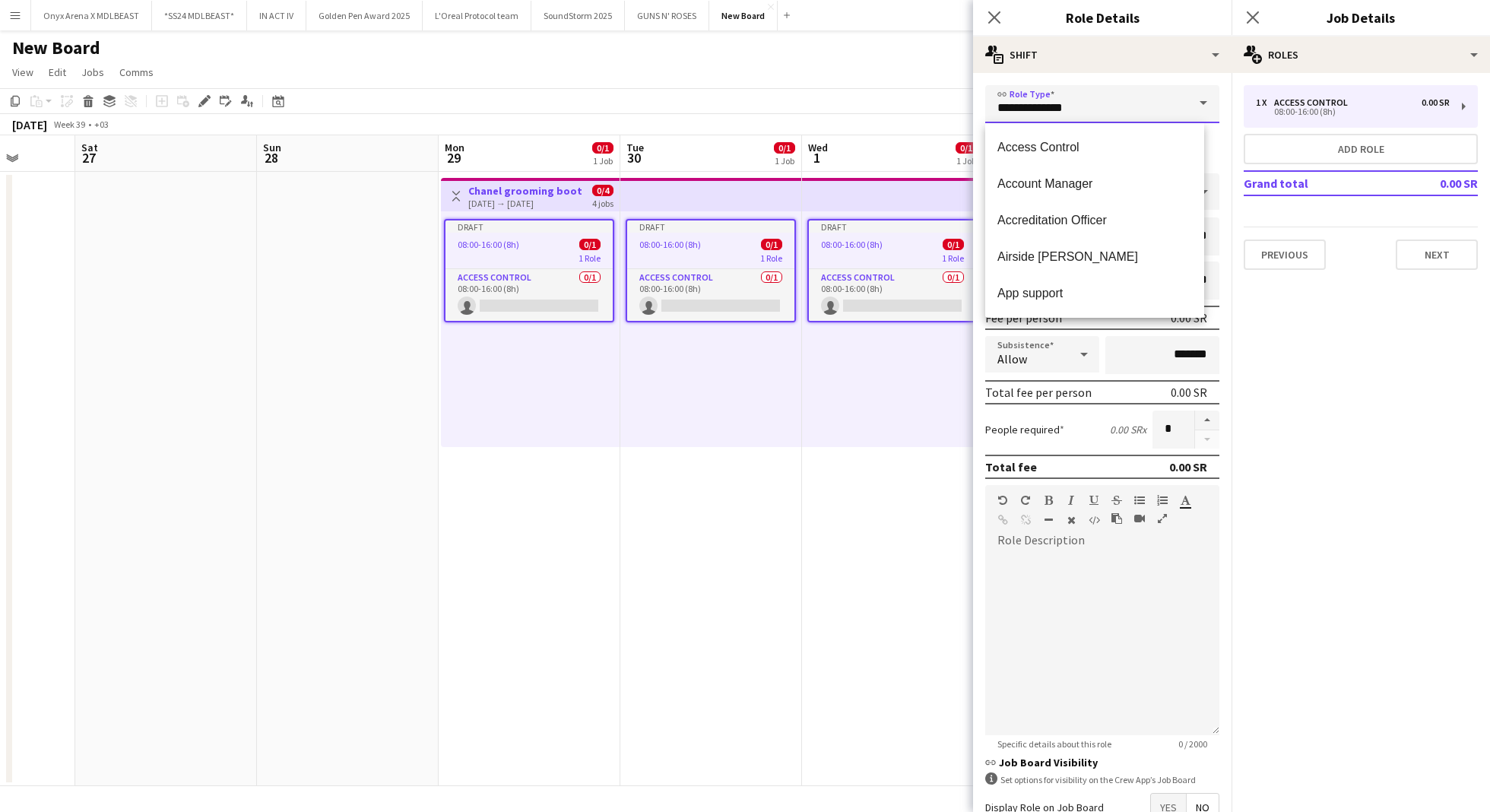
click at [1111, 99] on input "**********" at bounding box center [1102, 105] width 234 height 38
type input "*"
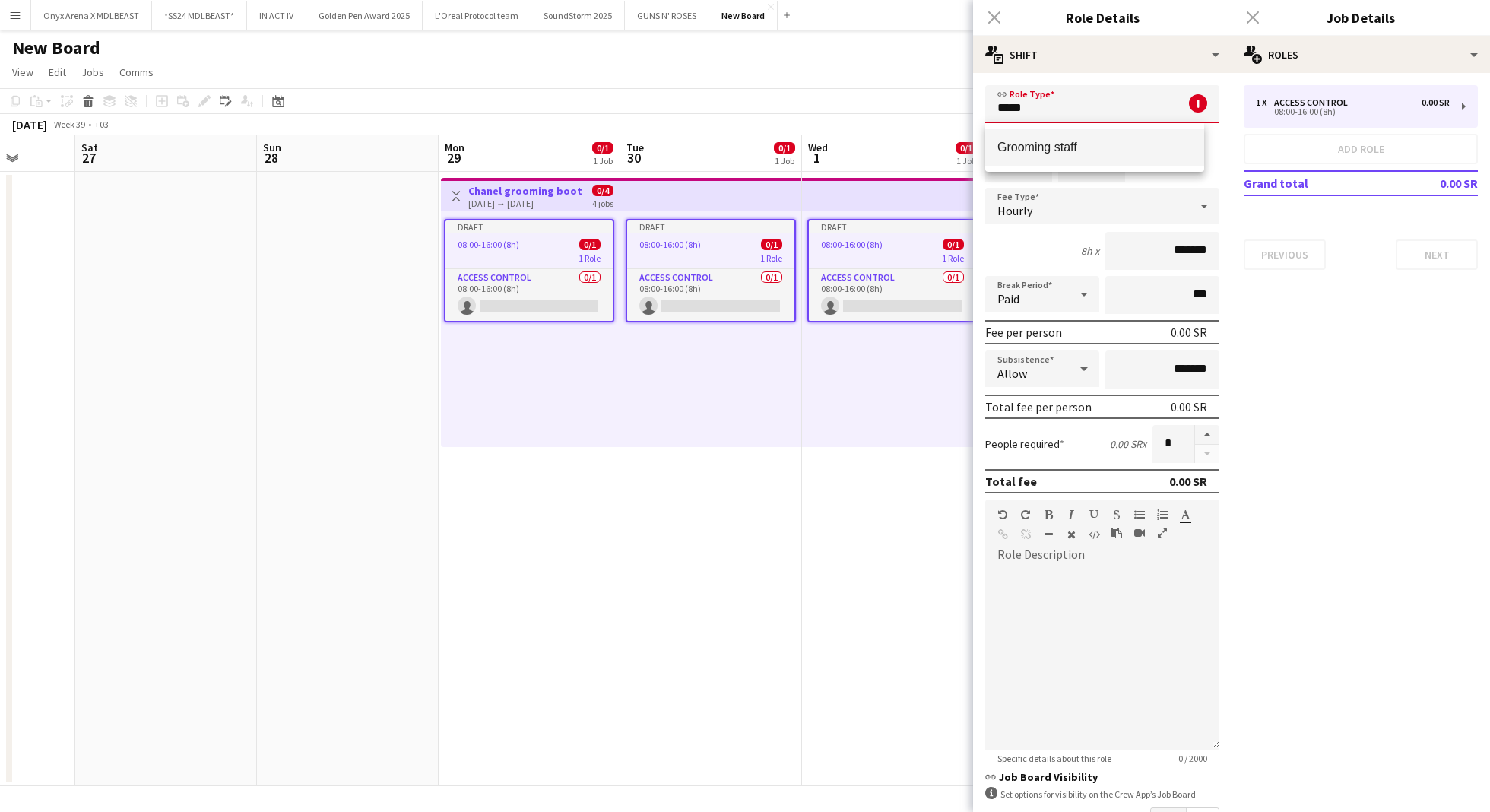
click at [1079, 148] on span "Grooming staff" at bounding box center [1094, 147] width 195 height 15
type input "**********"
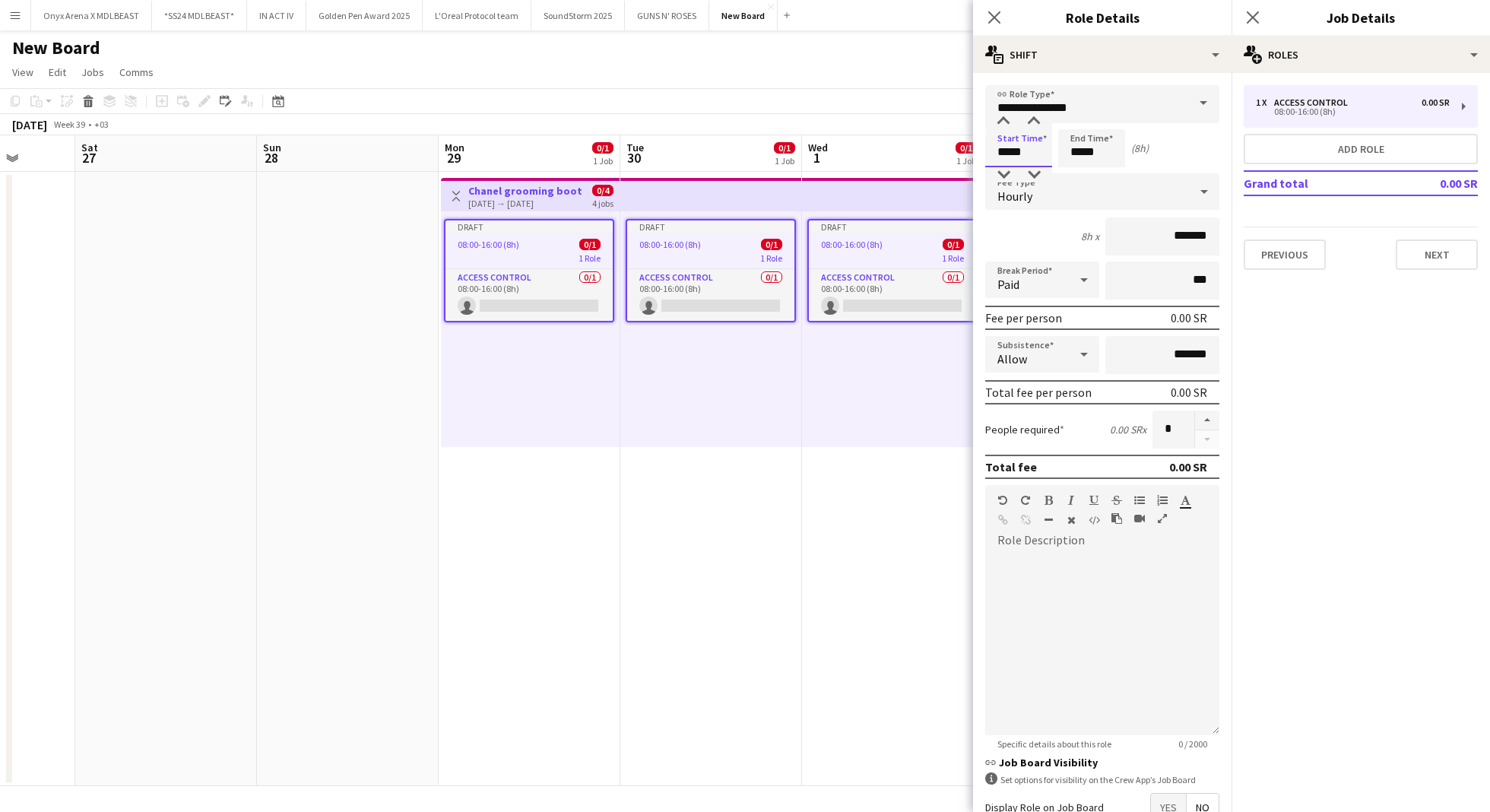
drag, startPoint x: 1008, startPoint y: 153, endPoint x: 967, endPoint y: 153, distance: 41.0
click at [967, 153] on body "Menu Boards Boards Boards All jobs Status Workforce Workforce My Workforce Recr…" at bounding box center [745, 406] width 1490 height 812
type input "*****"
drag, startPoint x: 1082, startPoint y: 154, endPoint x: 1061, endPoint y: 154, distance: 21.0
click at [1059, 153] on input "*****" at bounding box center [1091, 148] width 67 height 38
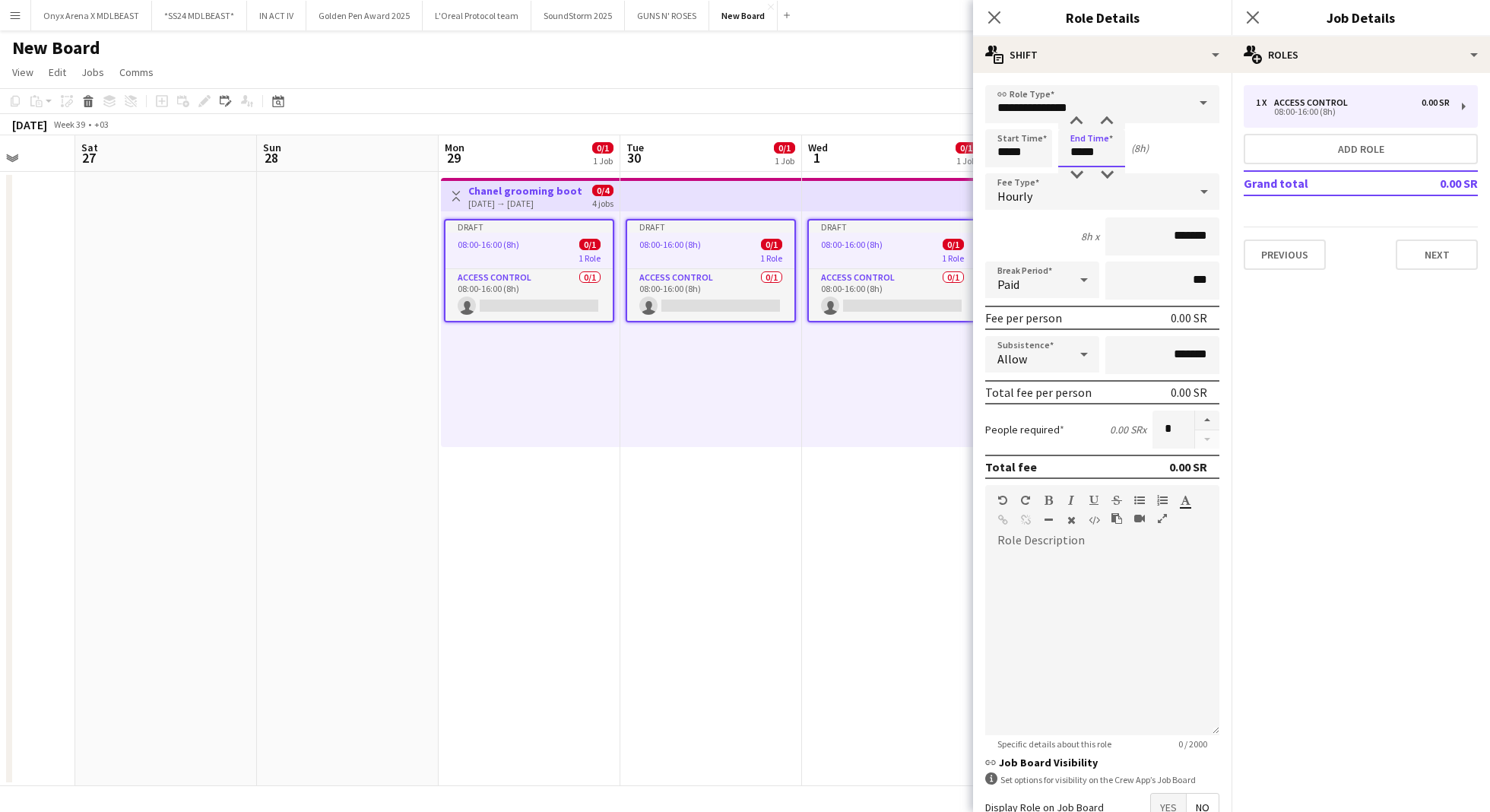
type input "*****"
click at [1171, 147] on div "Start Time ***** End Time ***** (8h)" at bounding box center [1102, 148] width 234 height 38
click at [1087, 200] on div "Hourly" at bounding box center [1087, 192] width 204 height 37
click at [1039, 269] on span "Fixed" at bounding box center [1094, 272] width 195 height 15
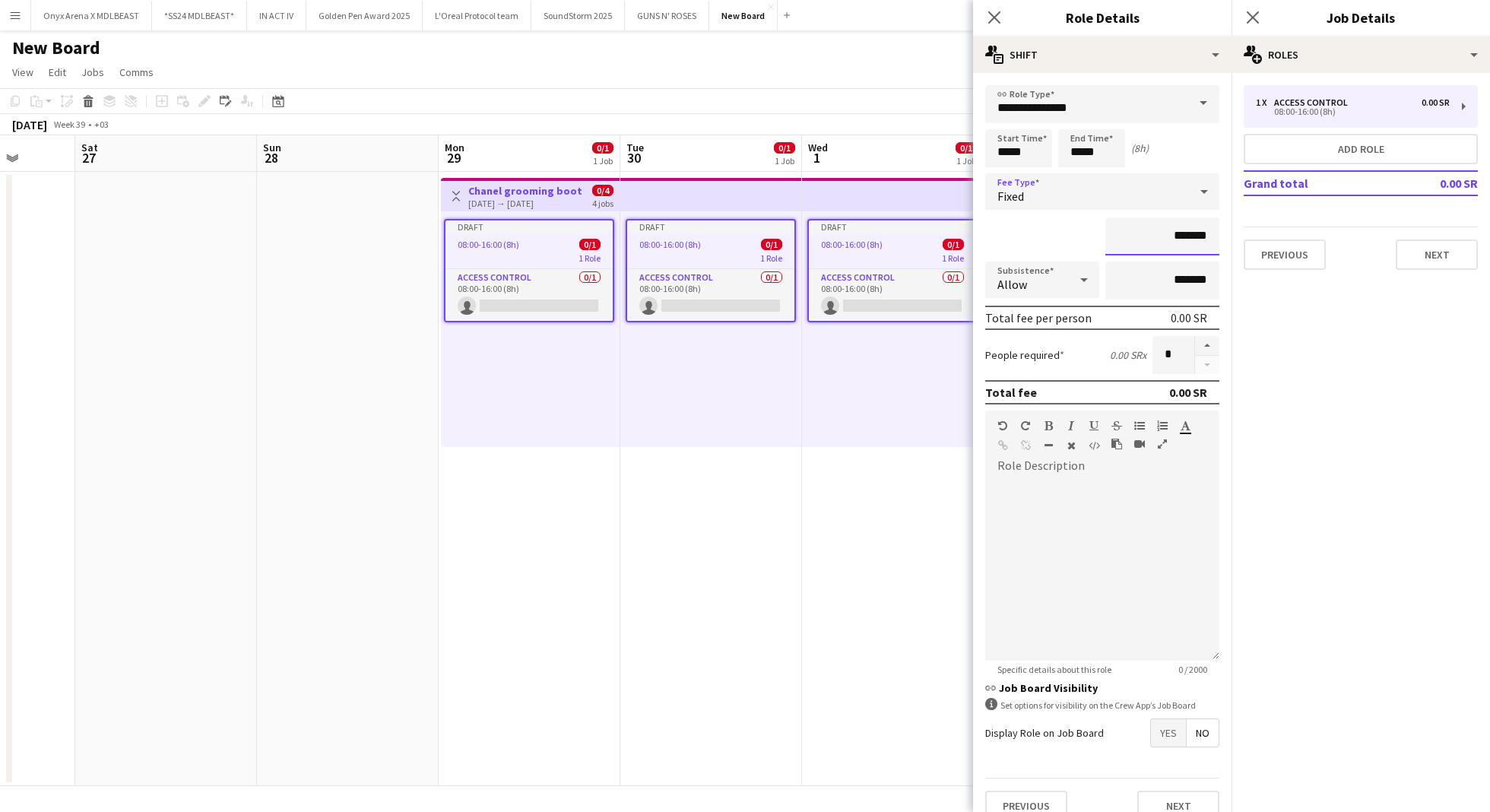
click at [1167, 230] on input "*******" at bounding box center [1162, 236] width 114 height 38
type input "******"
click at [1195, 345] on button "button" at bounding box center [1207, 345] width 24 height 20
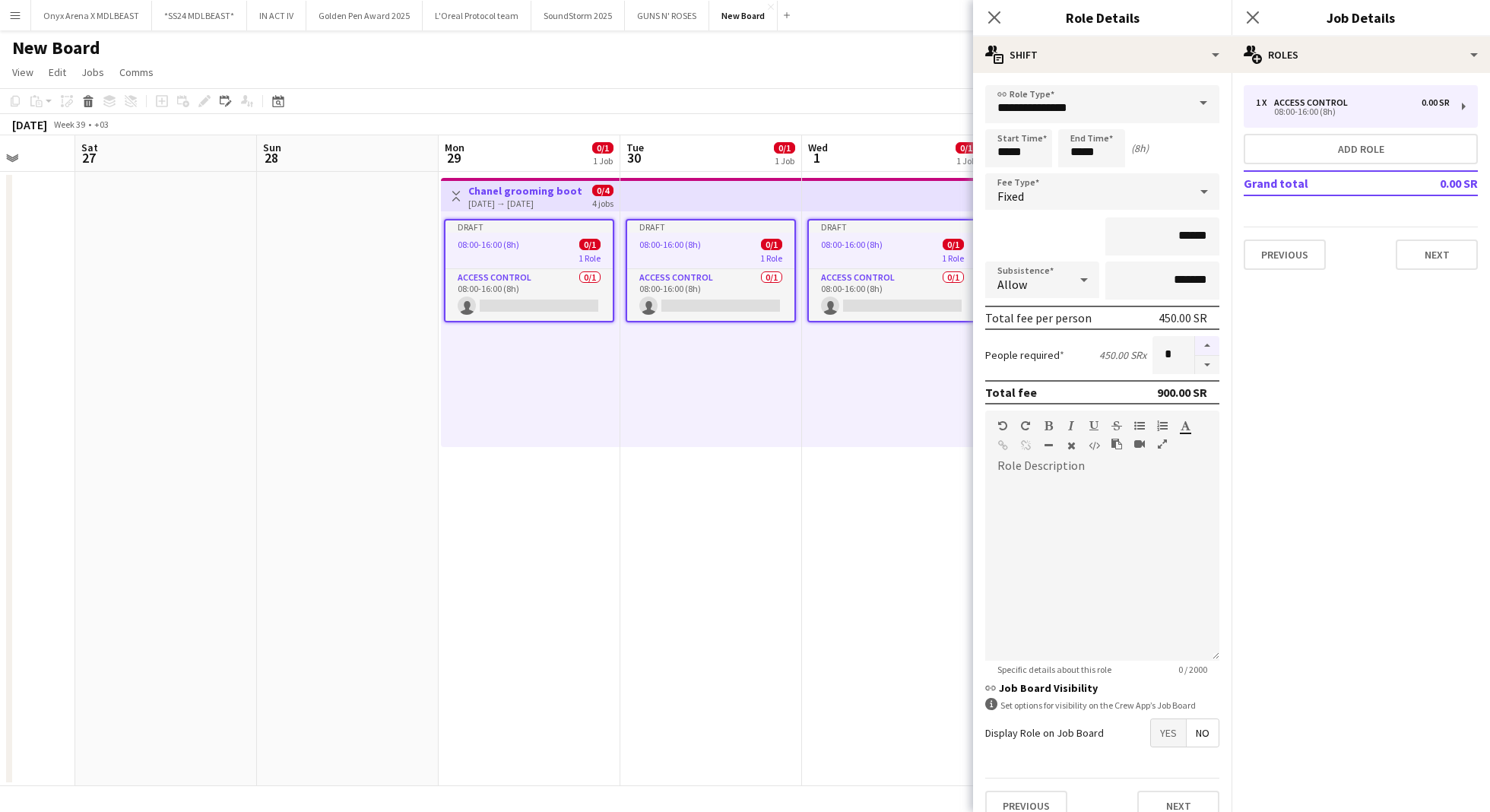
click at [1195, 345] on button "button" at bounding box center [1207, 345] width 24 height 20
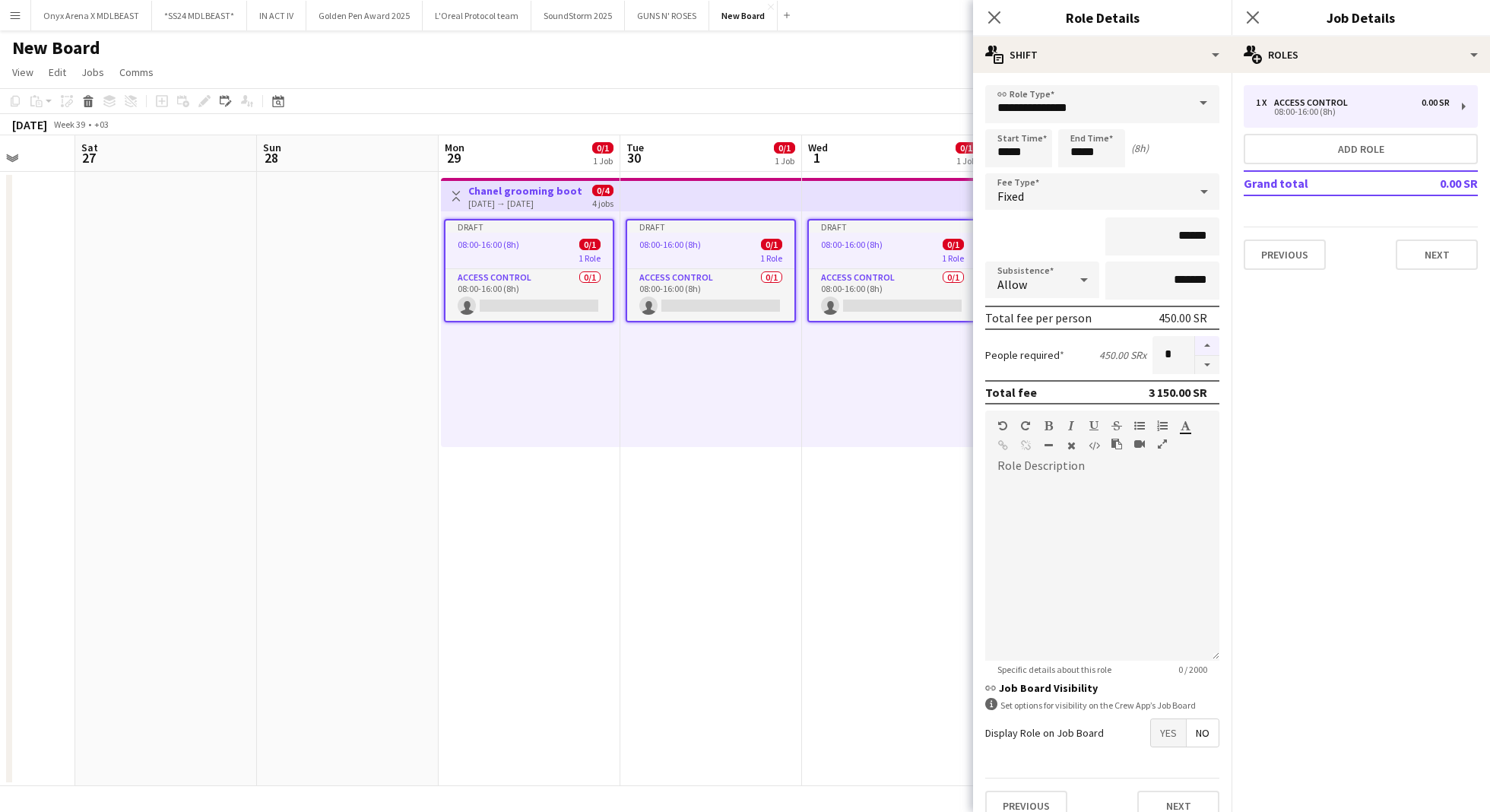
click at [1195, 345] on button "button" at bounding box center [1207, 345] width 24 height 20
click at [1197, 371] on button "button" at bounding box center [1207, 365] width 24 height 19
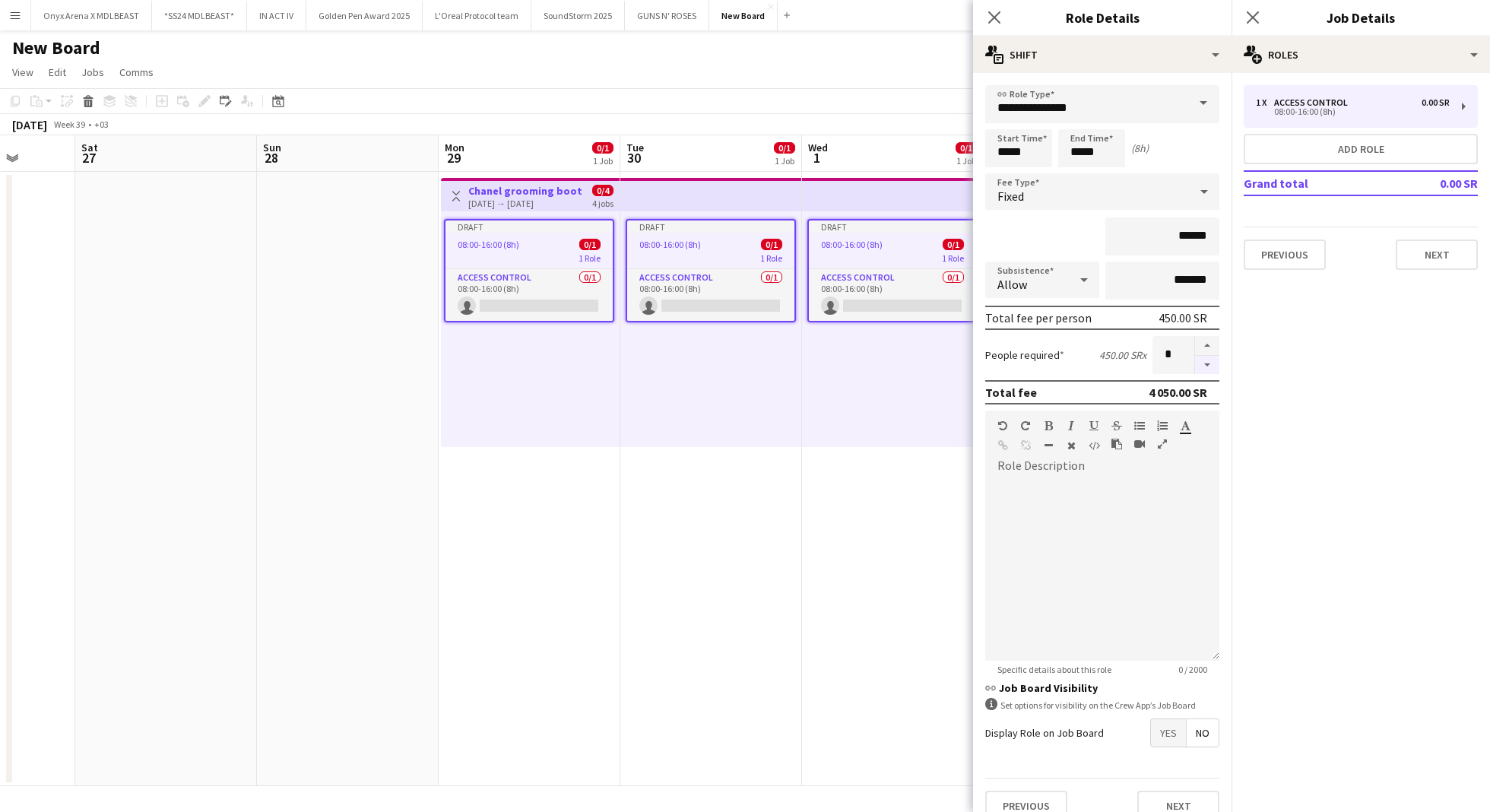
click at [1197, 371] on button "button" at bounding box center [1207, 365] width 24 height 19
type input "*"
click at [1437, 254] on button "Next" at bounding box center [1437, 254] width 82 height 31
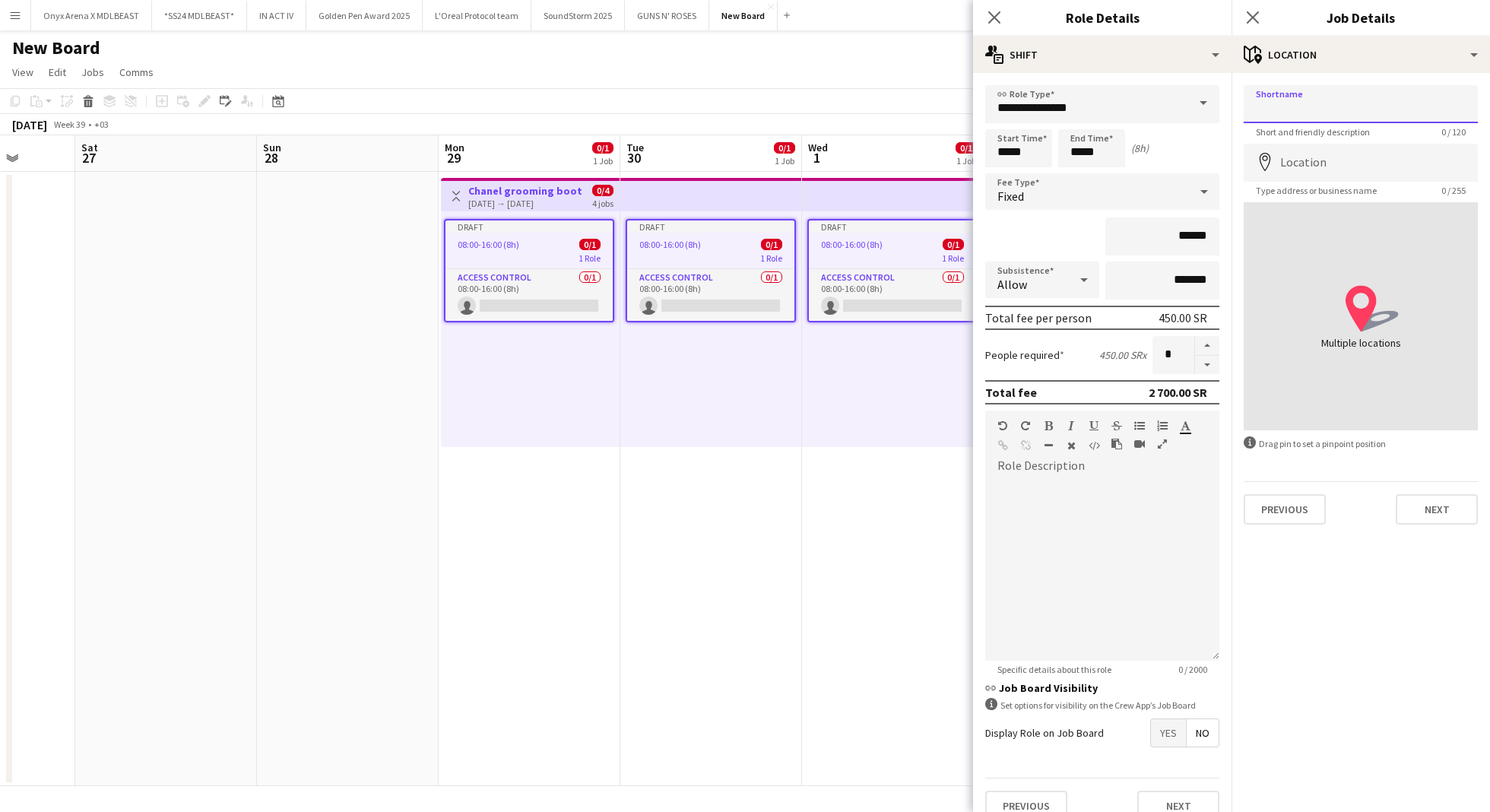
click at [1353, 111] on input "Shortname" at bounding box center [1361, 105] width 234 height 38
click at [1296, 160] on input "Location" at bounding box center [1361, 163] width 234 height 38
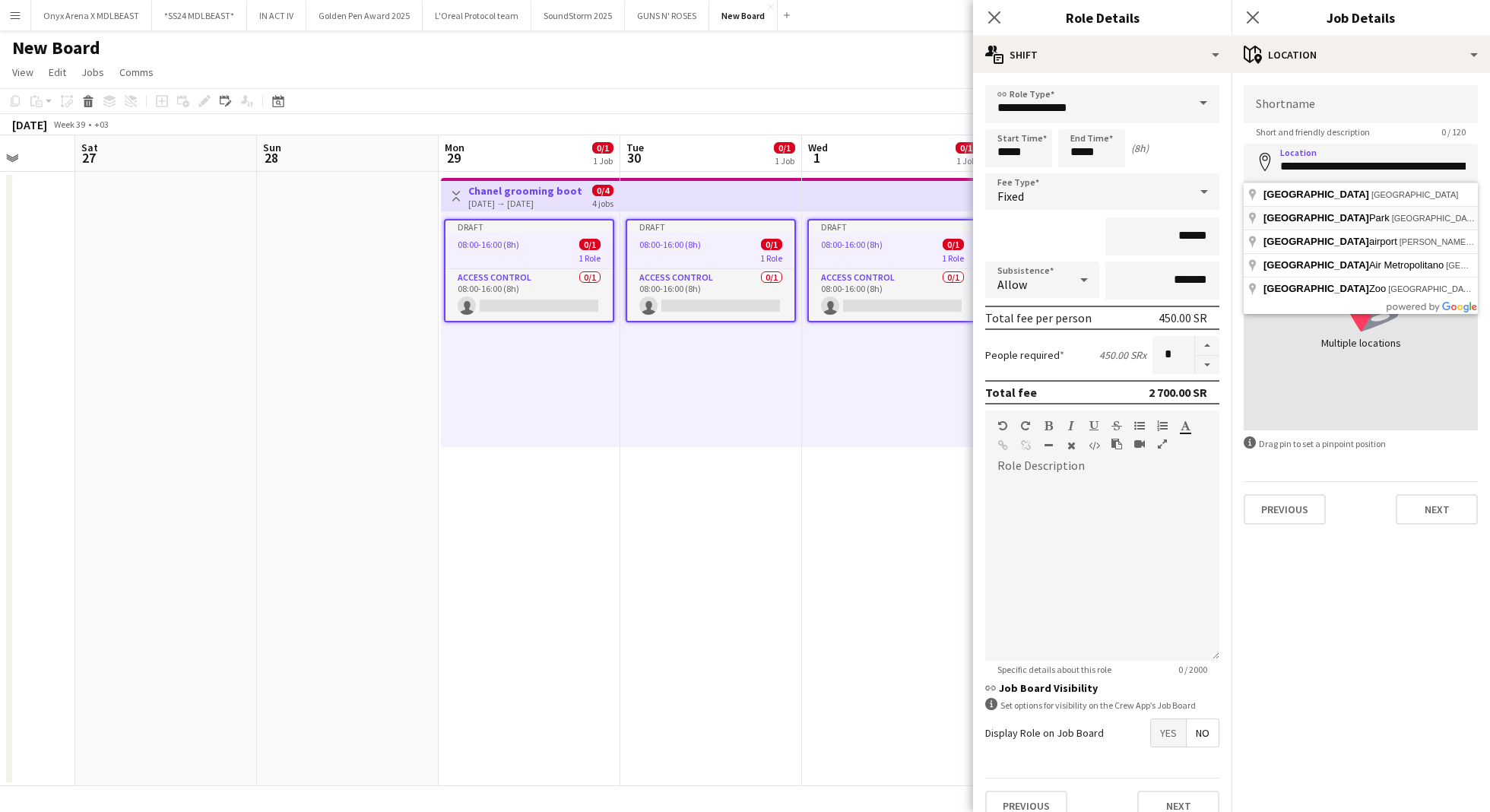
type input "**********"
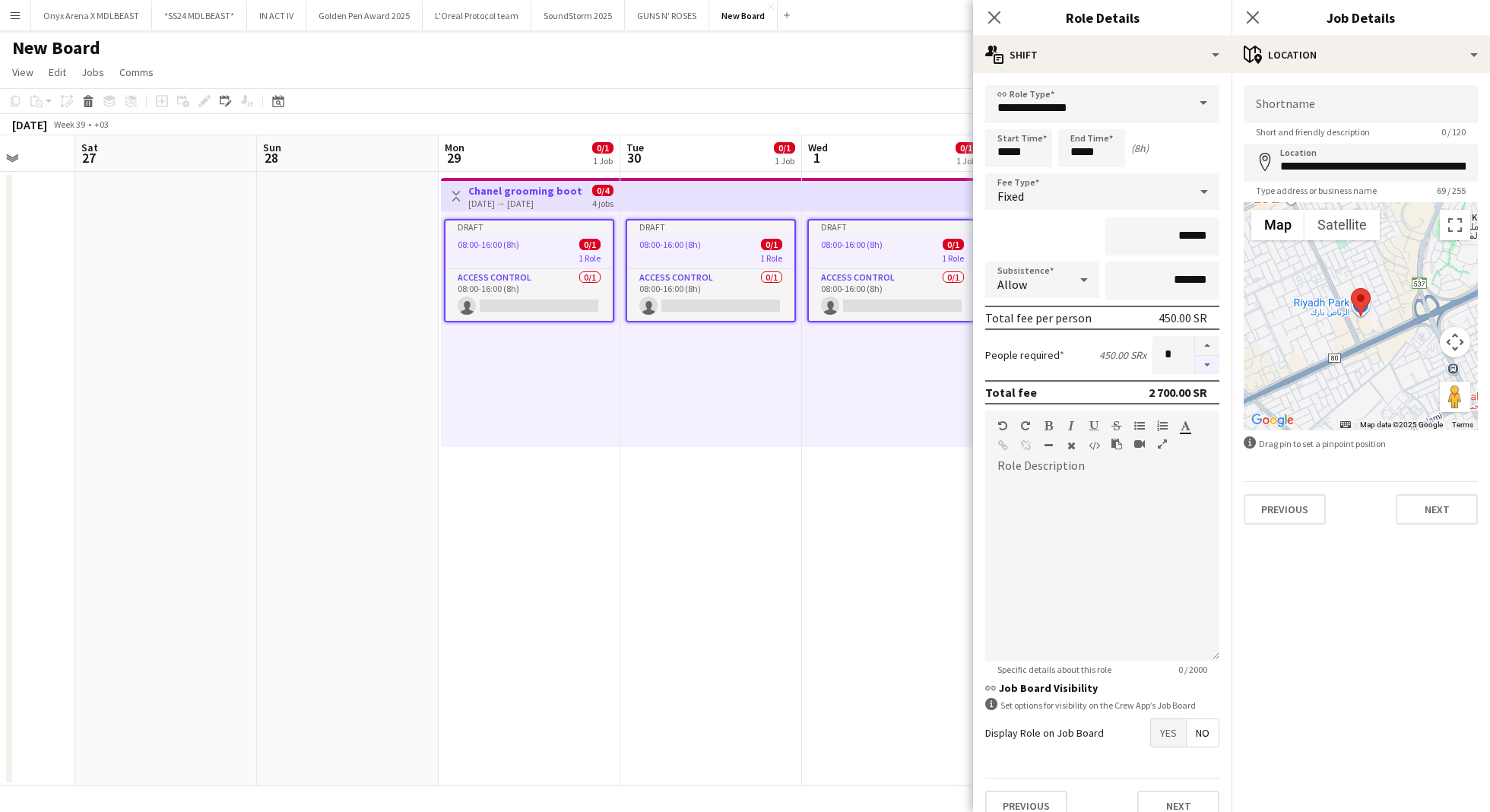
click at [1195, 364] on button "button" at bounding box center [1207, 365] width 24 height 19
click at [1195, 338] on button "button" at bounding box center [1207, 345] width 24 height 20
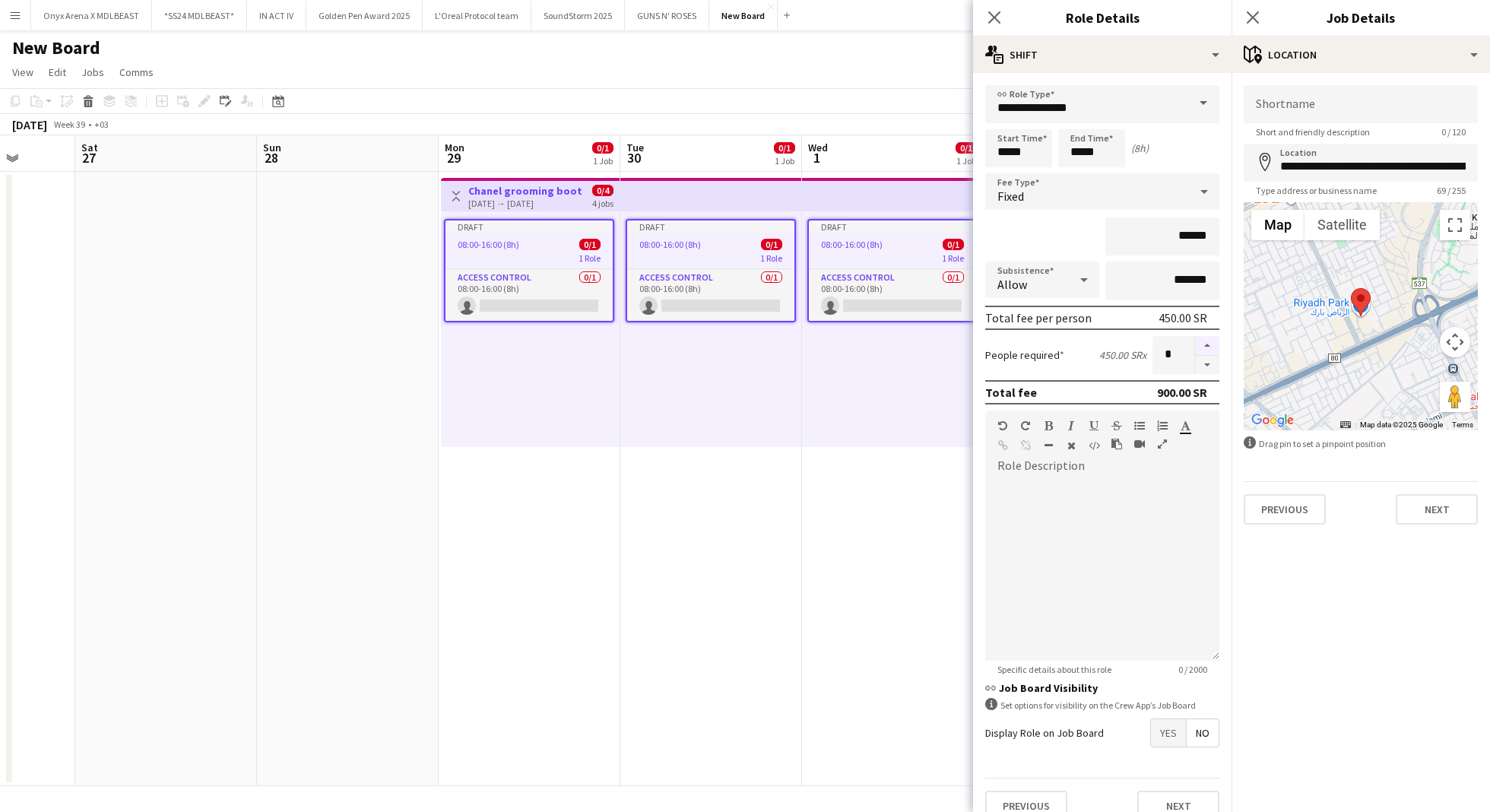
type input "*"
click at [1447, 516] on button "Next" at bounding box center [1437, 508] width 82 height 31
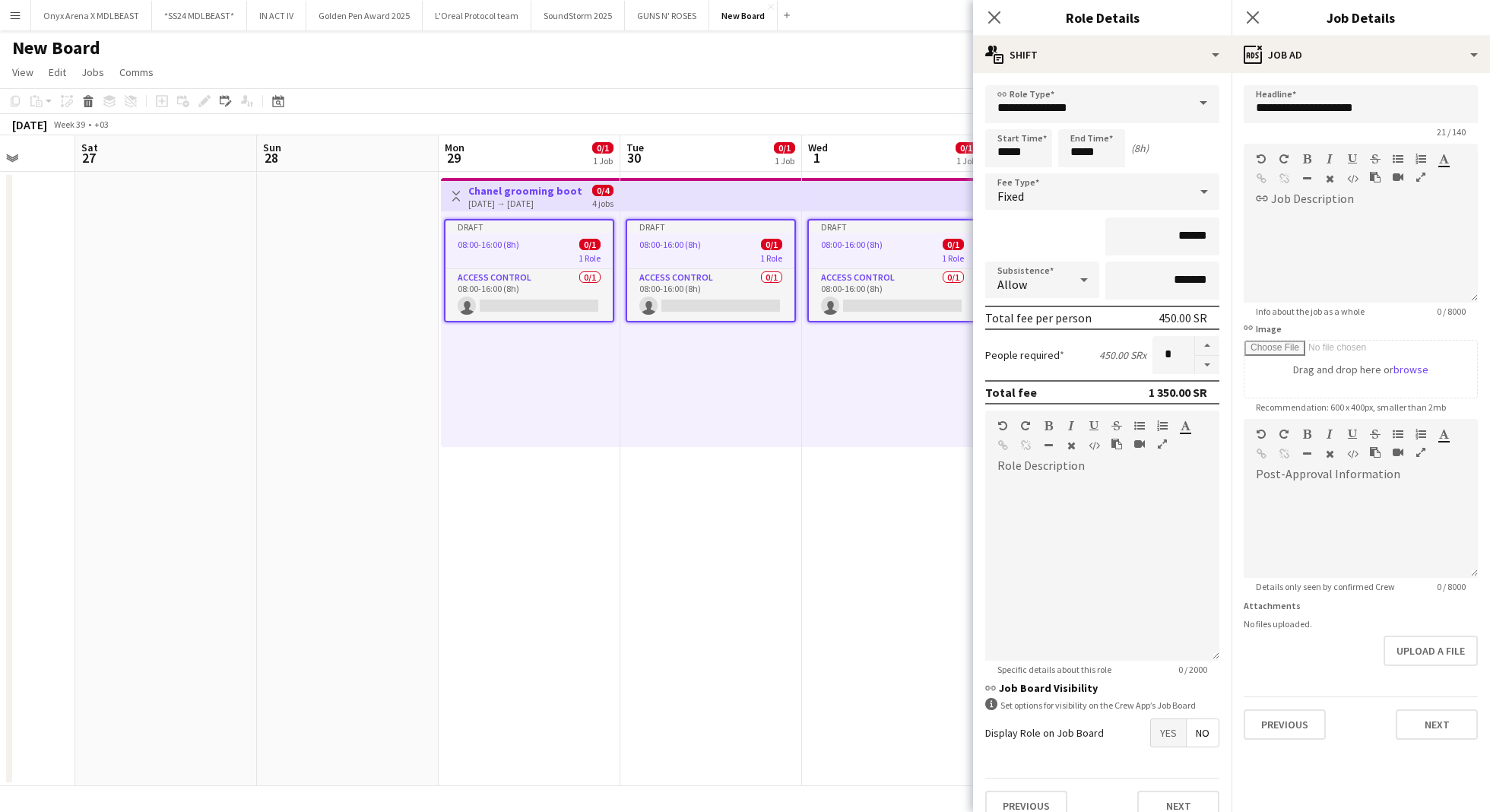
scroll to position [21, 0]
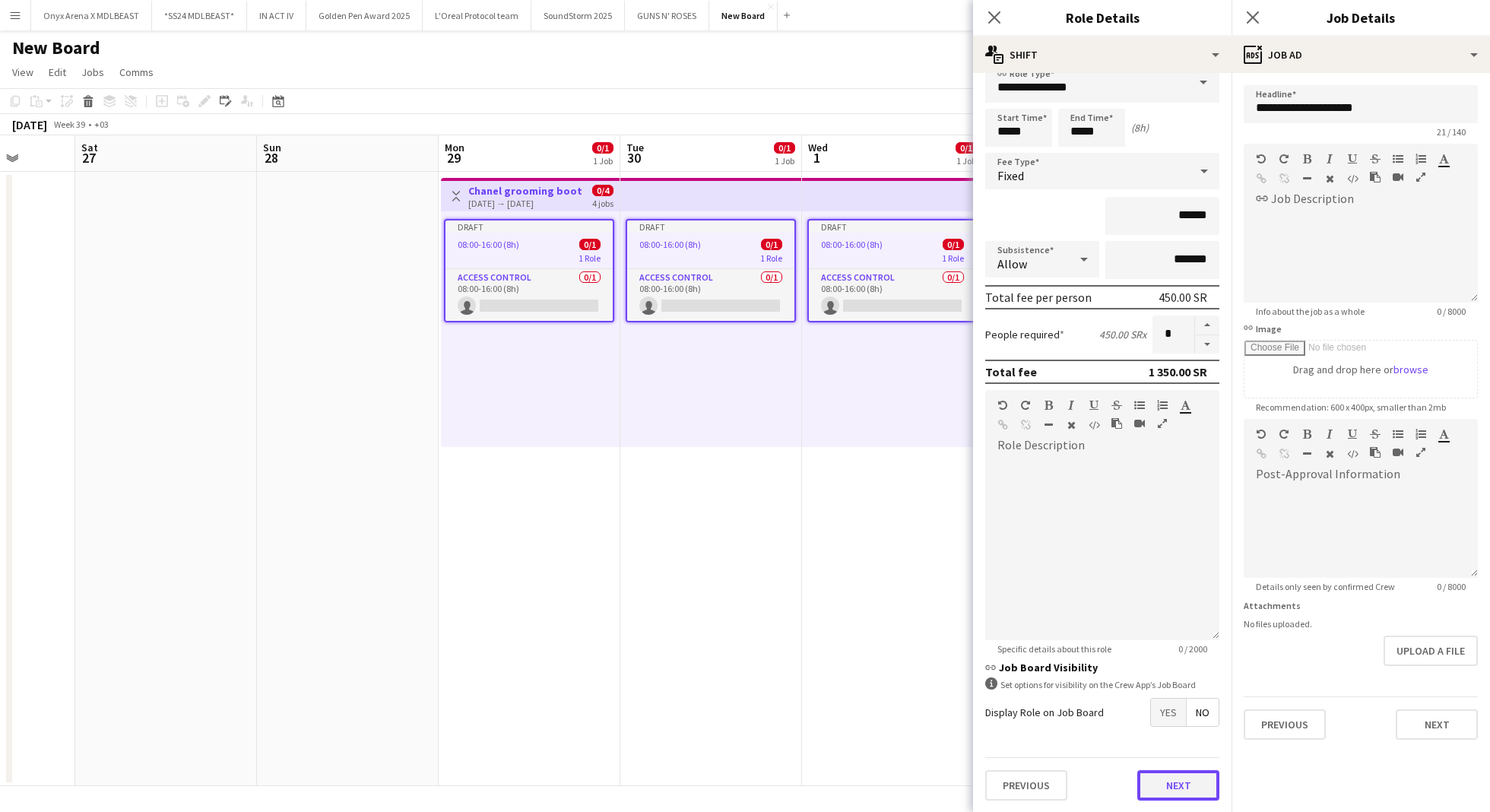
click at [1155, 795] on button "Next" at bounding box center [1179, 785] width 82 height 31
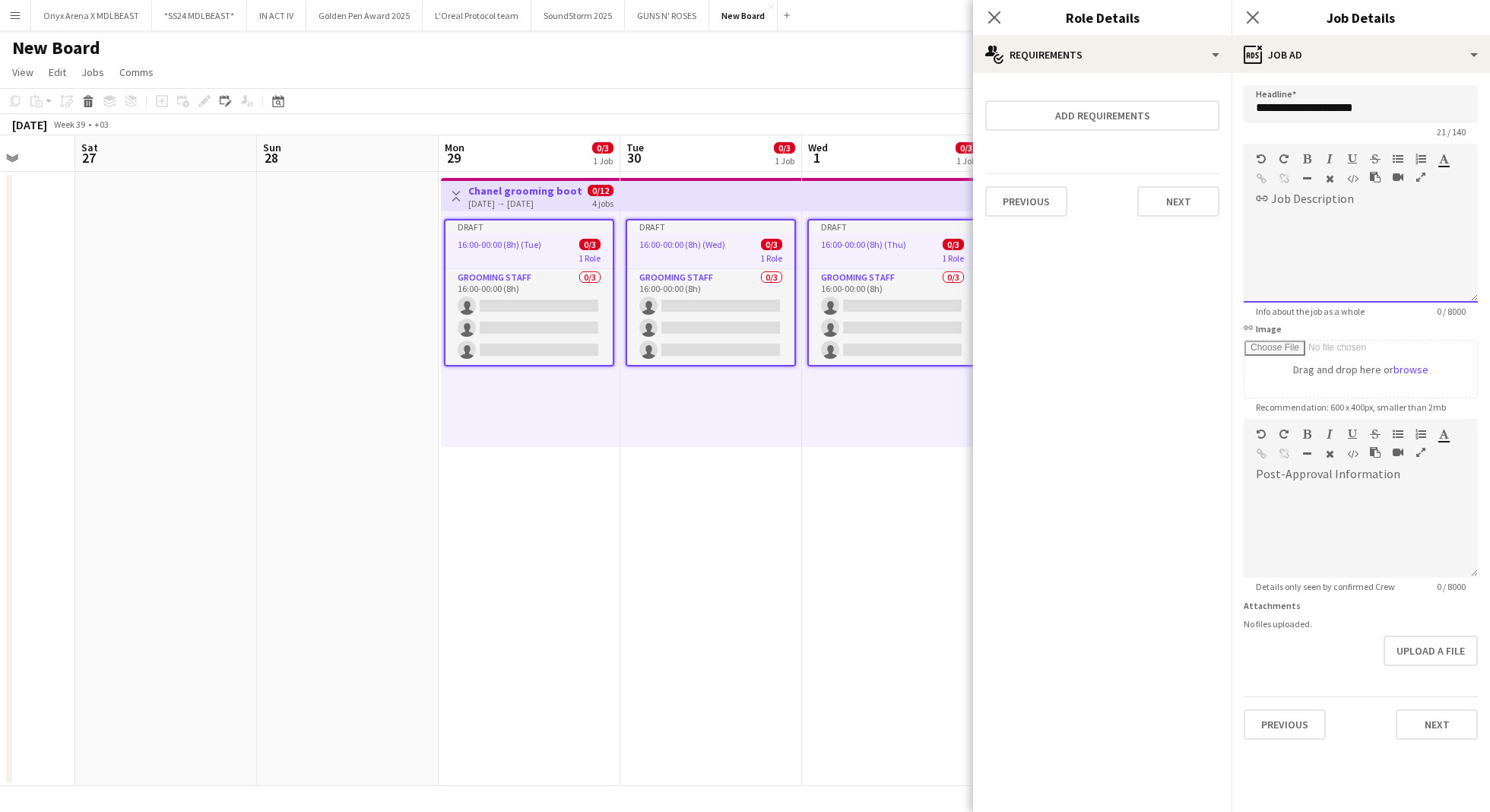
click at [1309, 208] on div at bounding box center [1361, 251] width 234 height 102
paste div
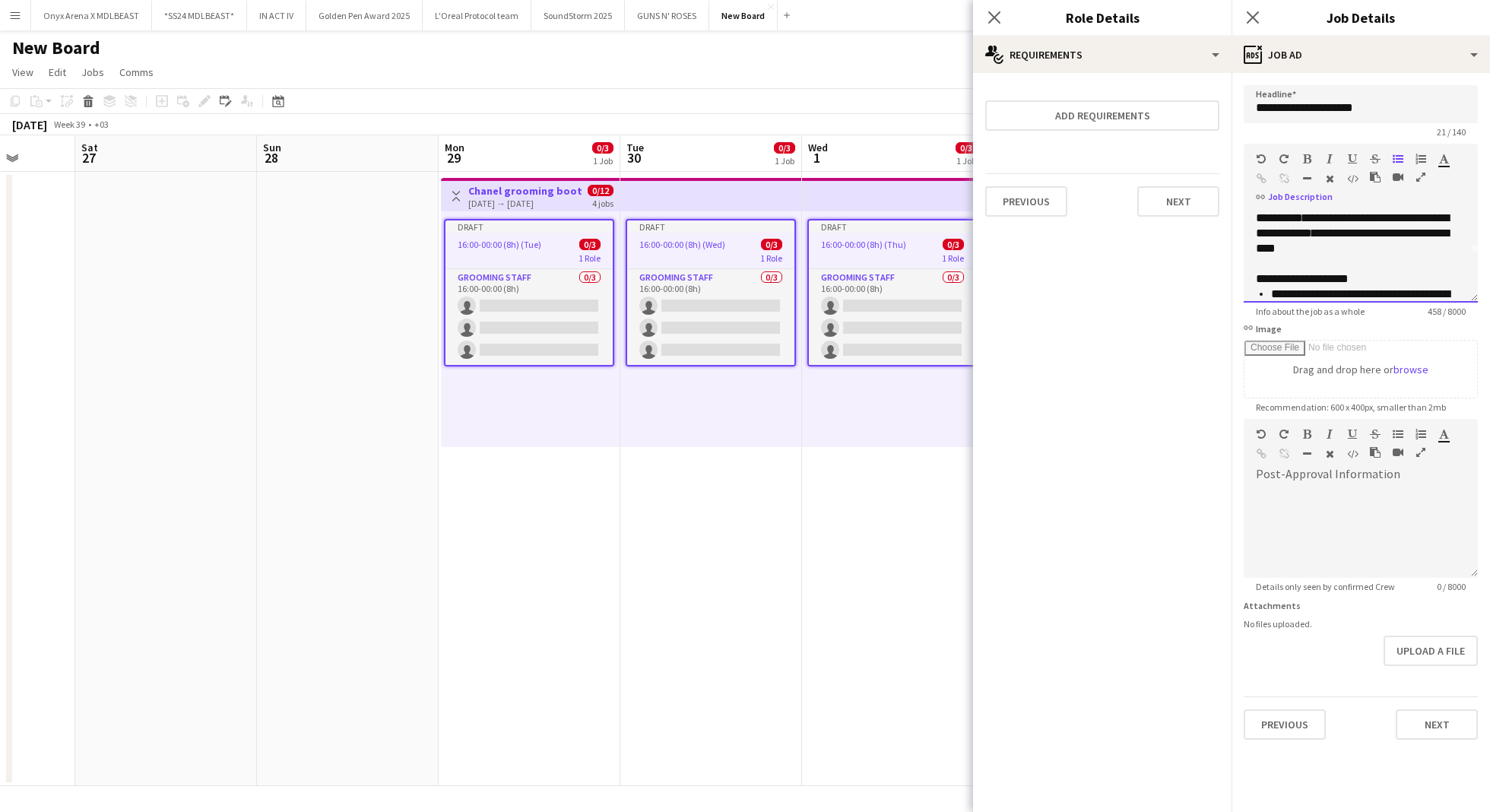
click at [1407, 245] on p "**********" at bounding box center [1360, 226] width 209 height 61
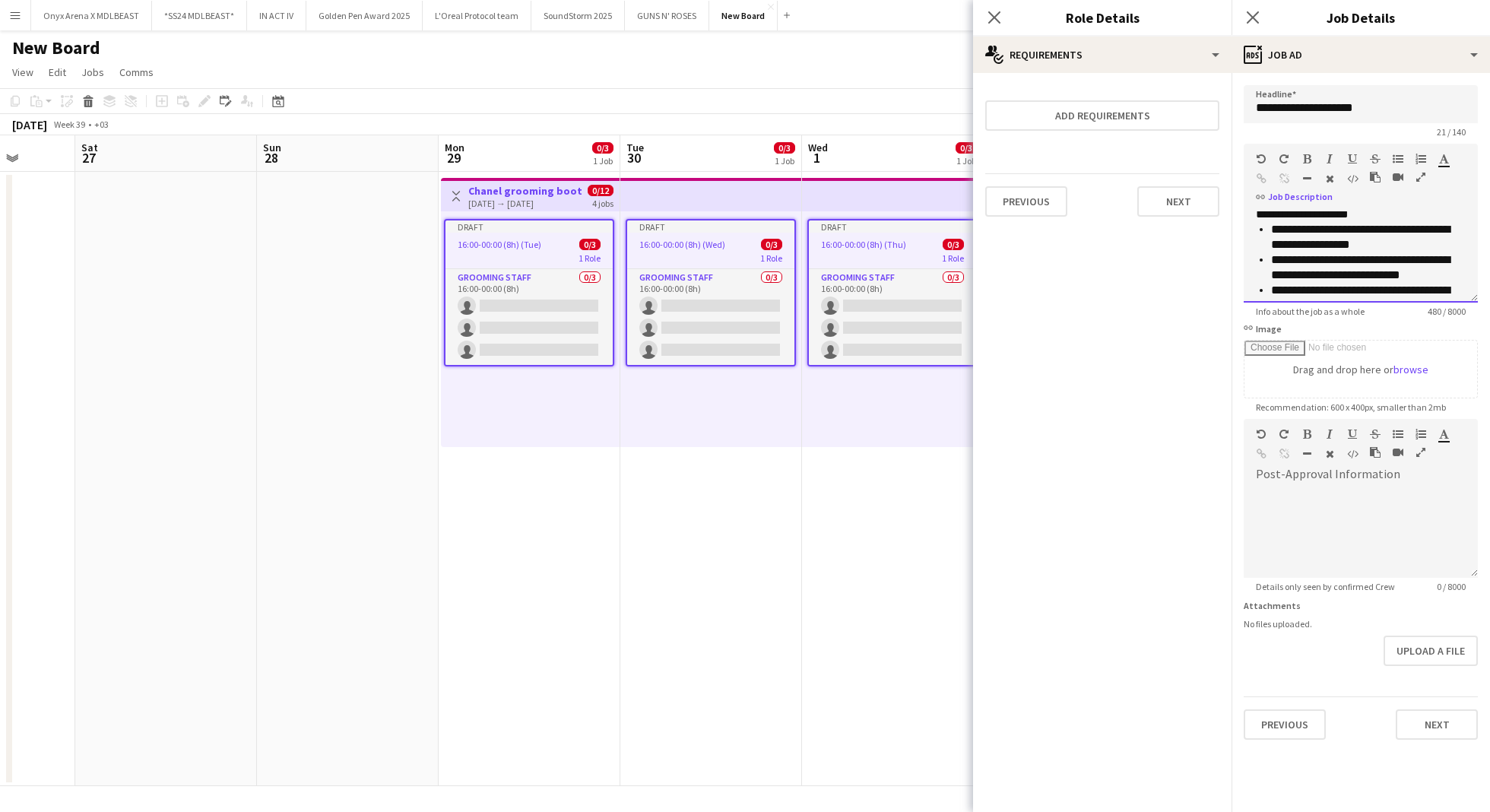
scroll to position [105, 0]
click at [1345, 229] on span "**********" at bounding box center [1302, 222] width 92 height 11
click at [1309, 157] on icon "button" at bounding box center [1308, 159] width 9 height 10
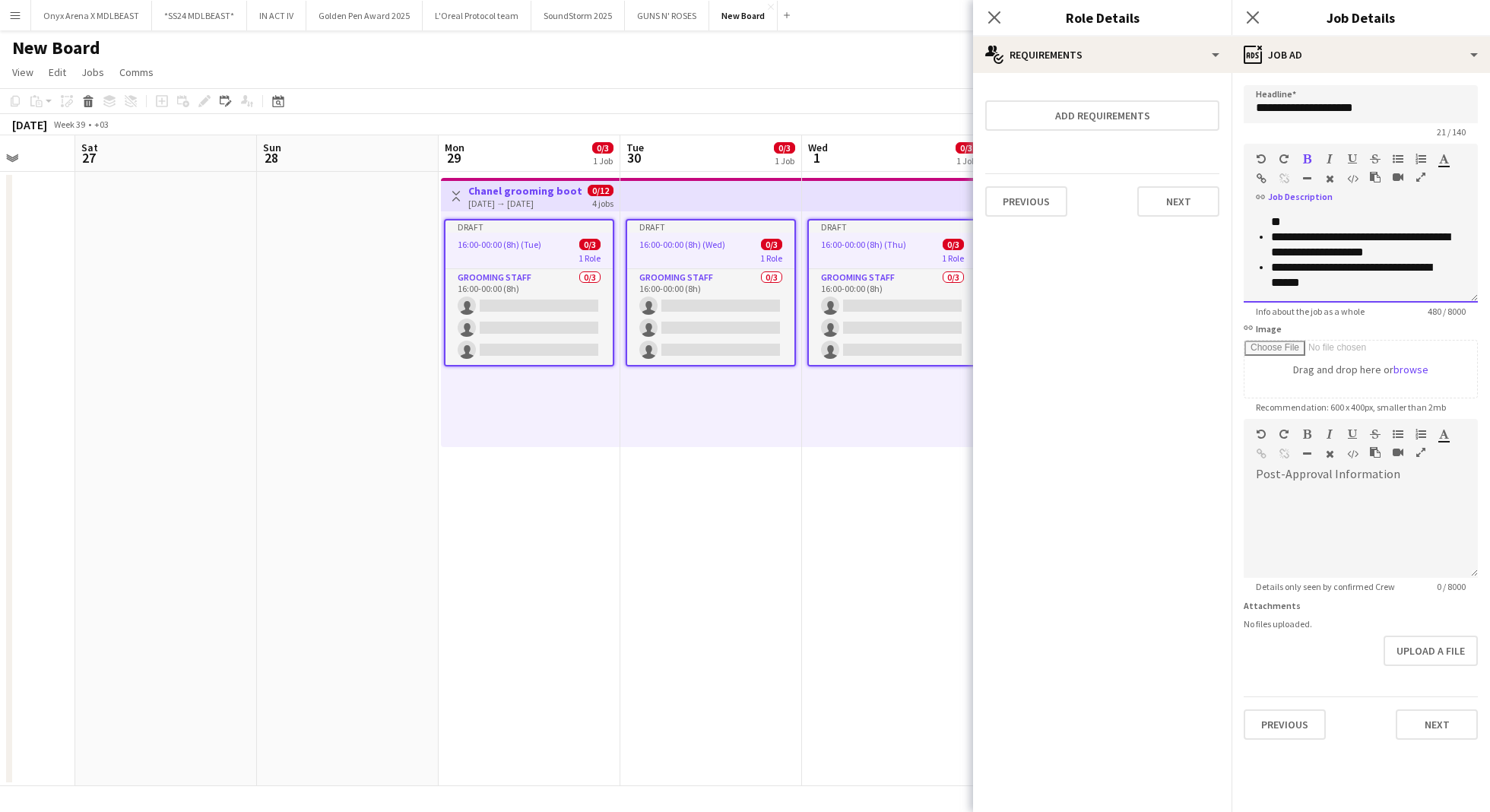
scroll to position [213, 0]
click at [1398, 370] on input "link Image" at bounding box center [1360, 368] width 233 height 57
type input "**********"
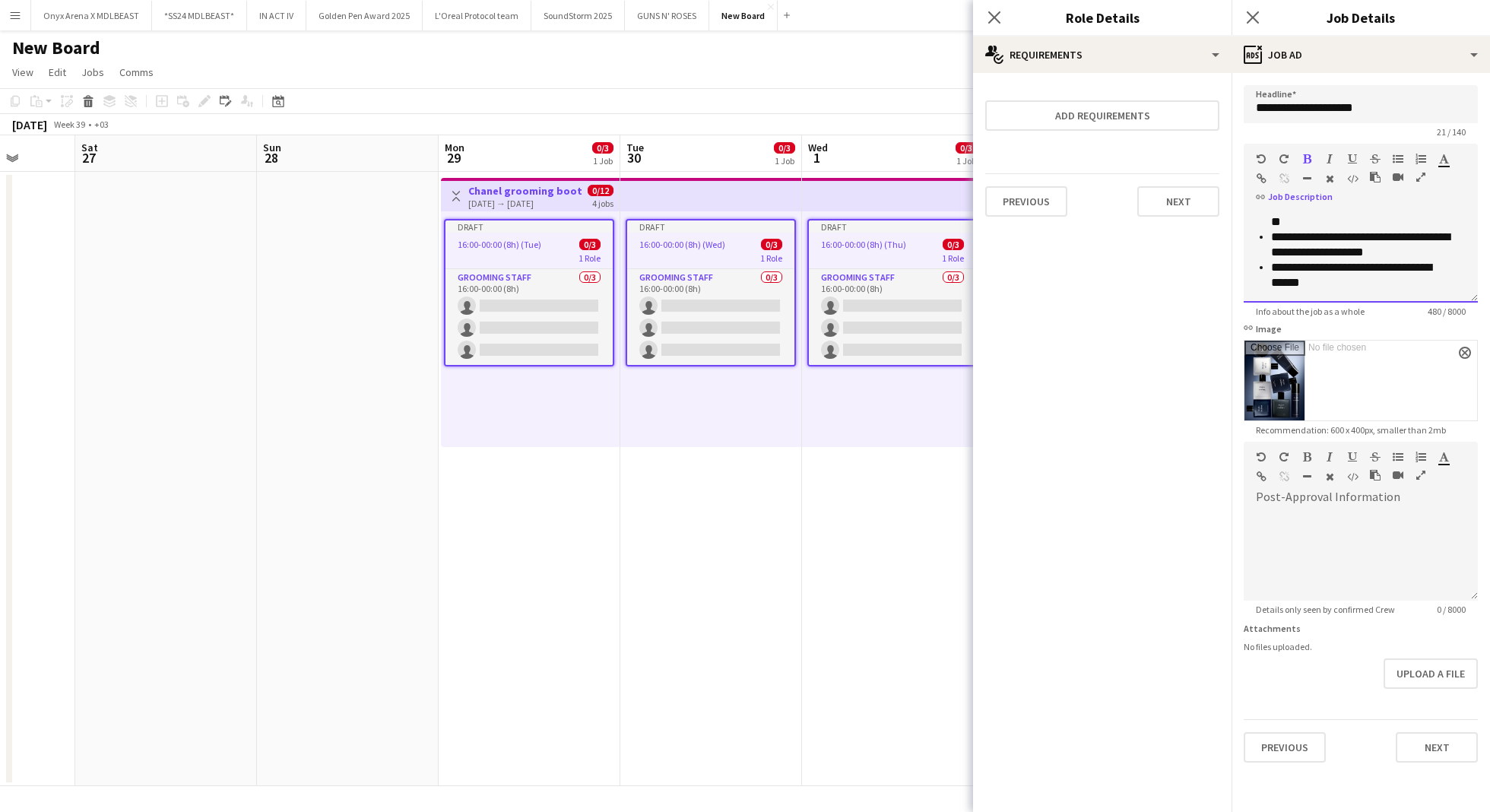
click at [1345, 284] on p "**********" at bounding box center [1361, 275] width 180 height 31
click at [1296, 496] on div "default Heading 1 Heading 2 Heading 3 Heading 4 Heading 5 Heading 6 Heading 7 P…" at bounding box center [1361, 469] width 234 height 57
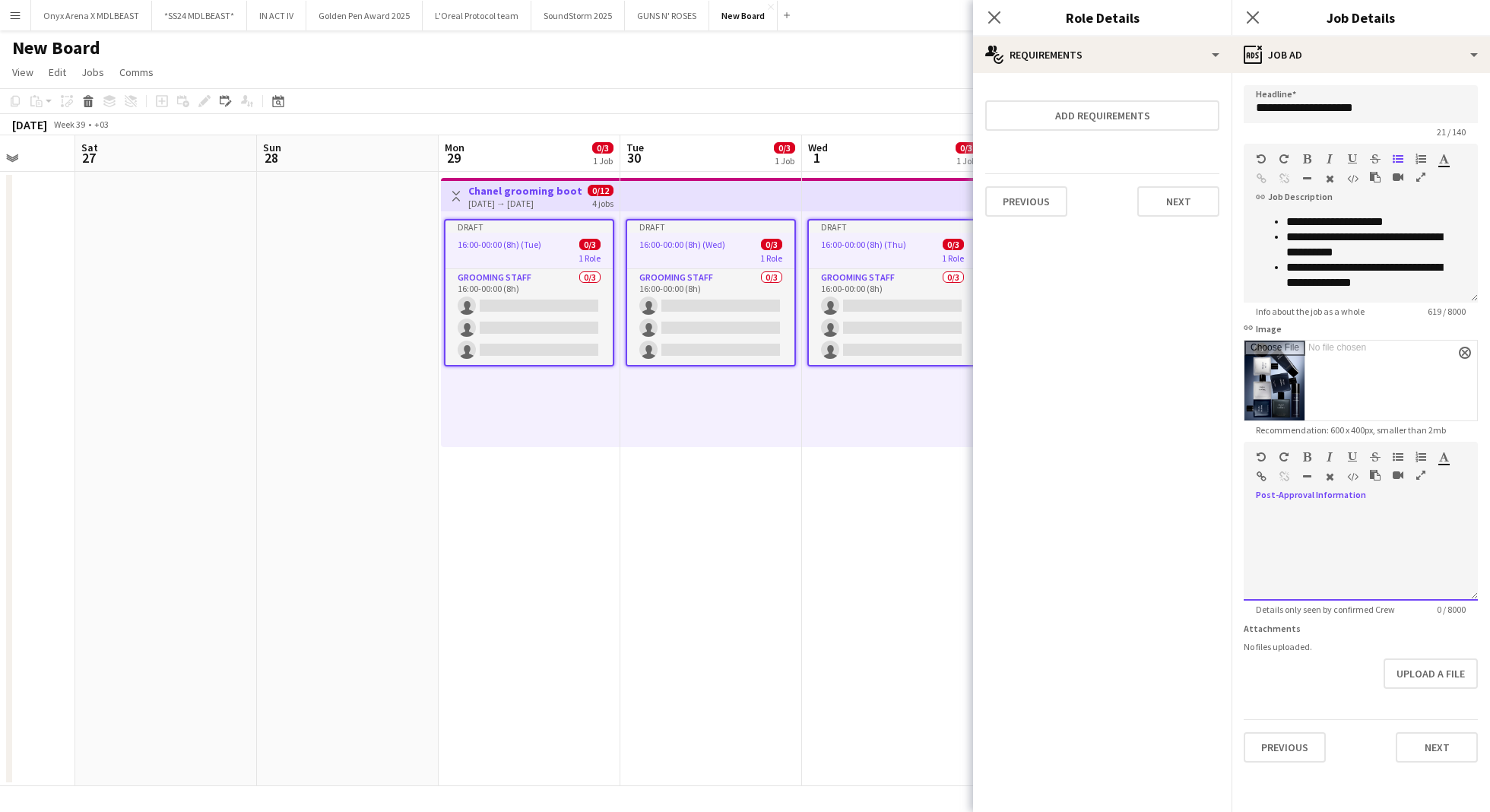
click at [1280, 517] on div at bounding box center [1361, 555] width 234 height 92
paste div
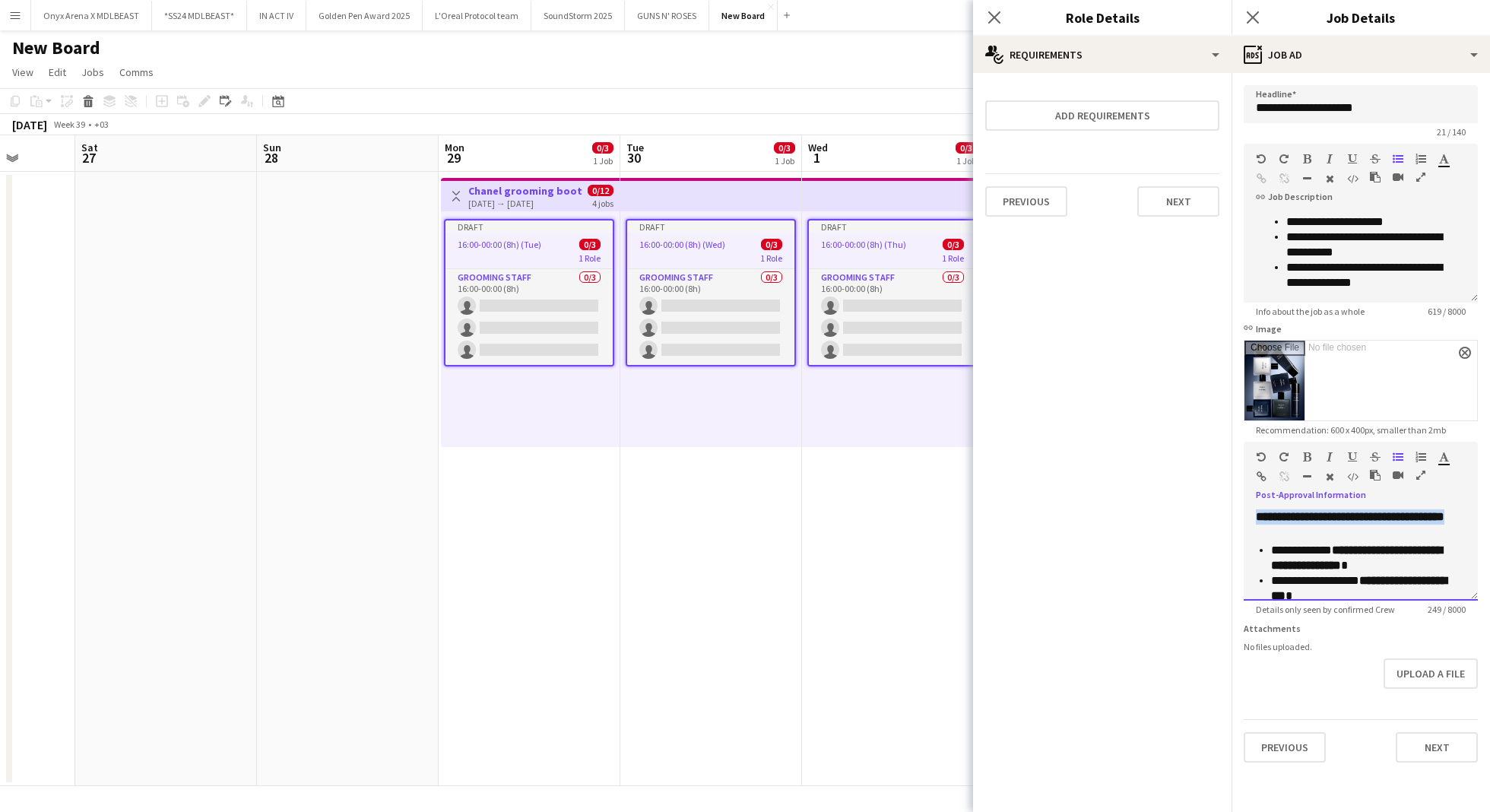
drag, startPoint x: 1352, startPoint y: 535, endPoint x: 1220, endPoint y: 495, distance: 137.9
click at [1220, 495] on body "Menu Boards Boards Boards All jobs Status Workforce Workforce My Workforce Recr…" at bounding box center [745, 406] width 1490 height 812
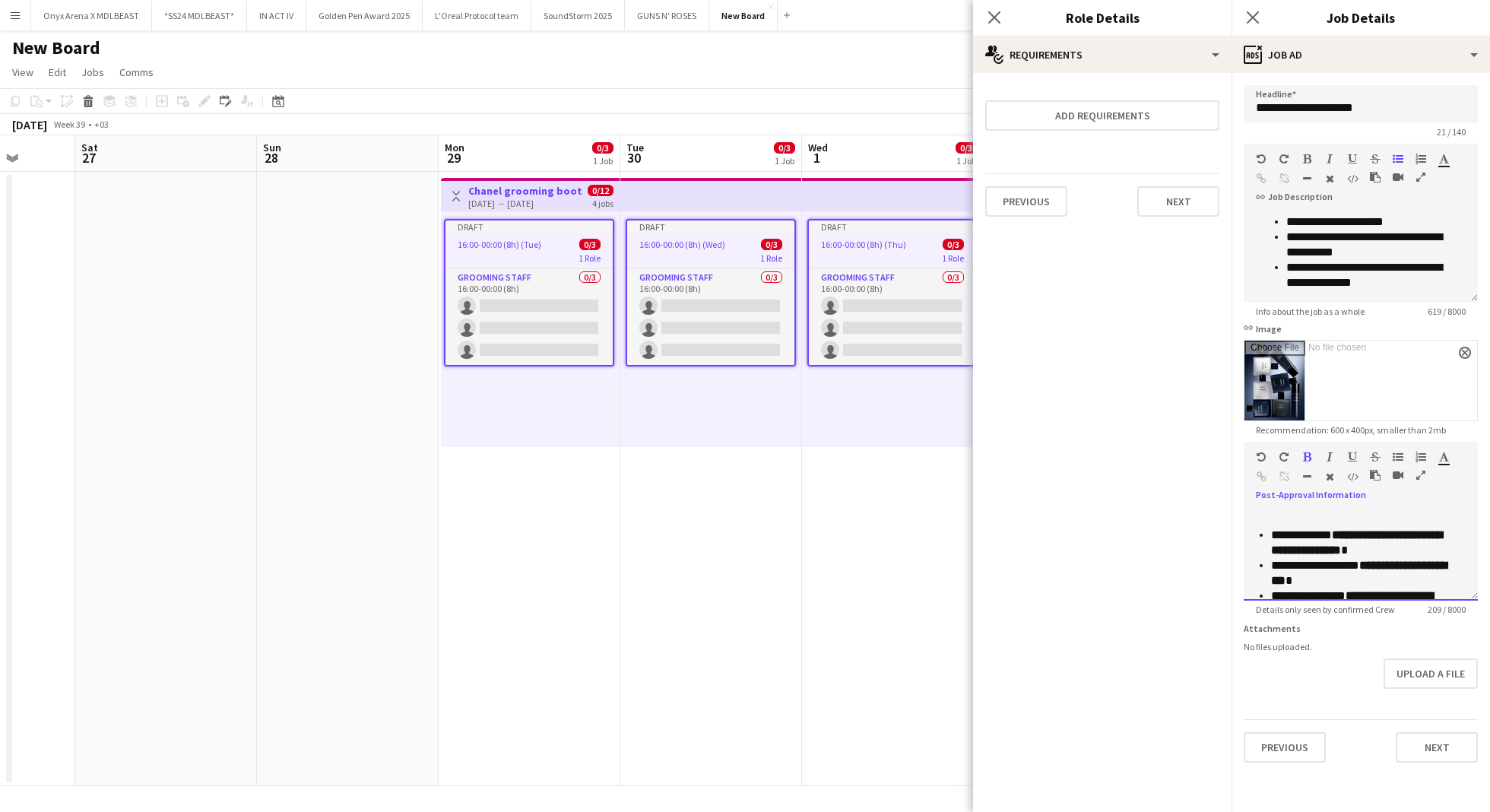
scroll to position [61, 0]
click at [1338, 555] on strong "**********" at bounding box center [1352, 542] width 162 height 26
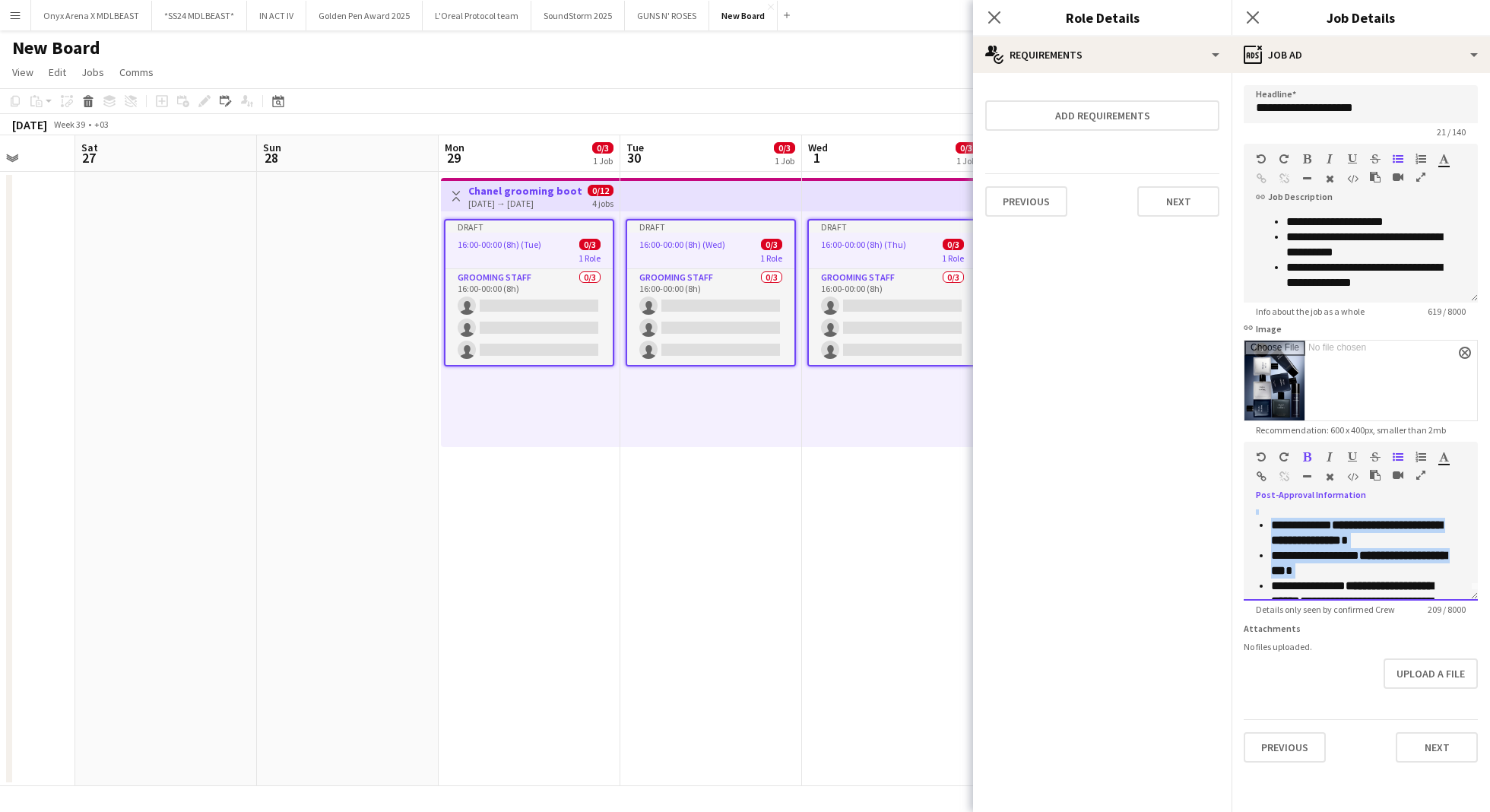
scroll to position [0, 0]
drag, startPoint x: 1270, startPoint y: 537, endPoint x: 1191, endPoint y: 444, distance: 122.0
click at [1191, 444] on body "Menu Boards Boards Boards All jobs Status Workforce Workforce My Workforce Recr…" at bounding box center [745, 406] width 1490 height 812
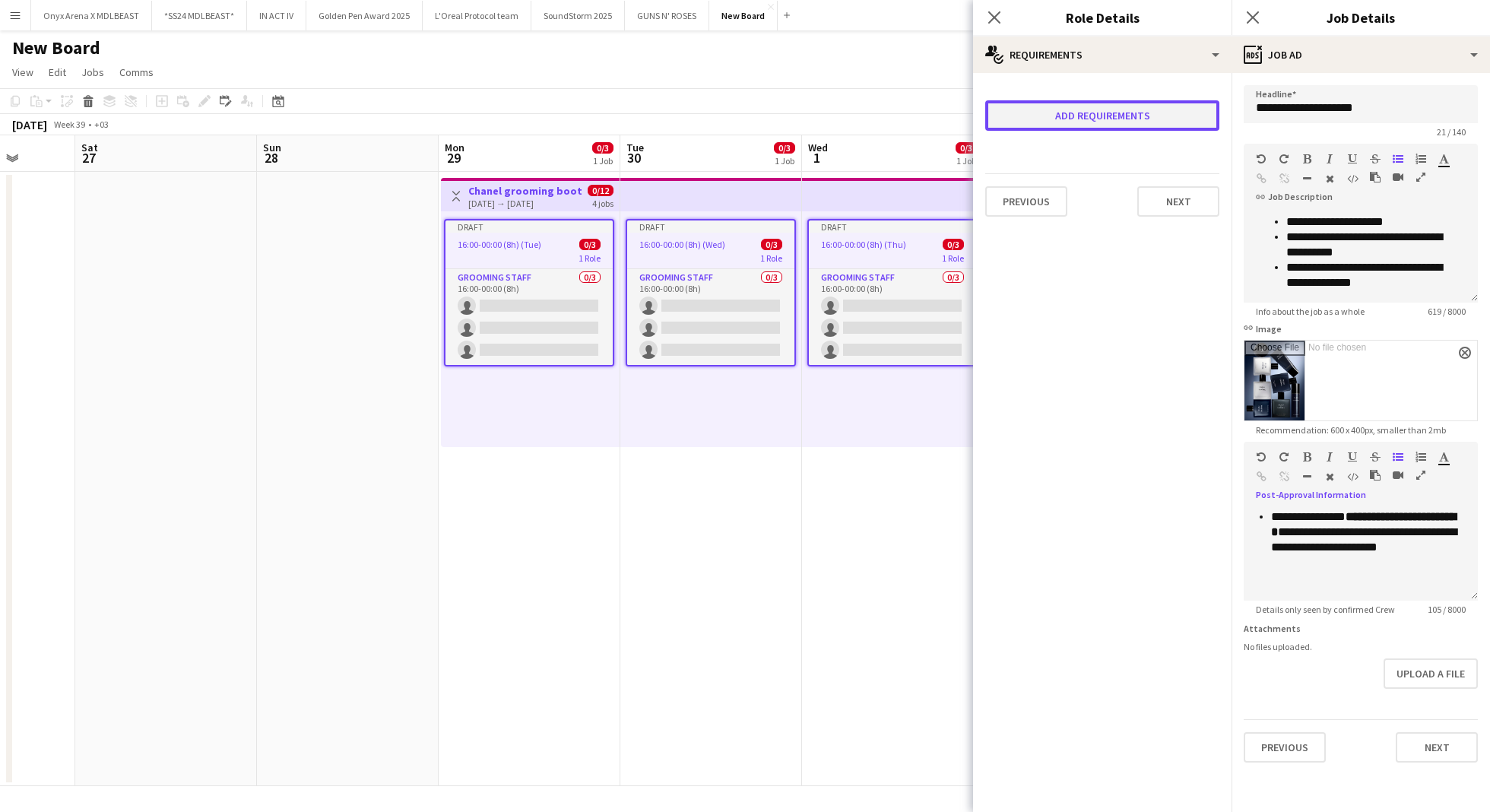
click at [1177, 129] on button "Add requirements" at bounding box center [1102, 115] width 234 height 31
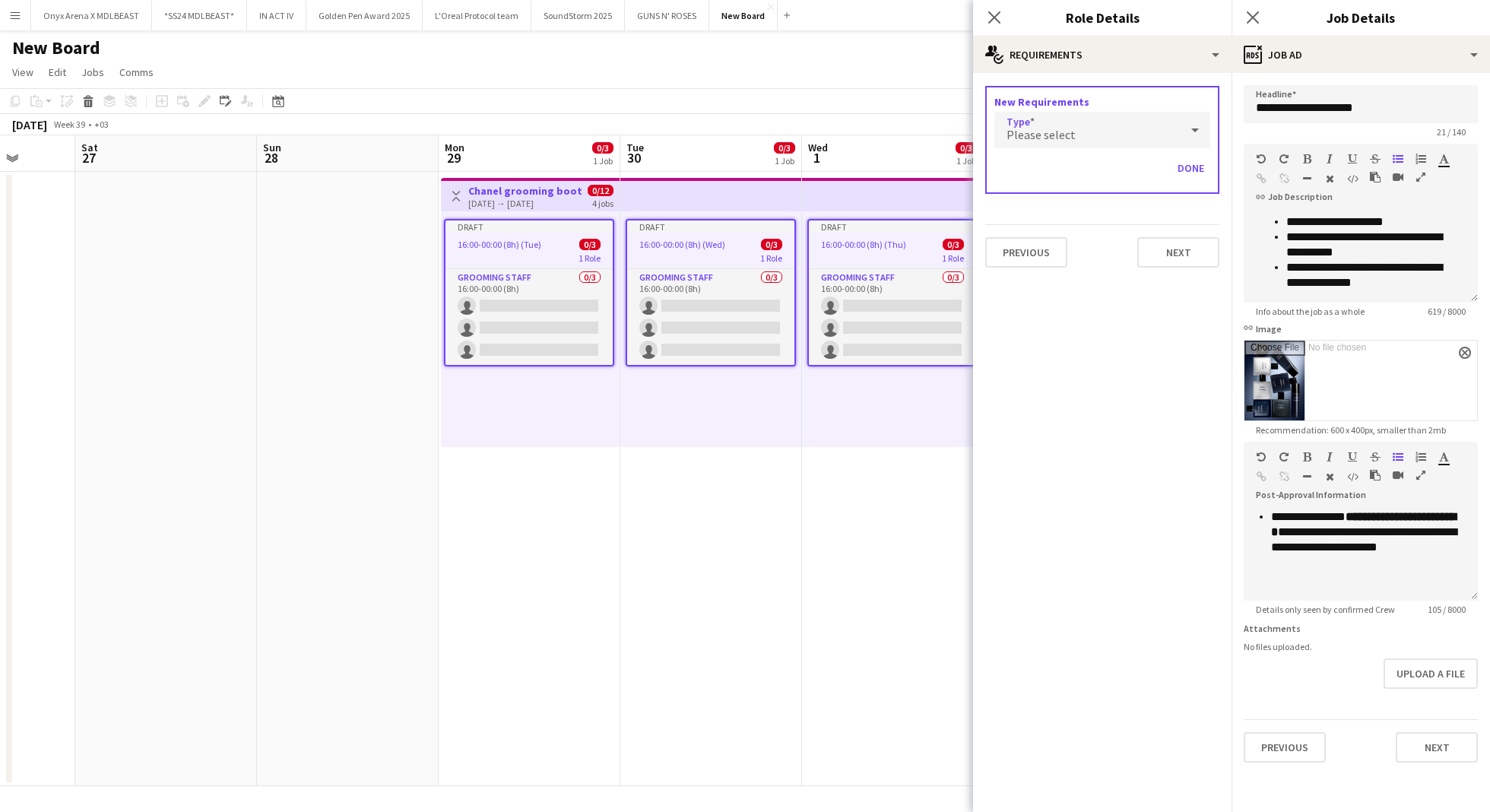
click at [1096, 115] on div "Please select" at bounding box center [1087, 130] width 186 height 37
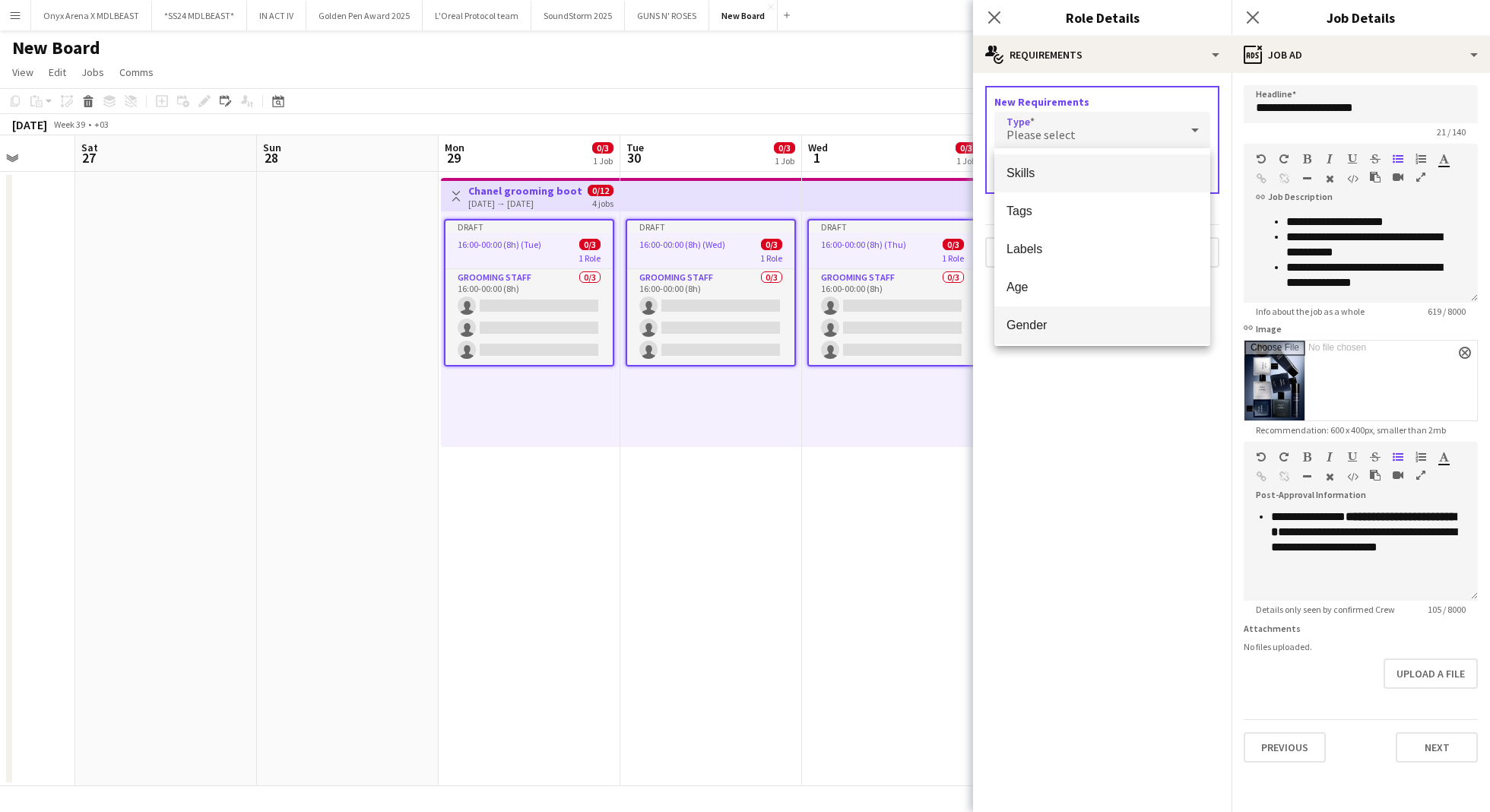
click at [1046, 323] on span "Gender" at bounding box center [1103, 324] width 192 height 15
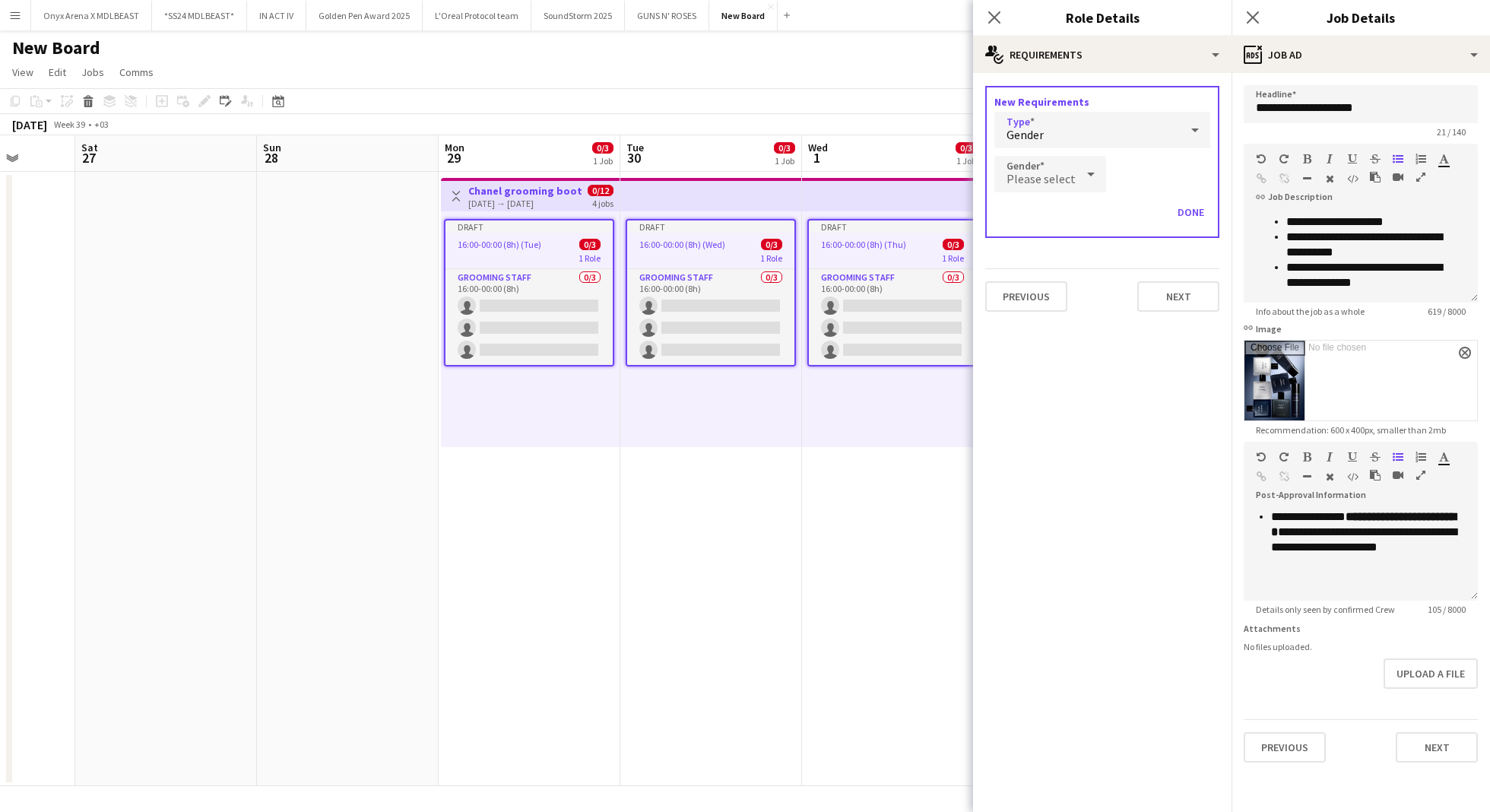
click at [1041, 178] on span "Please select" at bounding box center [1041, 178] width 69 height 15
click at [1025, 260] on span "[DEMOGRAPHIC_DATA]" at bounding box center [1049, 255] width 84 height 15
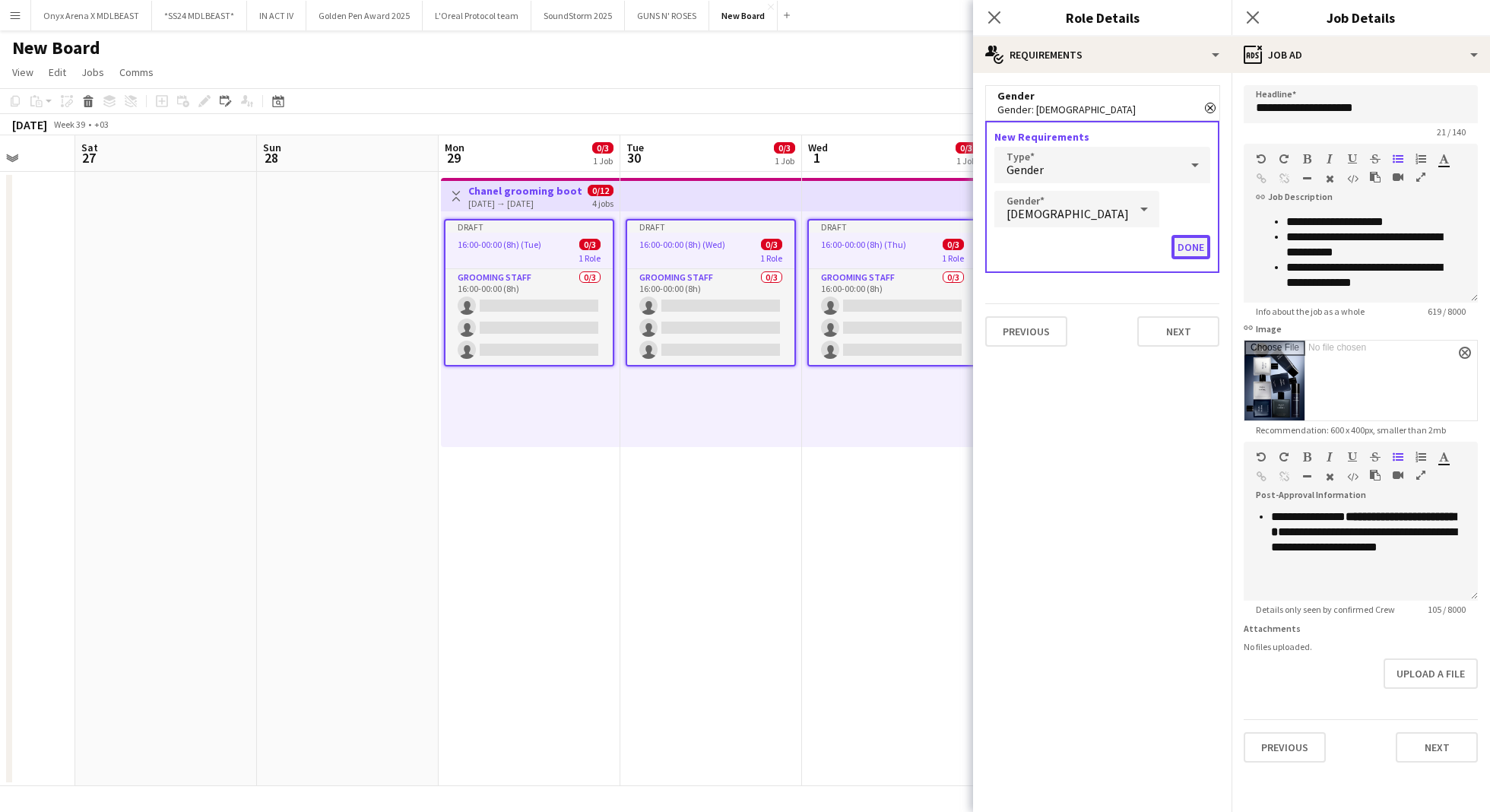
click at [1181, 249] on button "Done" at bounding box center [1191, 247] width 38 height 24
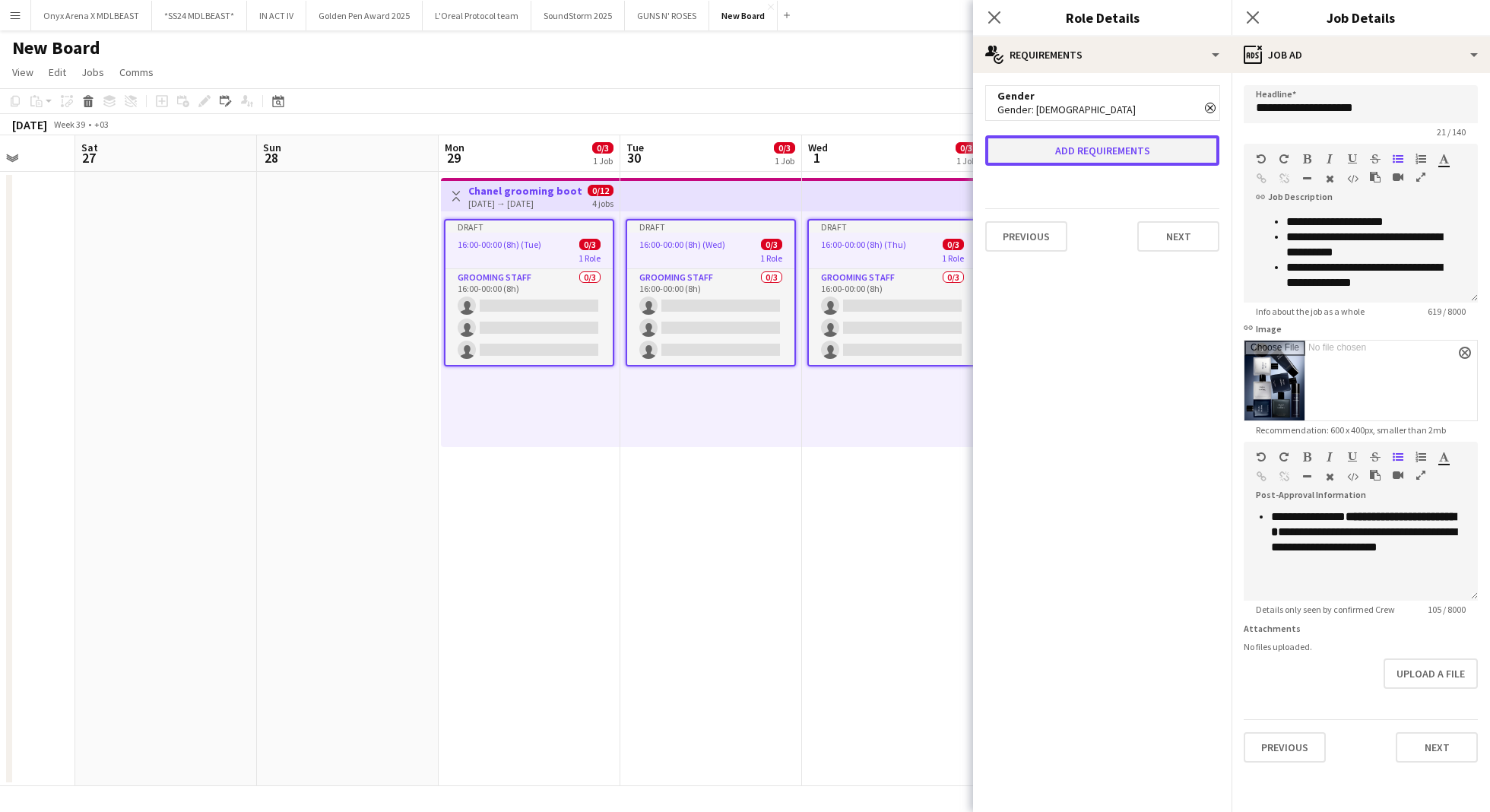
click at [1066, 148] on button "Add requirements" at bounding box center [1102, 150] width 234 height 31
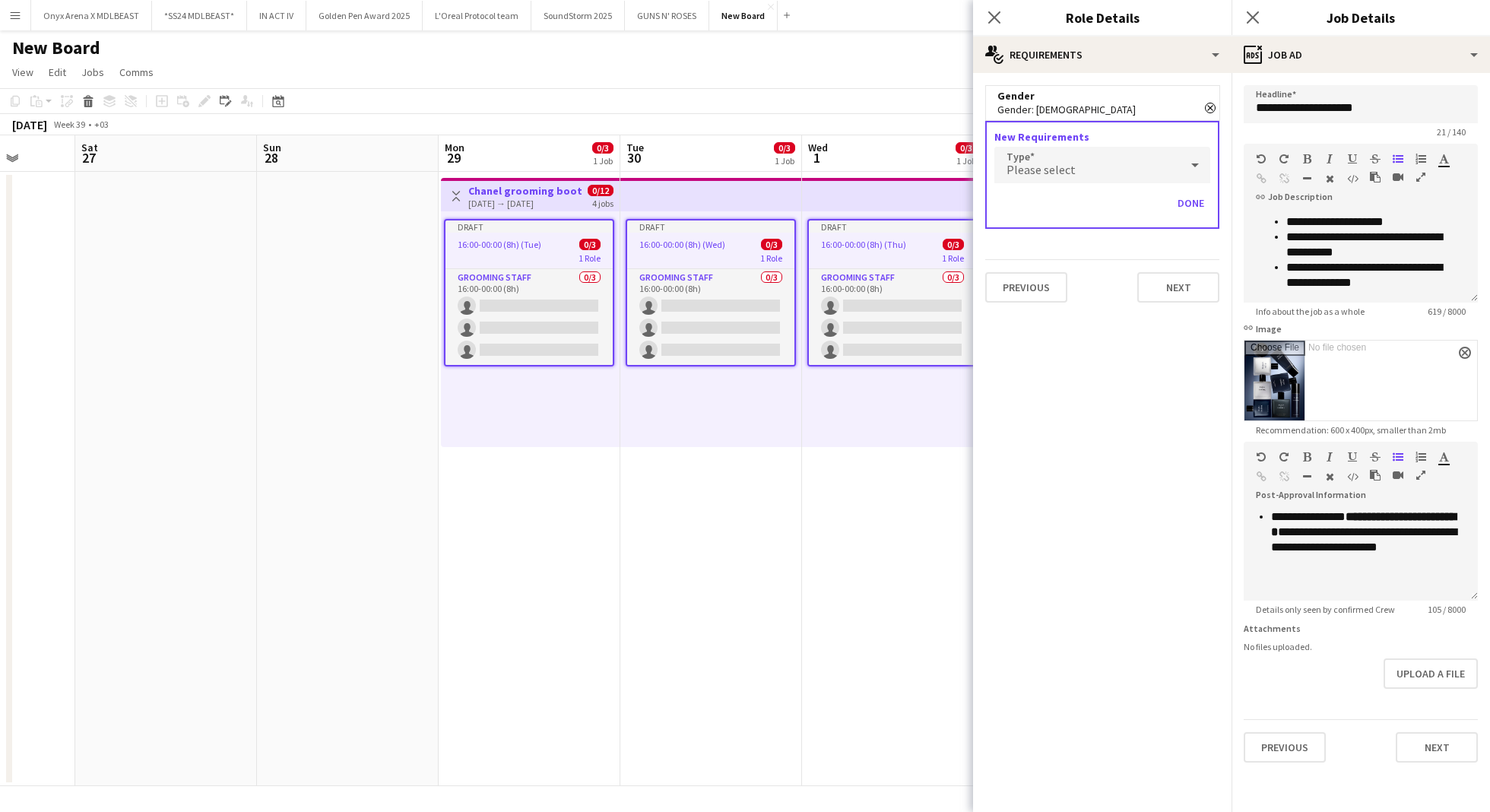
click at [1060, 163] on span "Please select" at bounding box center [1041, 169] width 69 height 15
click at [1032, 293] on mat-option "Labels" at bounding box center [1102, 284] width 215 height 38
click at [1045, 204] on input "text" at bounding box center [1102, 210] width 215 height 38
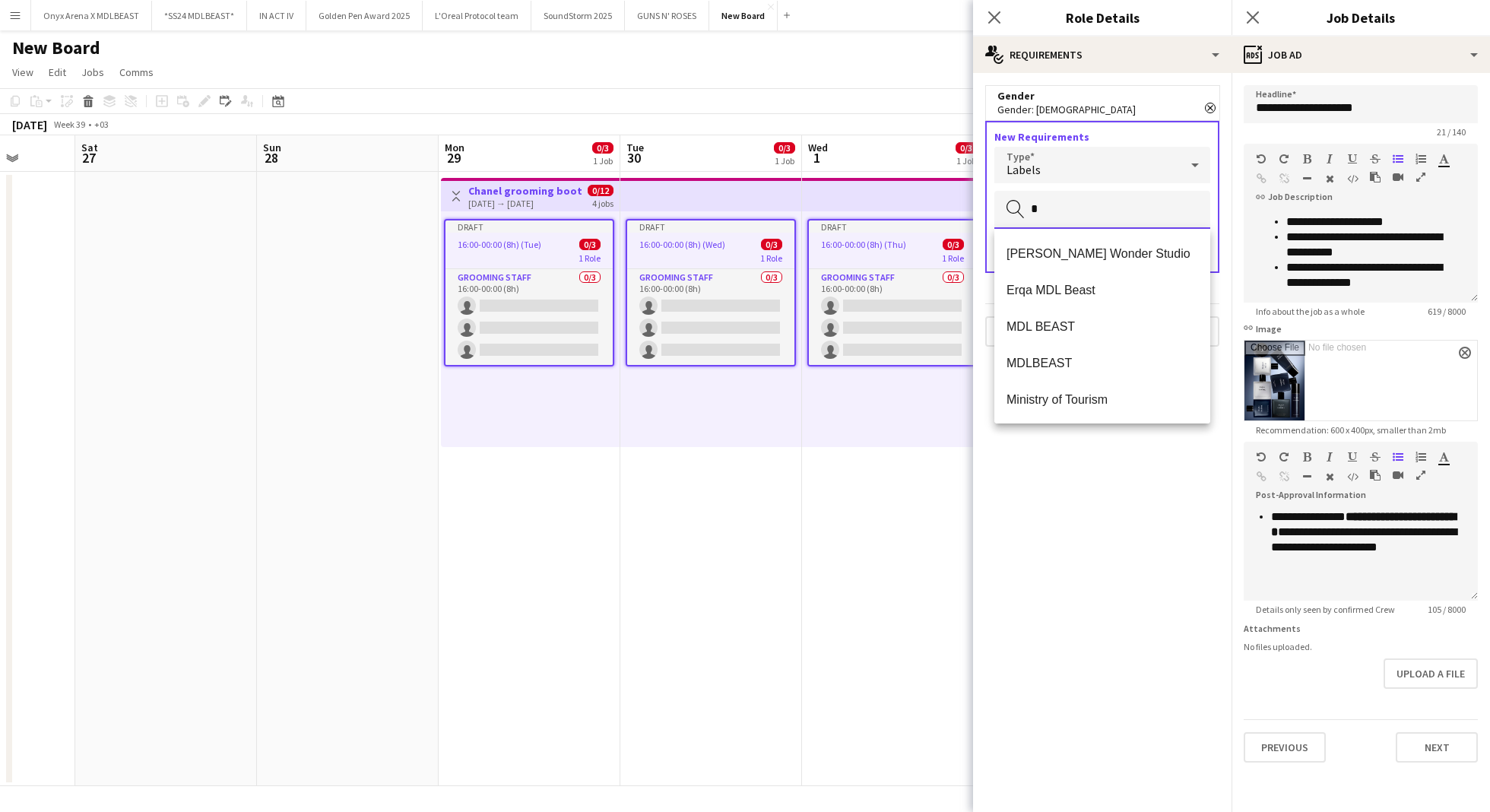
type input "**"
click at [1052, 206] on input "**" at bounding box center [1102, 210] width 215 height 38
click at [1083, 161] on div "Labels" at bounding box center [1087, 165] width 186 height 37
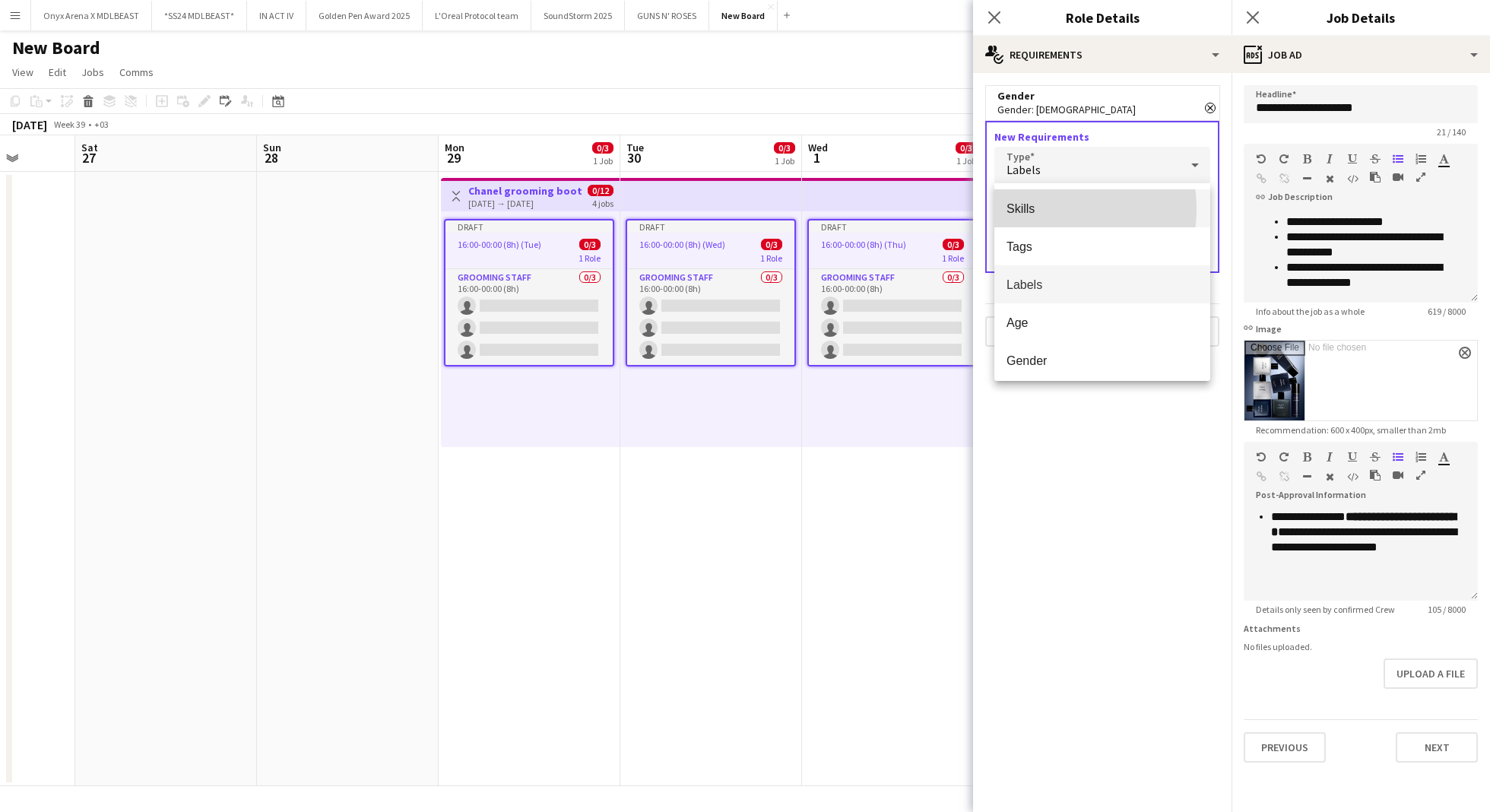
click at [1043, 209] on span "Skills" at bounding box center [1103, 208] width 192 height 15
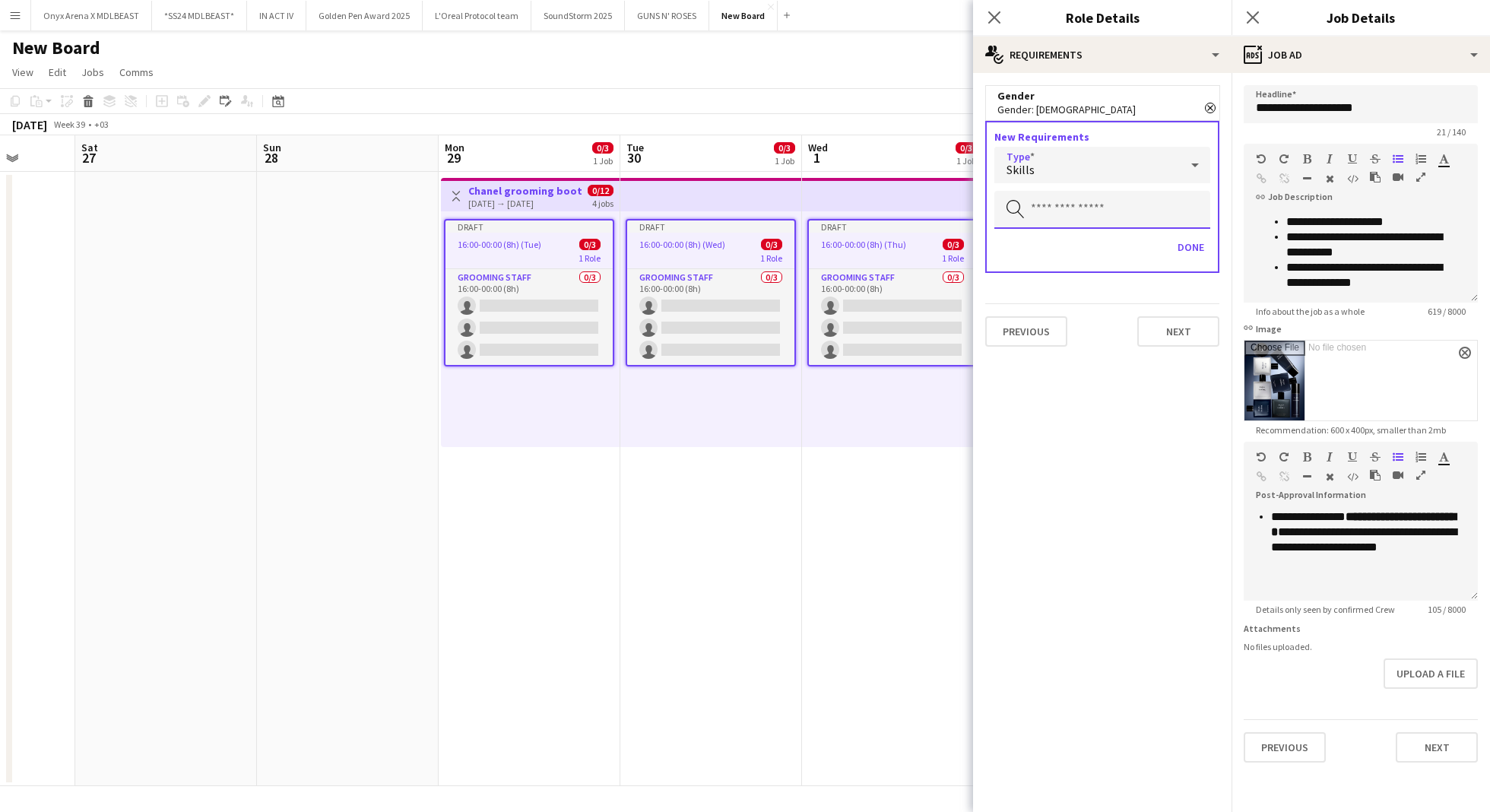
click at [1043, 209] on input "text" at bounding box center [1102, 210] width 215 height 38
type input "*"
click at [1061, 176] on div "Skills" at bounding box center [1087, 165] width 186 height 37
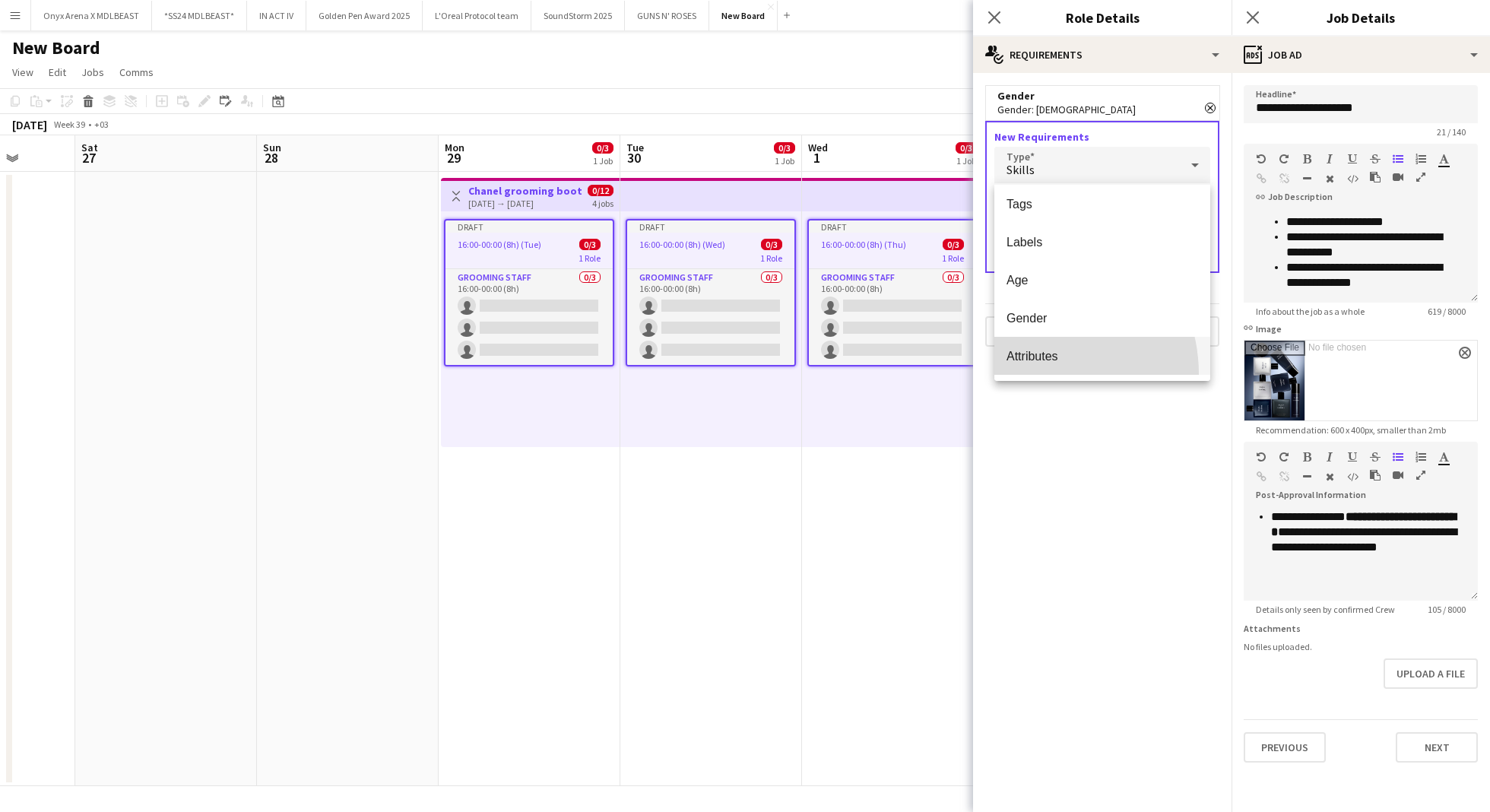
click at [1029, 374] on mat-option "Attributes" at bounding box center [1102, 356] width 215 height 38
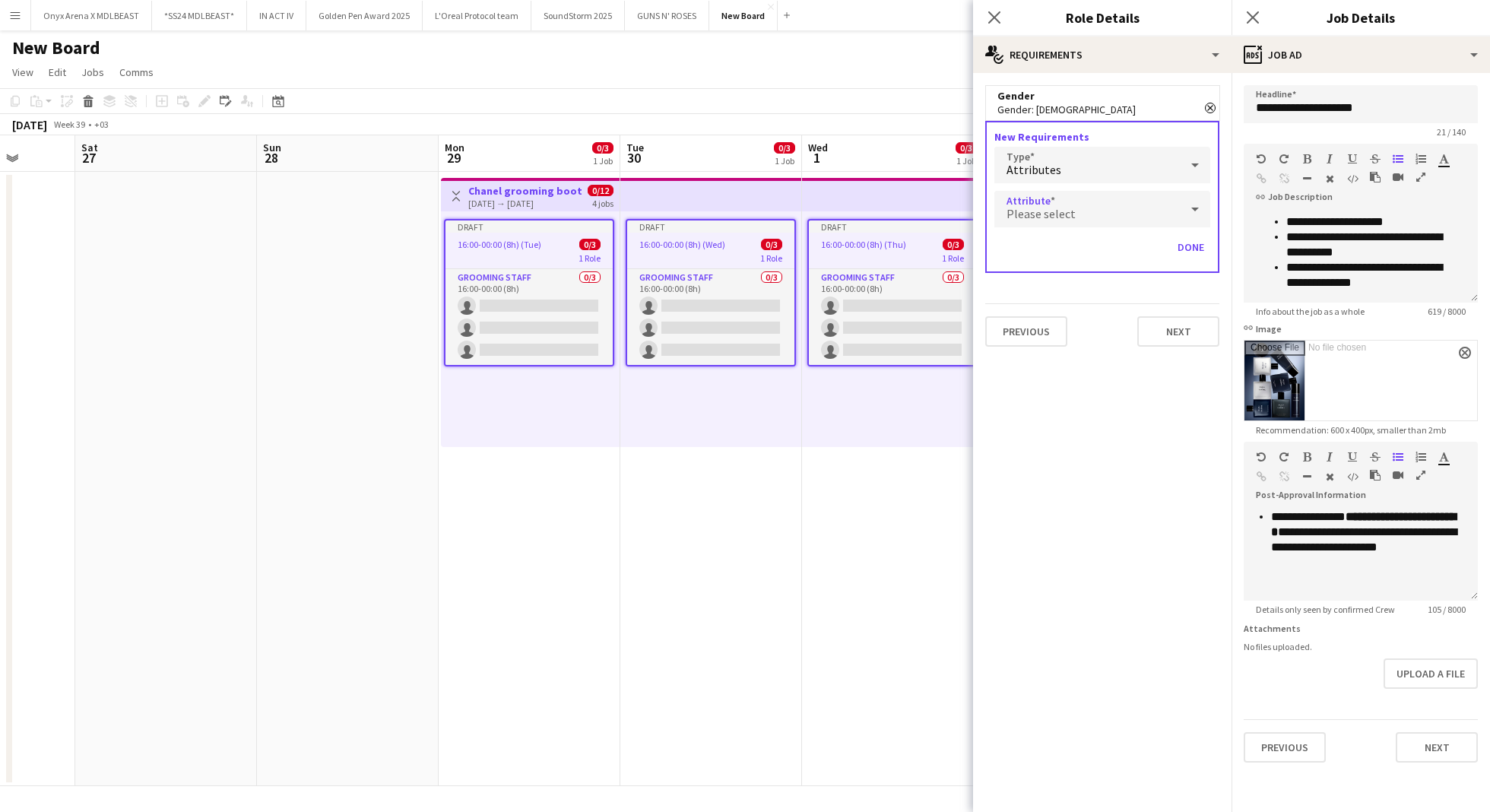
click at [1068, 206] on span "Please select" at bounding box center [1041, 213] width 69 height 15
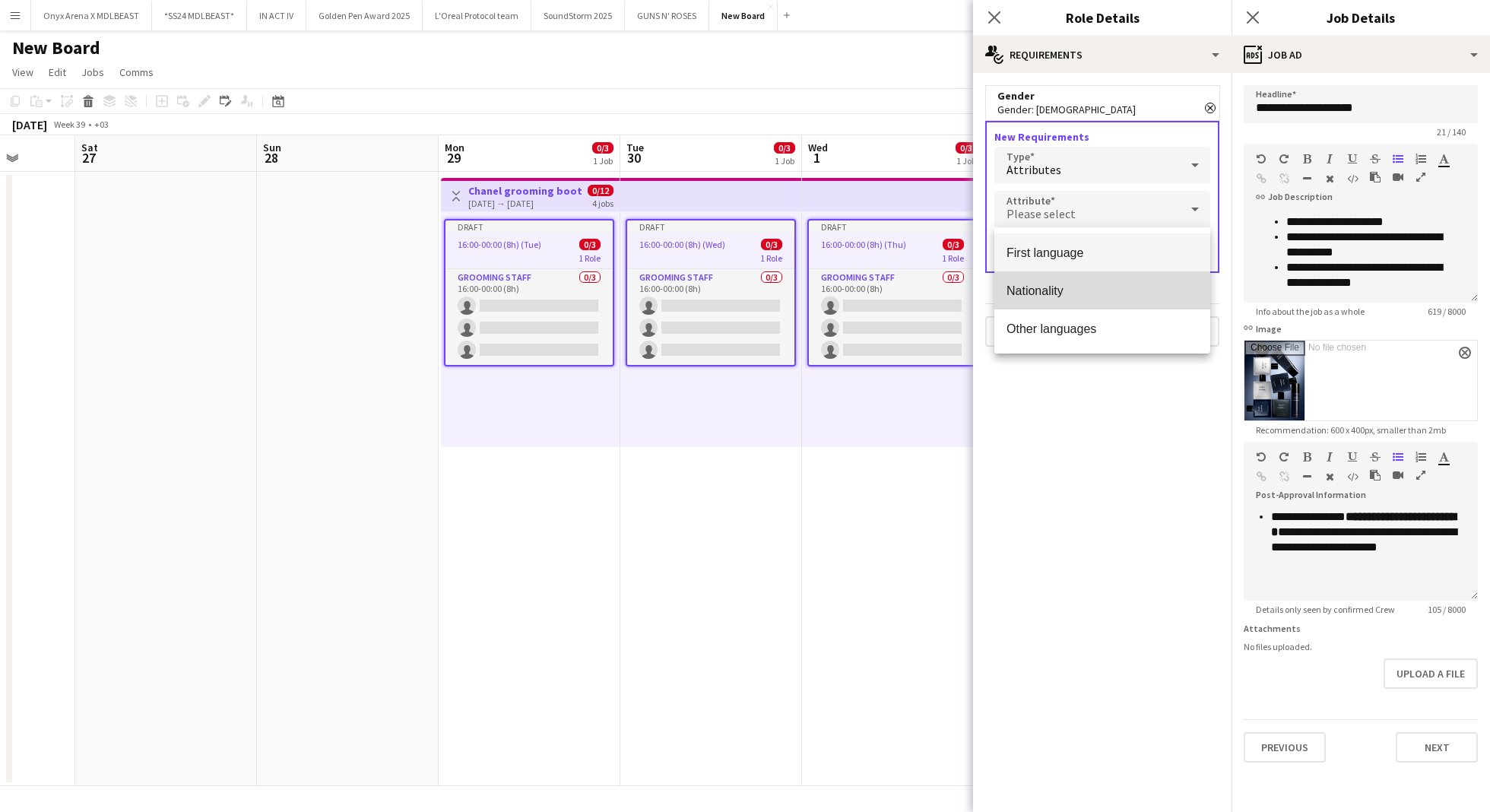
click at [1053, 291] on span "Nationality" at bounding box center [1103, 290] width 192 height 15
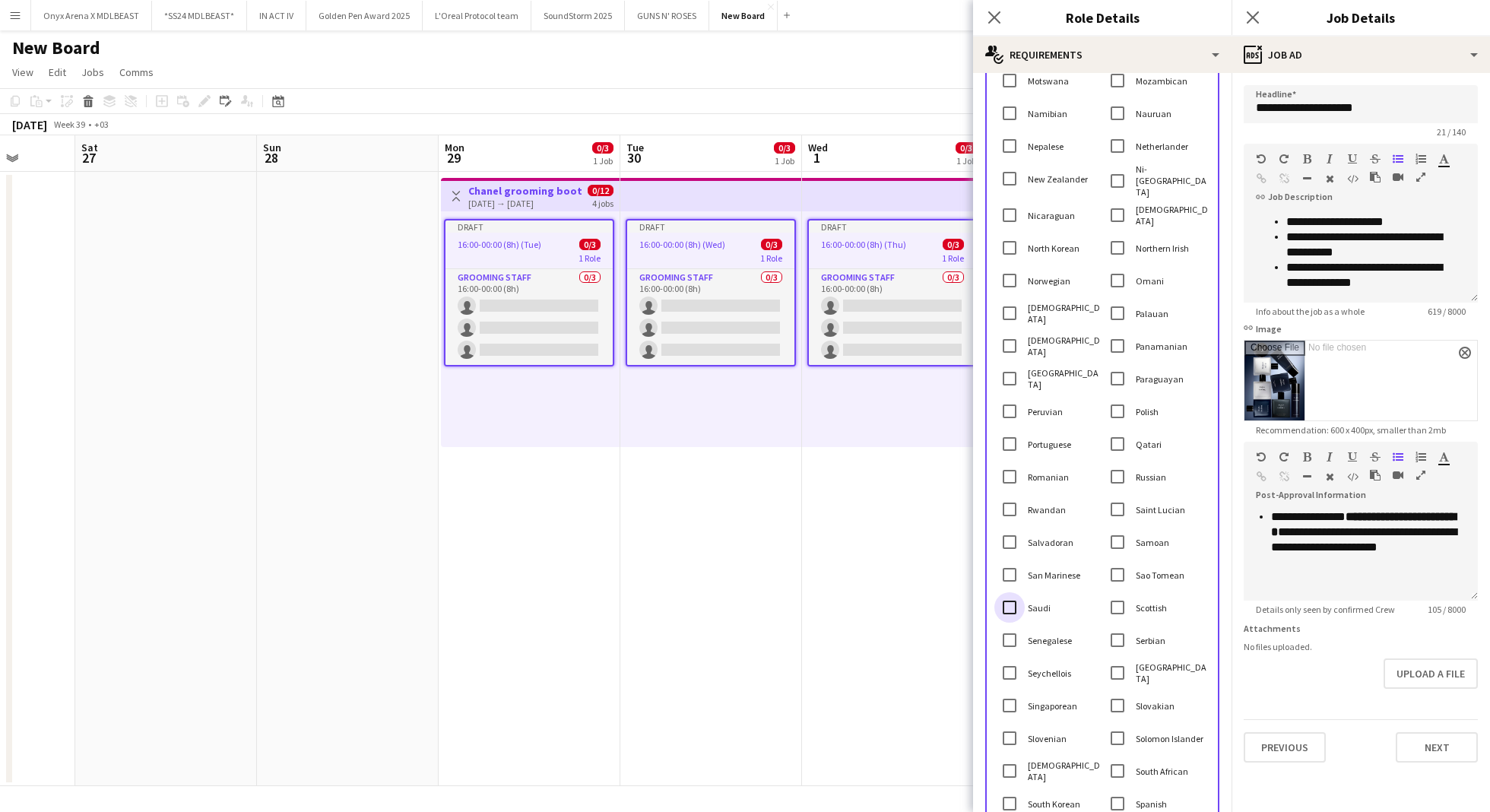
scroll to position [2821, 0]
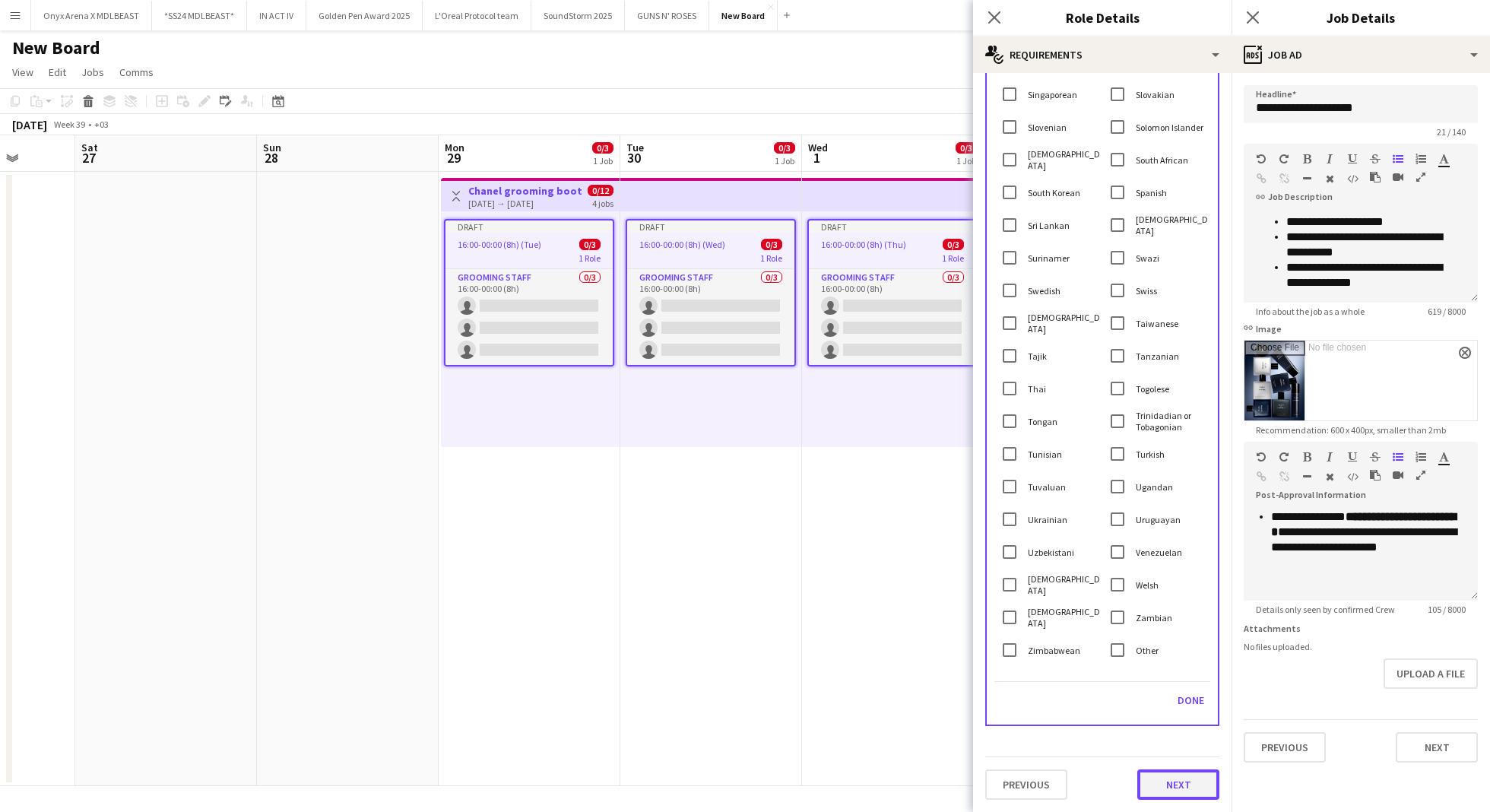
click at [1164, 770] on button "Next" at bounding box center [1179, 784] width 82 height 31
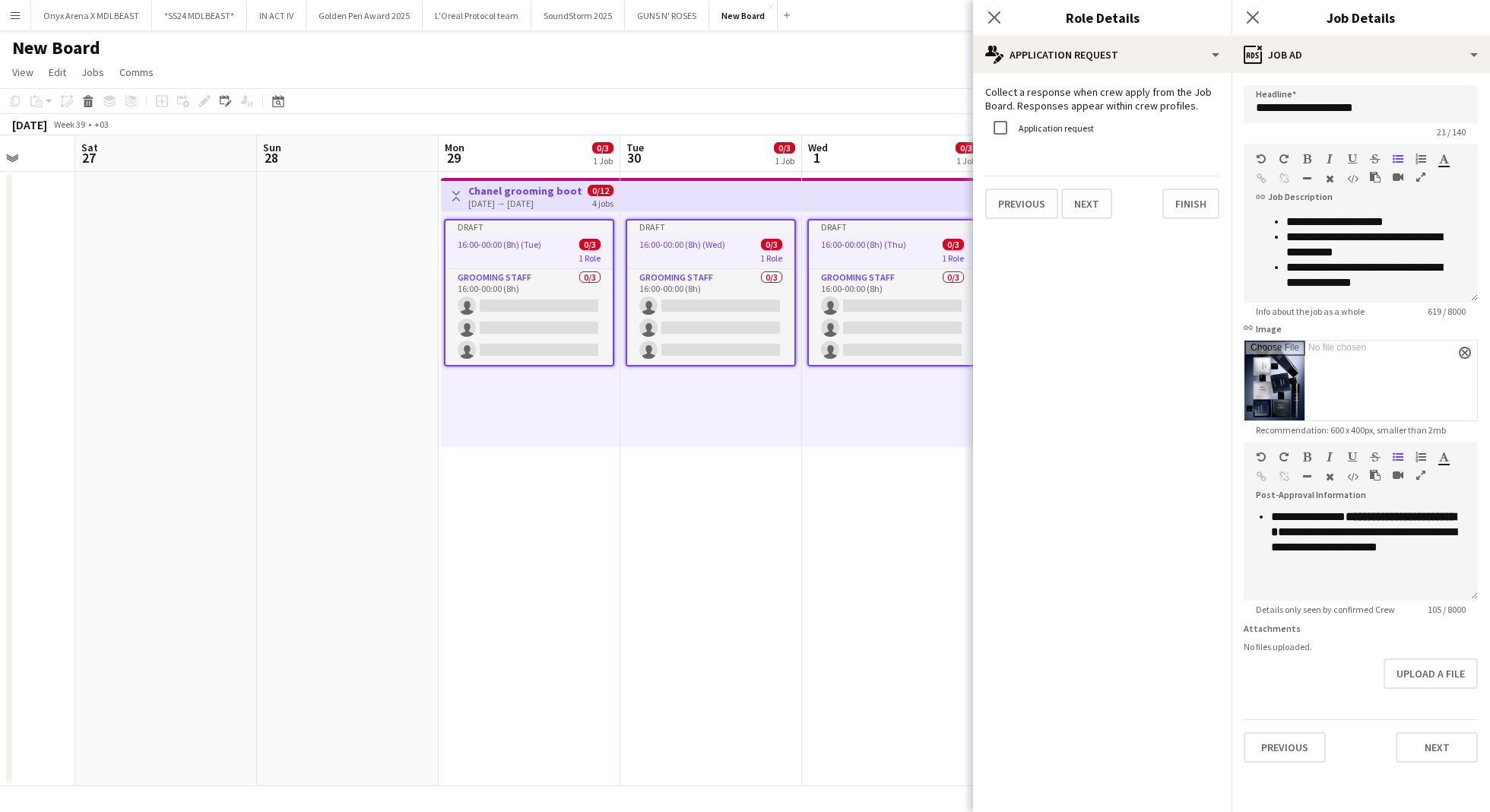
scroll to position [0, 0]
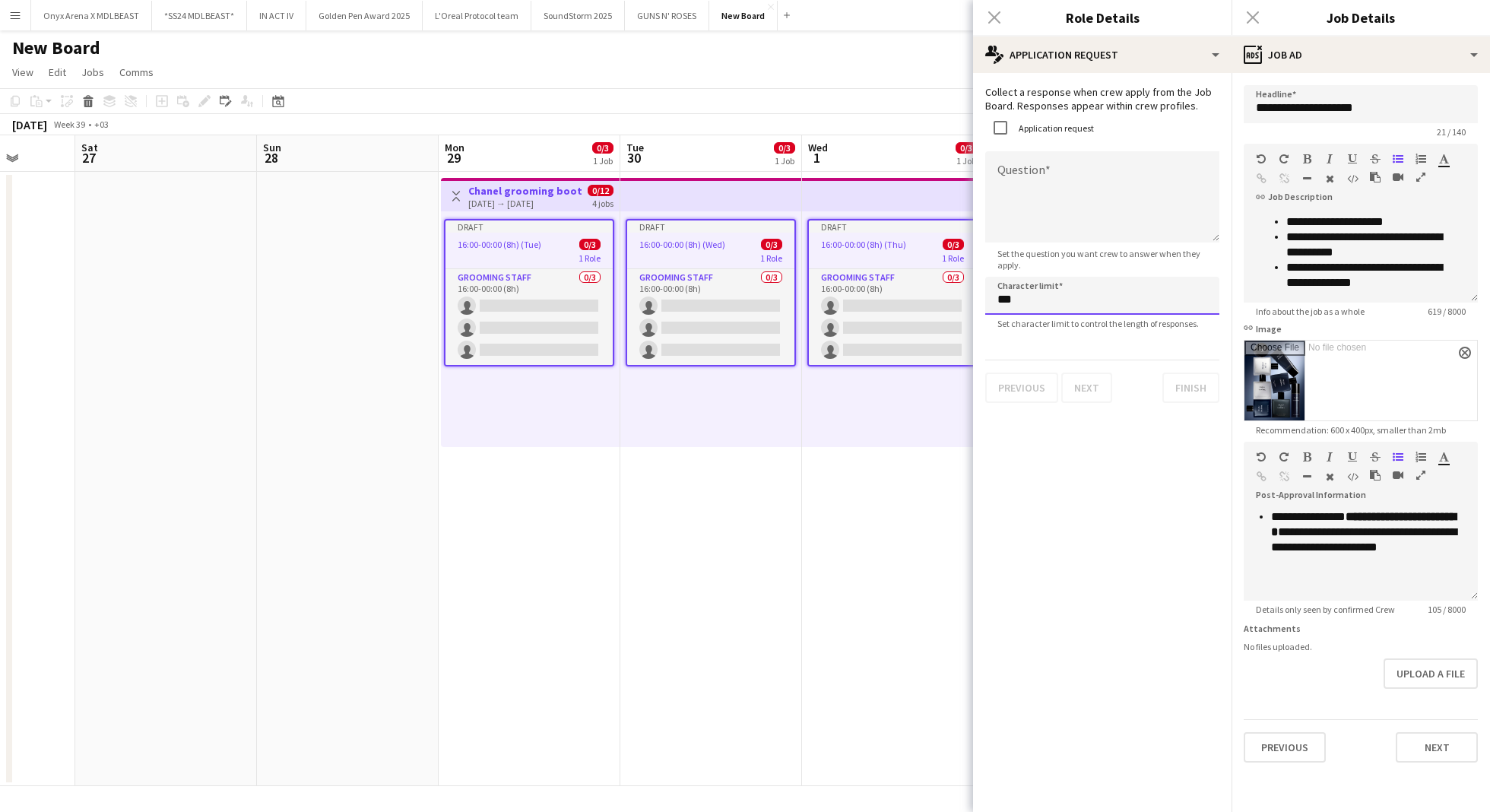
click at [1029, 304] on input "***" at bounding box center [1102, 296] width 234 height 38
click at [1034, 168] on textarea "Question" at bounding box center [1102, 196] width 234 height 92
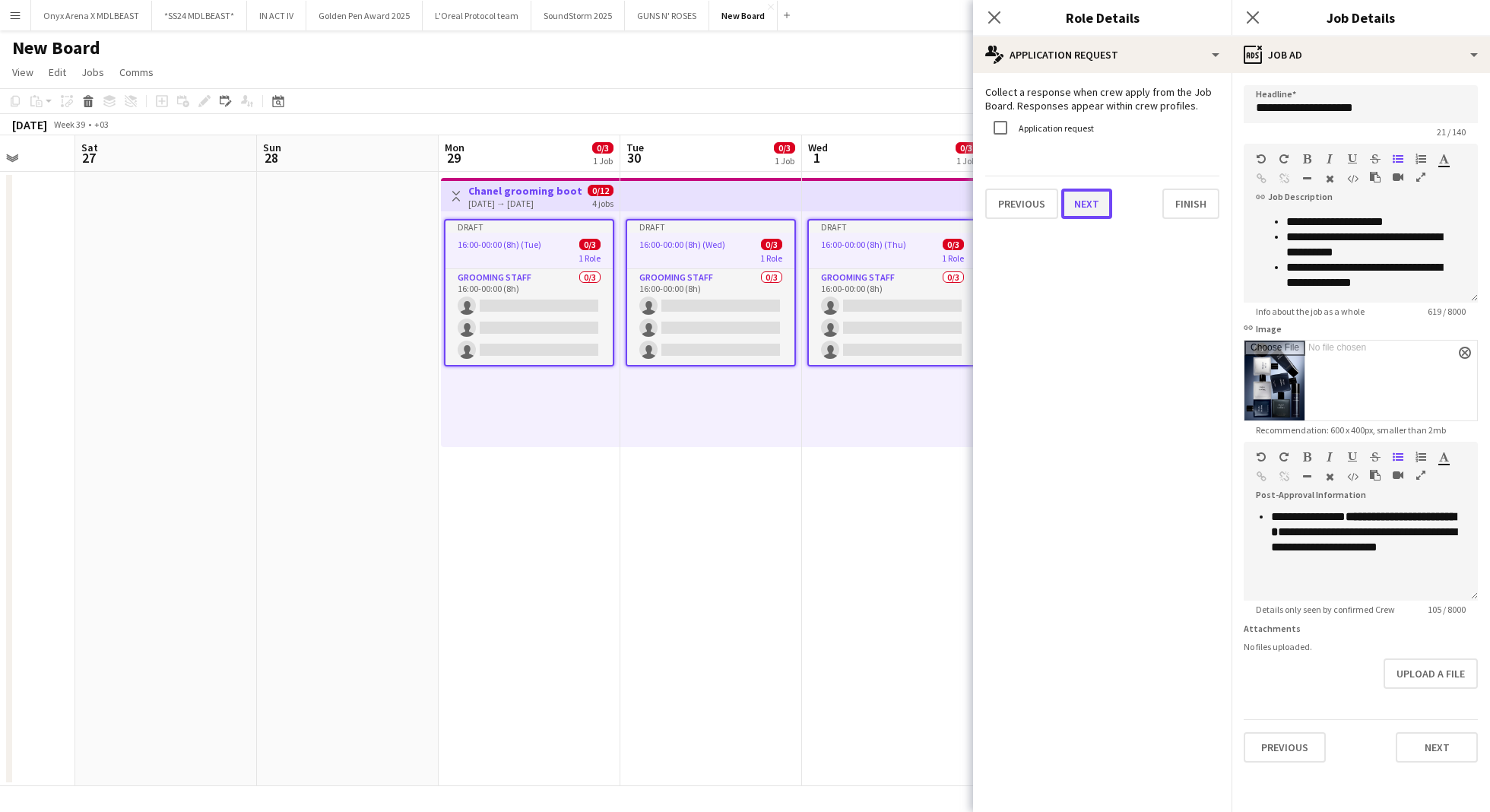
click at [1092, 201] on button "Next" at bounding box center [1086, 203] width 51 height 31
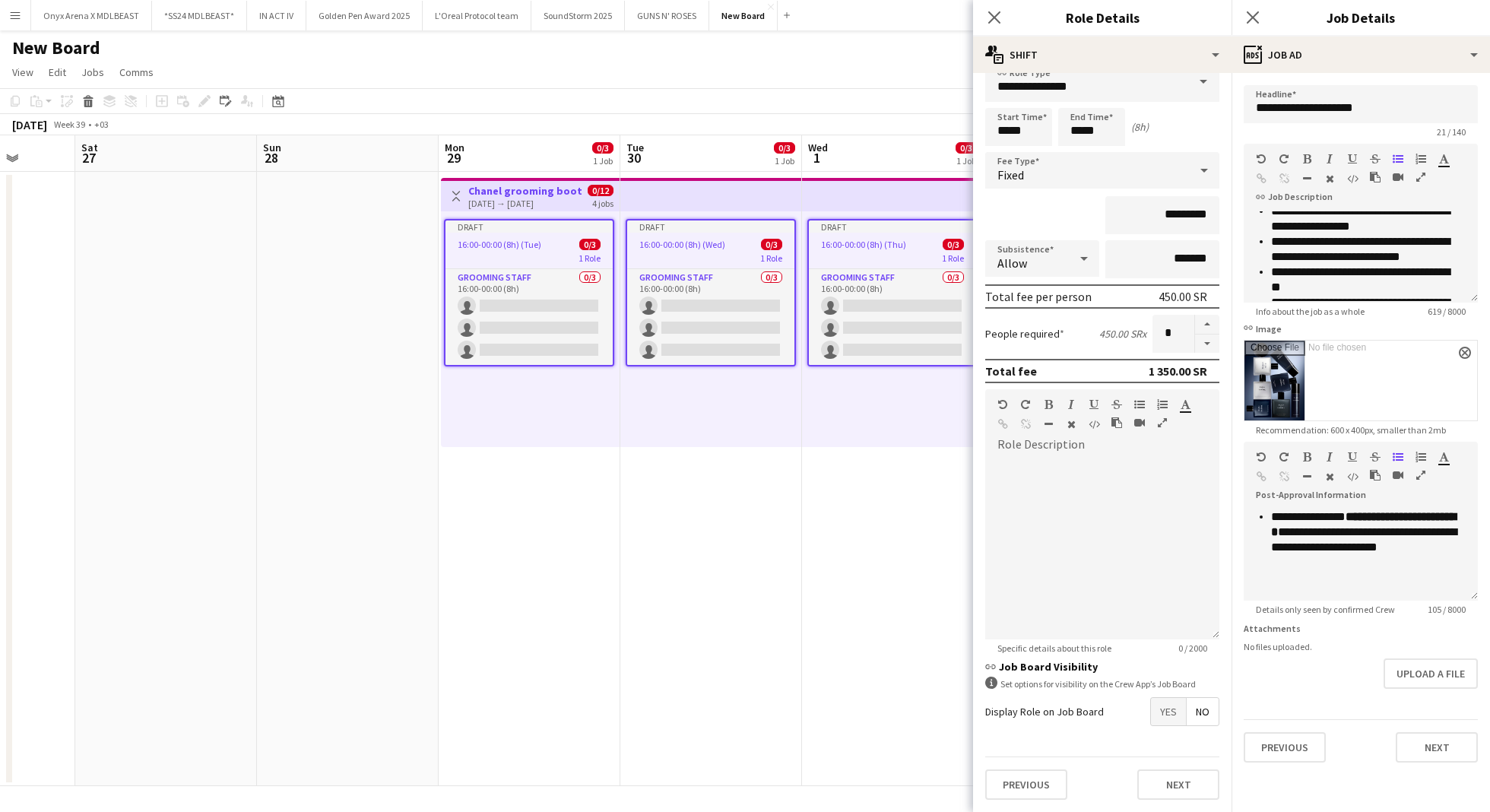
scroll to position [140, 0]
click at [1034, 422] on div "default Heading 1 Heading 2 Heading 3 Heading 4 Heading 5 Heading 6 Heading 7 P…" at bounding box center [1102, 514] width 234 height 250
paste div
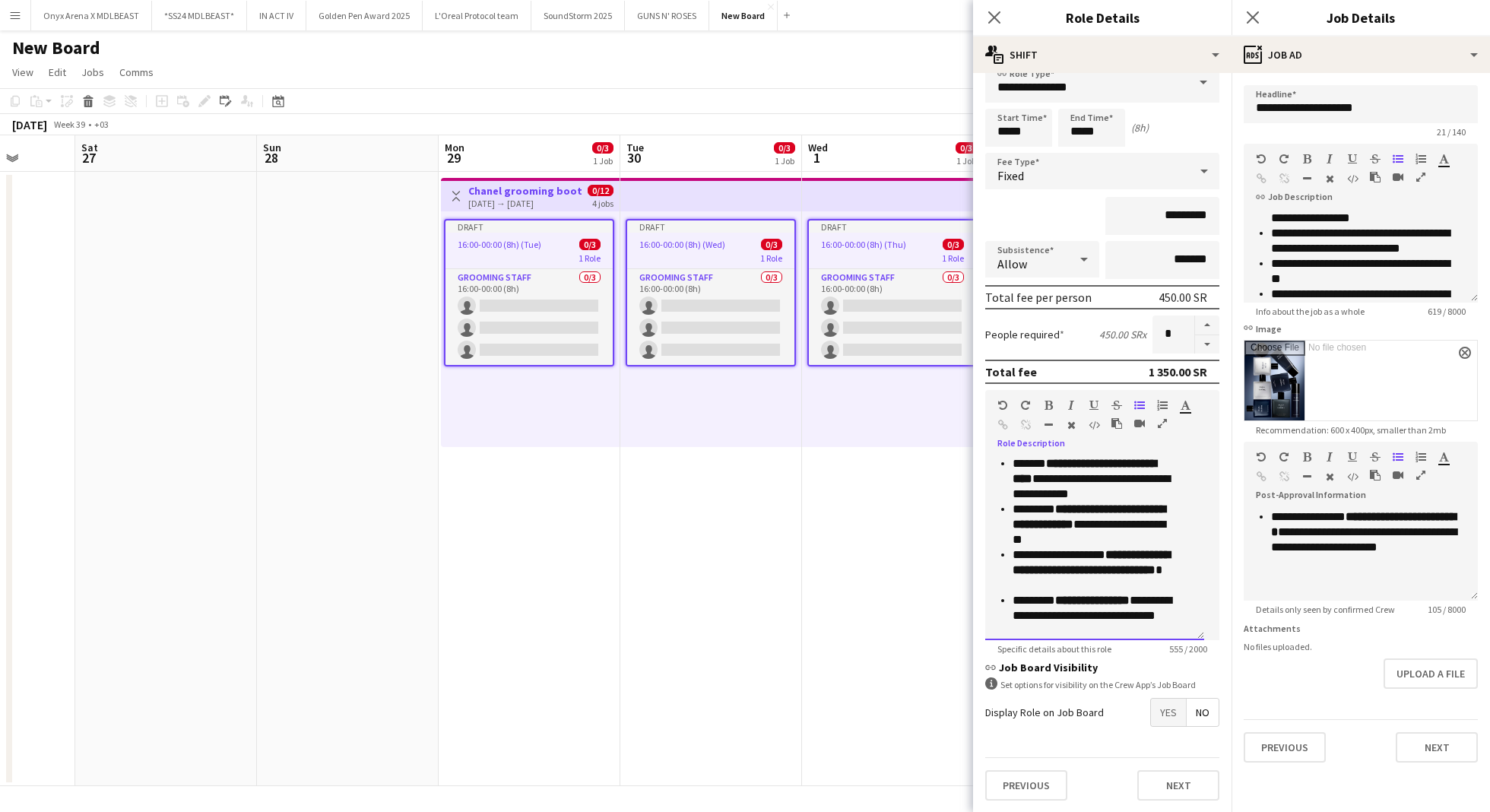
scroll to position [0, 0]
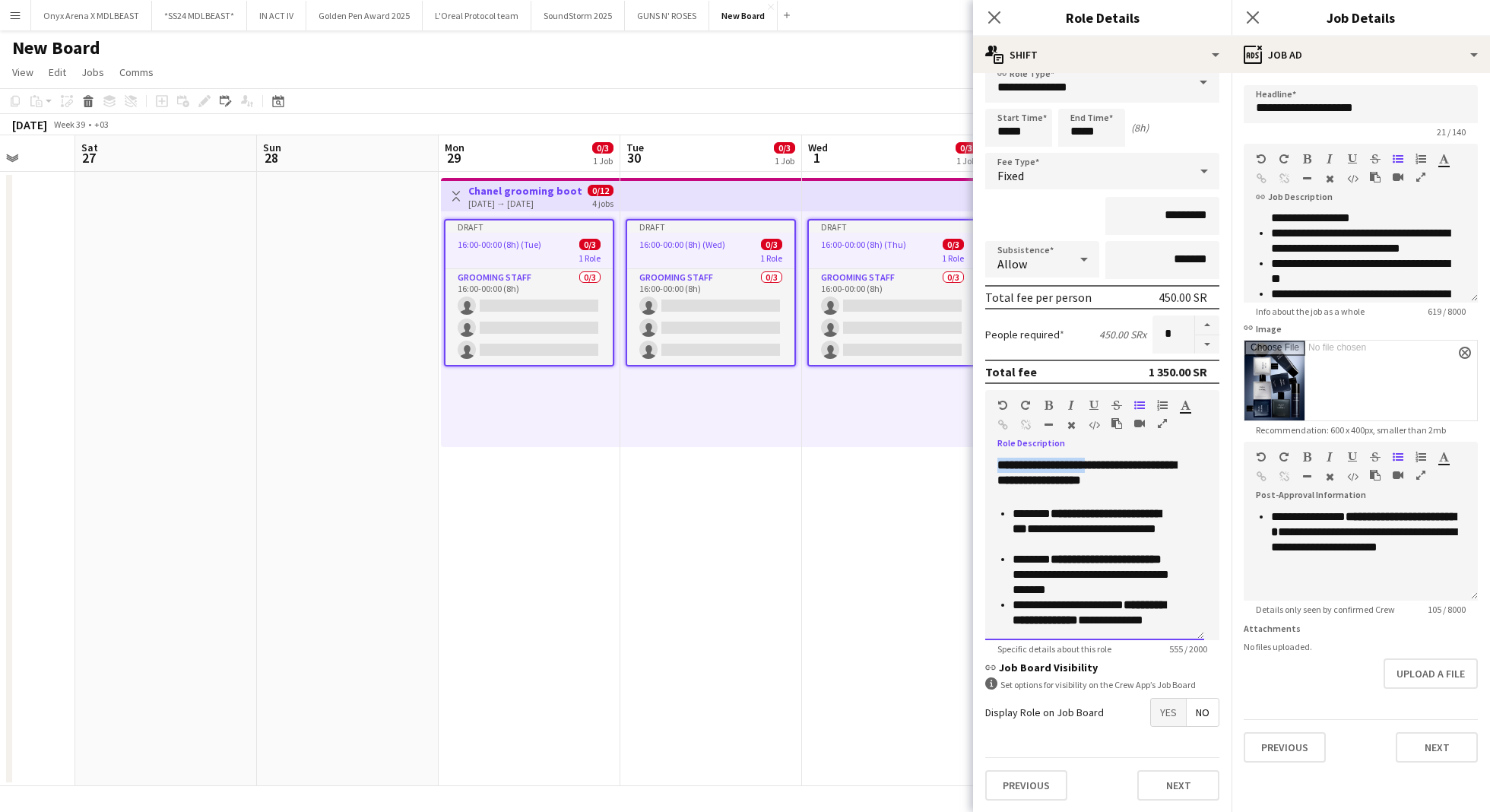
drag, startPoint x: 1115, startPoint y: 462, endPoint x: 907, endPoint y: 465, distance: 208.0
click at [906, 465] on body "Menu Boards Boards Boards All jobs Status Workforce Workforce My Workforce Recr…" at bounding box center [745, 406] width 1490 height 812
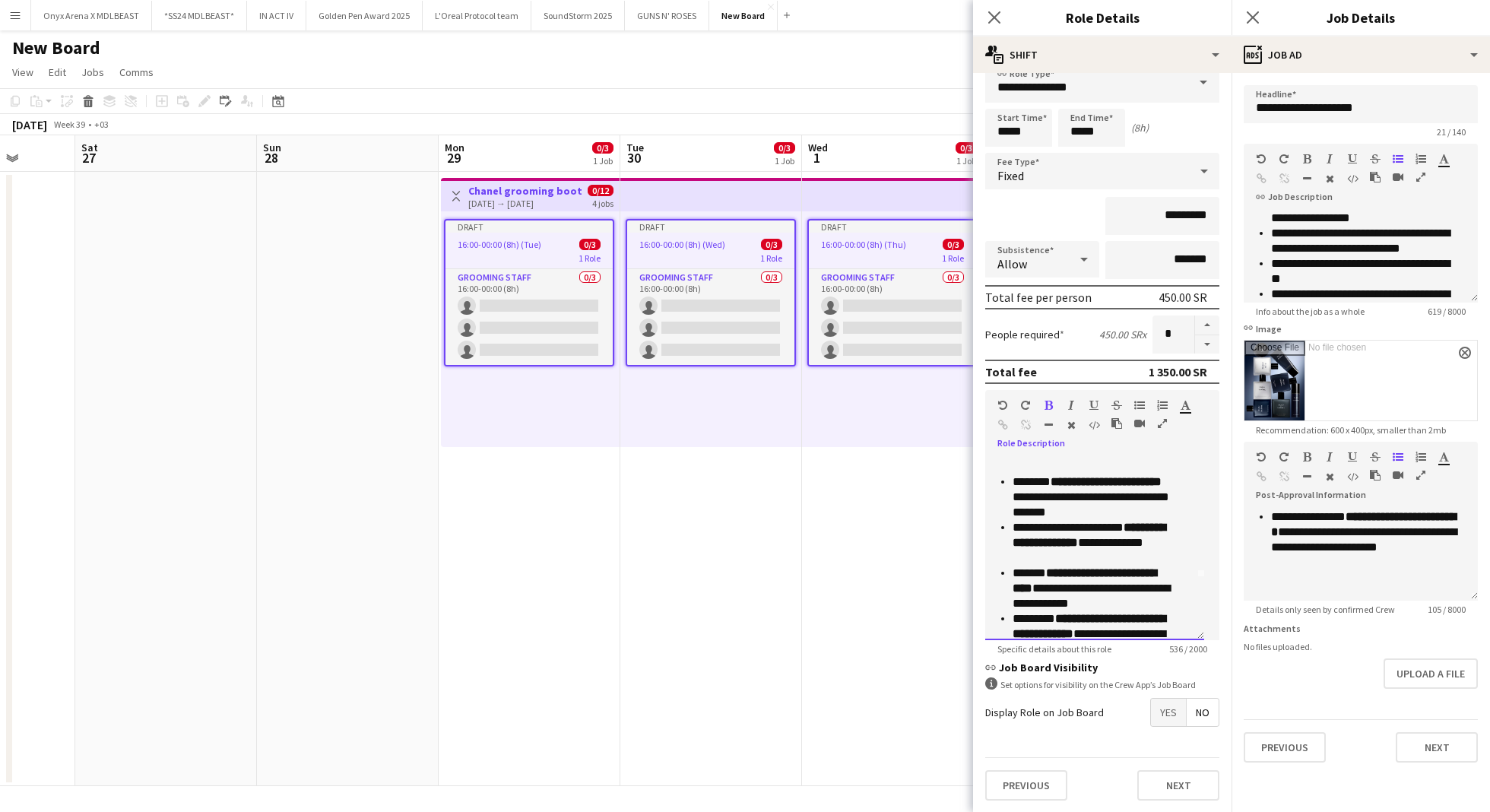
scroll to position [65, 0]
drag, startPoint x: 1089, startPoint y: 558, endPoint x: 977, endPoint y: 525, distance: 116.8
click at [977, 525] on form "**********" at bounding box center [1102, 438] width 258 height 747
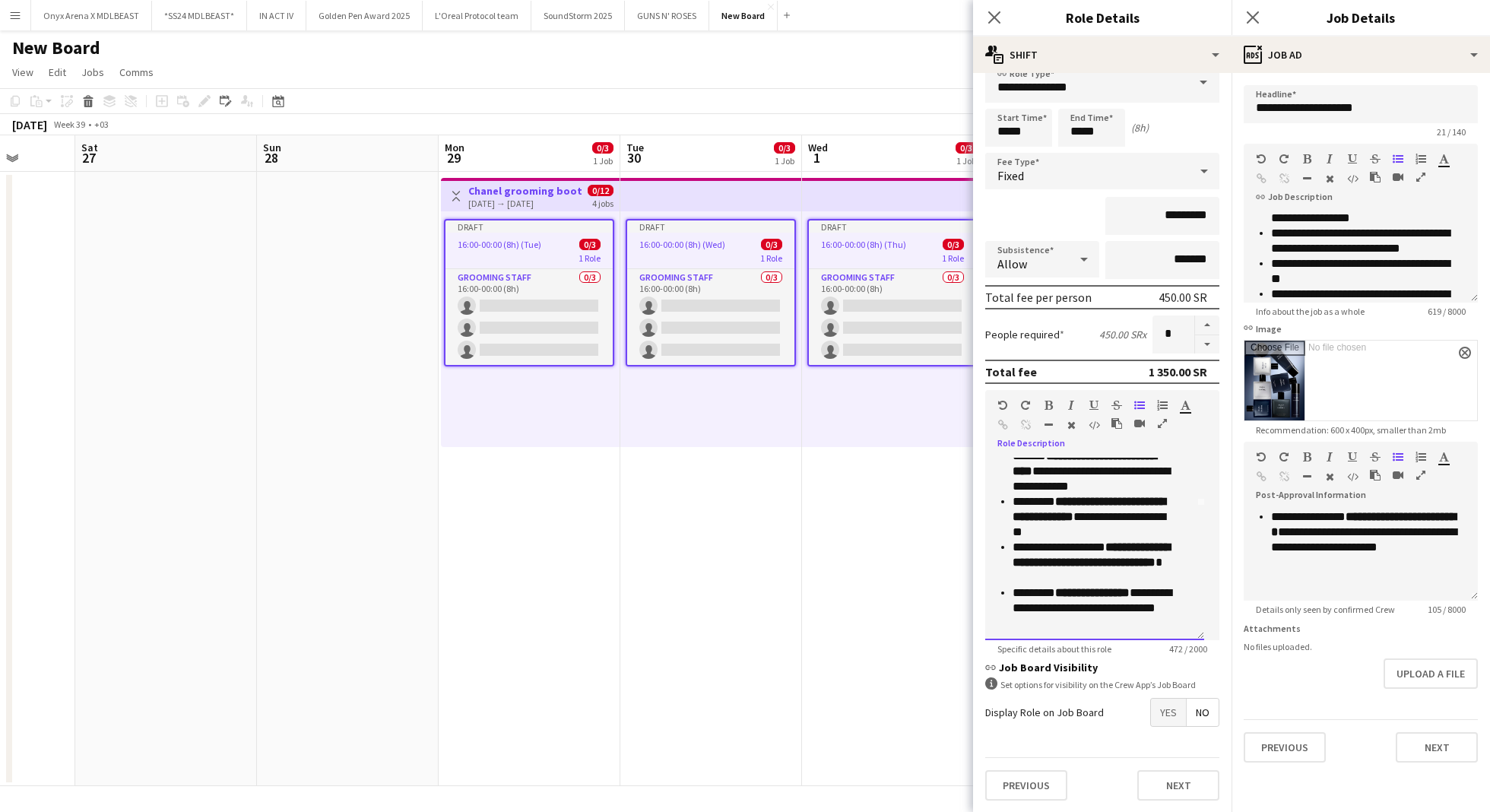
scroll to position [137, 0]
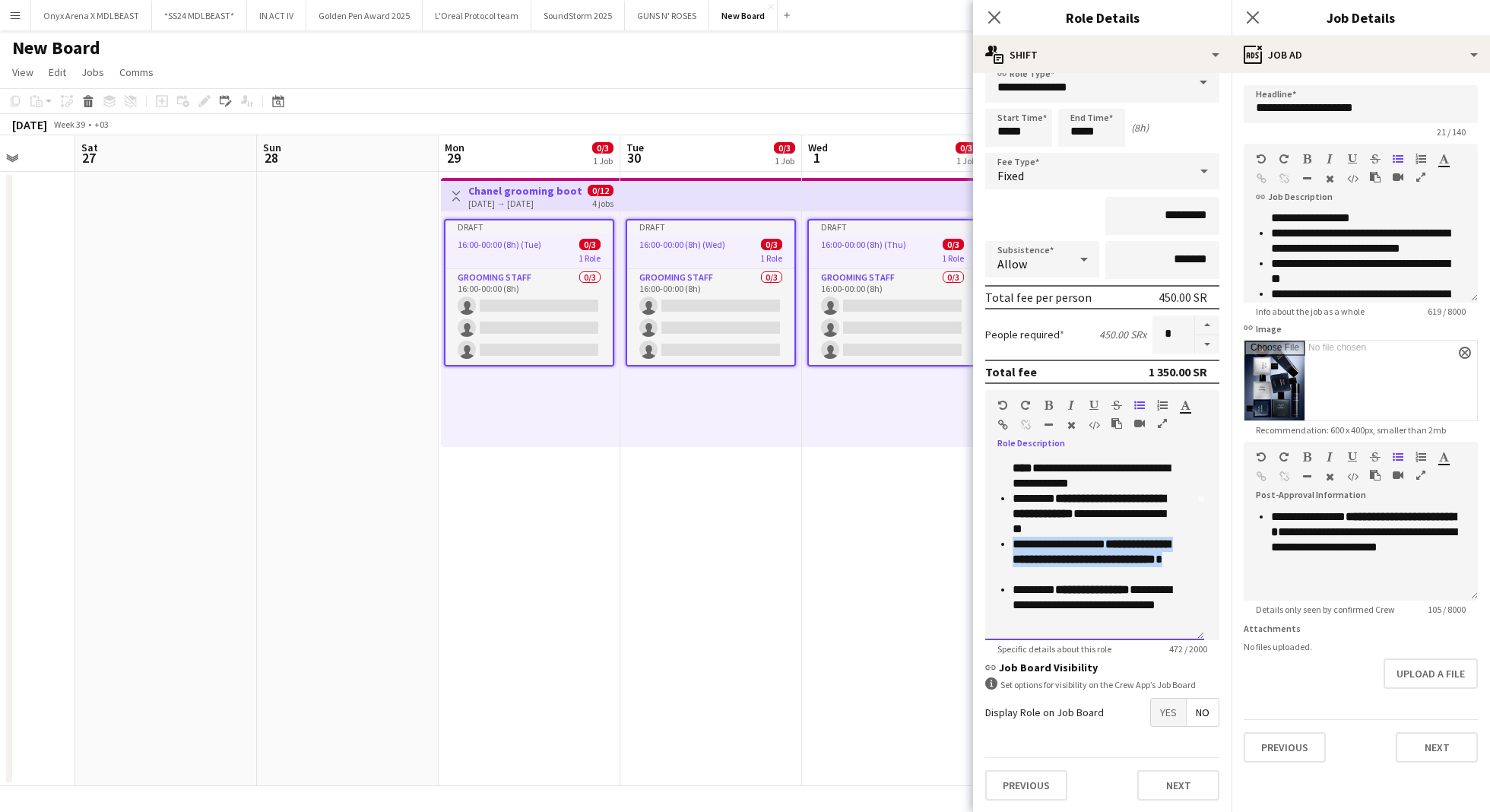
drag, startPoint x: 1099, startPoint y: 578, endPoint x: 981, endPoint y: 549, distance: 121.5
click at [981, 549] on form "**********" at bounding box center [1102, 438] width 258 height 747
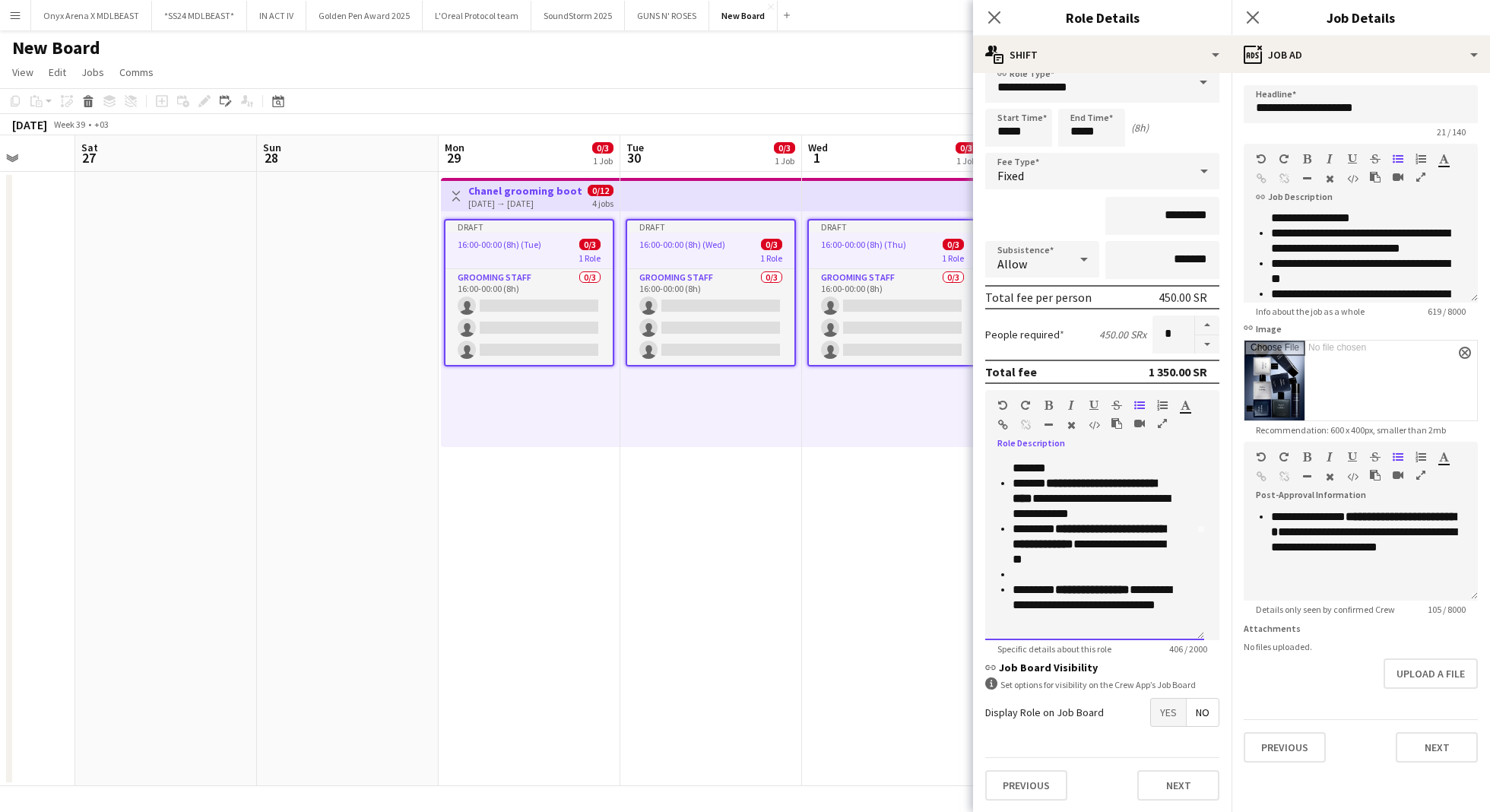
scroll to position [92, 0]
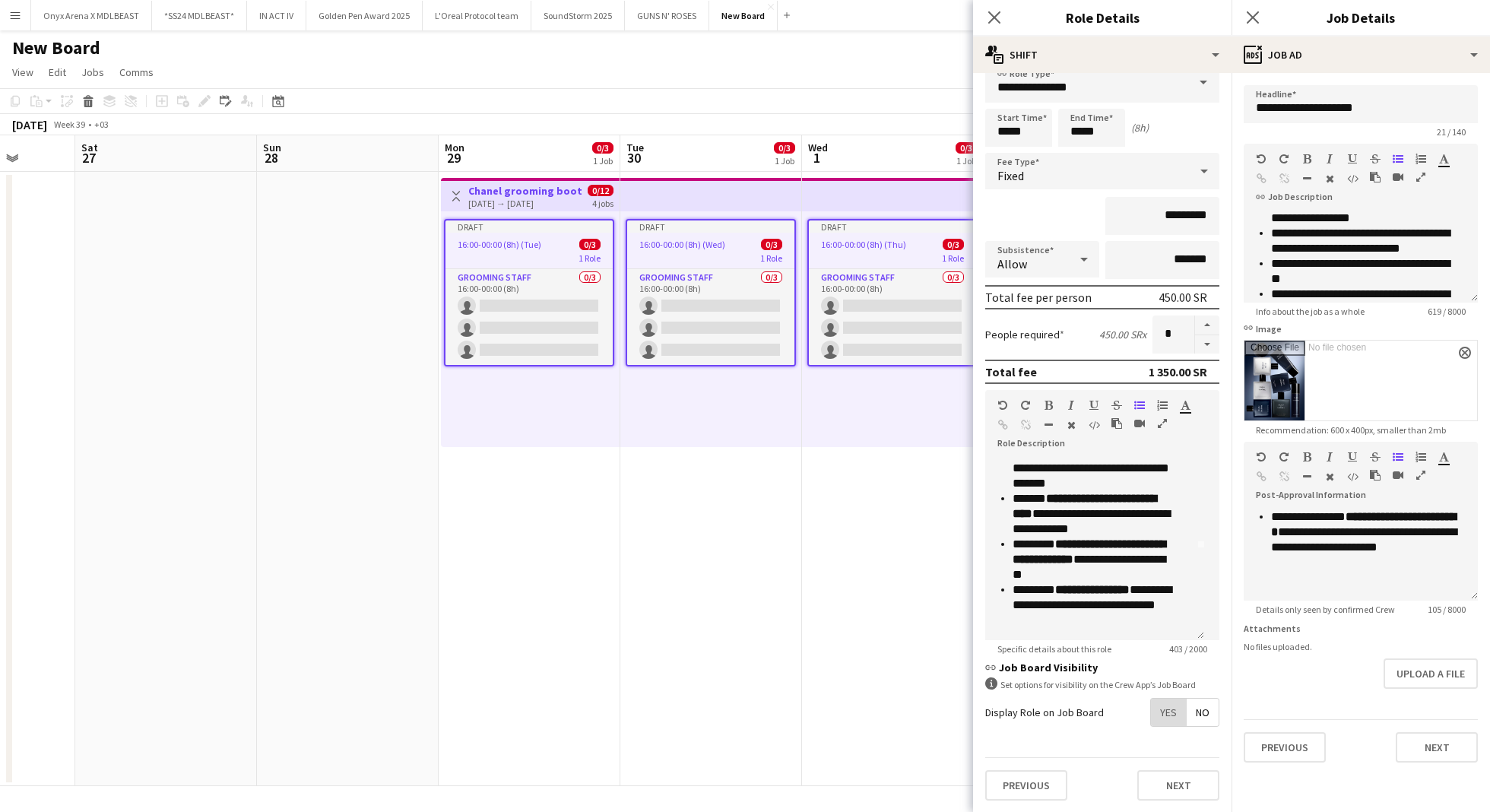
click at [1158, 707] on span "Yes" at bounding box center [1168, 712] width 35 height 27
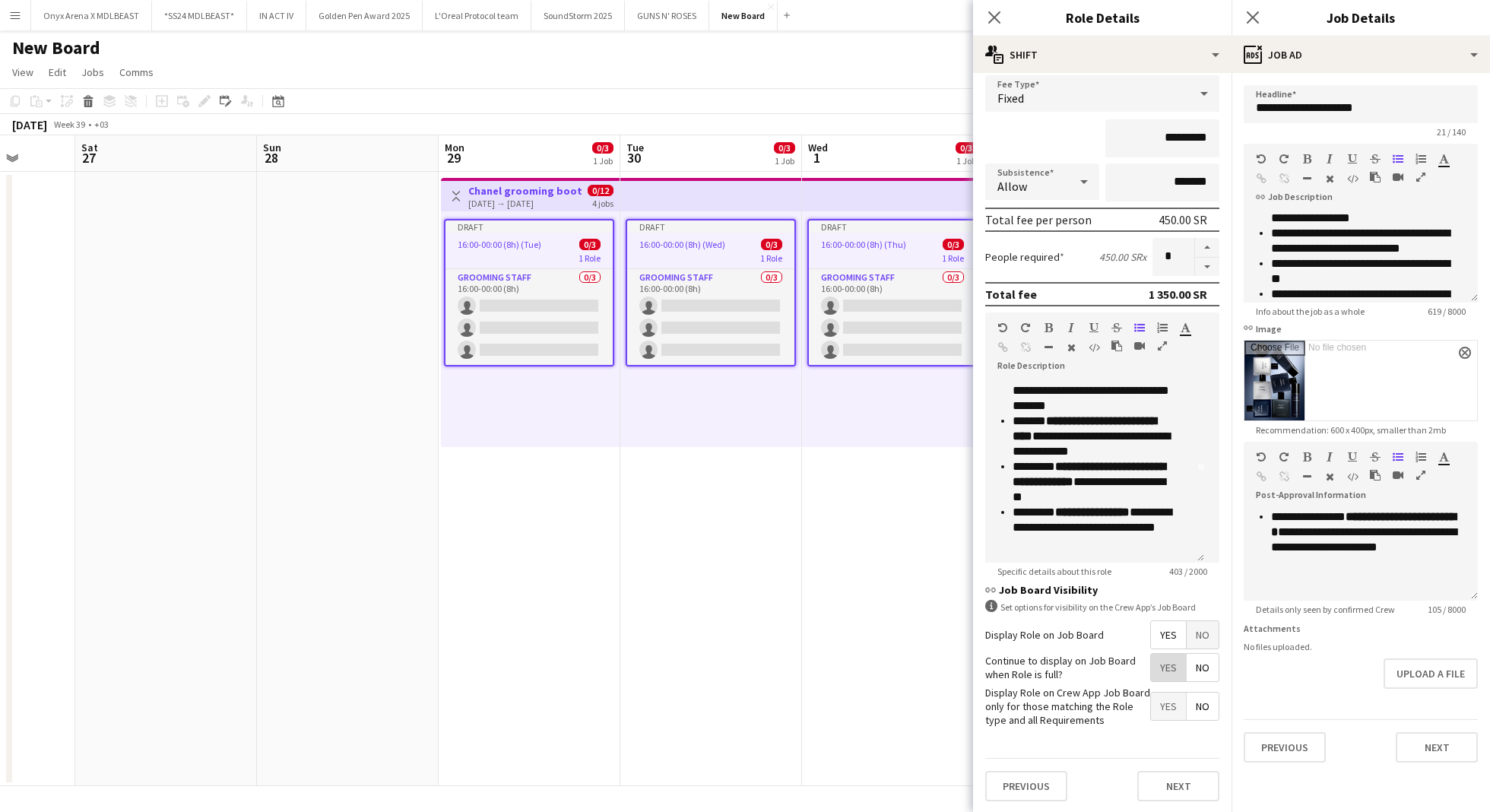
click at [1160, 661] on span "Yes" at bounding box center [1168, 666] width 35 height 27
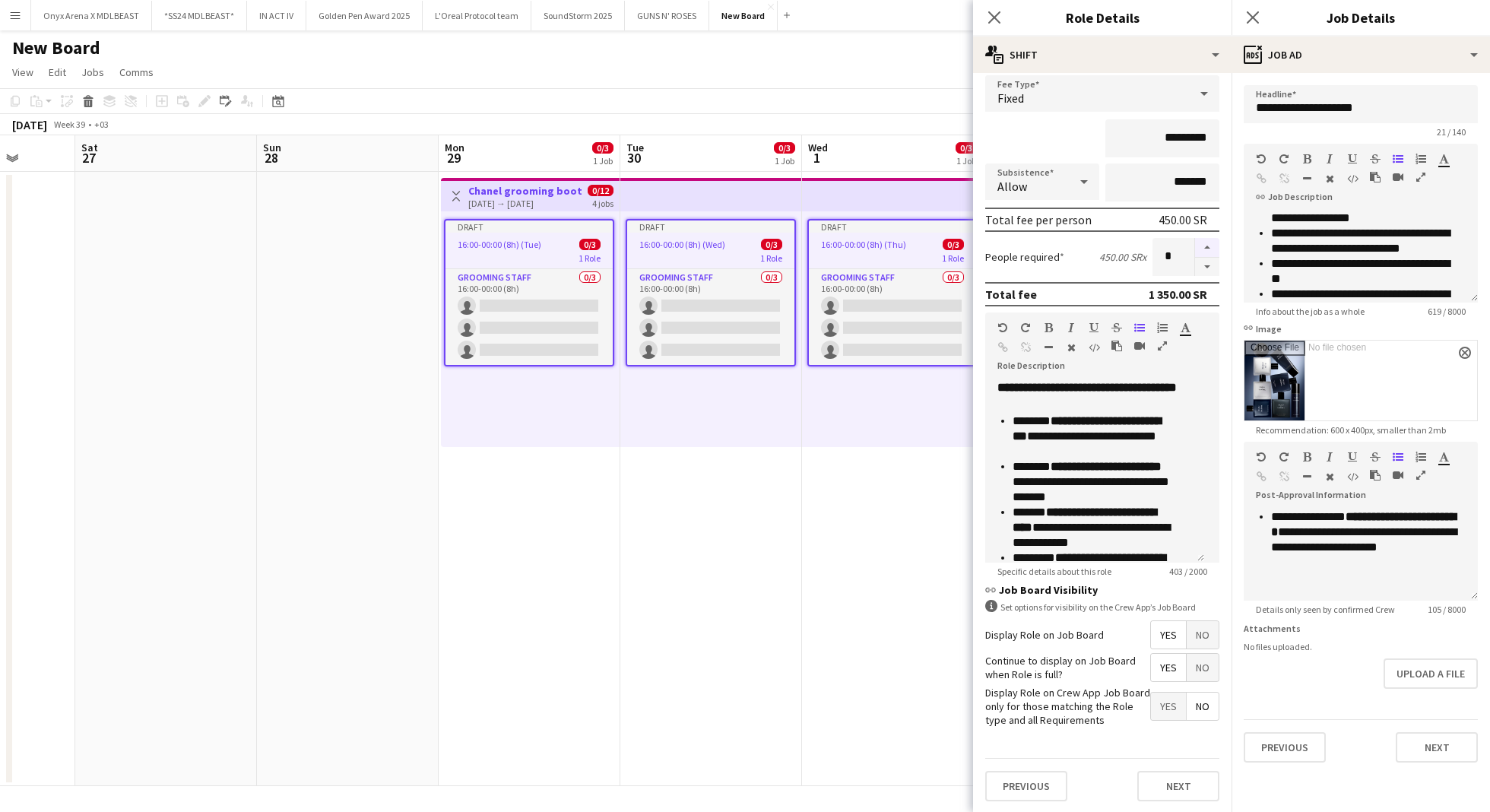
click at [1195, 245] on button "button" at bounding box center [1207, 248] width 24 height 20
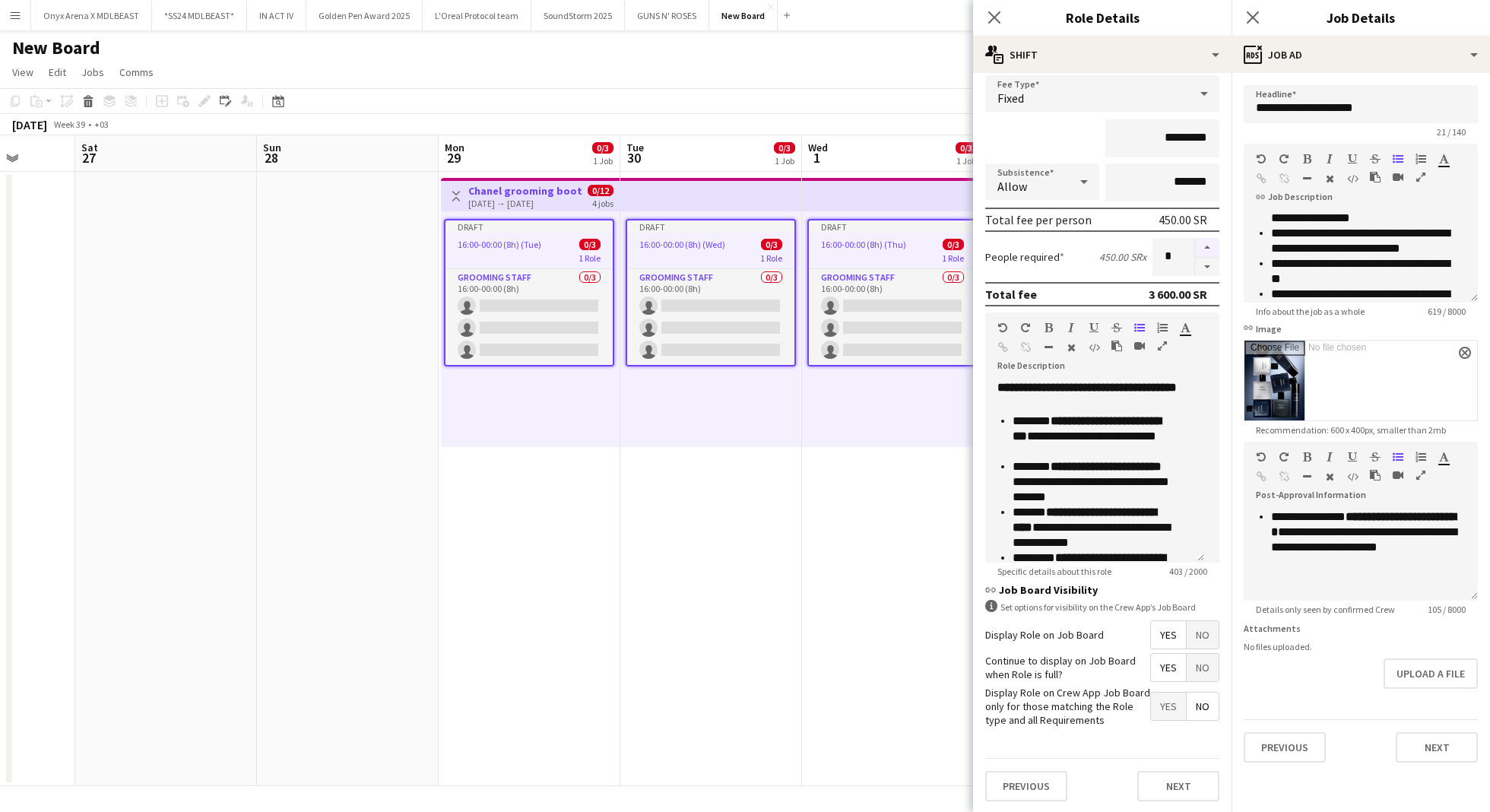
click at [1195, 245] on button "button" at bounding box center [1207, 248] width 24 height 20
click at [1195, 263] on button "button" at bounding box center [1207, 267] width 24 height 19
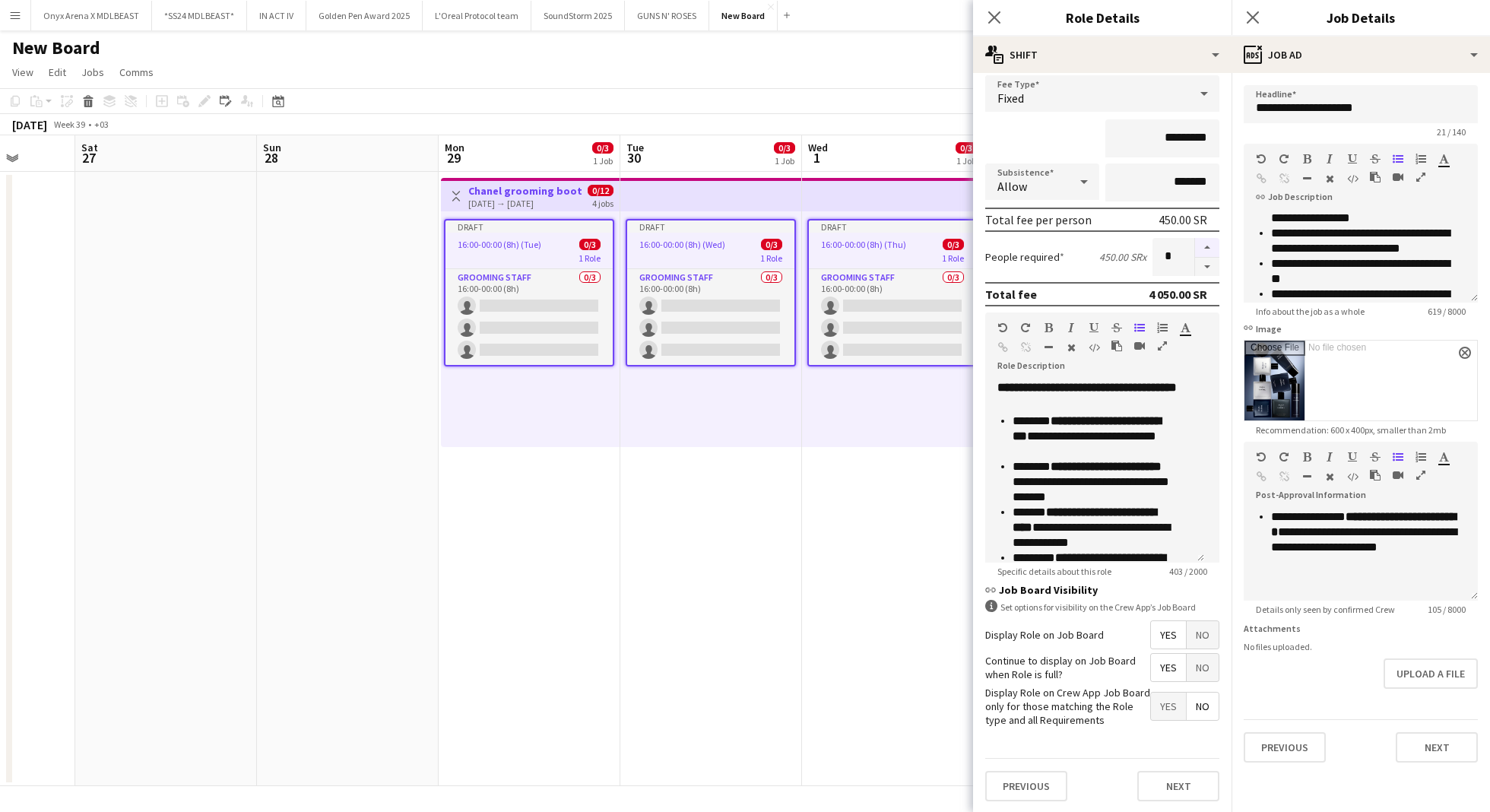
click at [1195, 248] on button "button" at bounding box center [1207, 248] width 24 height 20
click at [1195, 265] on button "button" at bounding box center [1207, 267] width 24 height 19
click at [1195, 251] on button "button" at bounding box center [1207, 248] width 24 height 20
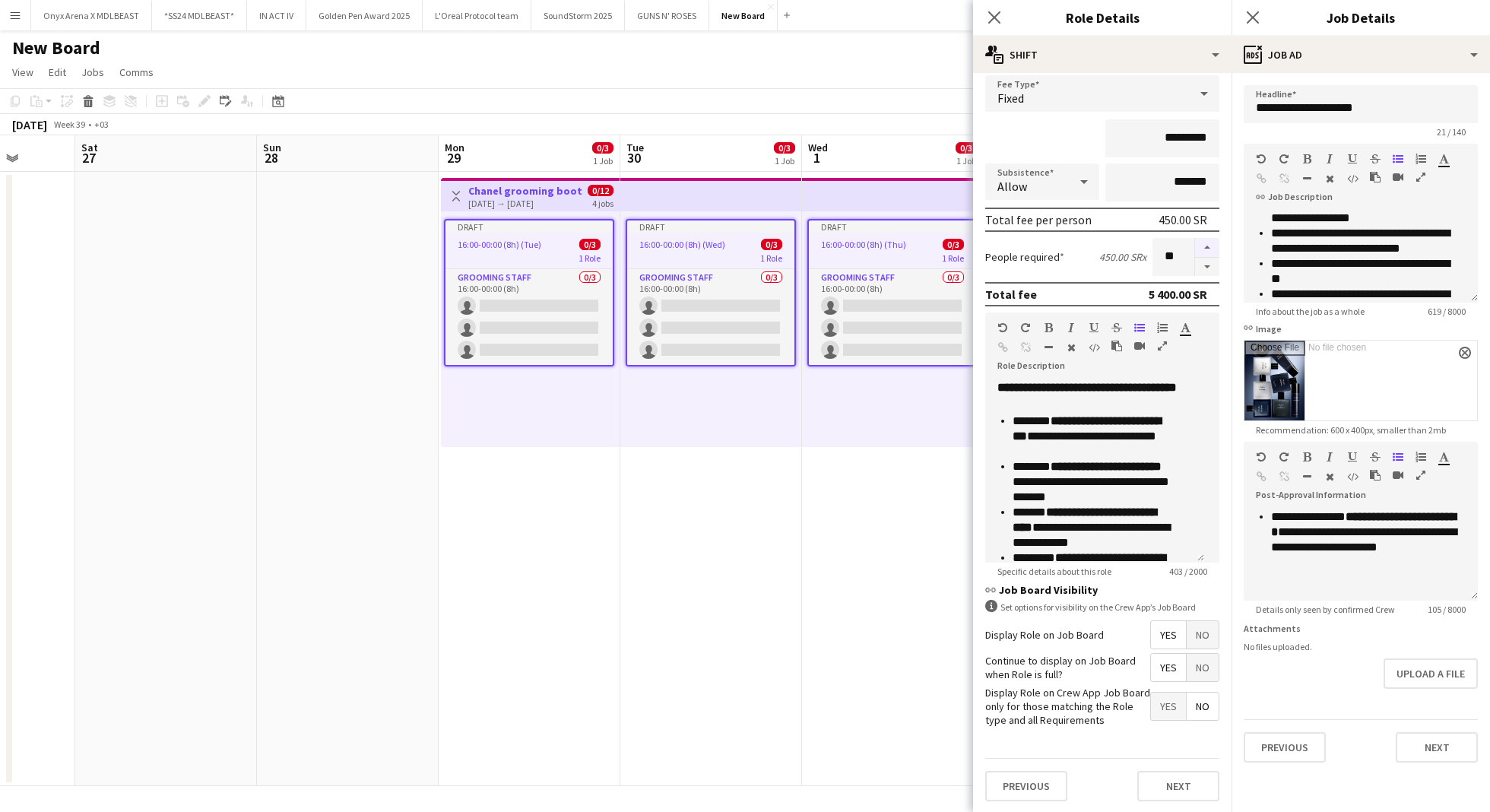
click at [1195, 251] on button "button" at bounding box center [1207, 248] width 24 height 20
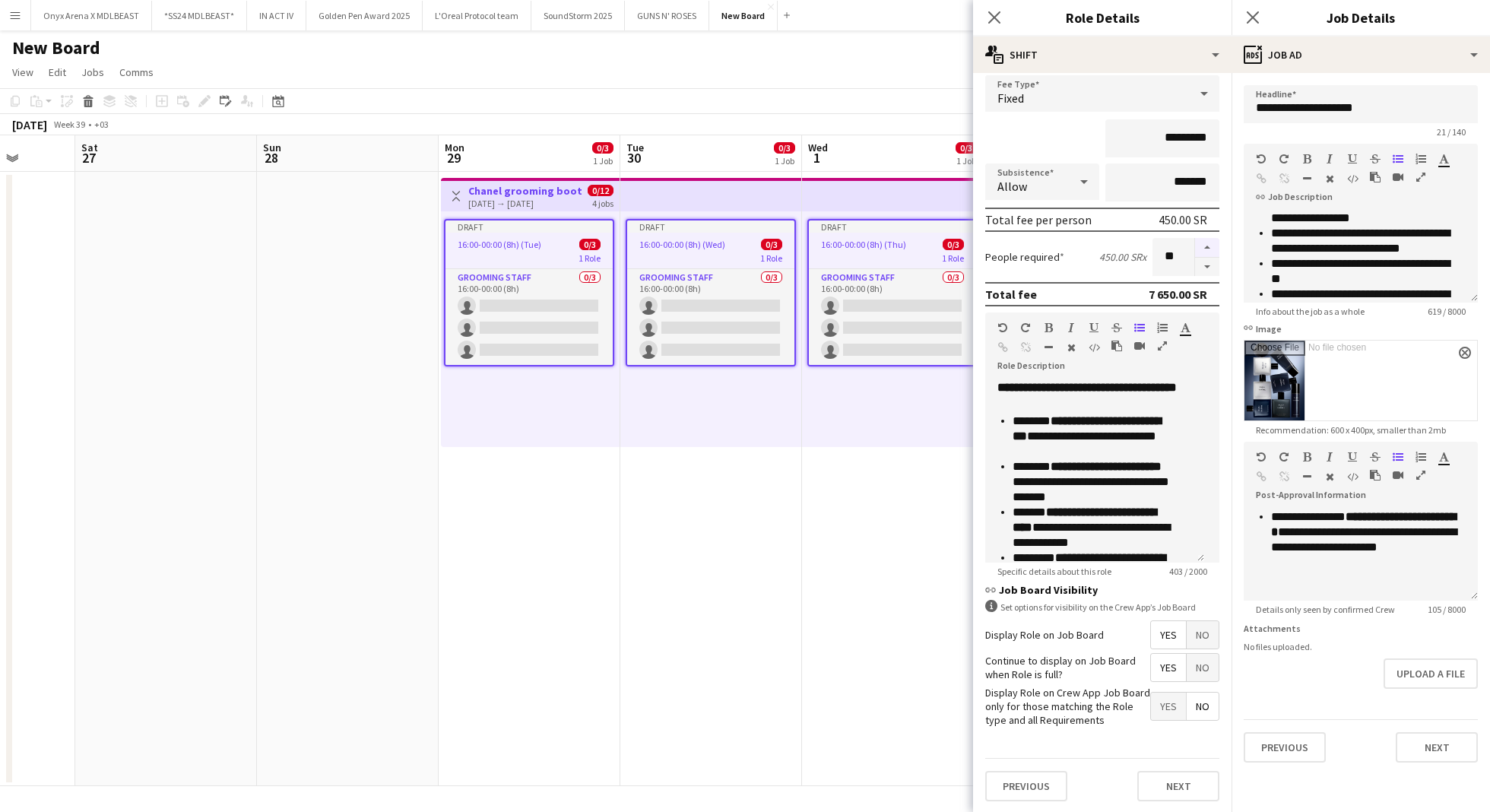
click at [1195, 251] on button "button" at bounding box center [1207, 248] width 24 height 20
type input "**"
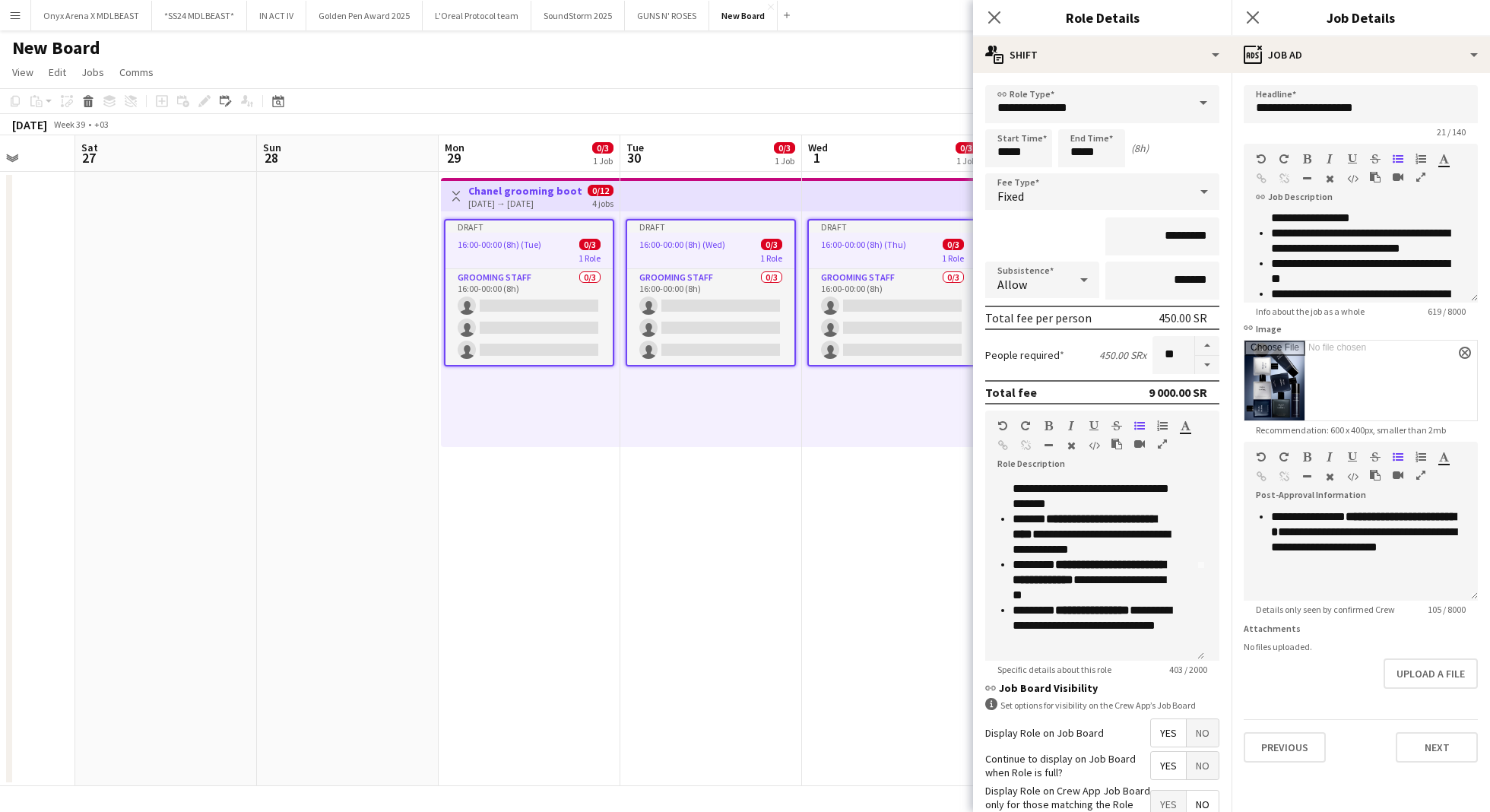
scroll to position [98, 0]
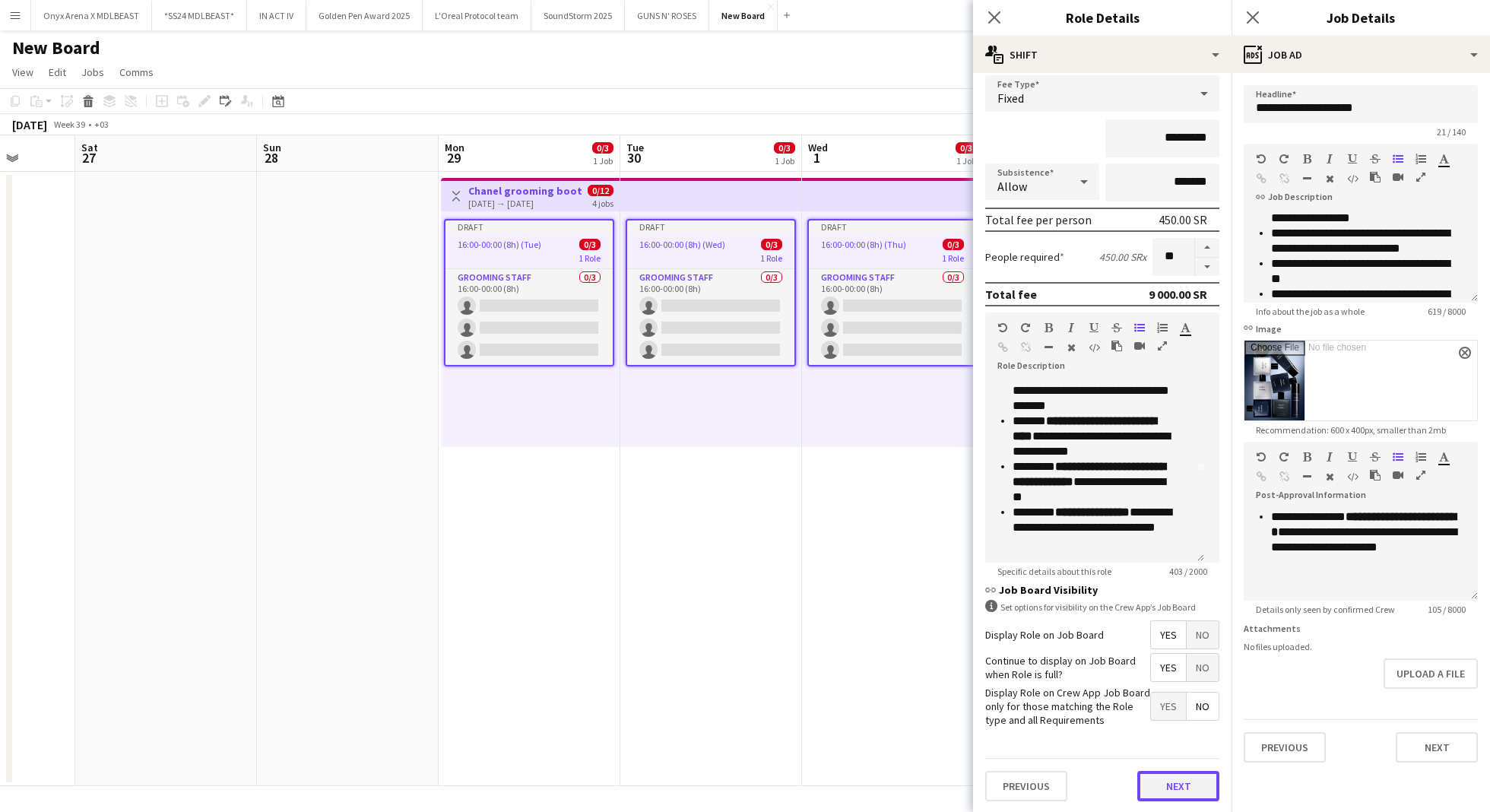
click at [1176, 782] on button "Next" at bounding box center [1179, 786] width 82 height 31
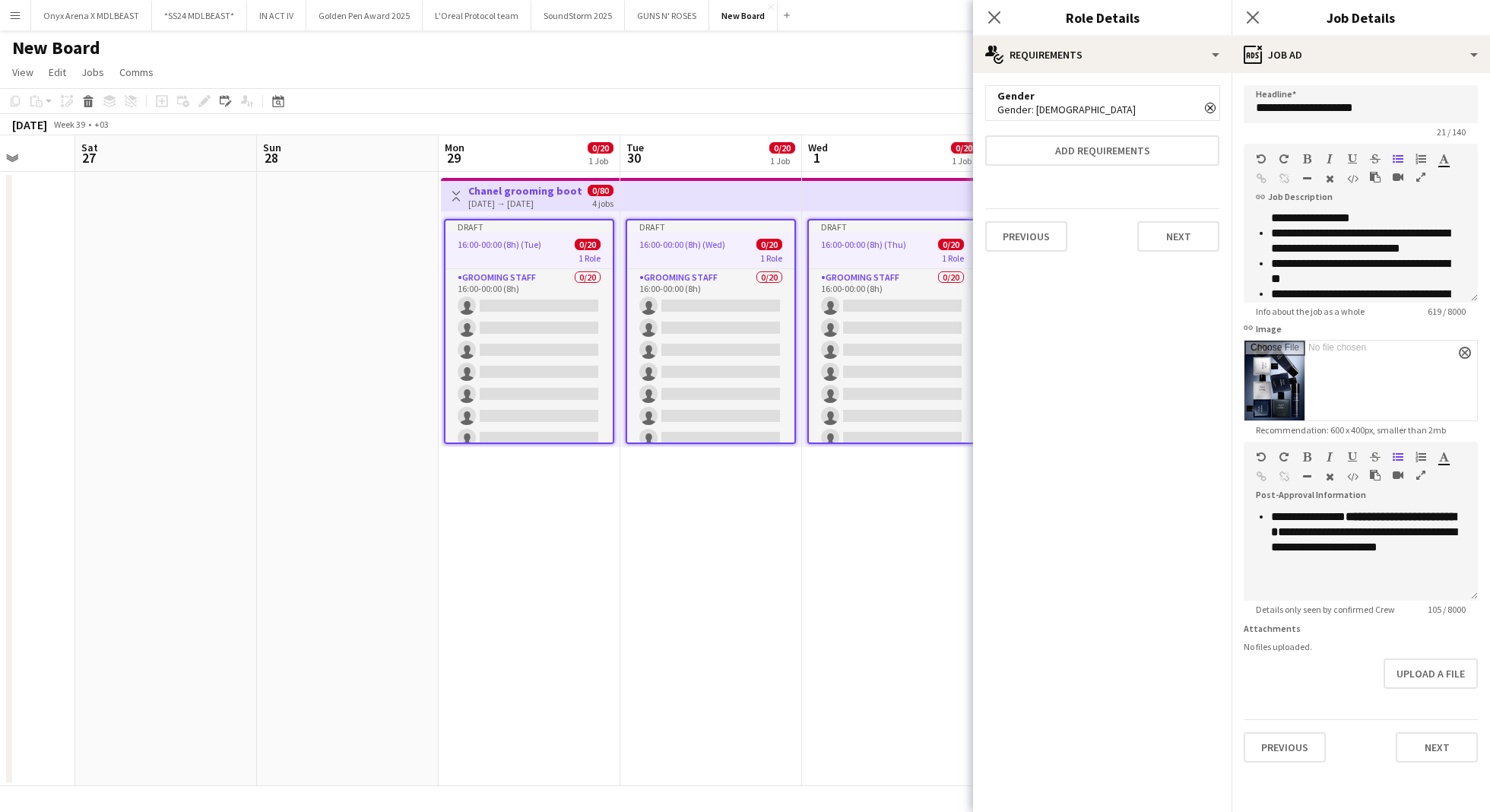
scroll to position [0, 0]
click at [916, 605] on app-date-cell "Draft 16:00-00:00 (8h) (Thu) 0/20 1 Role Grooming staff 0/20 16:00-00:00 (8h) s…" at bounding box center [892, 479] width 181 height 614
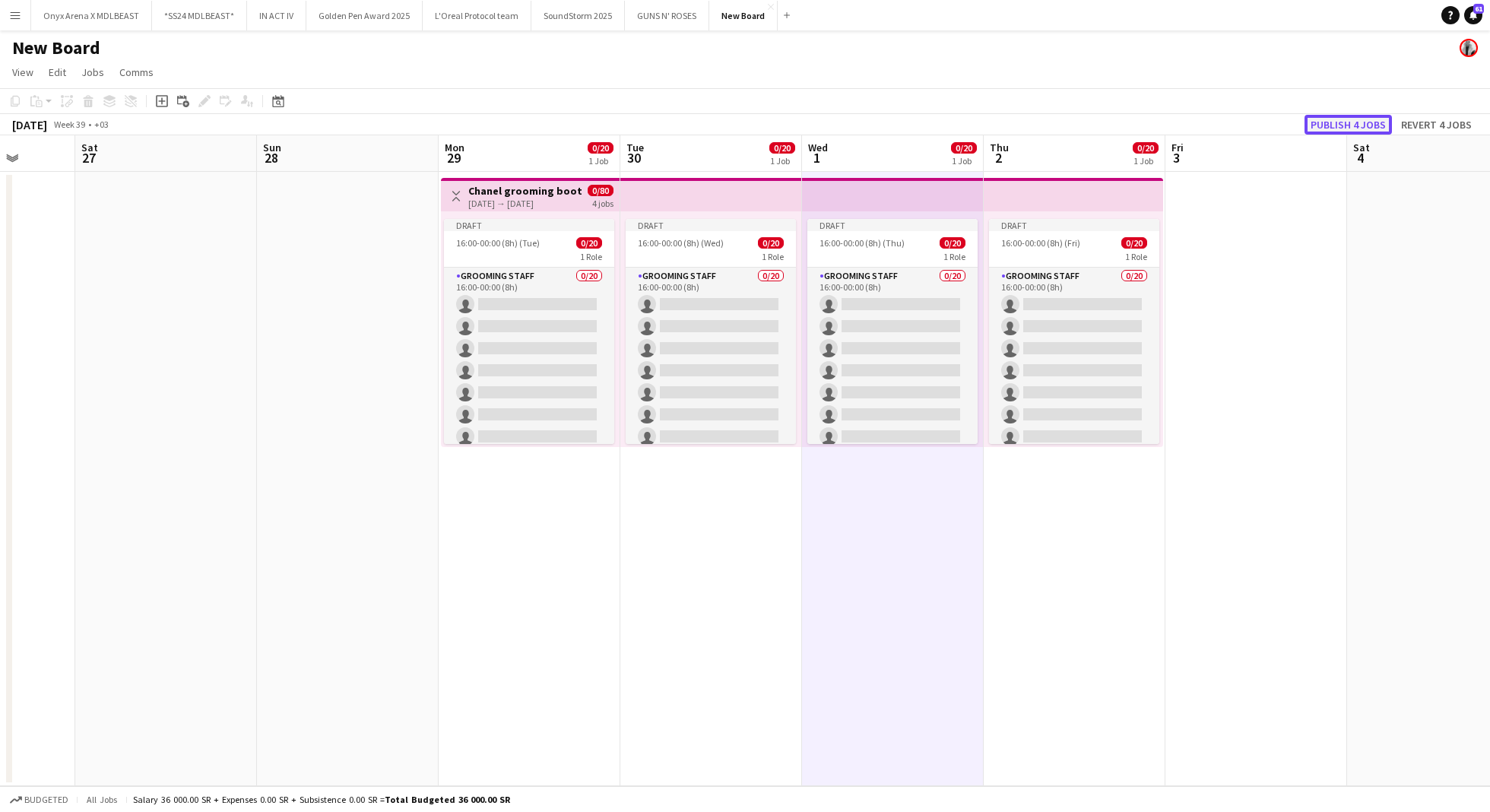
click at [1356, 122] on button "Publish 4 jobs" at bounding box center [1348, 125] width 87 height 20
click at [511, 192] on h3 "Chanel grooming booth" at bounding box center [525, 191] width 113 height 14
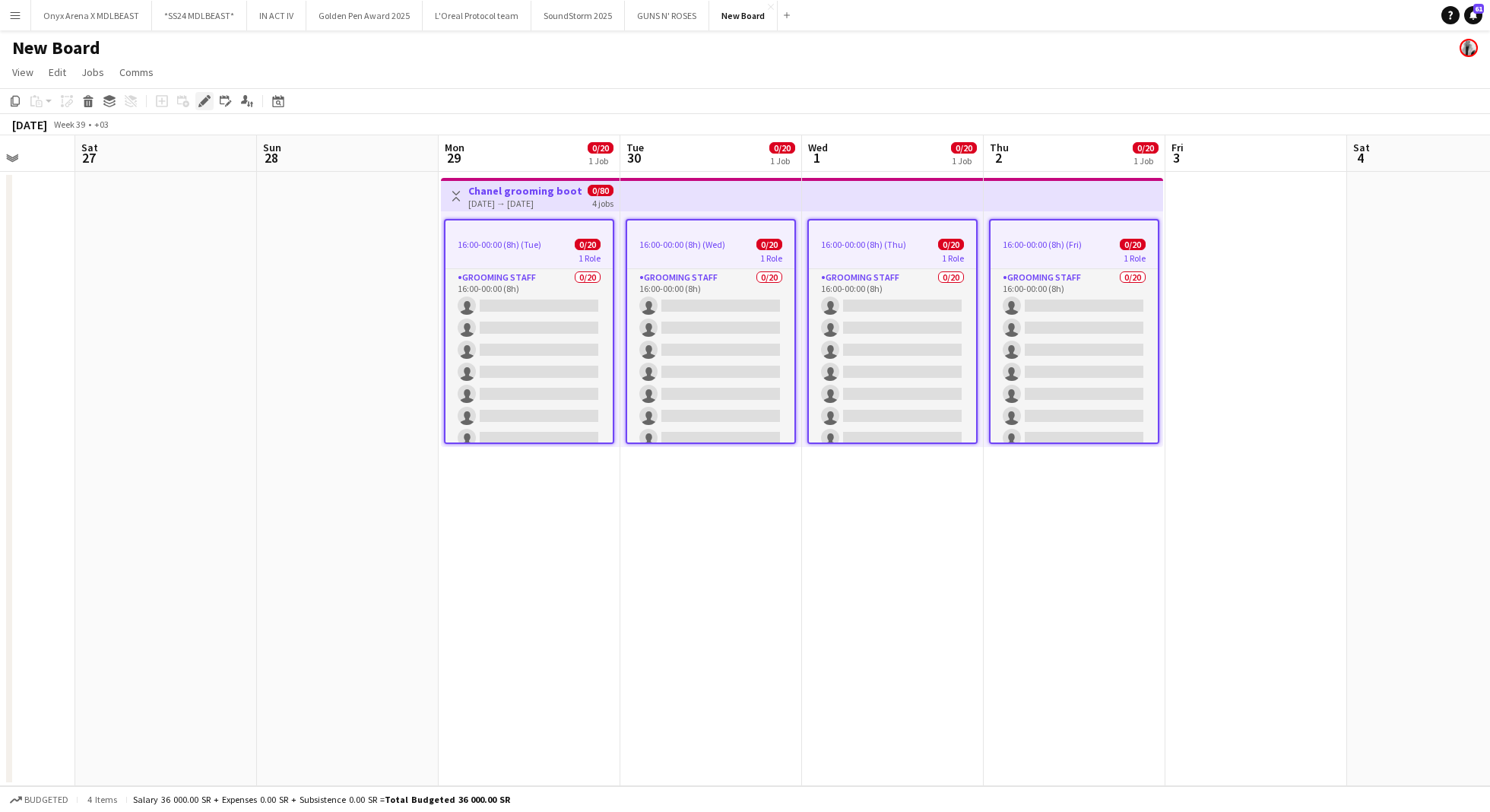
click at [203, 104] on icon at bounding box center [204, 102] width 9 height 9
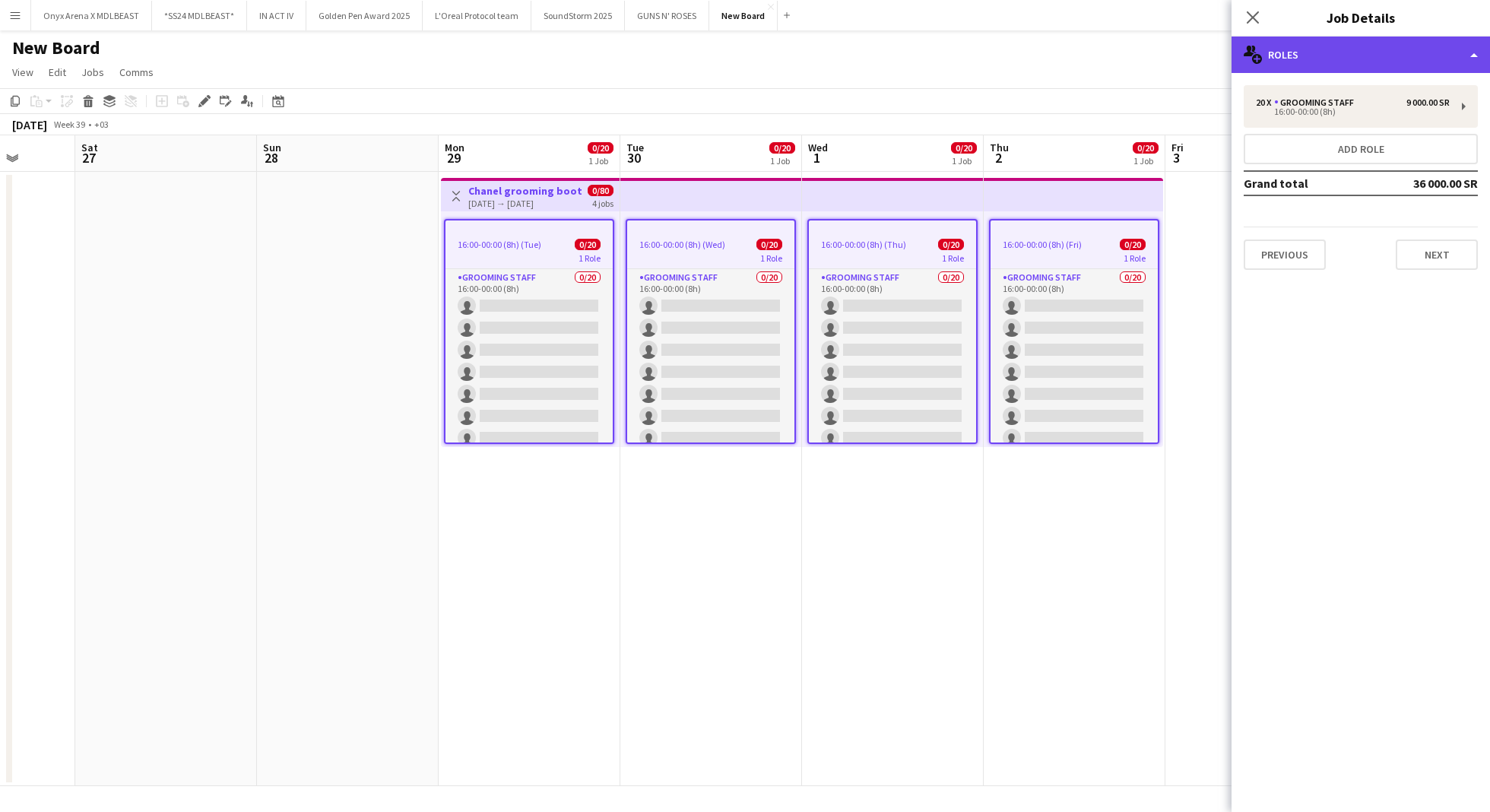
click at [1362, 49] on div "multiple-users-add Roles" at bounding box center [1361, 55] width 258 height 37
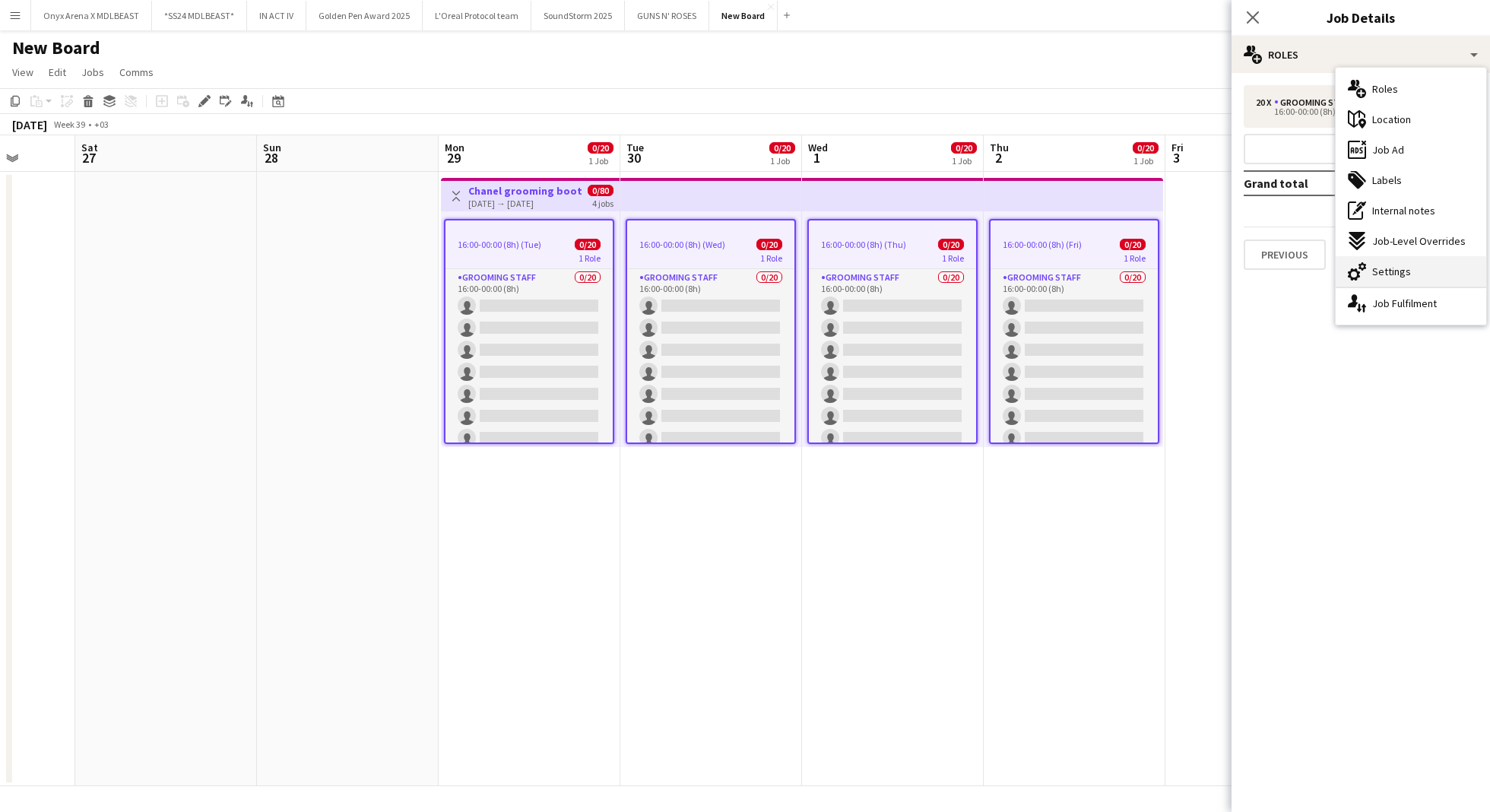
click at [1387, 266] on span "Settings" at bounding box center [1391, 271] width 38 height 14
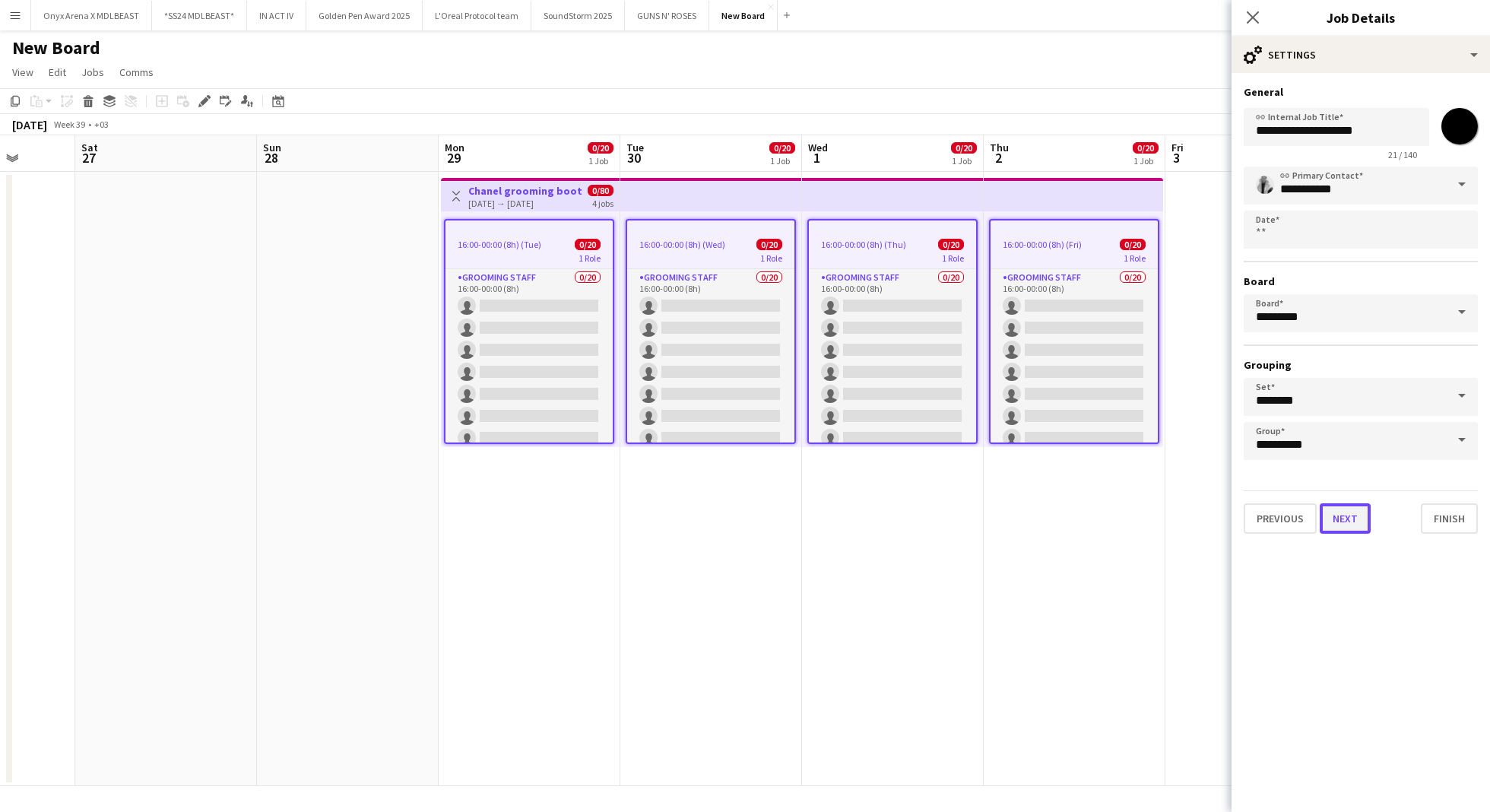
click at [1336, 527] on button "Next" at bounding box center [1345, 518] width 51 height 31
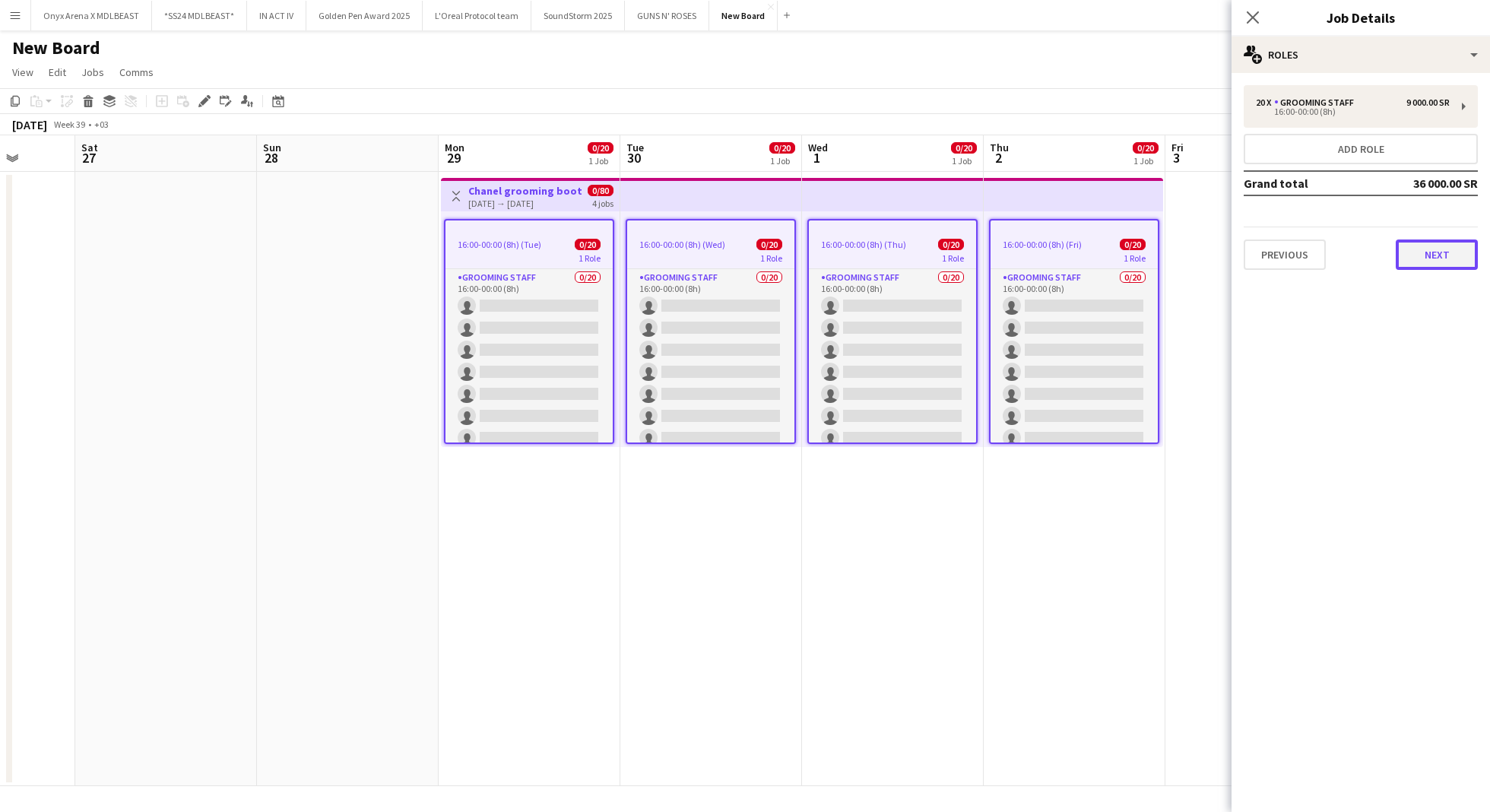
click at [1424, 252] on button "Next" at bounding box center [1437, 254] width 82 height 31
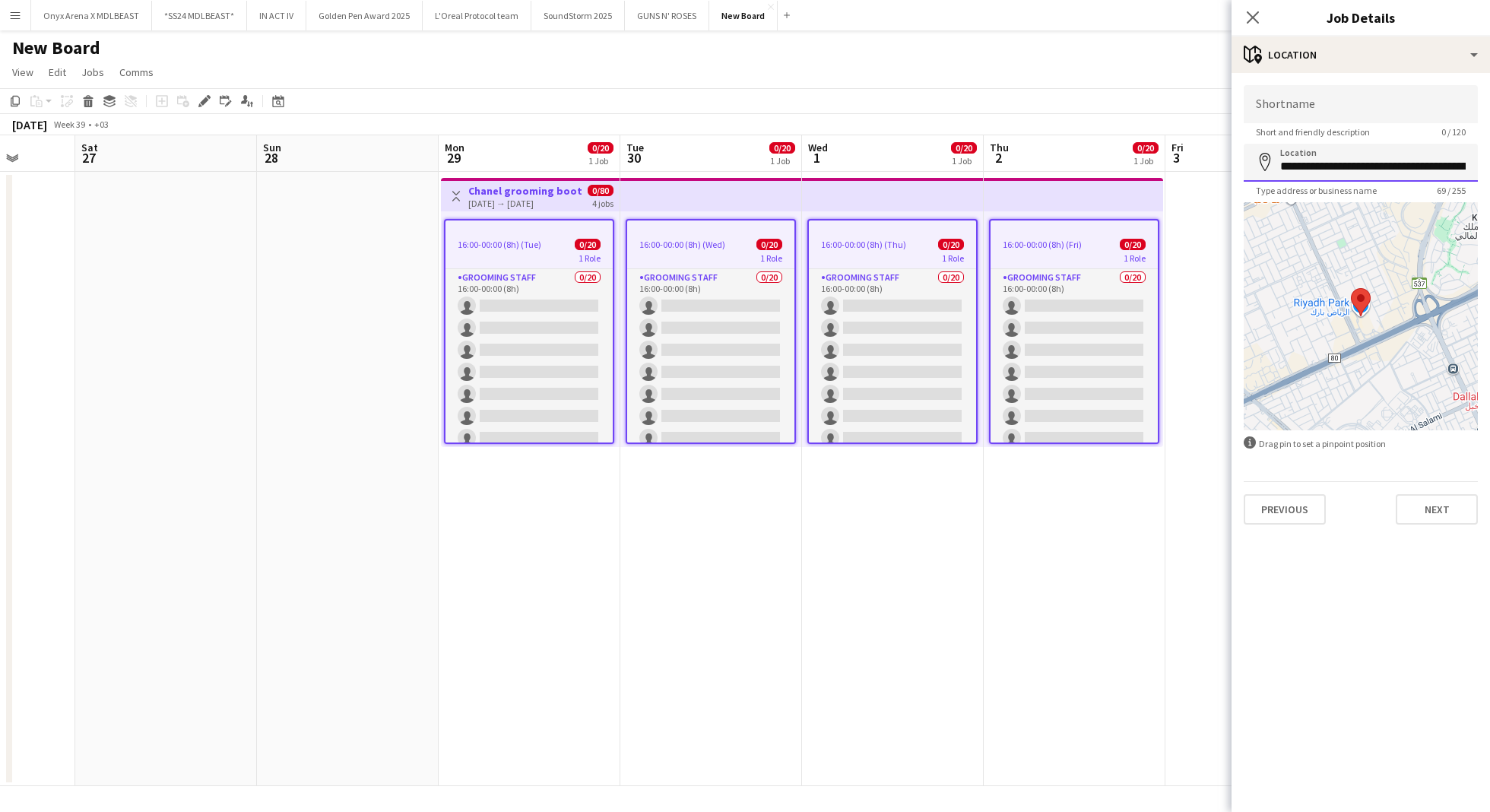
click at [1401, 174] on input "**********" at bounding box center [1361, 163] width 234 height 38
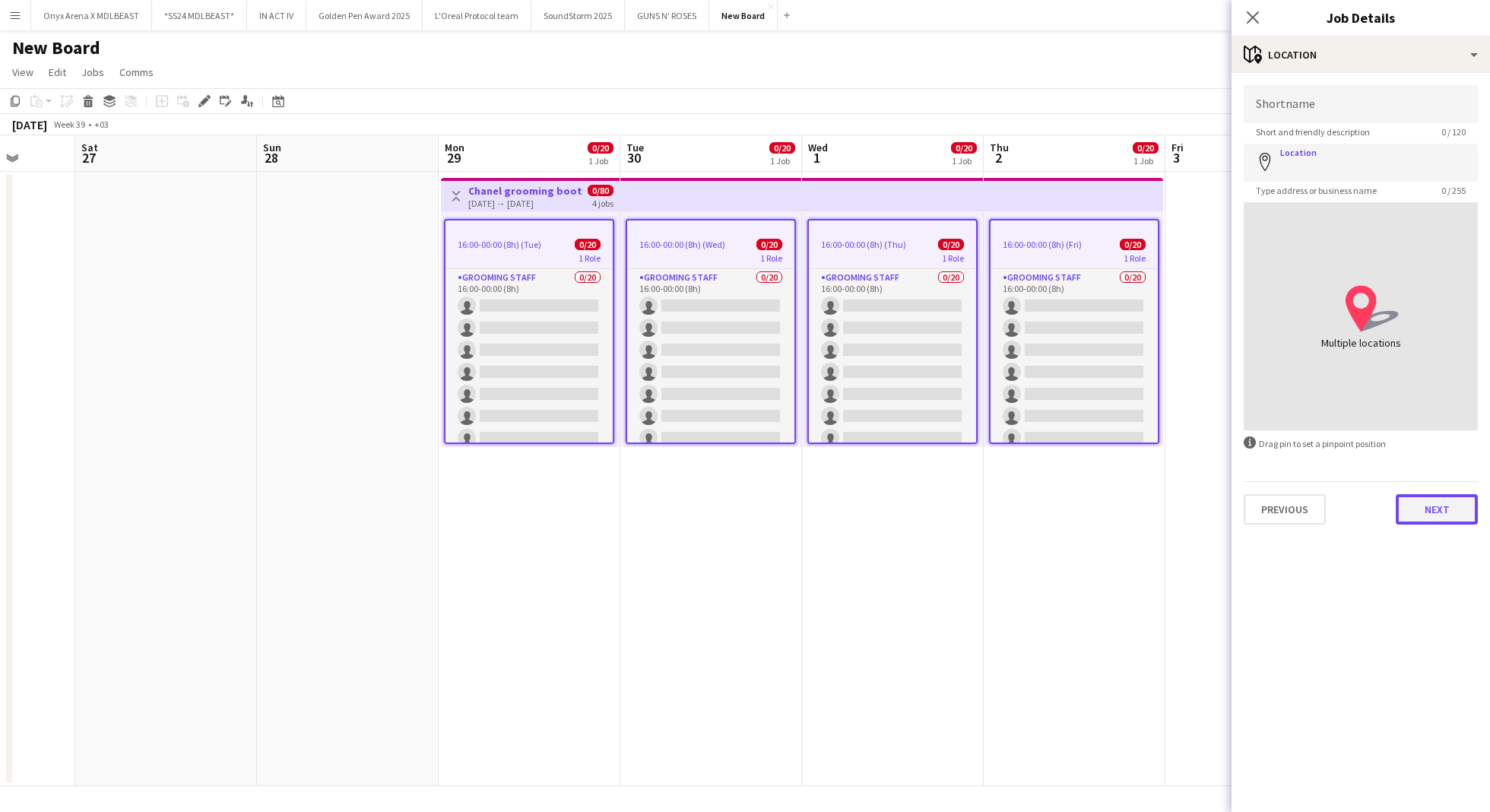
click at [1414, 504] on button "Next" at bounding box center [1437, 508] width 82 height 31
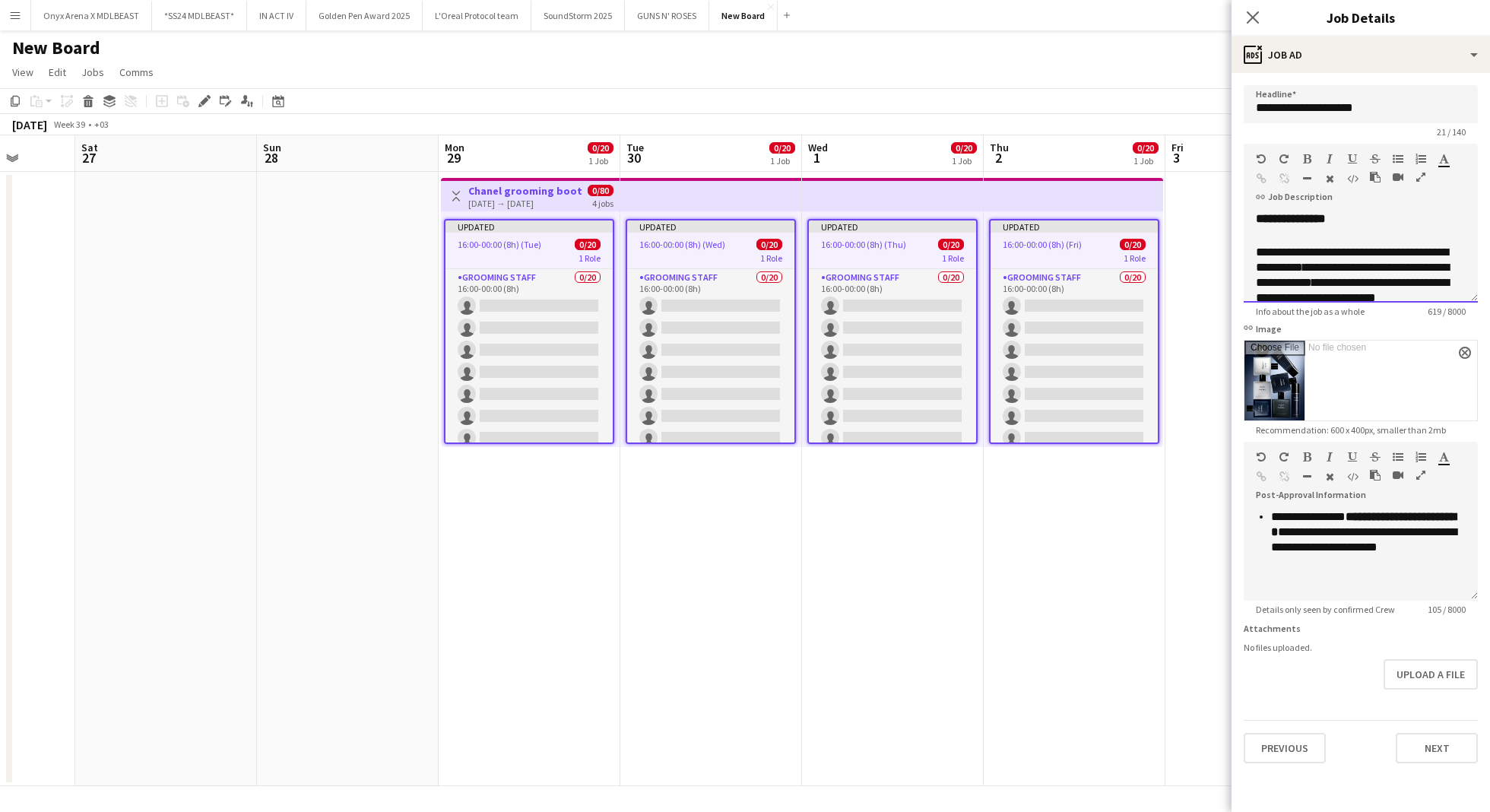
click at [1376, 252] on span "**********" at bounding box center [1351, 259] width 192 height 26
drag, startPoint x: 1417, startPoint y: 249, endPoint x: 1376, endPoint y: 249, distance: 41.0
click at [1376, 249] on span "**********" at bounding box center [1351, 259] width 192 height 26
click at [1304, 162] on icon "button" at bounding box center [1308, 159] width 9 height 10
click at [1350, 156] on icon "button" at bounding box center [1352, 159] width 9 height 10
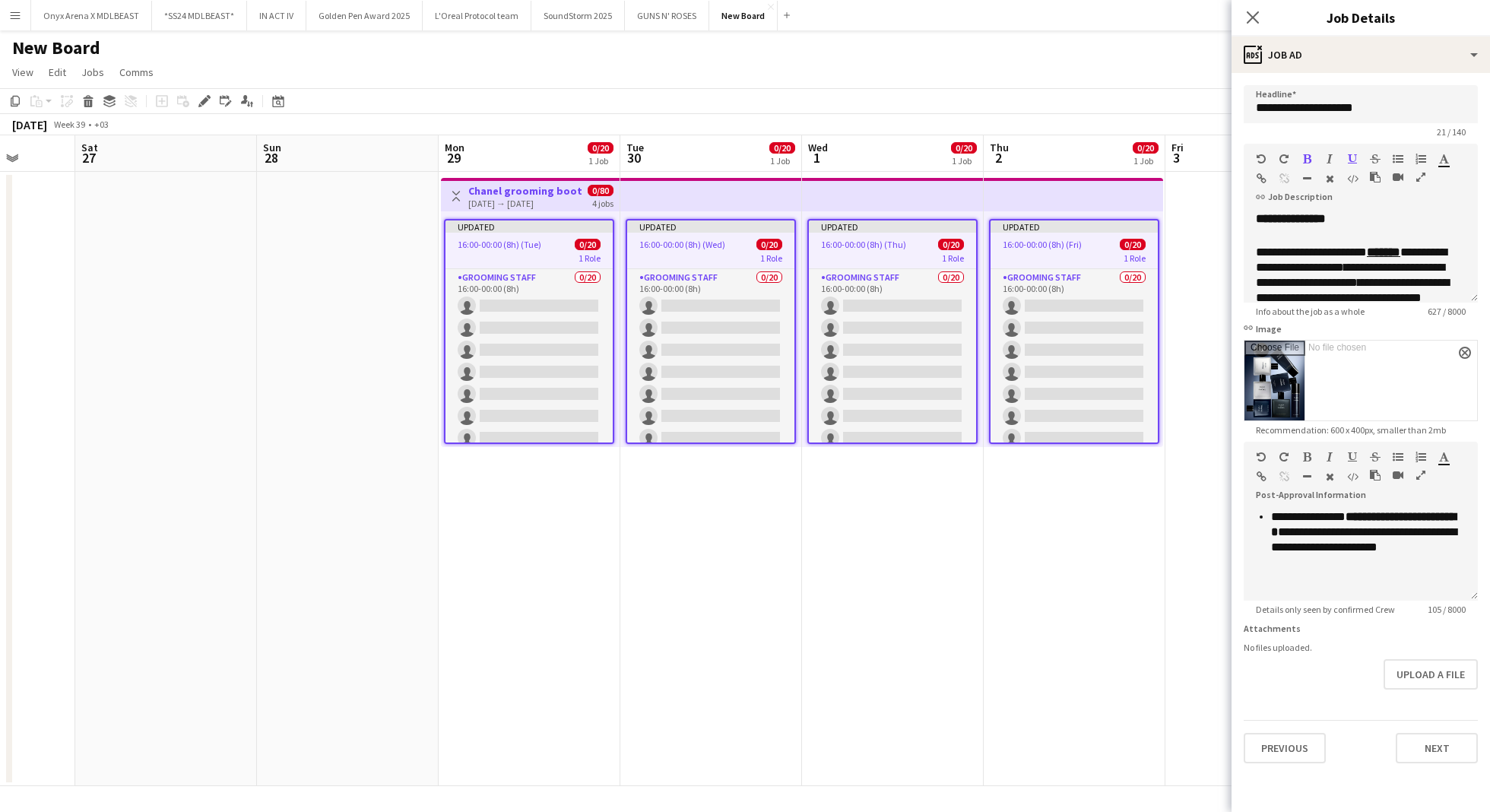
click at [1427, 731] on div "Previous Next" at bounding box center [1361, 741] width 234 height 44
click at [1433, 751] on button "Next" at bounding box center [1437, 747] width 82 height 31
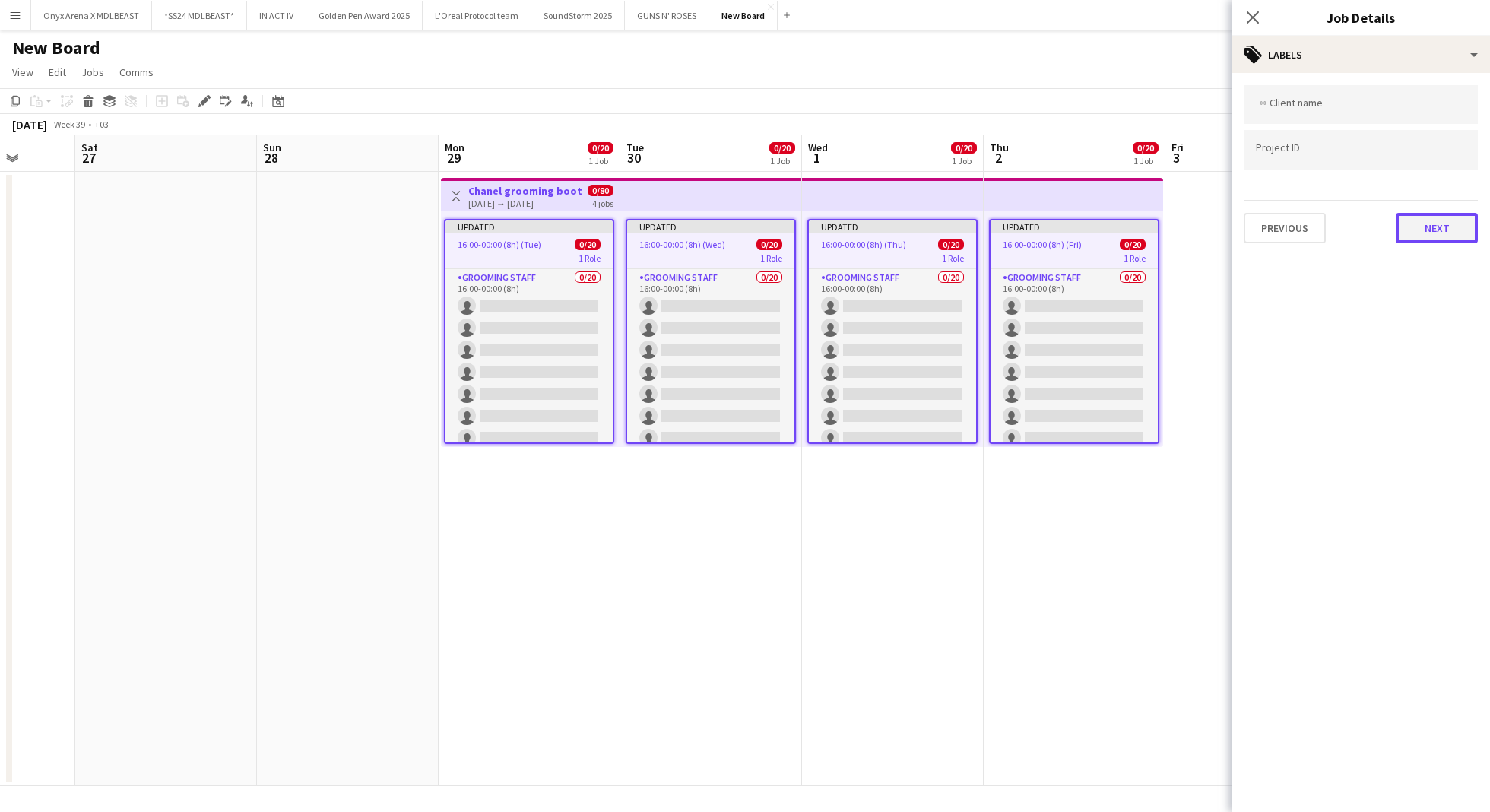
click at [1447, 223] on button "Next" at bounding box center [1437, 228] width 82 height 31
click at [1432, 167] on button "Next" at bounding box center [1437, 157] width 82 height 31
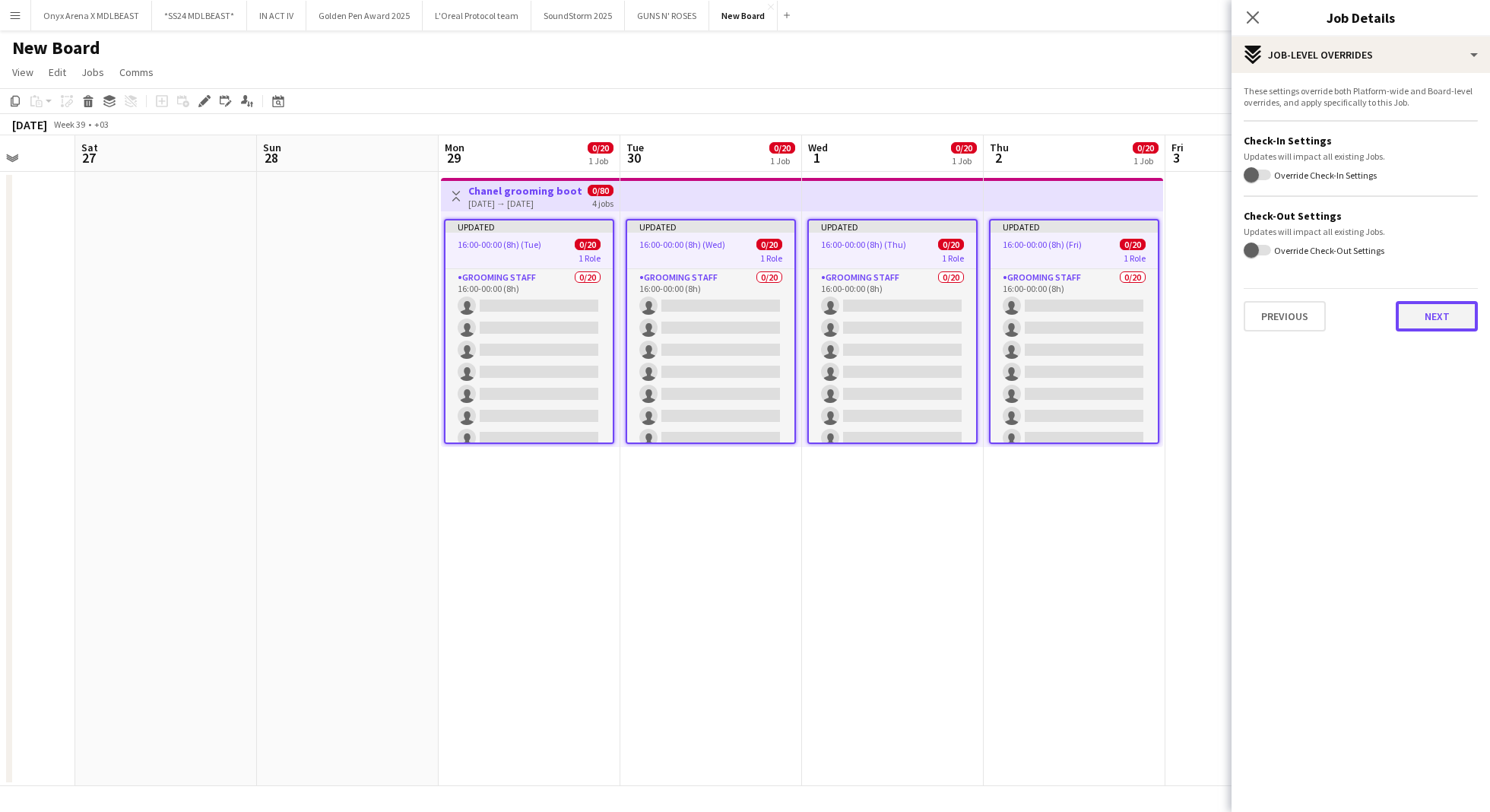
click at [1448, 316] on button "Next" at bounding box center [1437, 316] width 82 height 31
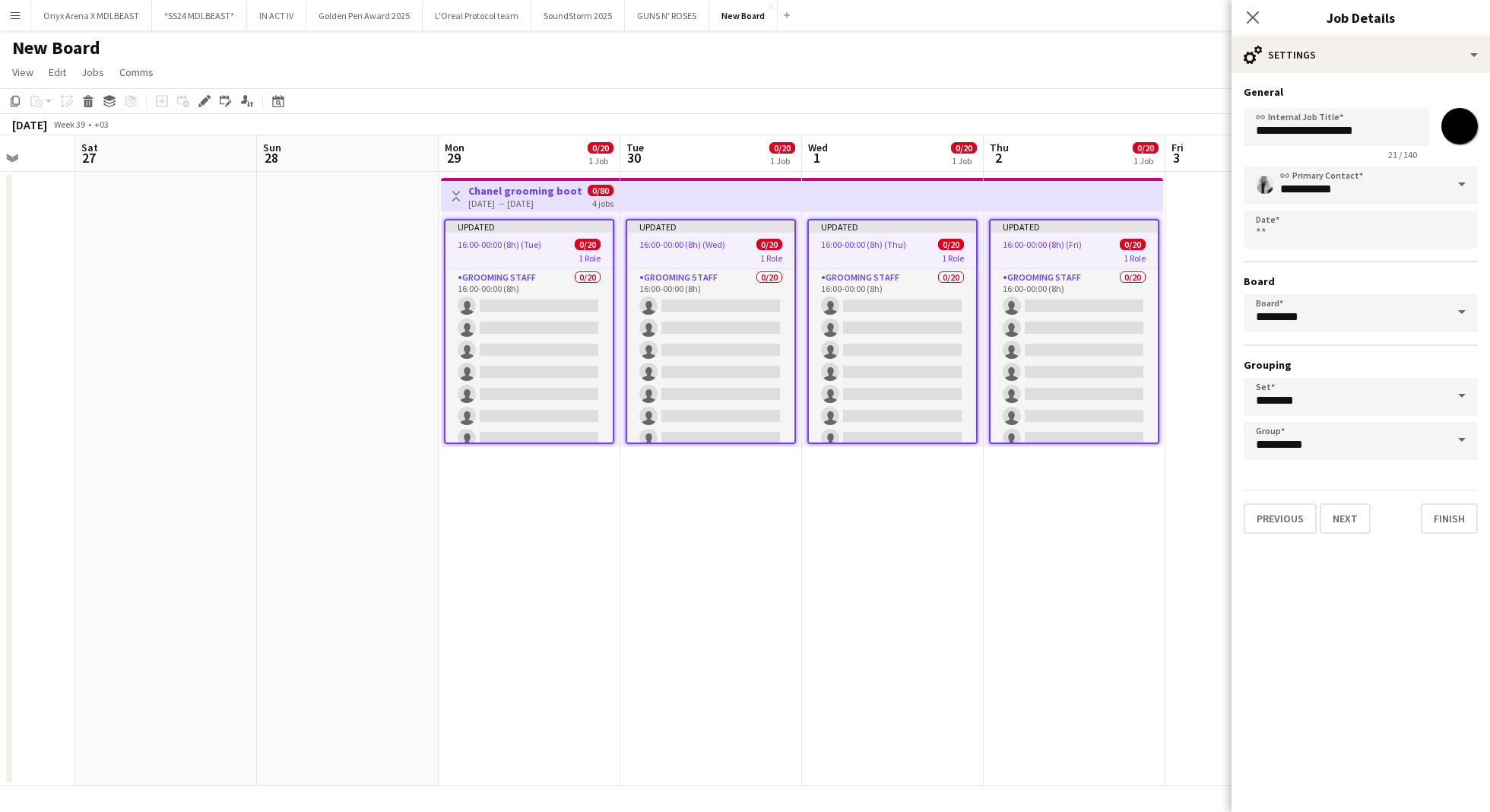
click at [1049, 560] on app-date-cell "Updated 16:00-00:00 (8h) (Fri) 0/20 1 Role Grooming staff 0/20 16:00-00:00 (8h)…" at bounding box center [1075, 479] width 181 height 614
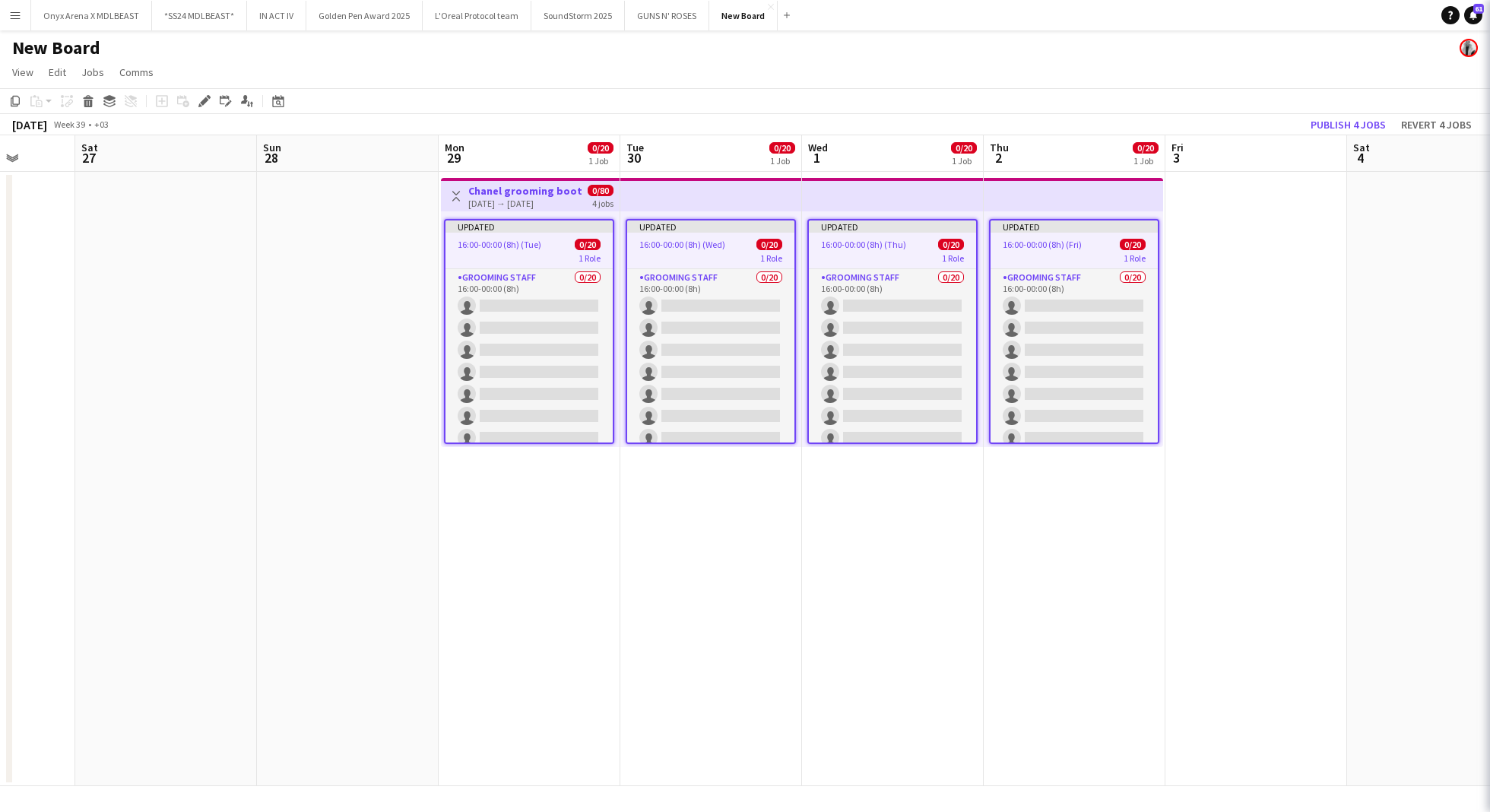
scroll to position [0, 470]
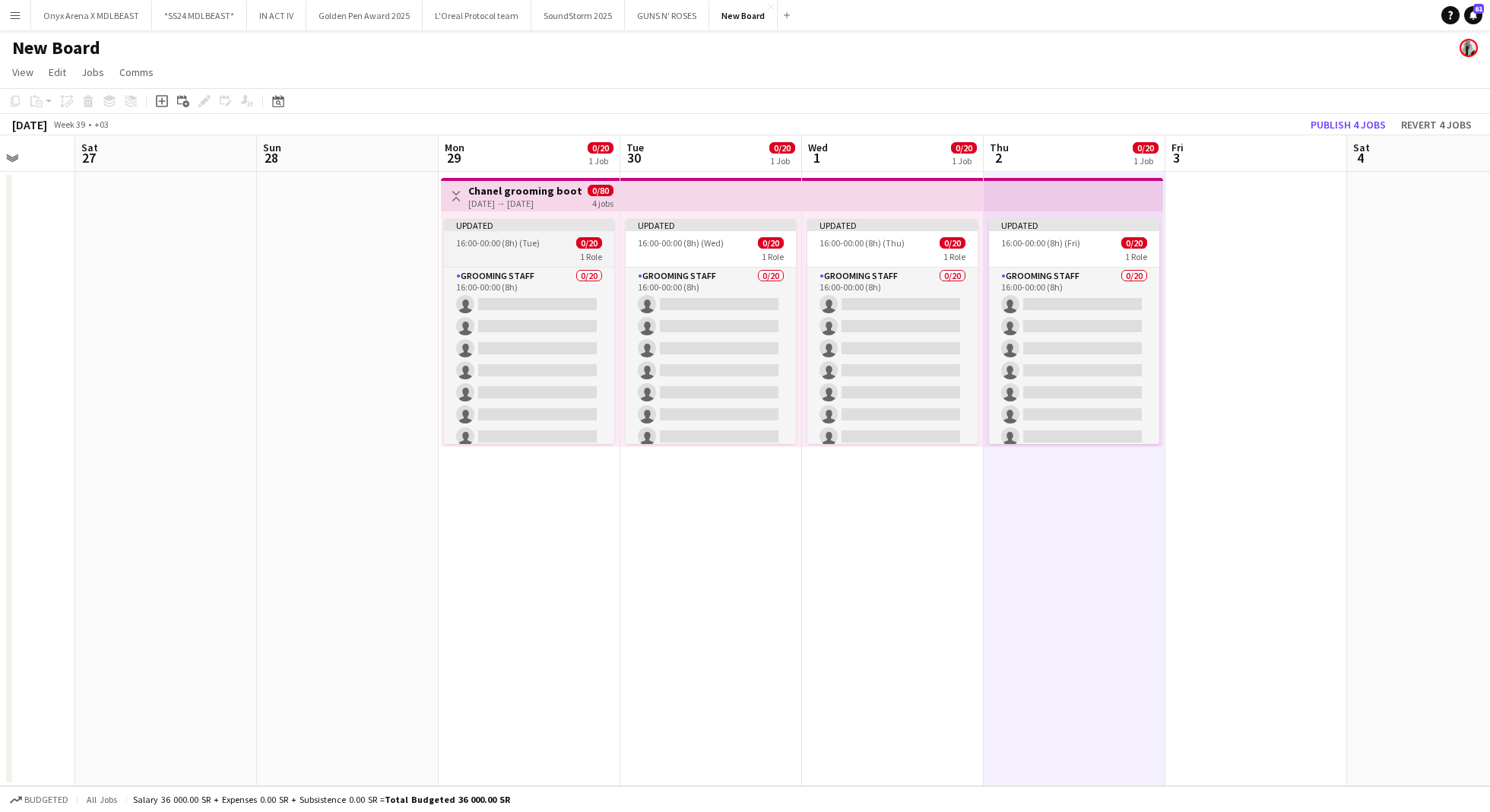
click at [530, 223] on div "Updated" at bounding box center [529, 225] width 170 height 12
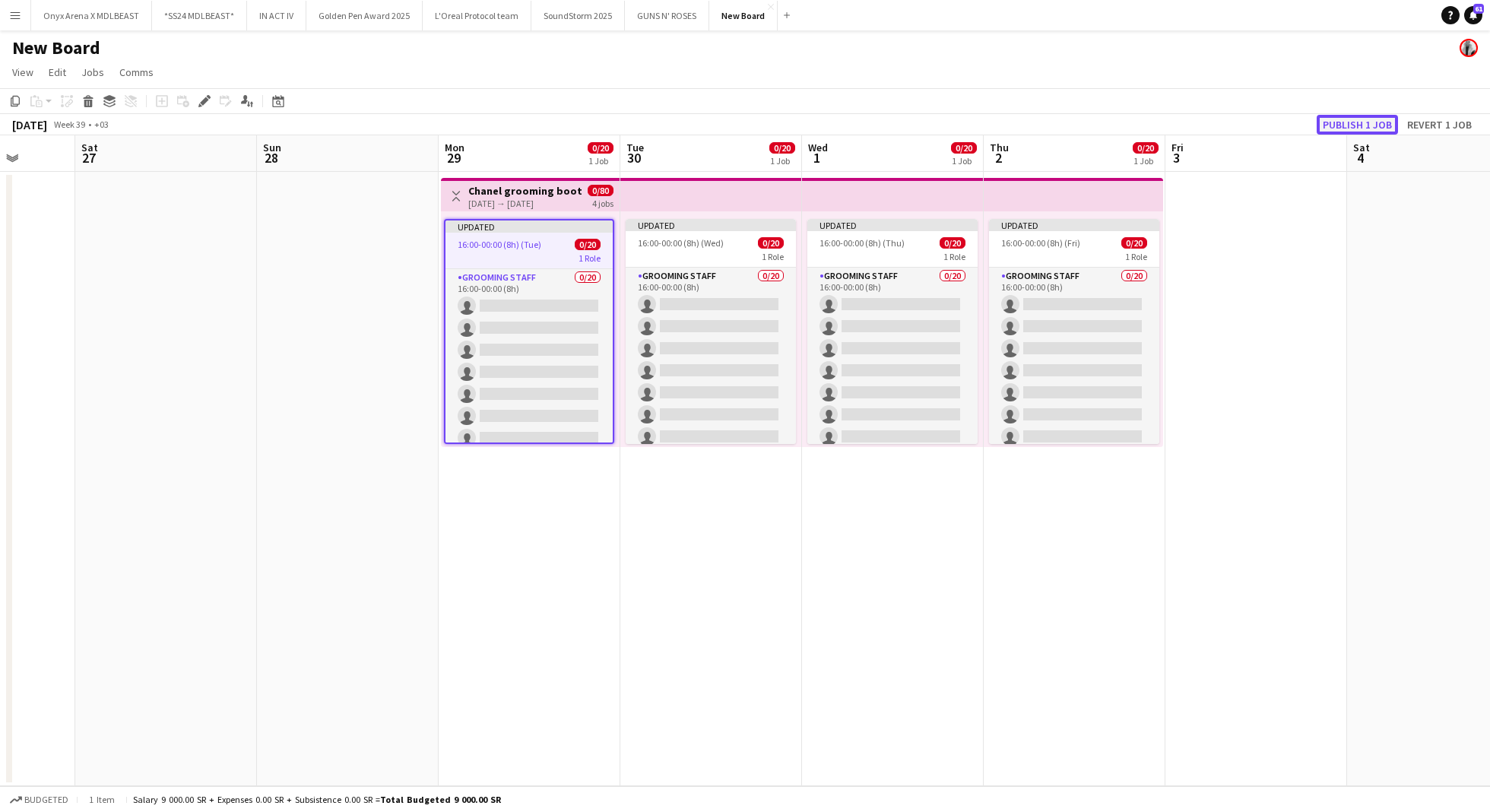
click at [1357, 122] on button "Publish 1 job" at bounding box center [1357, 125] width 81 height 20
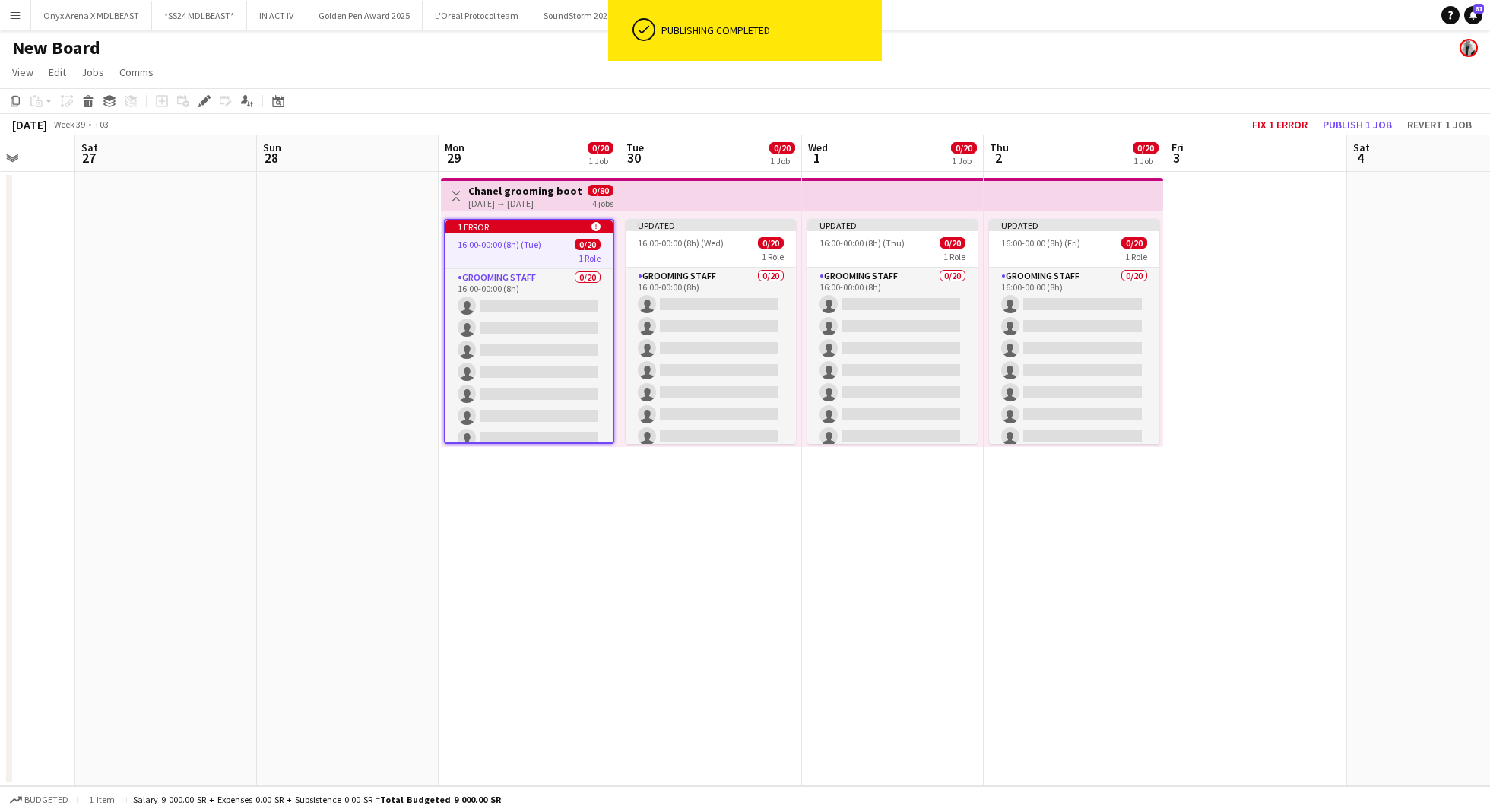
click at [536, 257] on div "1 Role" at bounding box center [530, 257] width 167 height 12
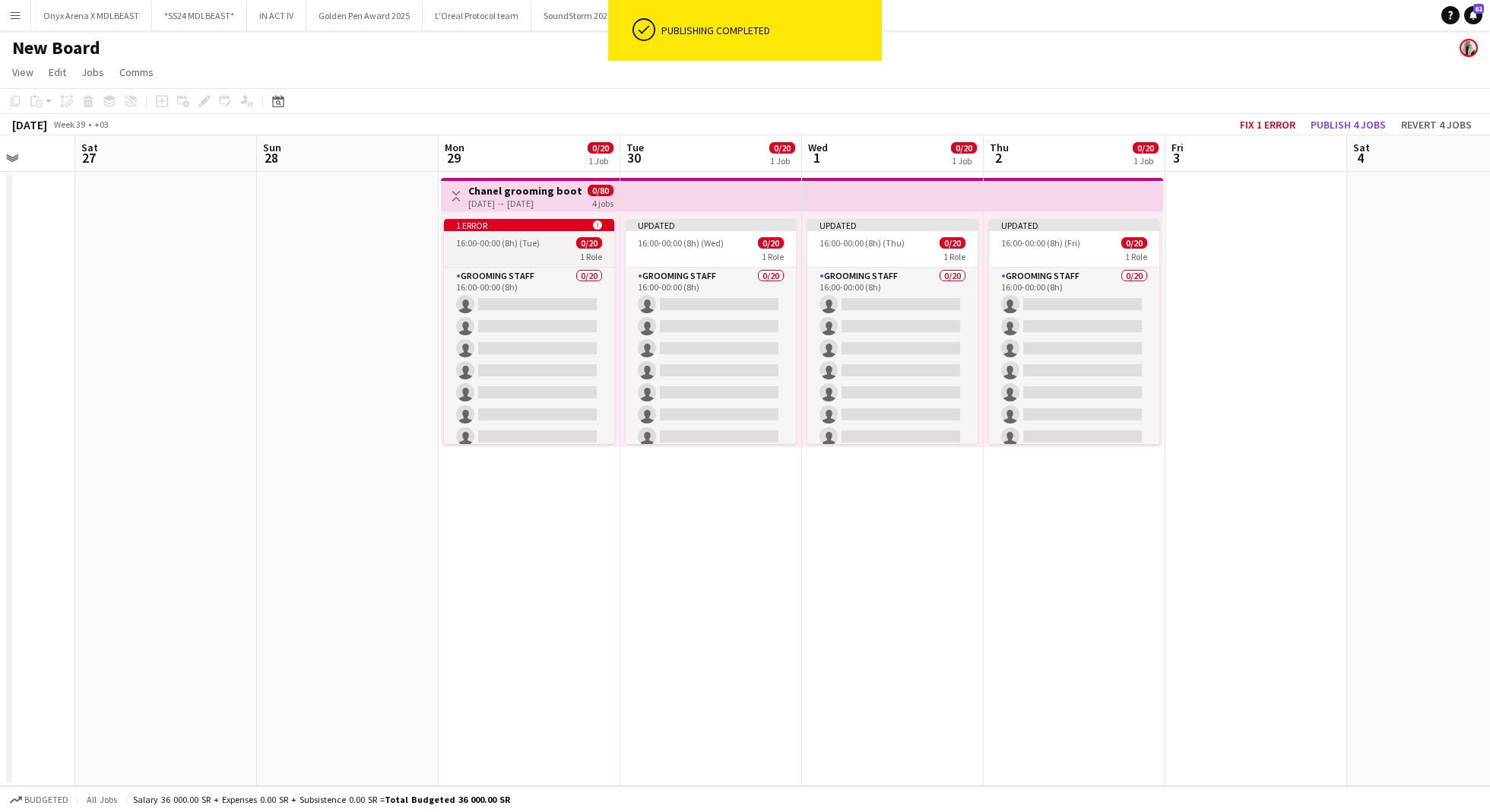
click at [523, 251] on div "1 Role" at bounding box center [529, 256] width 170 height 12
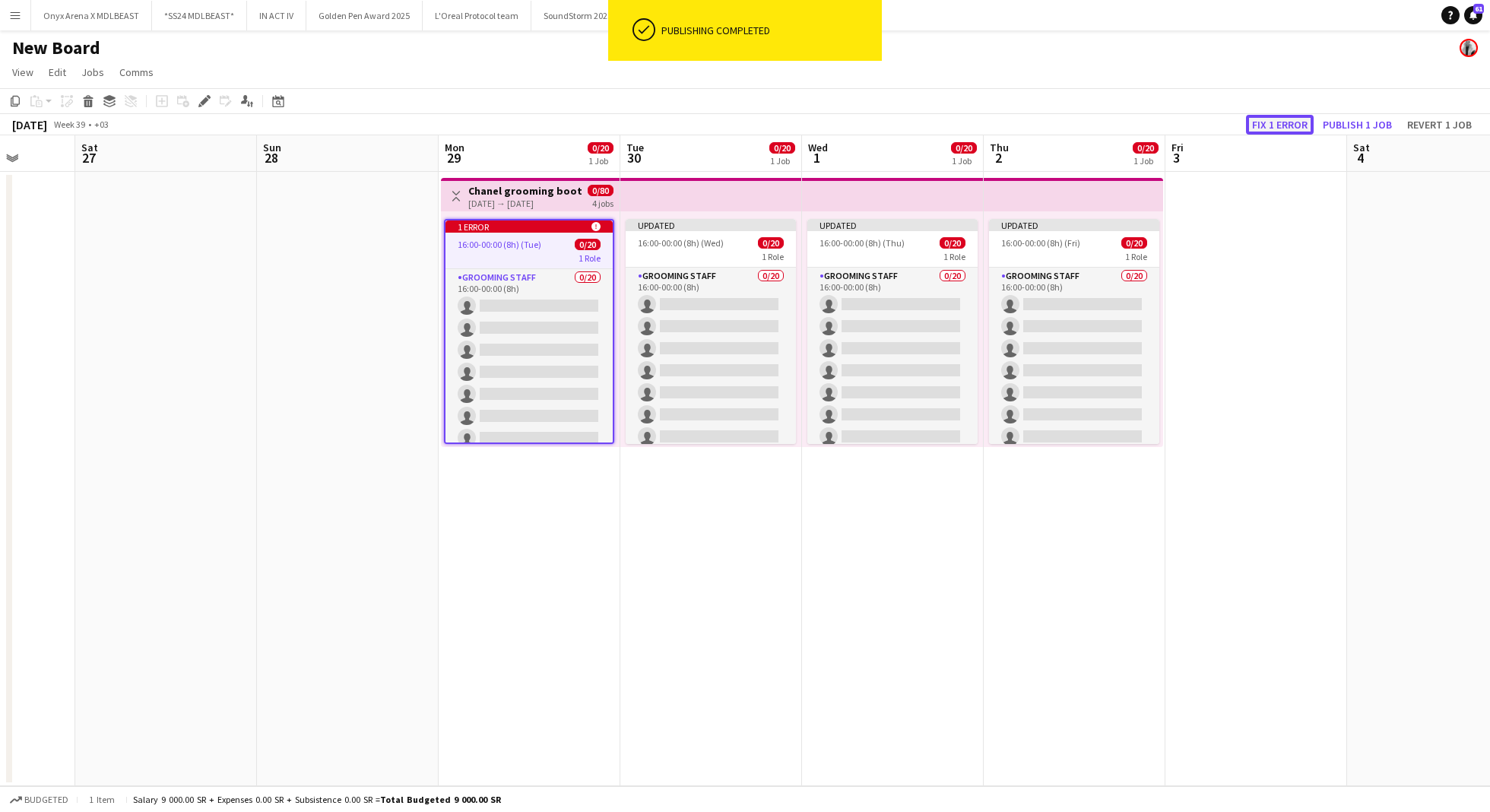
click at [1260, 122] on button "Fix 1 error" at bounding box center [1280, 125] width 68 height 20
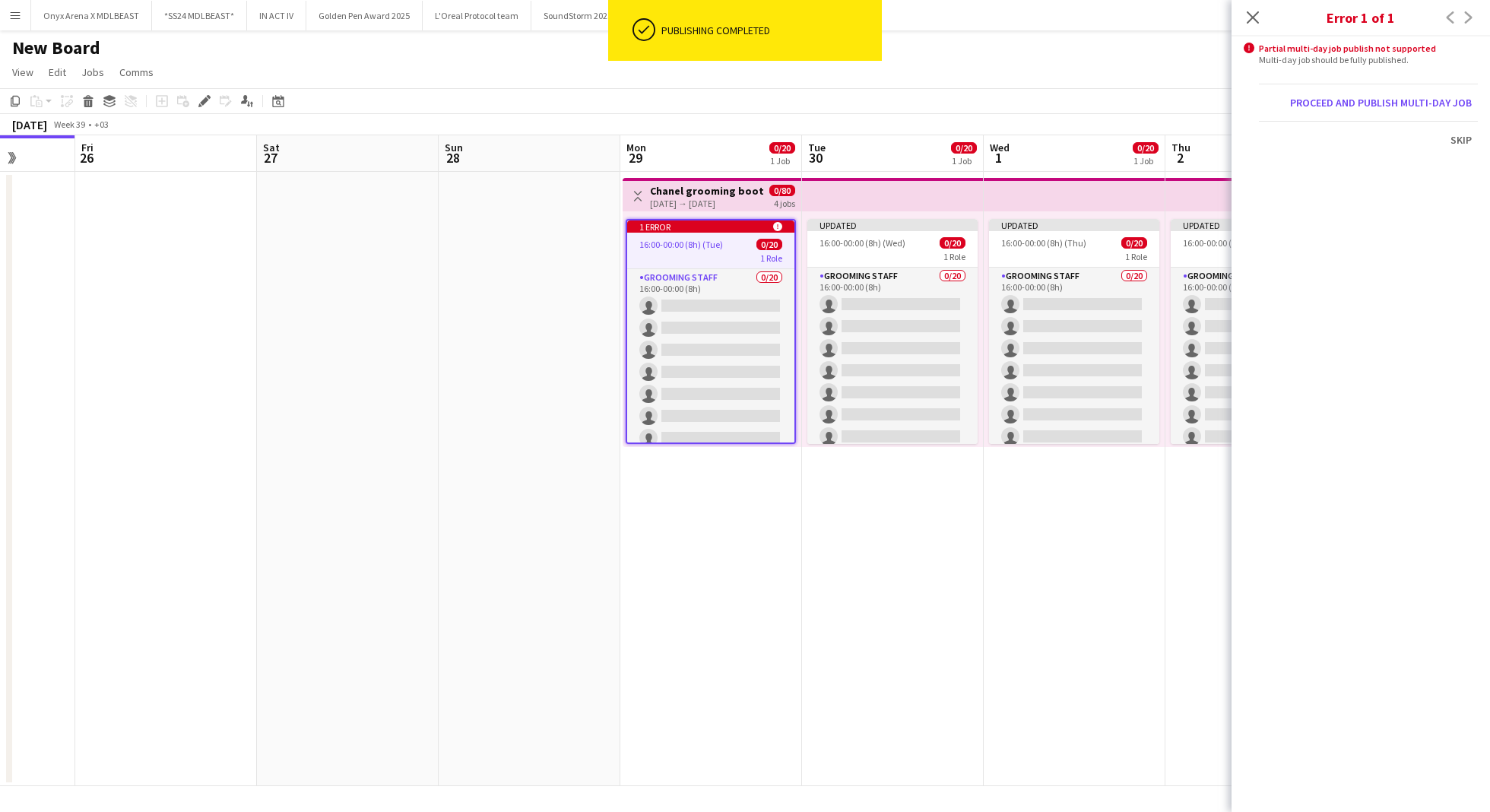
scroll to position [0, 523]
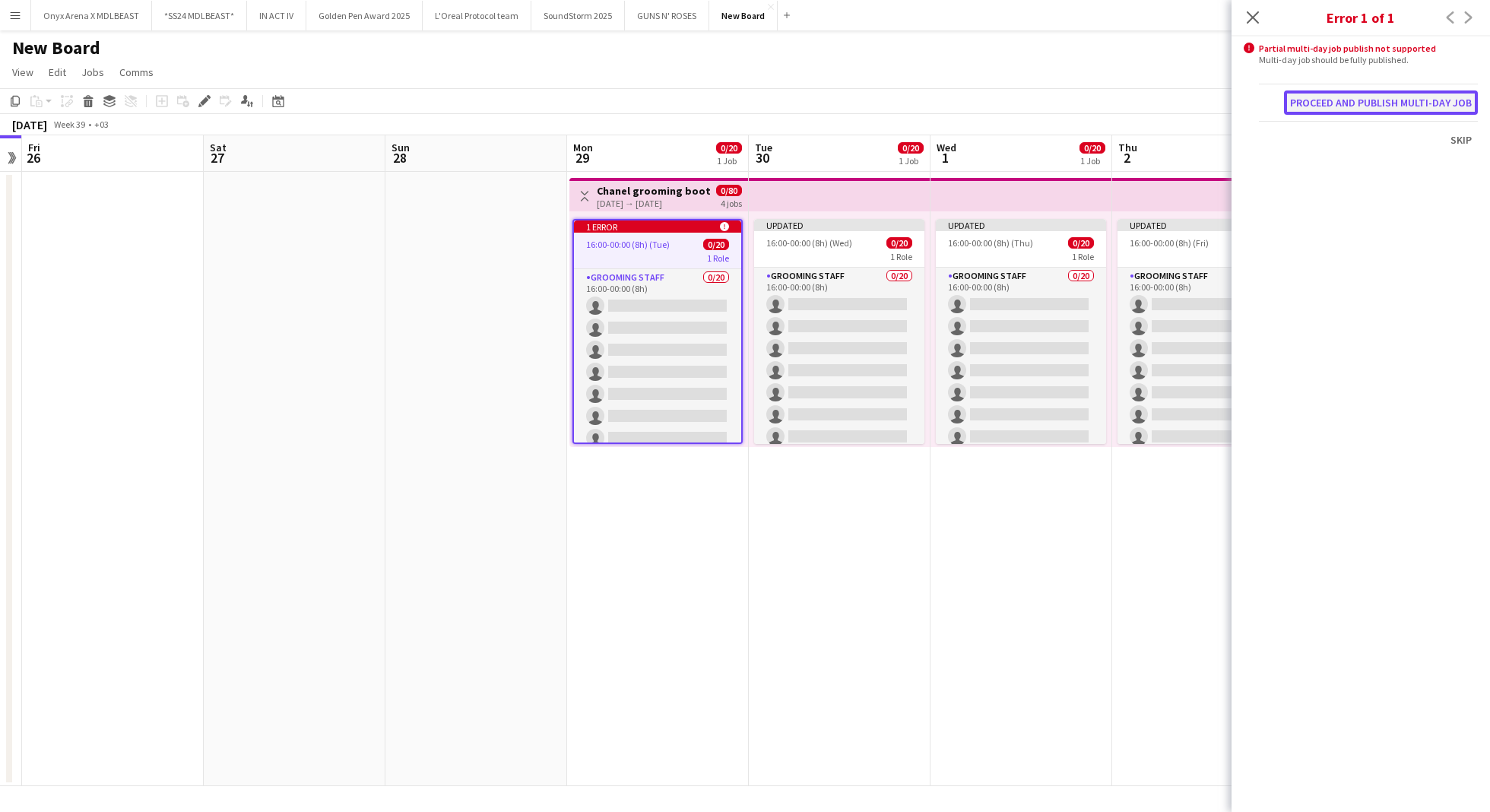
click at [1390, 109] on button "Proceed and publish multi-day job" at bounding box center [1381, 103] width 194 height 24
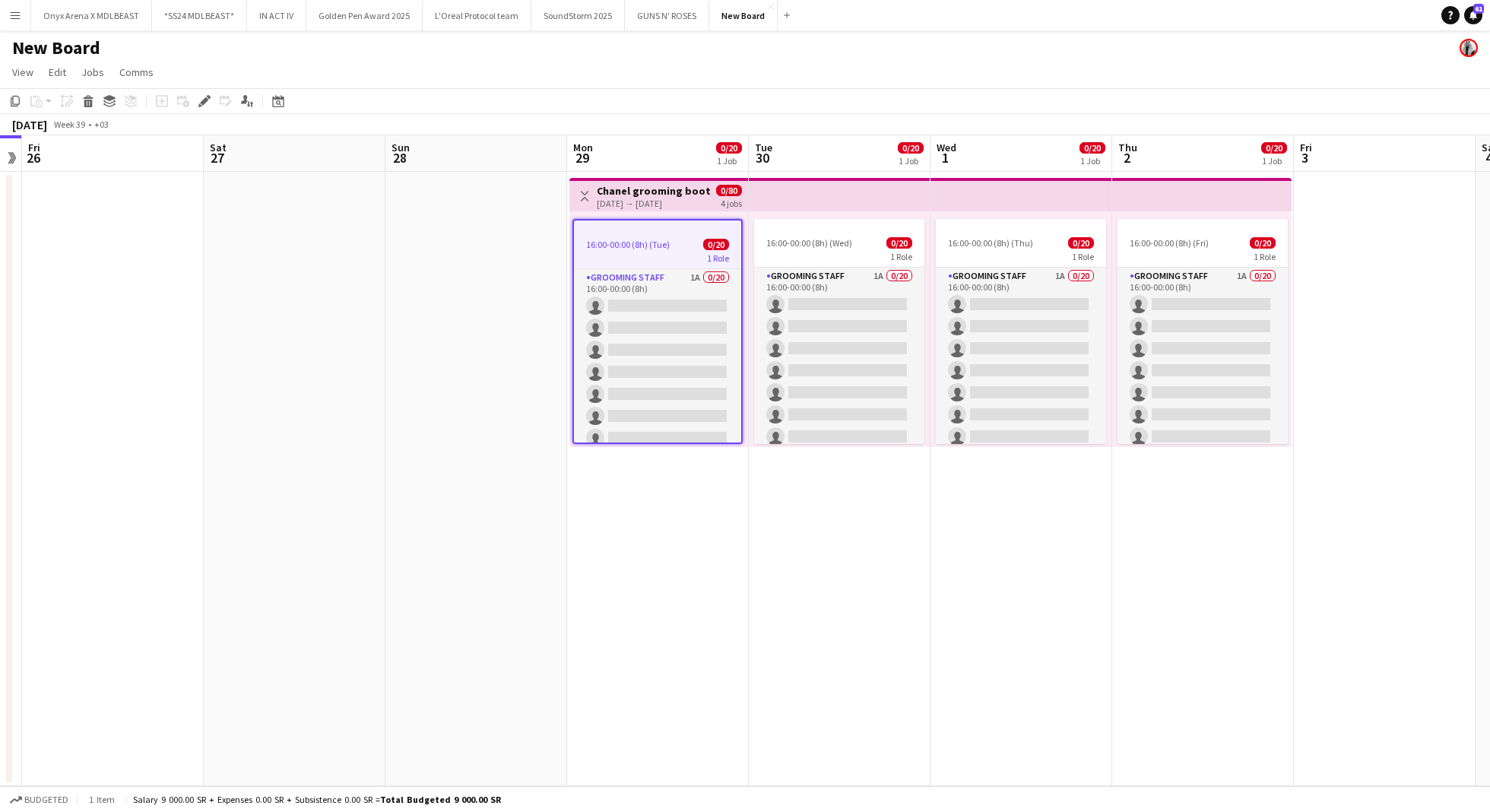
click at [697, 248] on div "16:00-00:00 (8h) (Tue) 0/20" at bounding box center [658, 244] width 167 height 11
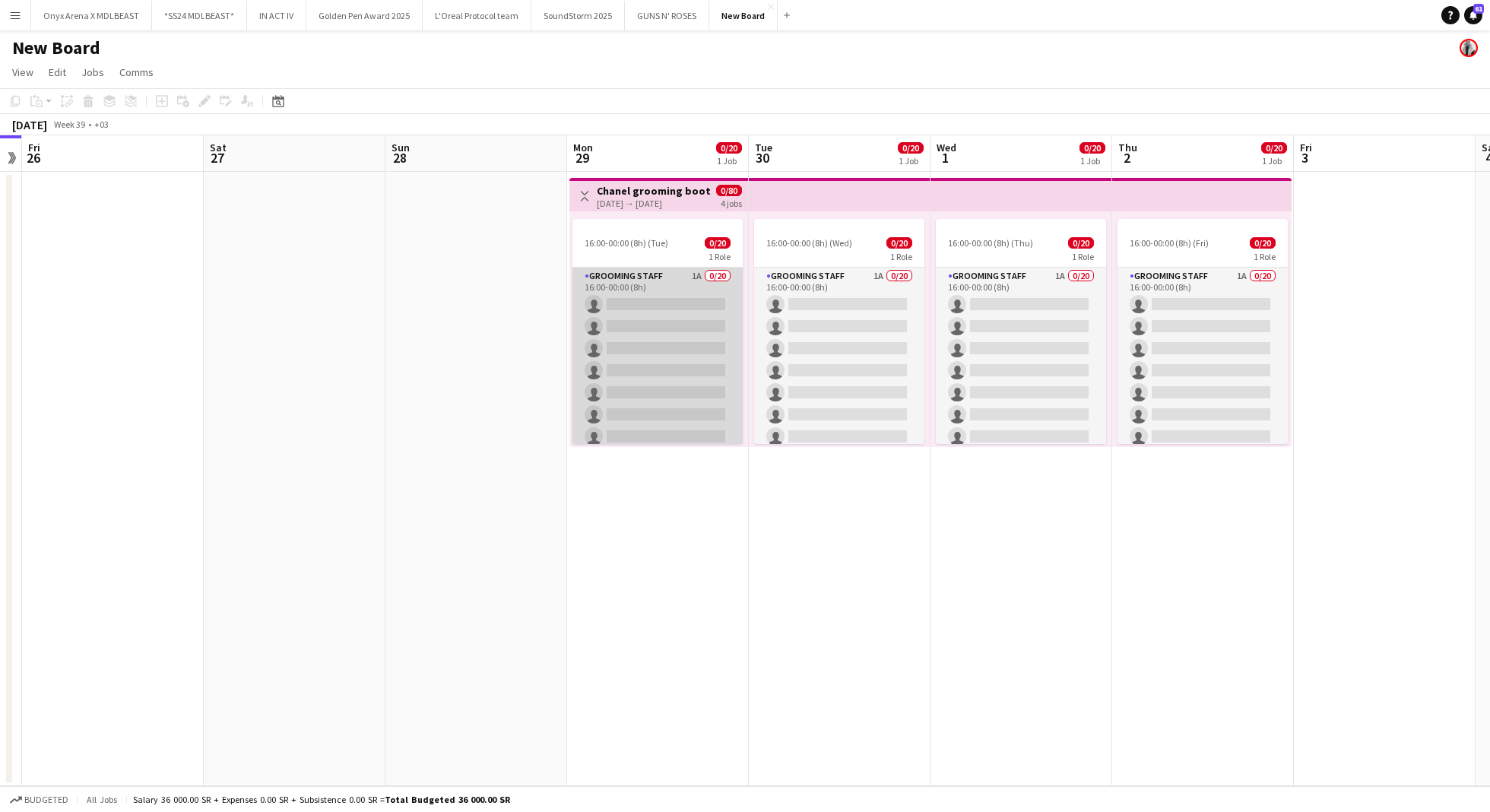
click at [655, 334] on app-card-role "Grooming staff 1A 0/20 16:00-00:00 (8h) single-neutral-actions single-neutral-a…" at bounding box center [657, 502] width 170 height 470
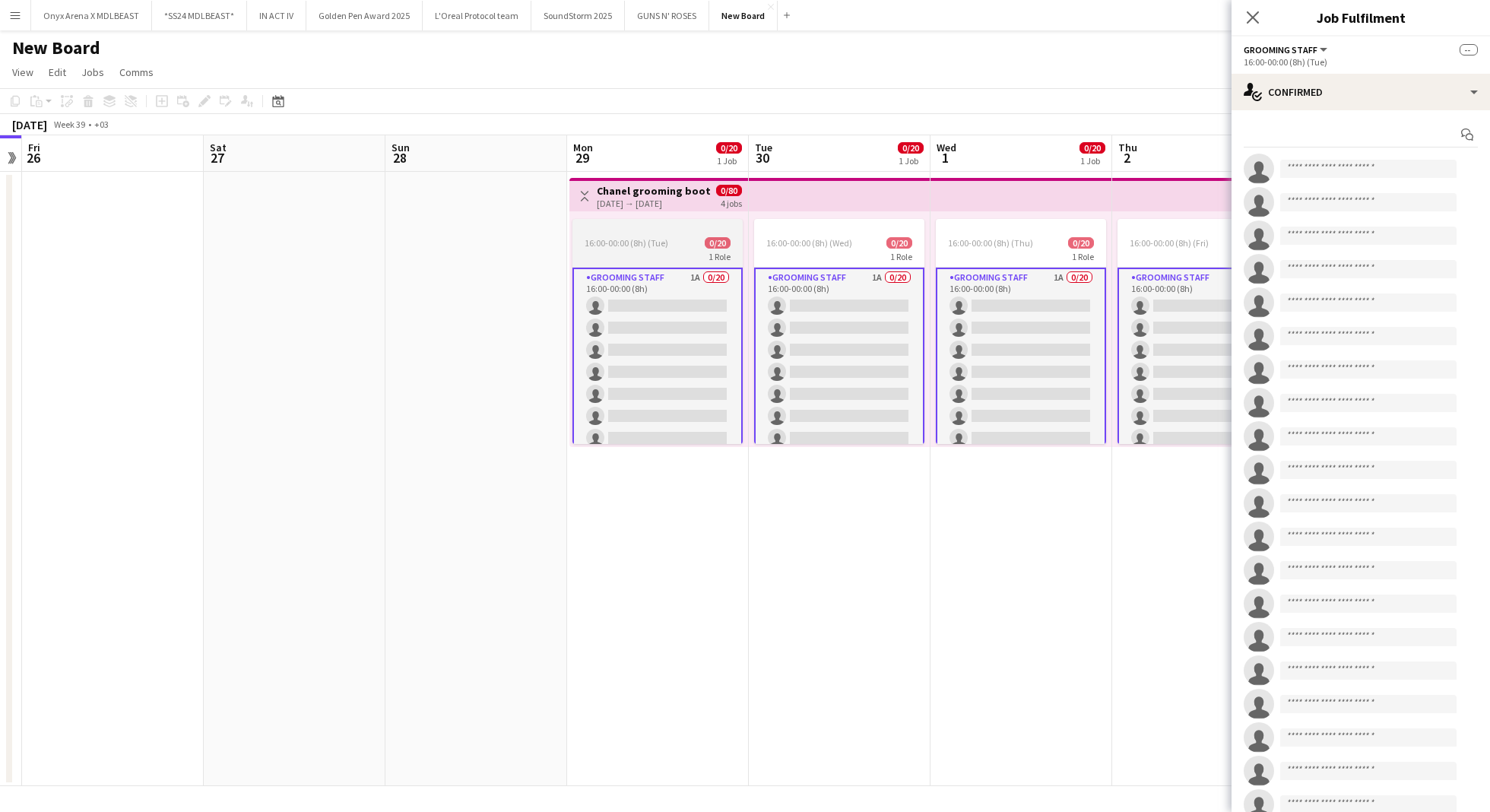
click at [660, 239] on span "16:00-00:00 (8h) (Tue)" at bounding box center [626, 242] width 84 height 11
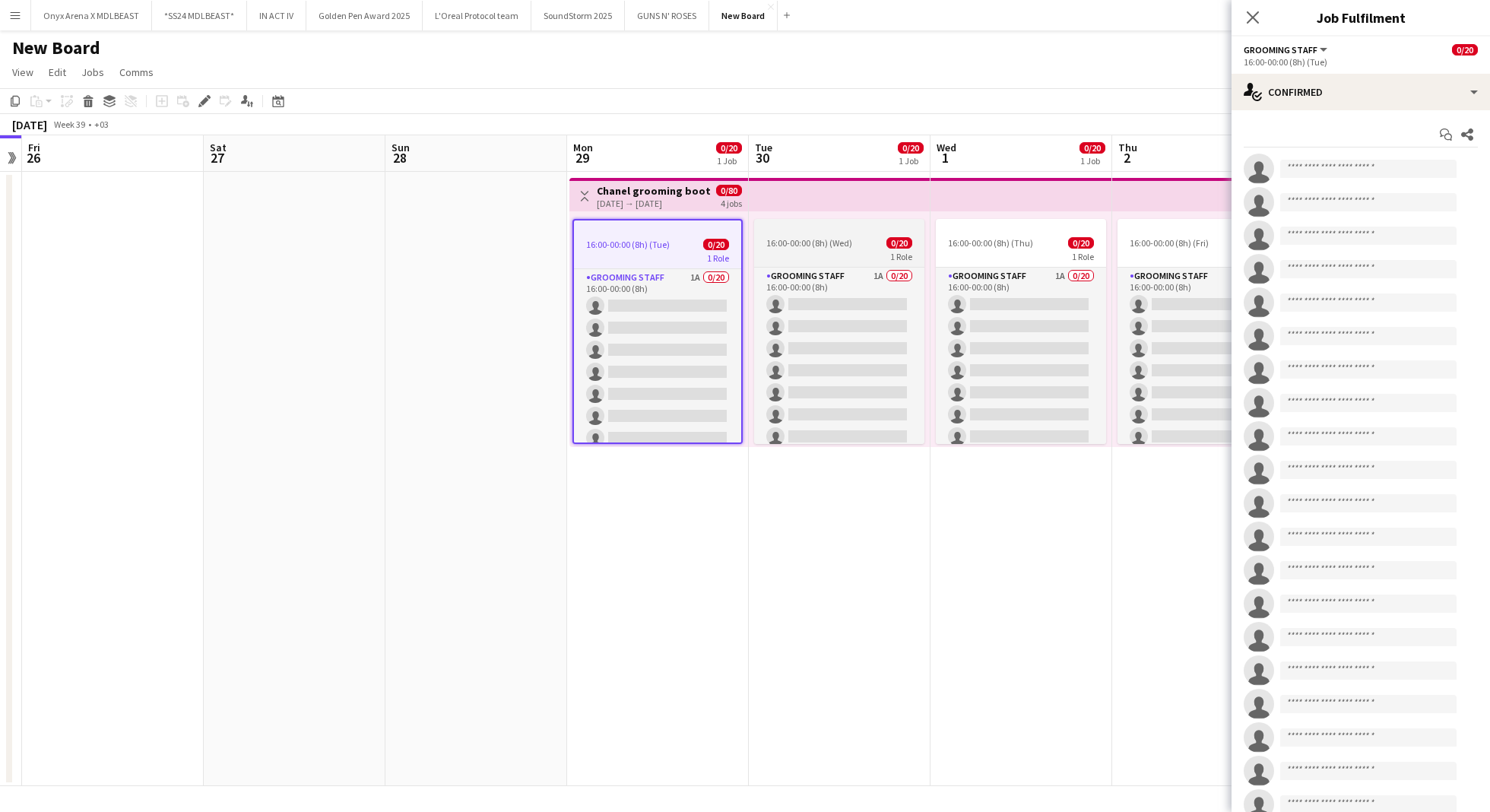
click at [805, 230] on div at bounding box center [838, 225] width 170 height 12
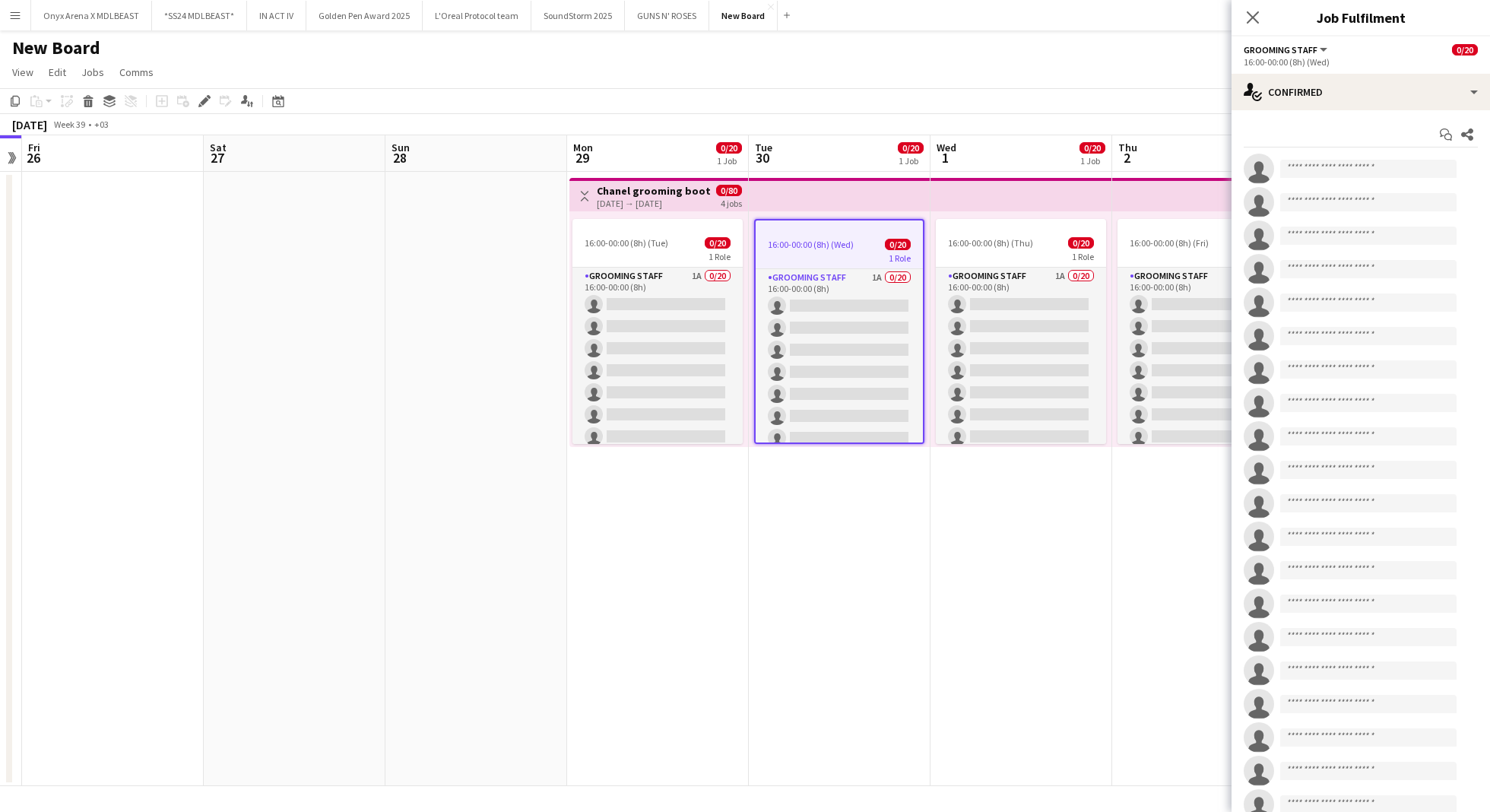
click at [694, 202] on div "[DATE] → [DATE]" at bounding box center [653, 203] width 113 height 11
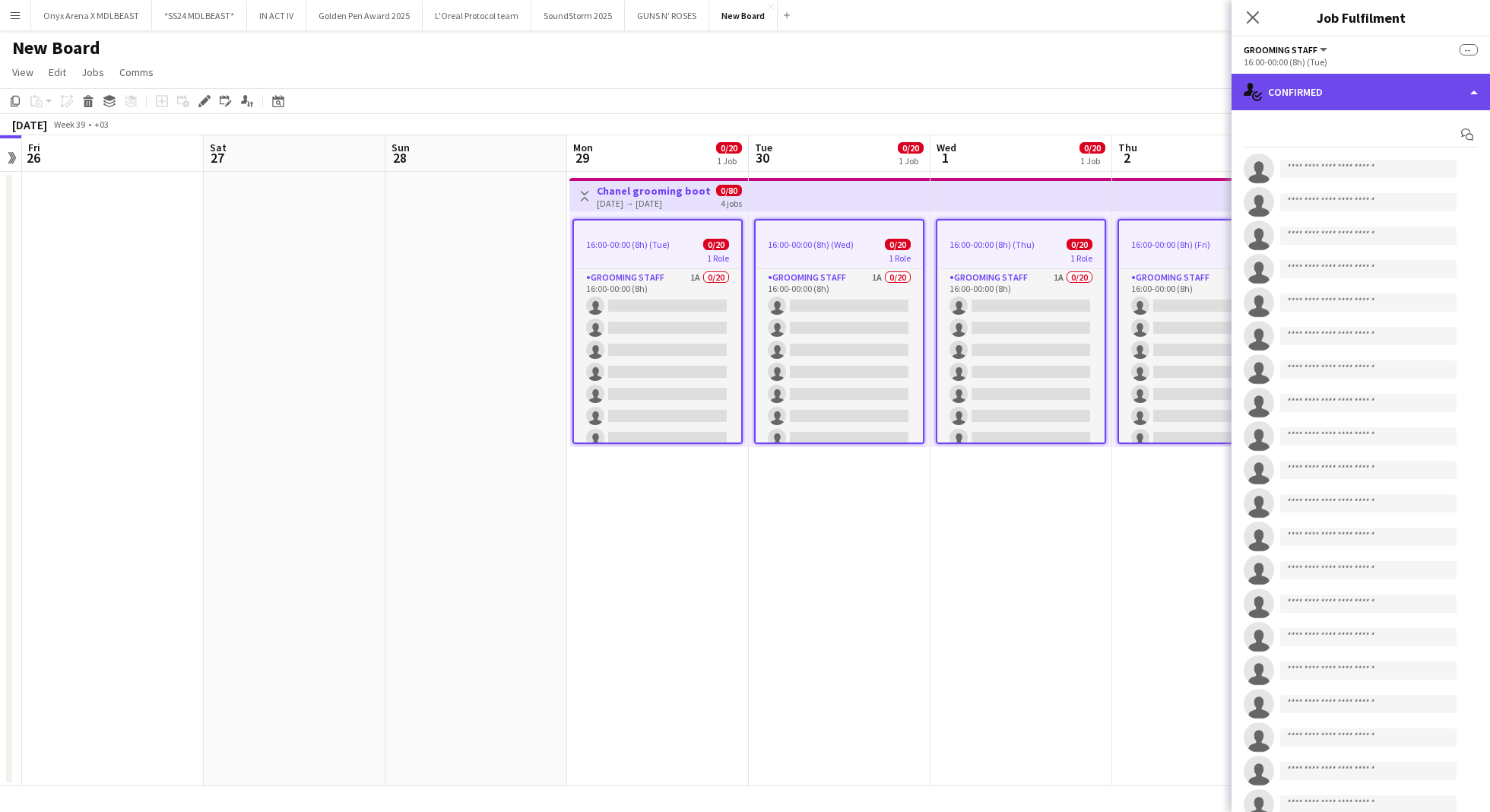
click at [1380, 92] on div "single-neutral-actions-check-2 Confirmed" at bounding box center [1361, 92] width 258 height 37
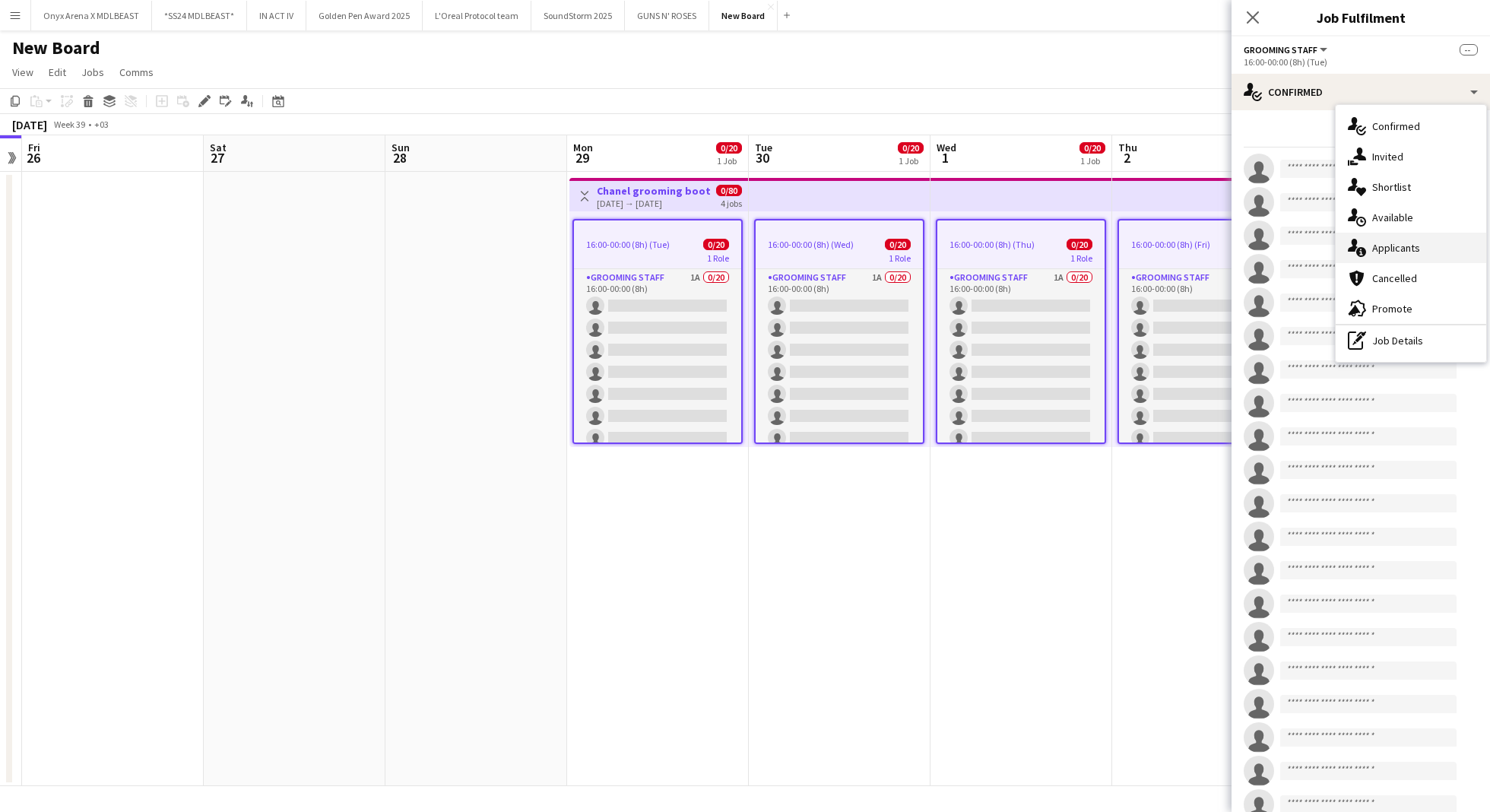
click at [1417, 251] on span "Applicants" at bounding box center [1396, 248] width 48 height 14
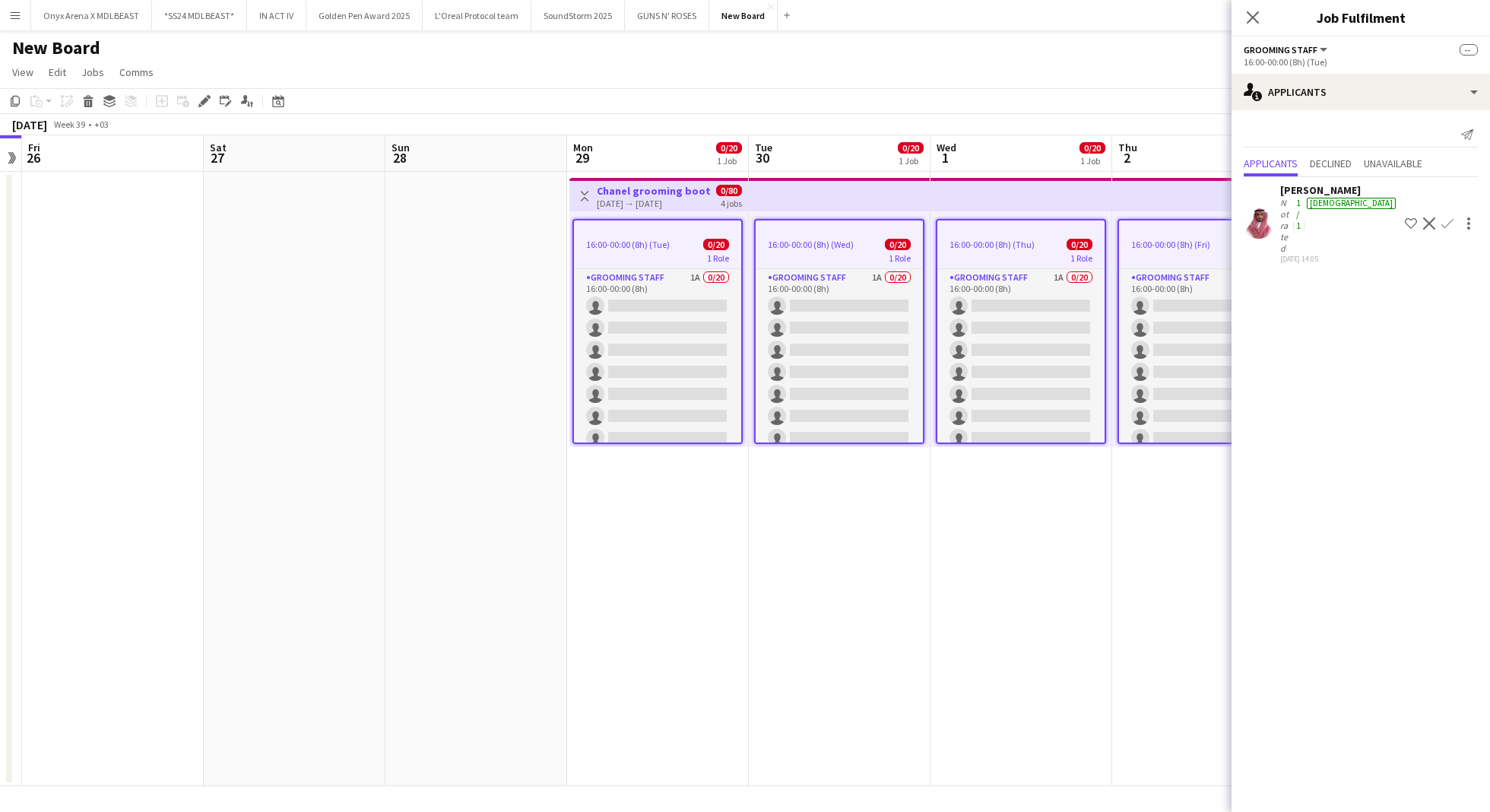
click at [1262, 208] on app-user-avatar at bounding box center [1259, 223] width 31 height 31
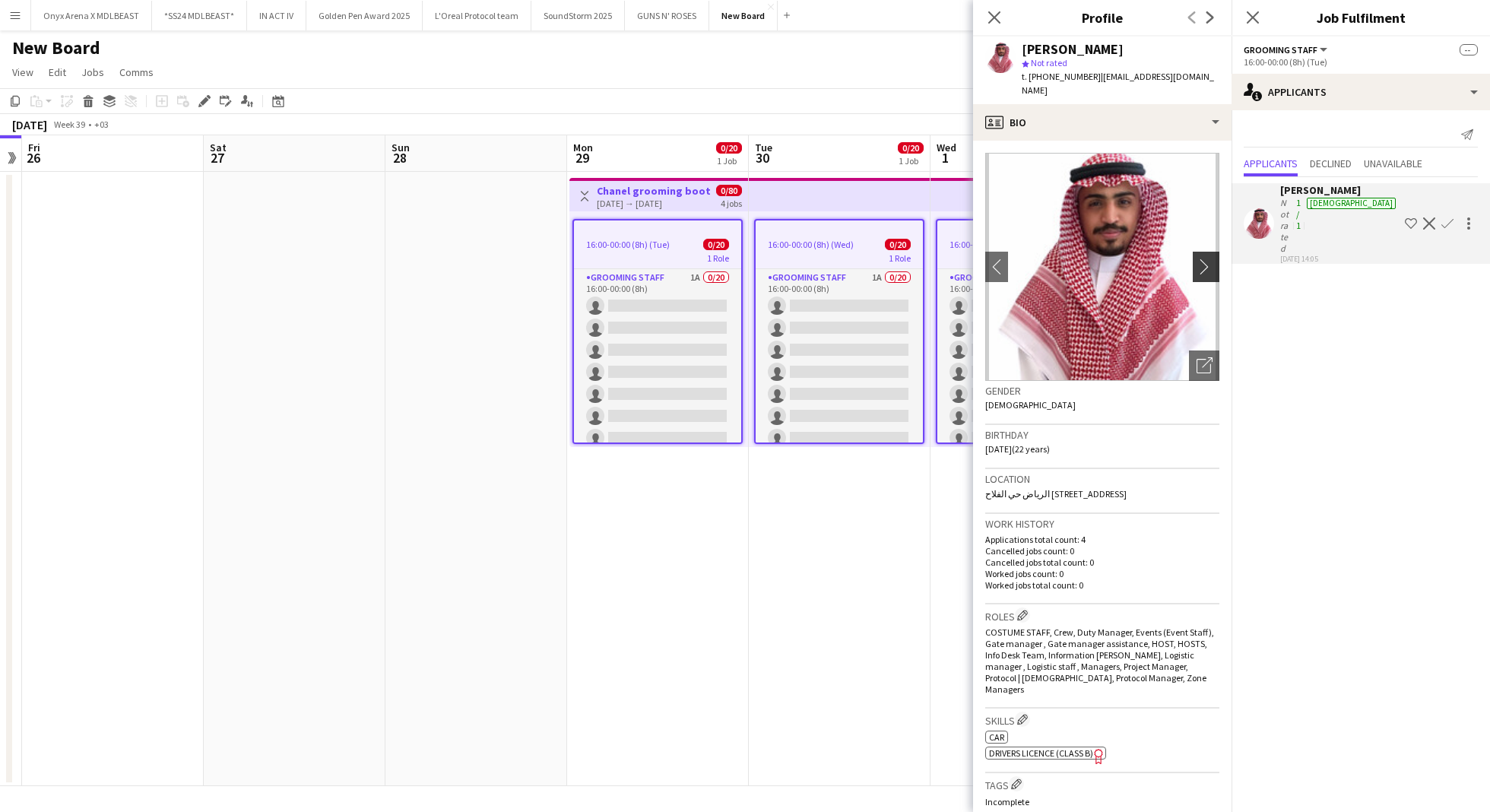
click at [1197, 258] on app-icon "chevron-right" at bounding box center [1208, 266] width 24 height 16
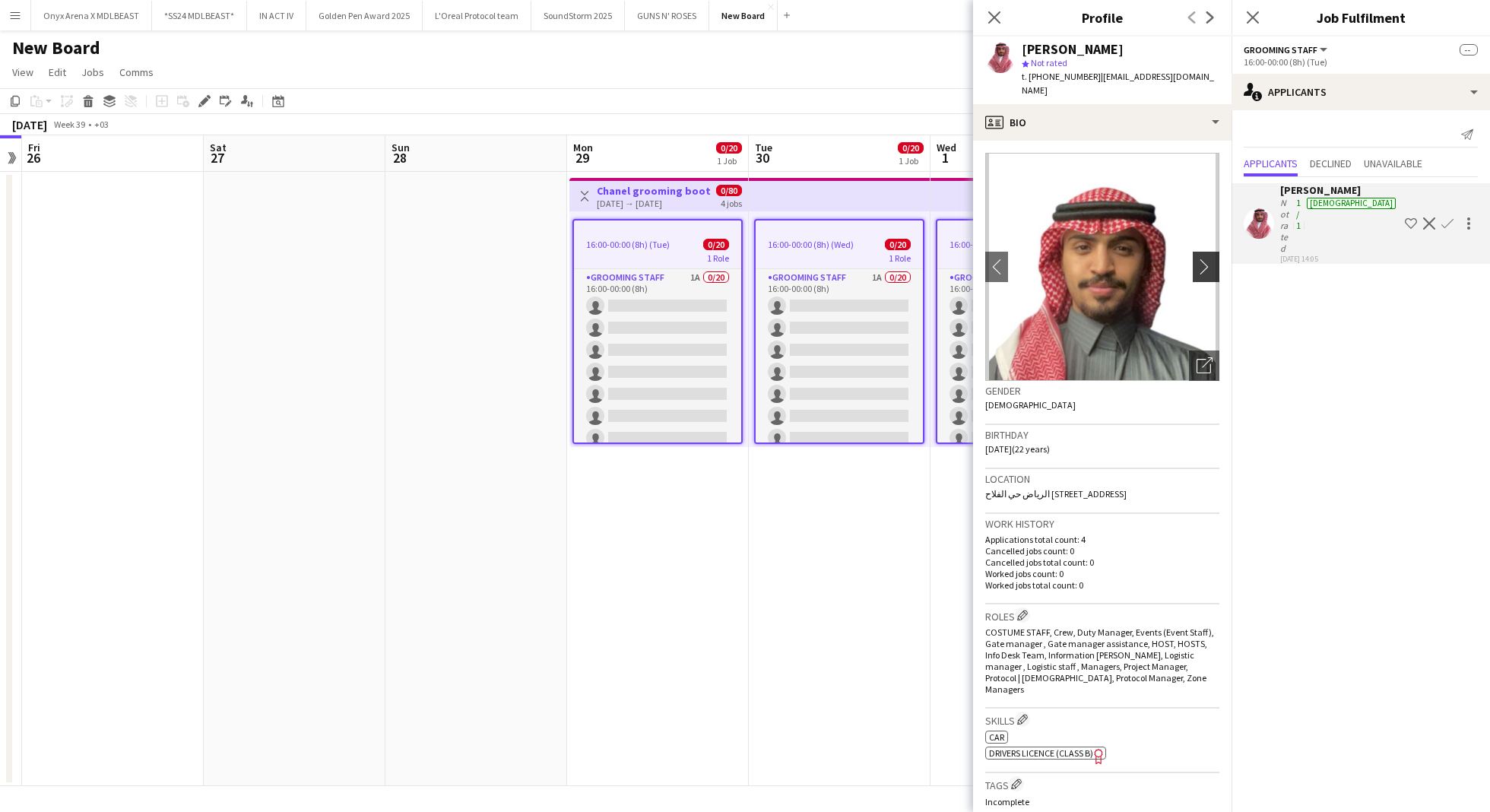
click at [1197, 258] on app-icon "chevron-right" at bounding box center [1208, 266] width 24 height 16
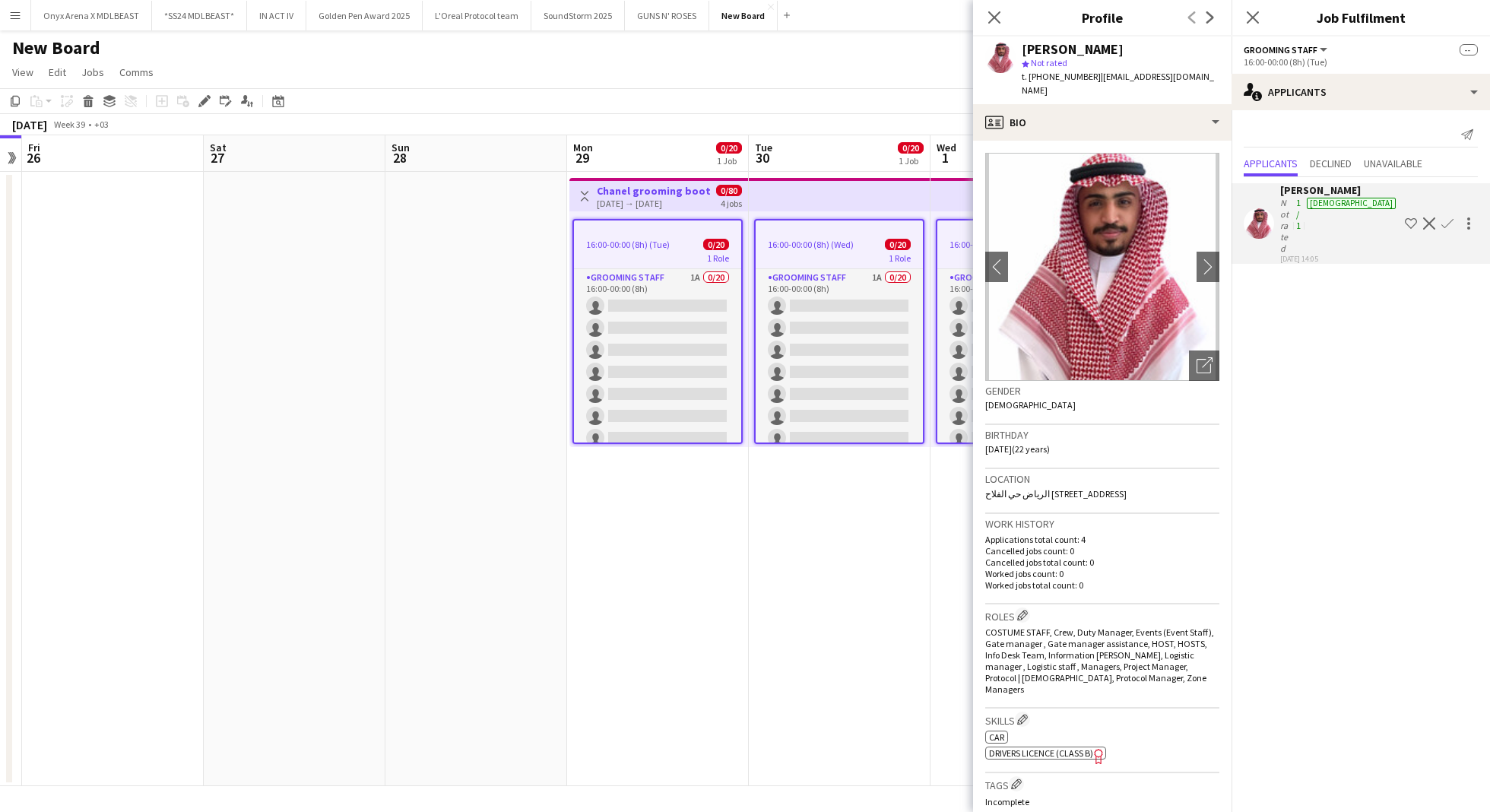
click at [1058, 83] on div "t. [PHONE_NUMBER] | [EMAIL_ADDRESS][DOMAIN_NAME]" at bounding box center [1120, 83] width 198 height 27
click at [1058, 76] on span "t. [PHONE_NUMBER]" at bounding box center [1061, 76] width 79 height 11
copy span "966537719550"
click at [1350, 155] on span "Declined" at bounding box center [1330, 165] width 42 height 23
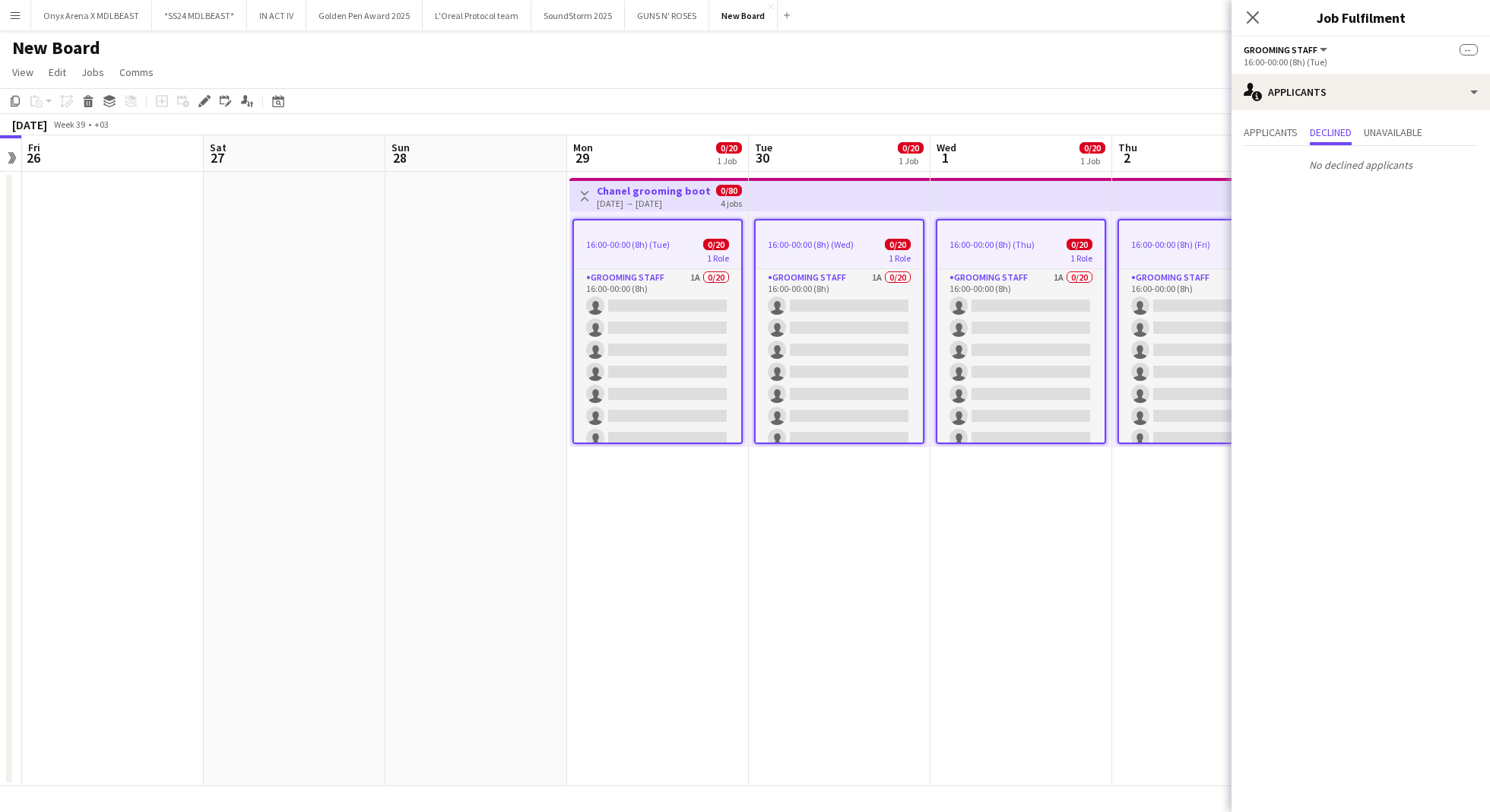
click at [1389, 151] on div "No declined applicants" at bounding box center [1361, 161] width 258 height 32
click at [1396, 138] on span "Unavailable" at bounding box center [1392, 133] width 58 height 10
click at [1274, 134] on span "Applicants" at bounding box center [1271, 133] width 54 height 10
click at [1256, 208] on app-user-avatar at bounding box center [1259, 223] width 31 height 31
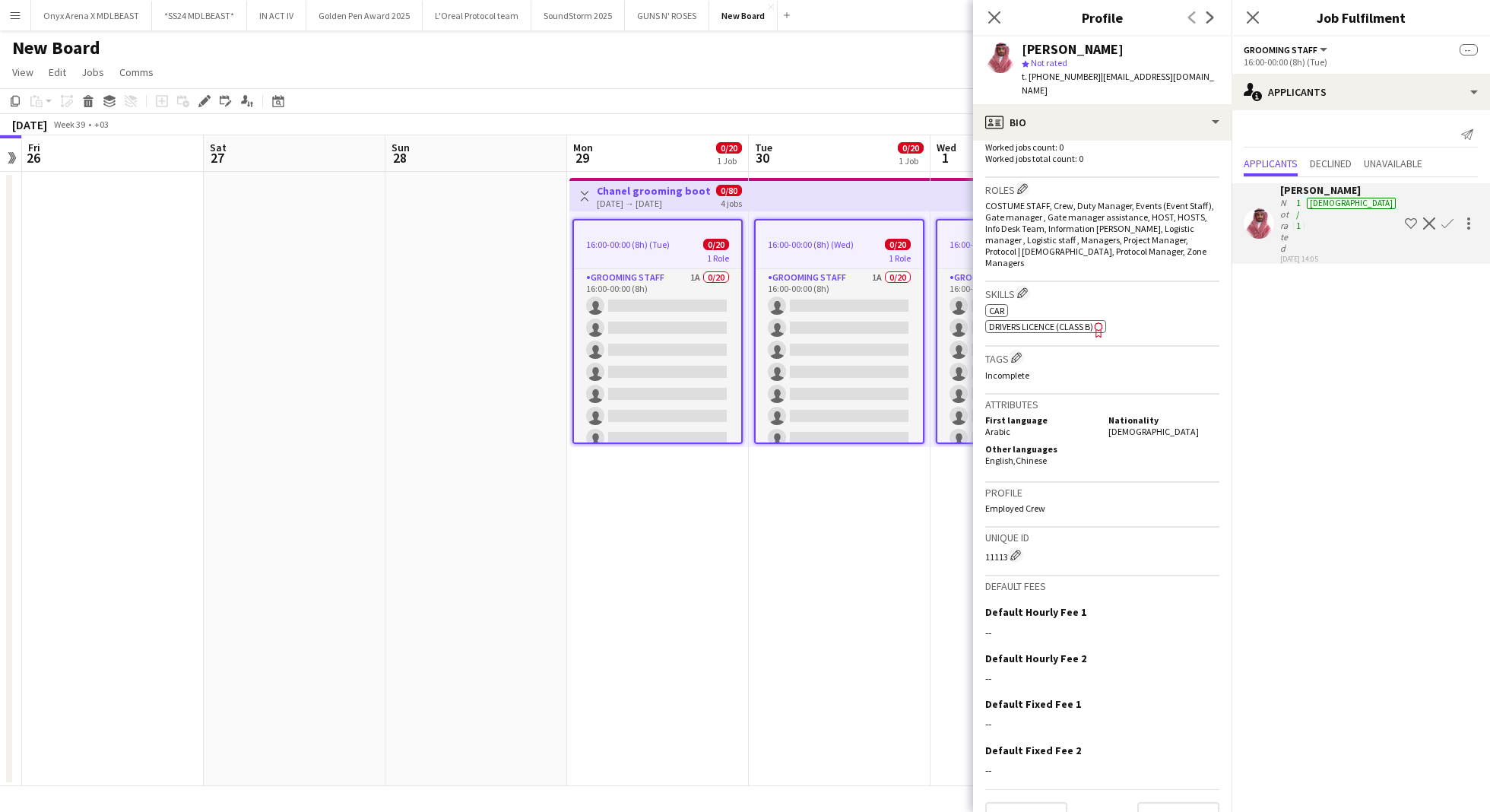
scroll to position [0, 0]
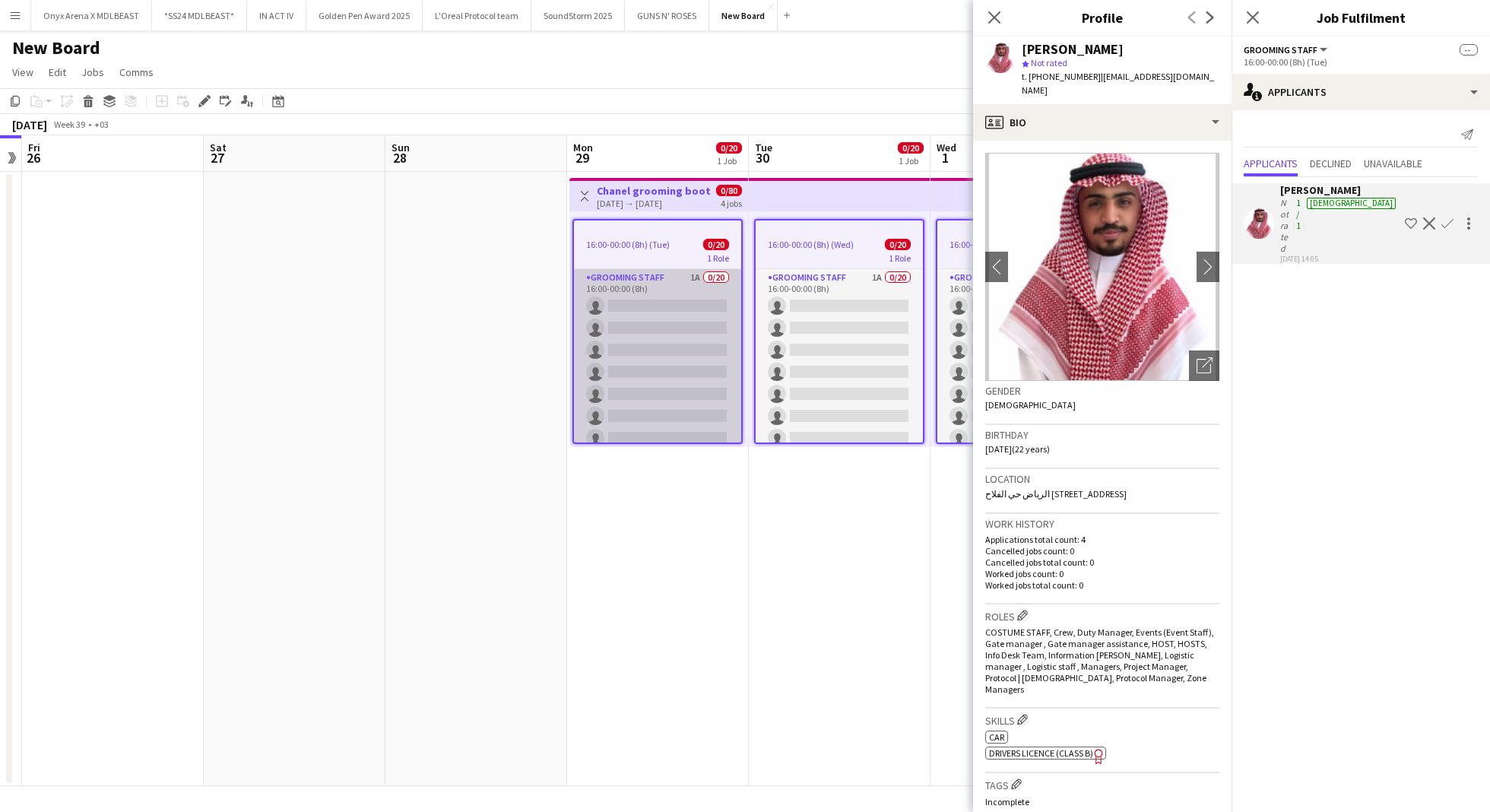
click at [618, 366] on app-card-role "Grooming staff 1A 0/20 16:00-00:00 (8h) single-neutral-actions single-neutral-a…" at bounding box center [658, 503] width 167 height 470
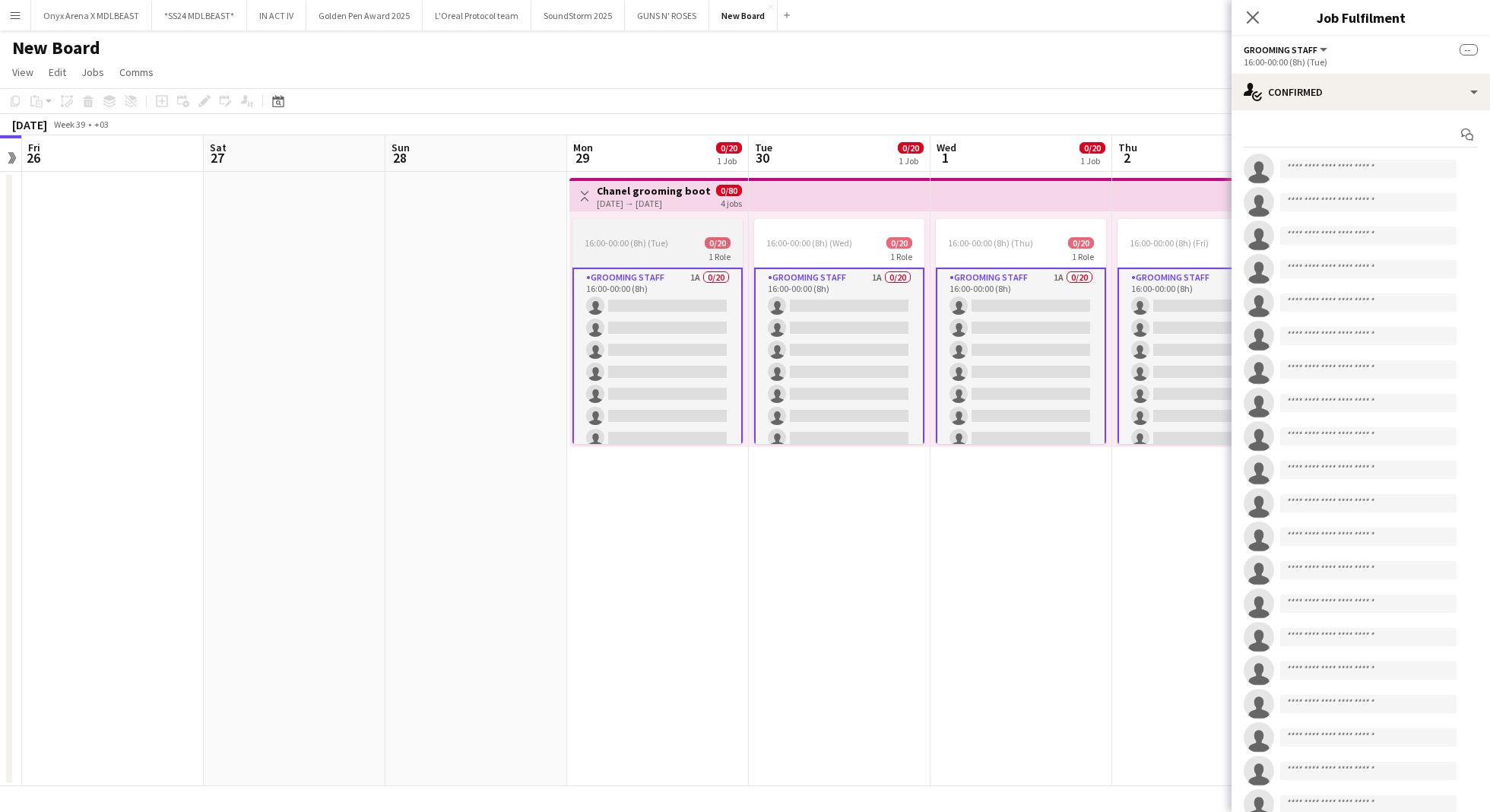
click at [688, 242] on div "16:00-00:00 (8h) (Tue) 0/20" at bounding box center [657, 242] width 170 height 11
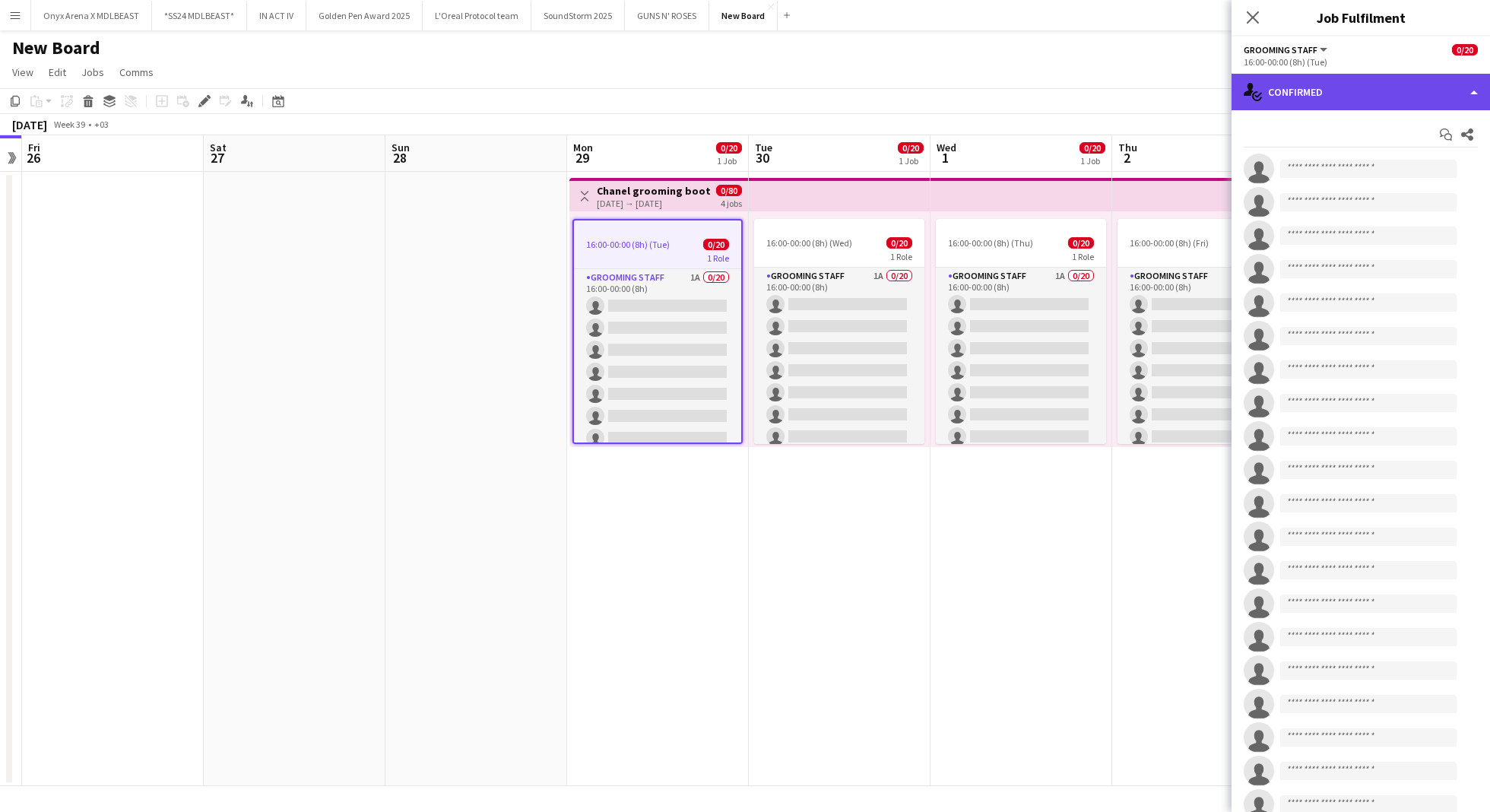
click at [1356, 91] on div "single-neutral-actions-check-2 Confirmed" at bounding box center [1361, 92] width 258 height 37
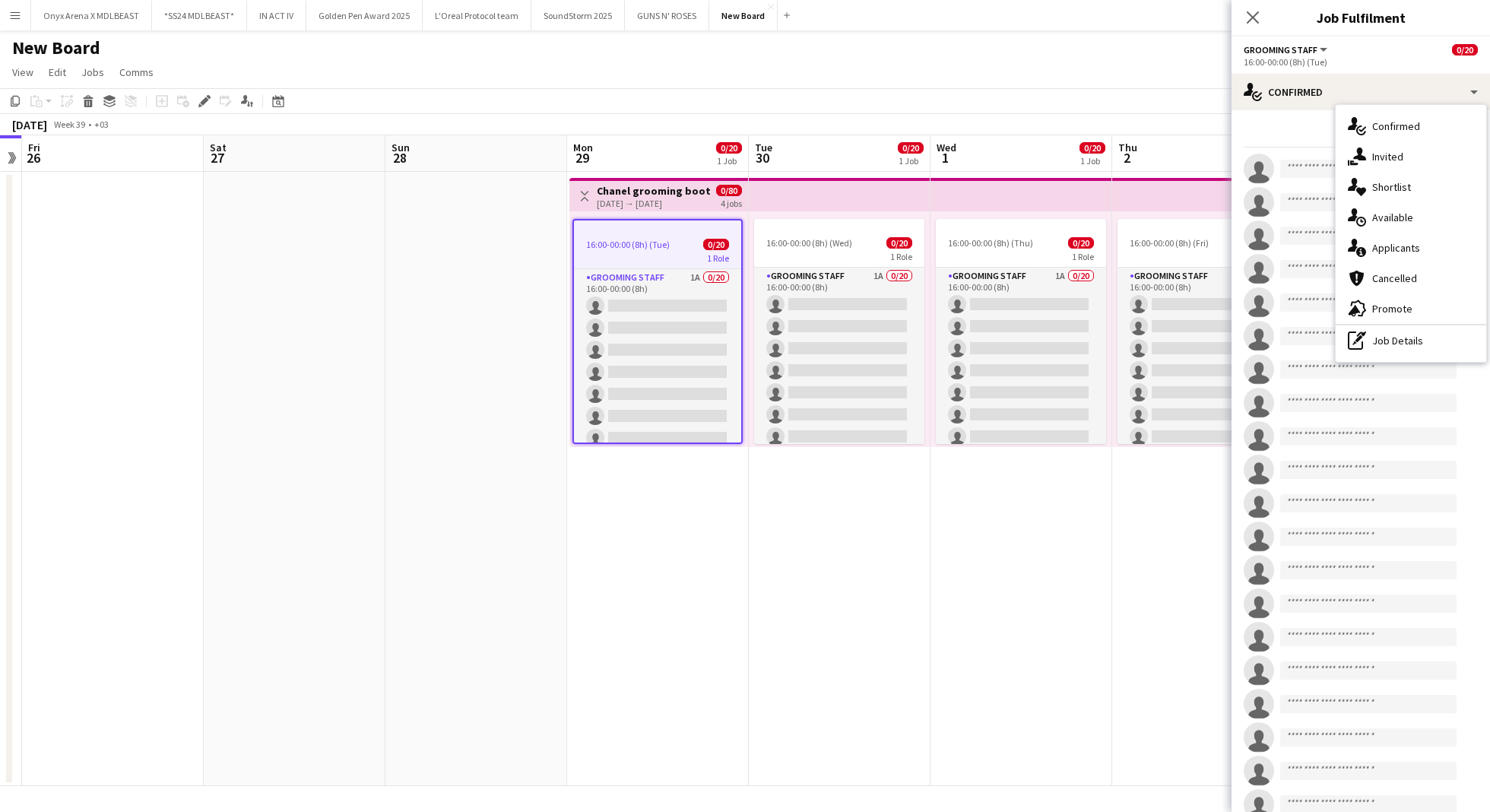
click at [686, 198] on div "[DATE] → [DATE]" at bounding box center [653, 203] width 113 height 11
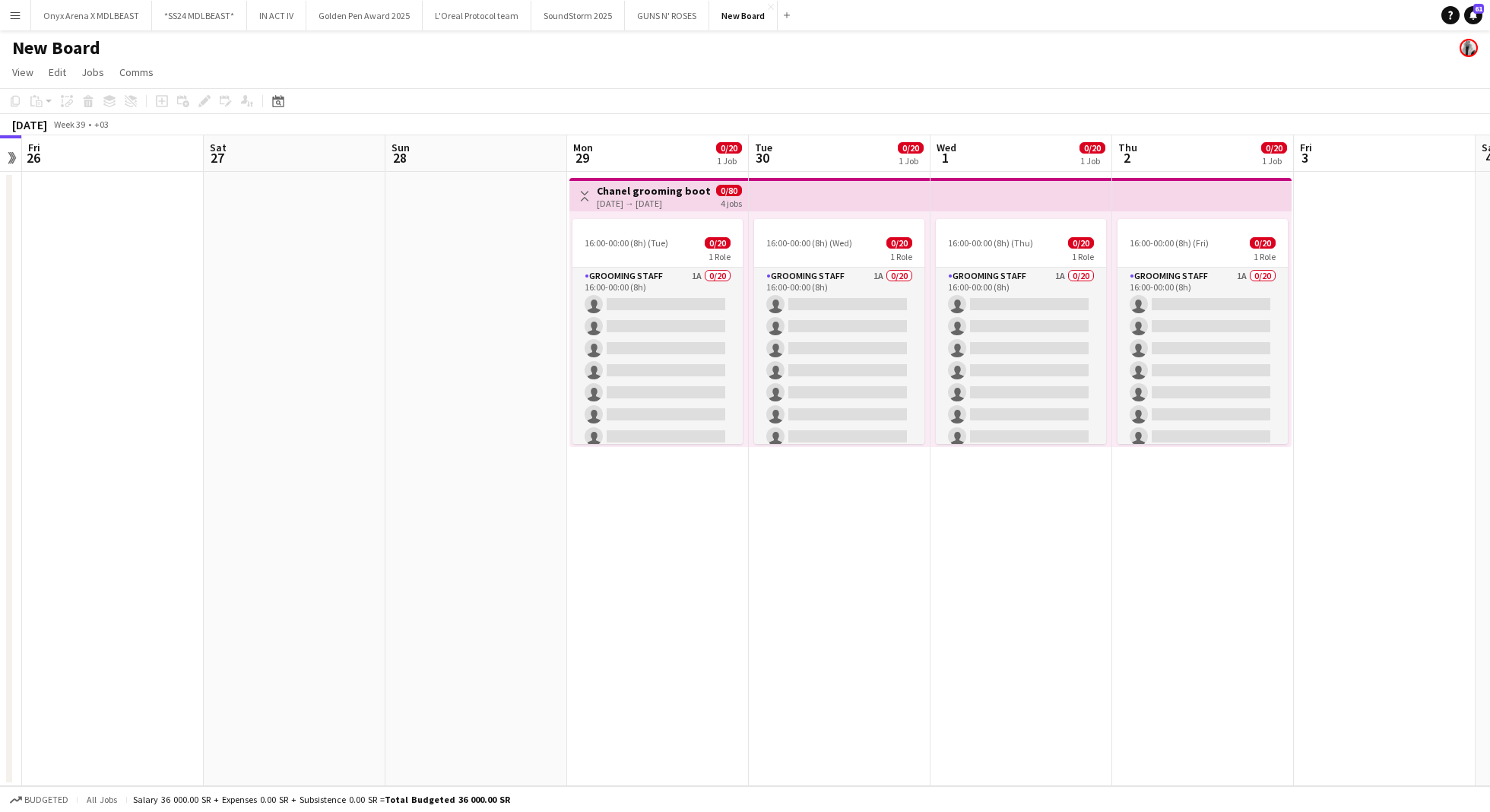
click at [640, 192] on h3 "Chanel grooming booth" at bounding box center [653, 191] width 113 height 14
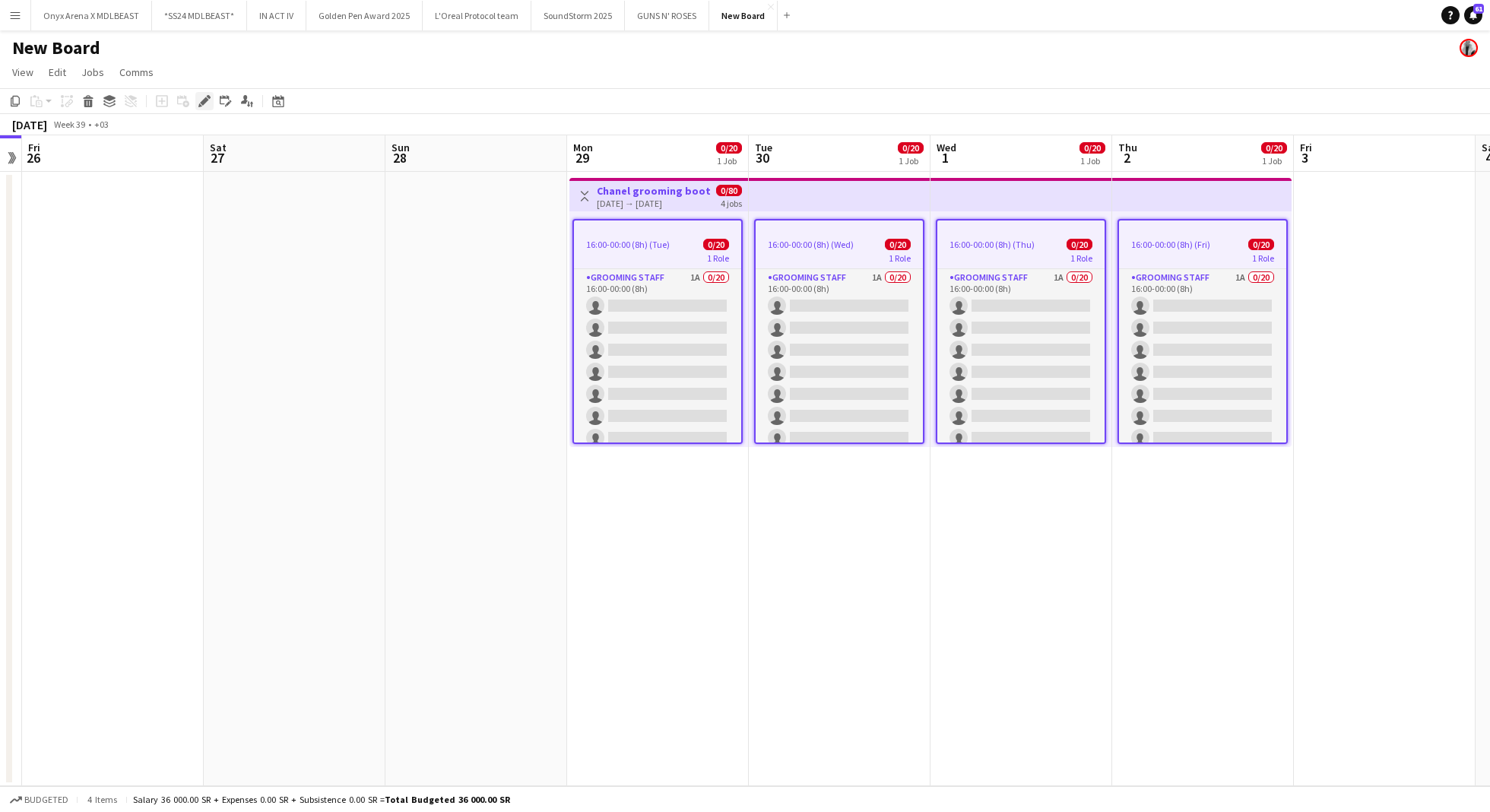
click at [201, 99] on icon "Edit" at bounding box center [204, 101] width 12 height 12
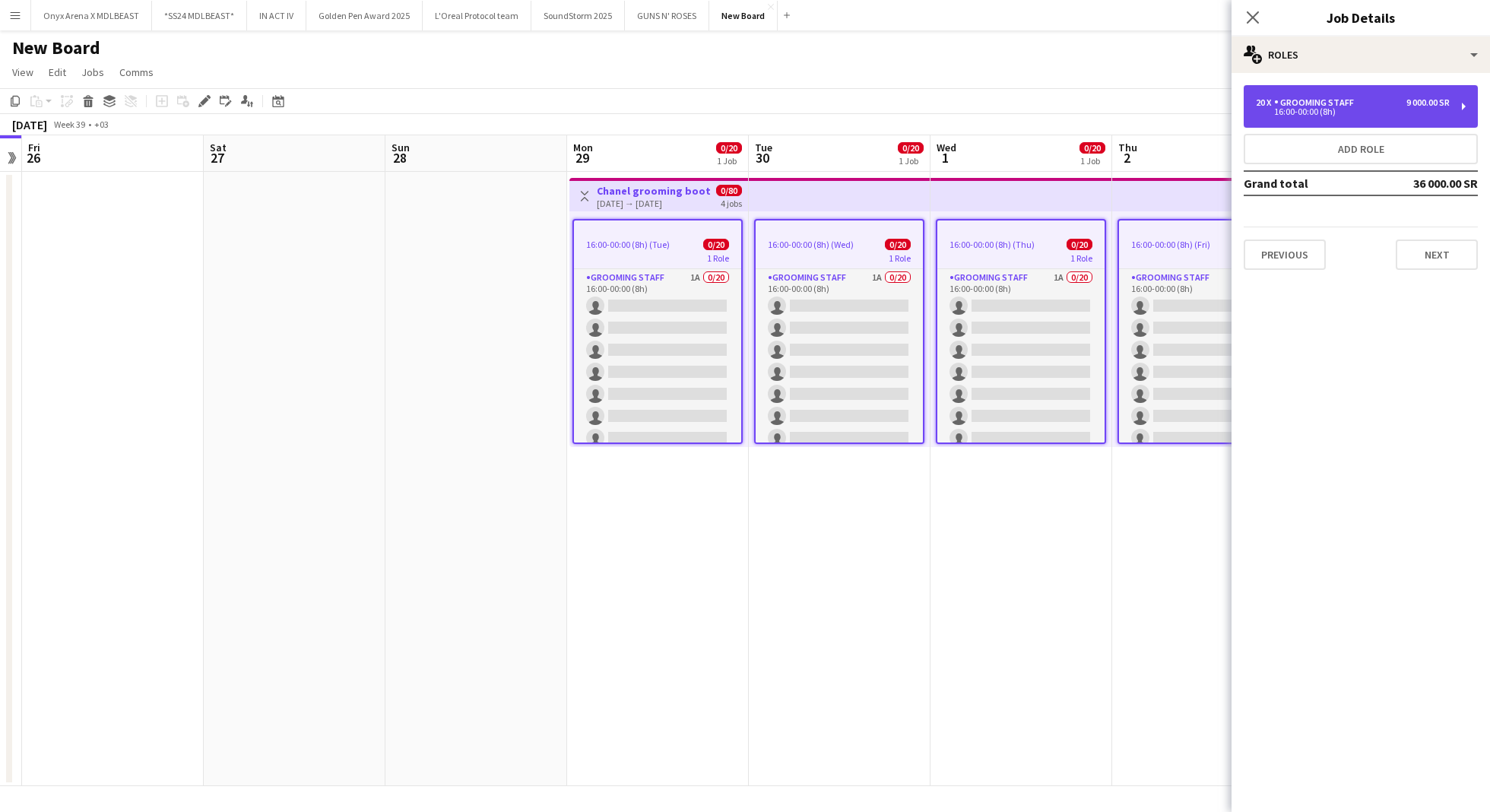
click at [1386, 116] on div "20 x Grooming staff 9 000.00 SR 16:00-00:00 (8h)" at bounding box center [1361, 106] width 234 height 43
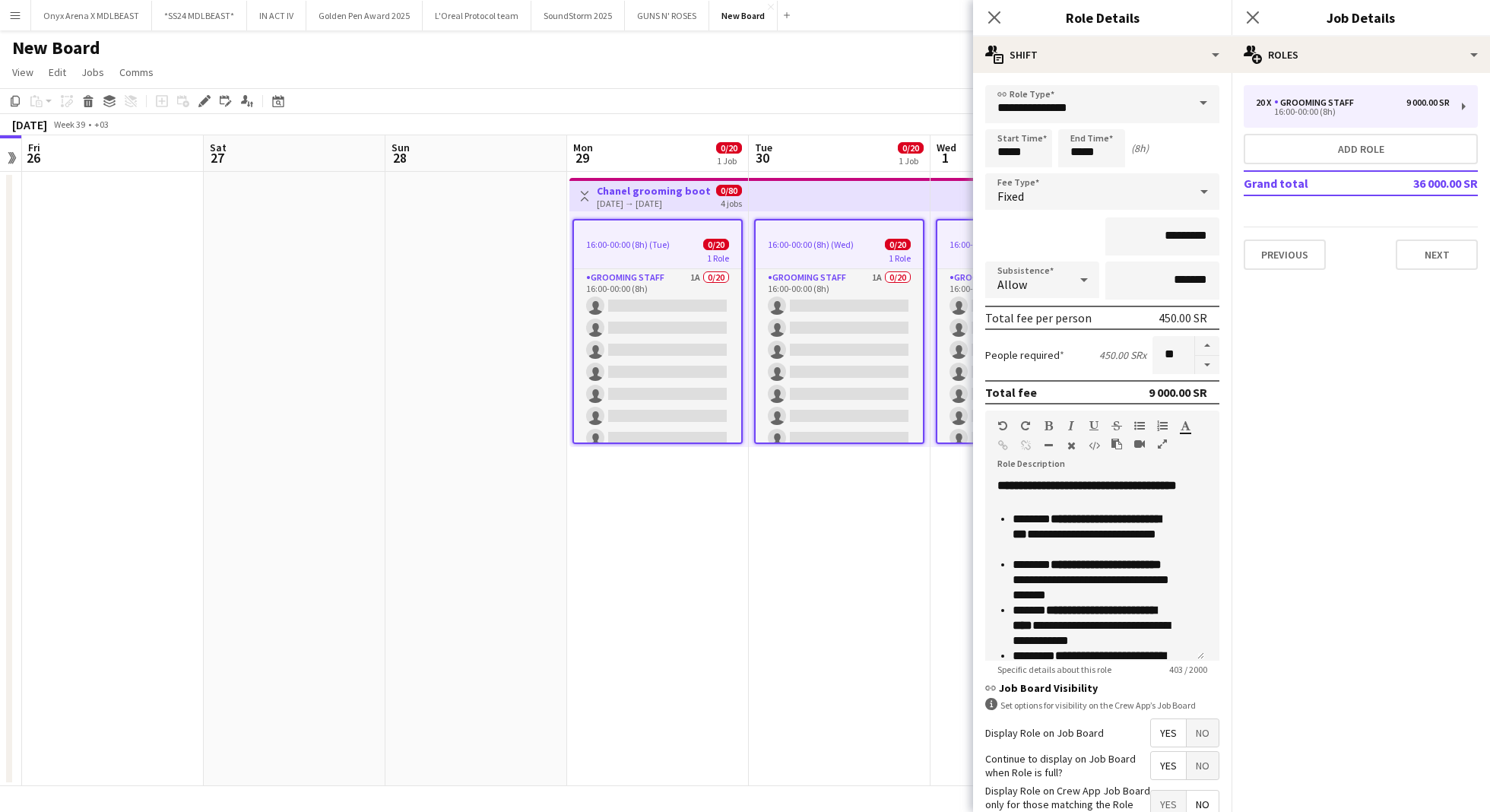
click at [1452, 273] on div "20 x Grooming staff 9 000.00 SR 16:00-00:00 (8h) Add role Grand total 36 000.00…" at bounding box center [1361, 178] width 258 height 209
click at [1452, 255] on button "Next" at bounding box center [1437, 254] width 82 height 31
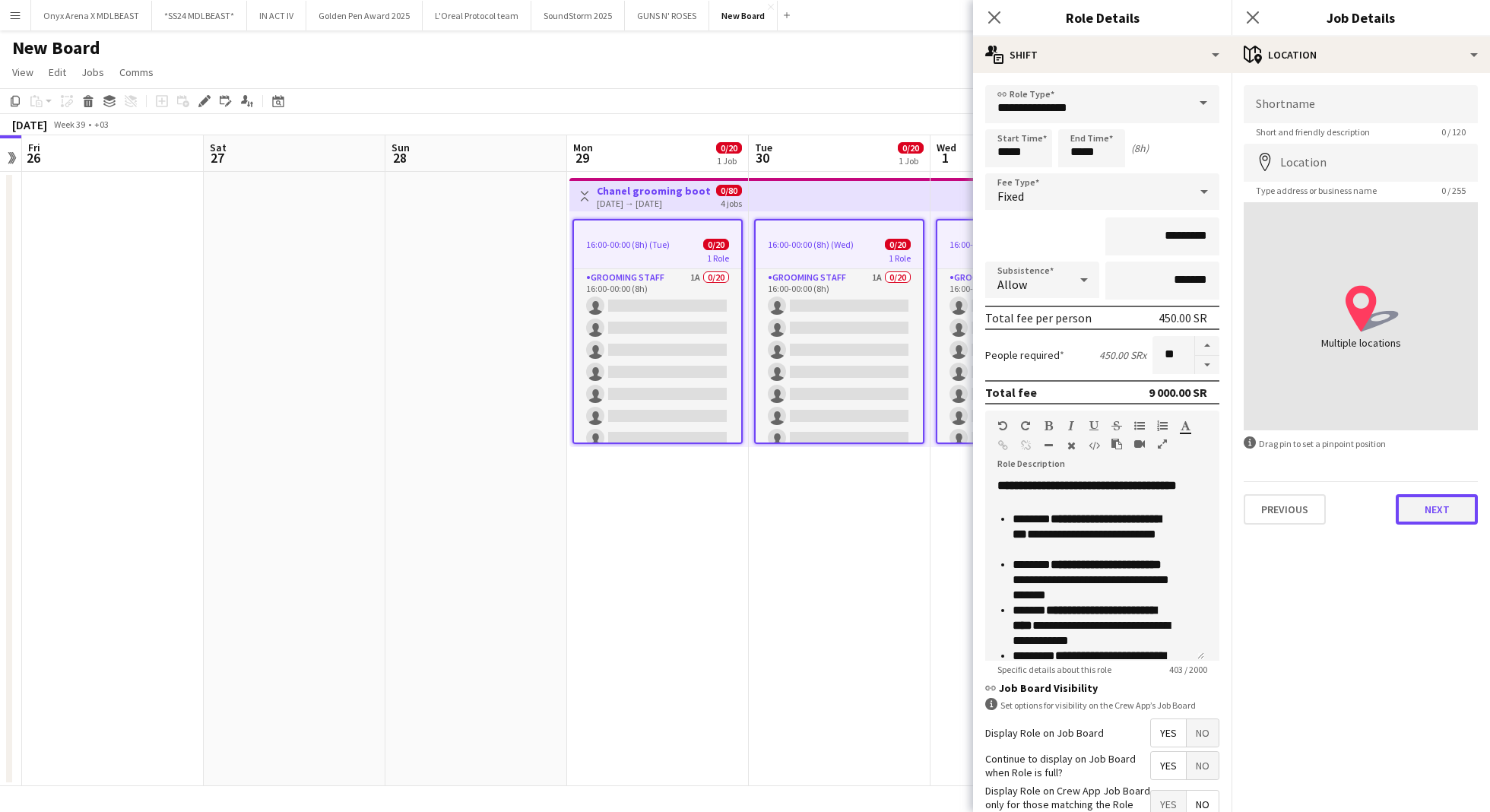
click at [1466, 512] on button "Next" at bounding box center [1437, 508] width 82 height 31
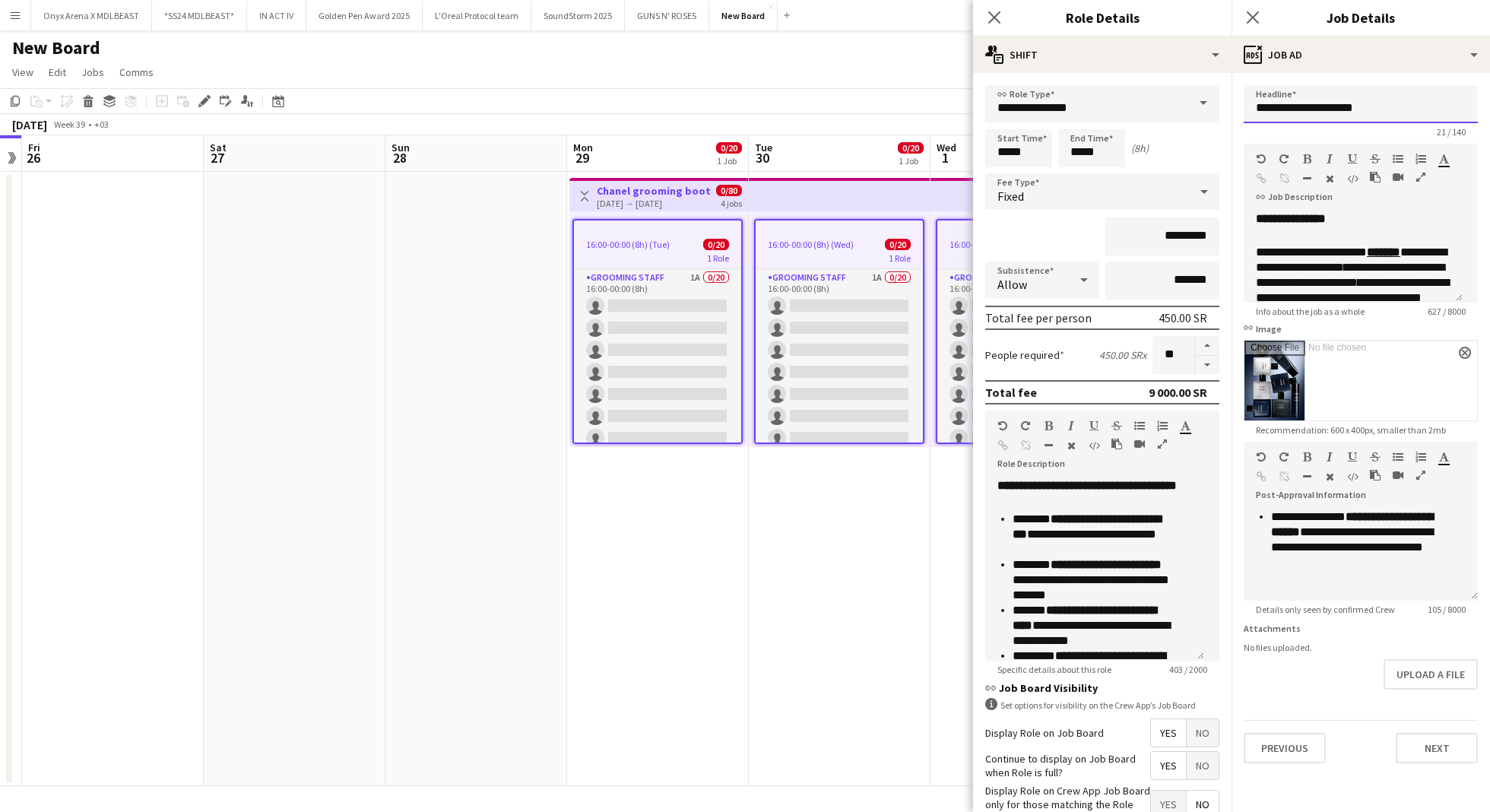
click at [1268, 109] on input "**********" at bounding box center [1361, 105] width 234 height 38
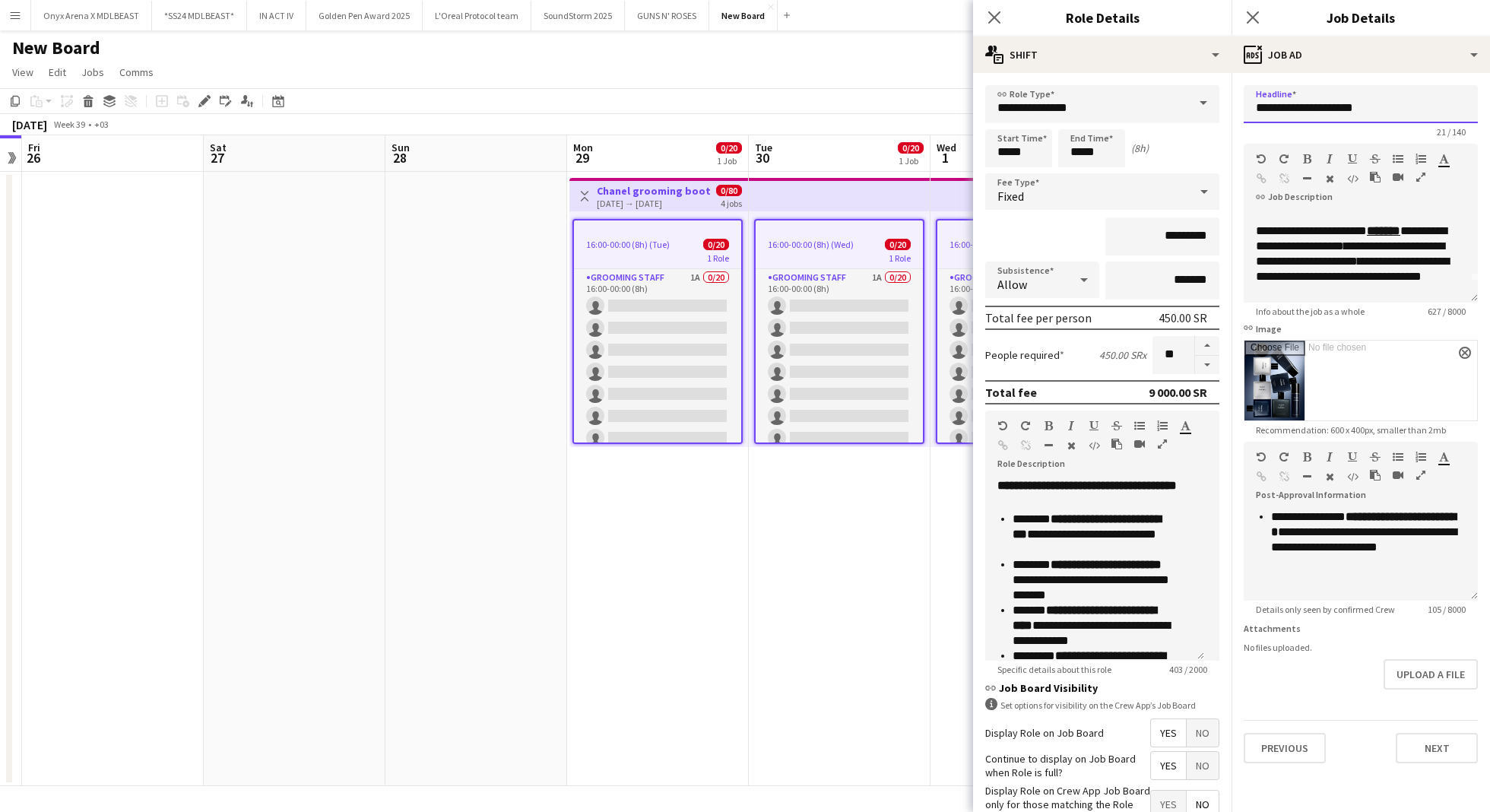
type input "**********"
click at [1291, 259] on span "**********" at bounding box center [1350, 253] width 188 height 26
click at [1436, 747] on button "Next" at bounding box center [1437, 747] width 82 height 31
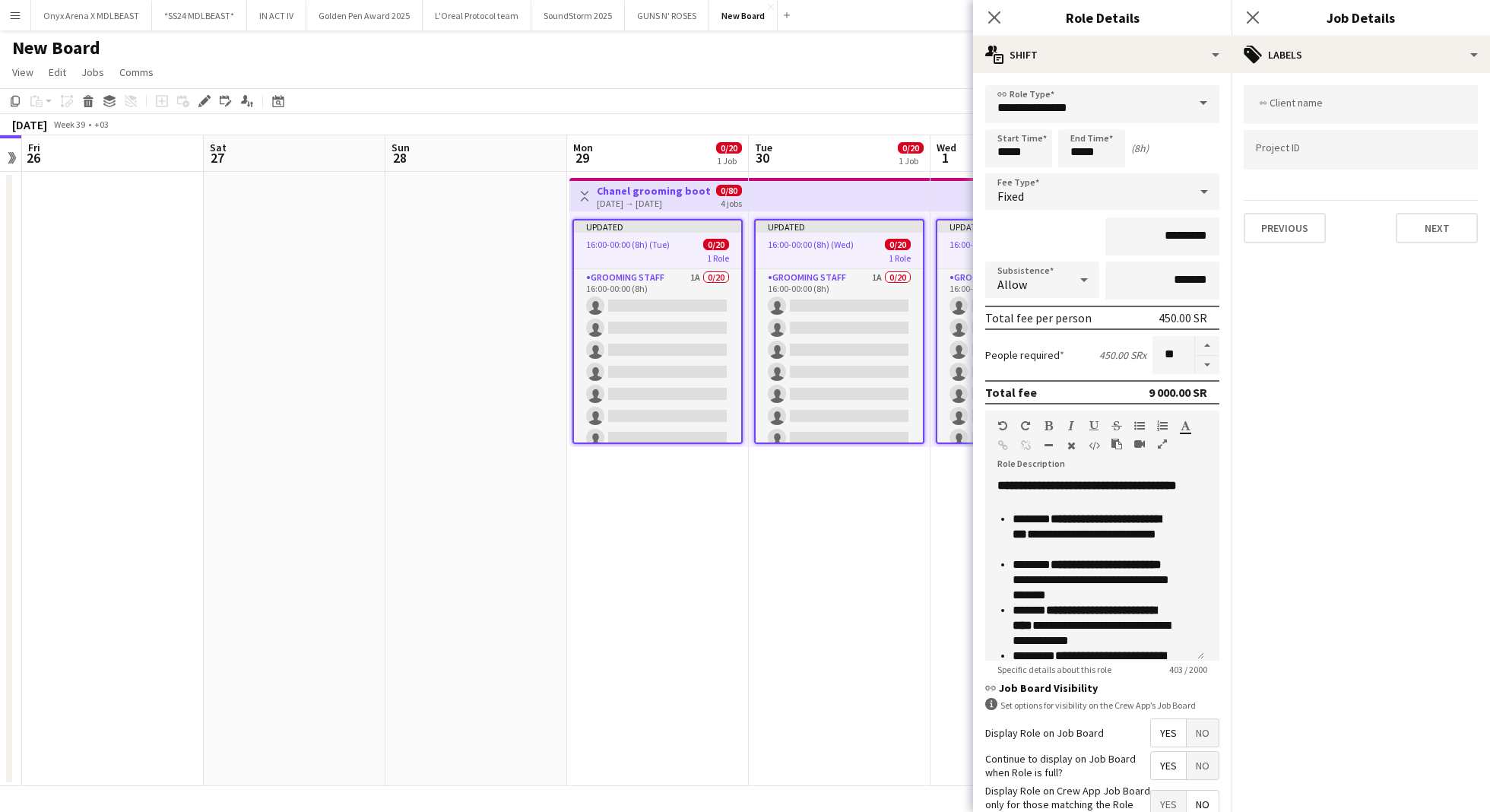
click at [687, 649] on app-date-cell "Toggle View Chanel grooming booth [DATE] → [DATE] 0/80 4 jobs Updated 16:00-00:…" at bounding box center [658, 479] width 181 height 614
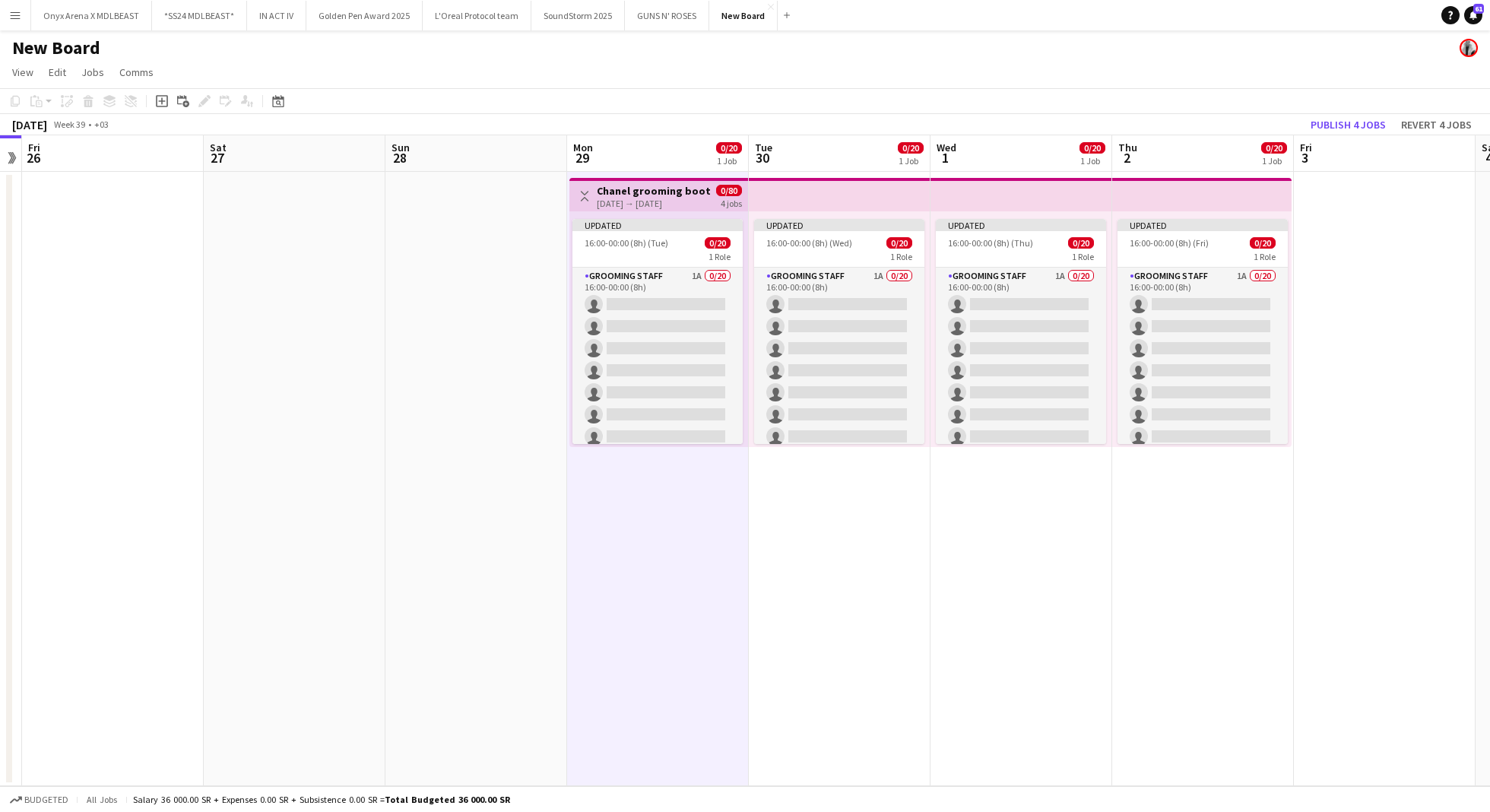
click at [680, 194] on h3 "Chanel grooming booth" at bounding box center [653, 191] width 113 height 14
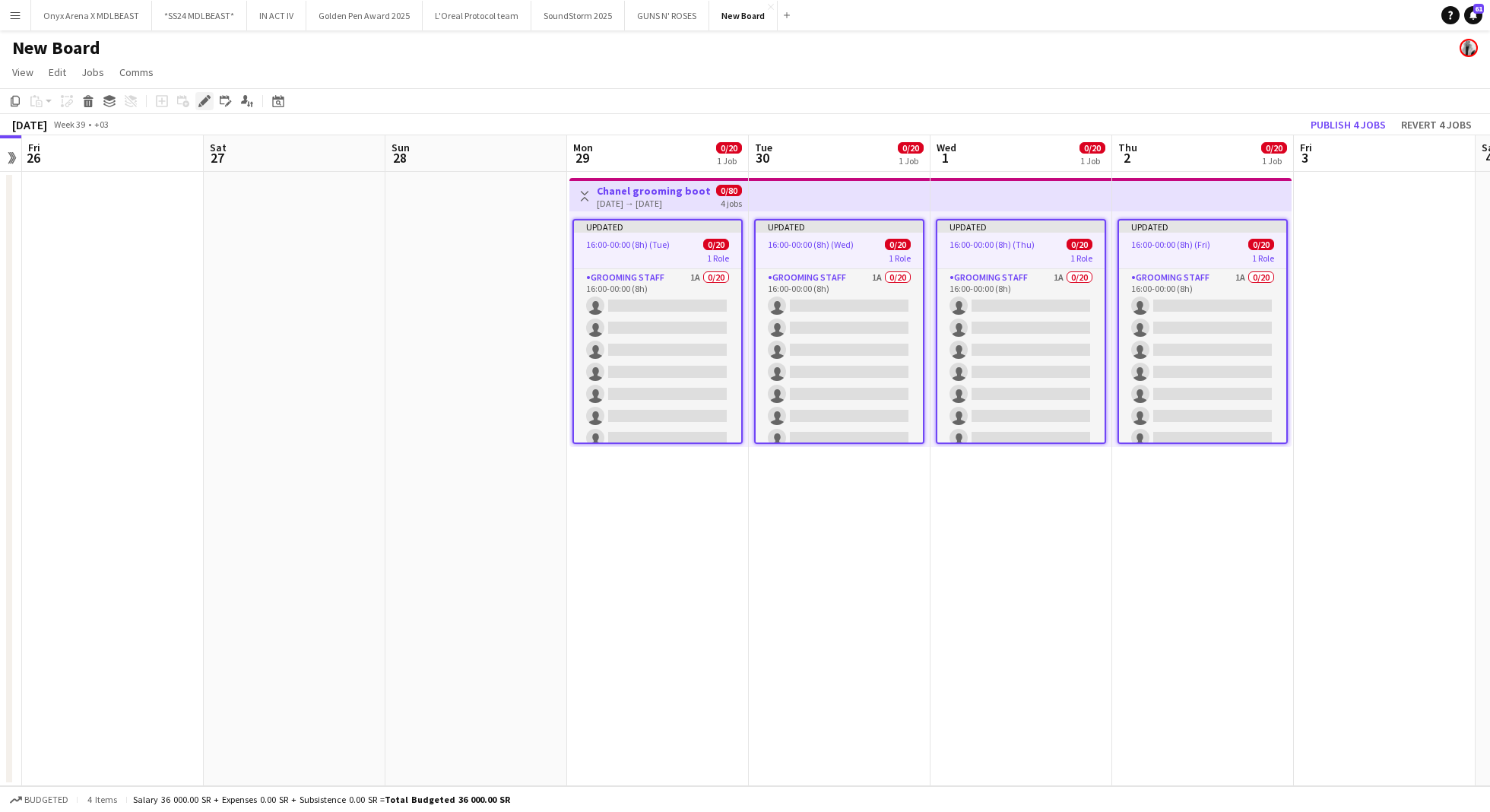
click at [202, 99] on icon "Edit" at bounding box center [204, 101] width 12 height 12
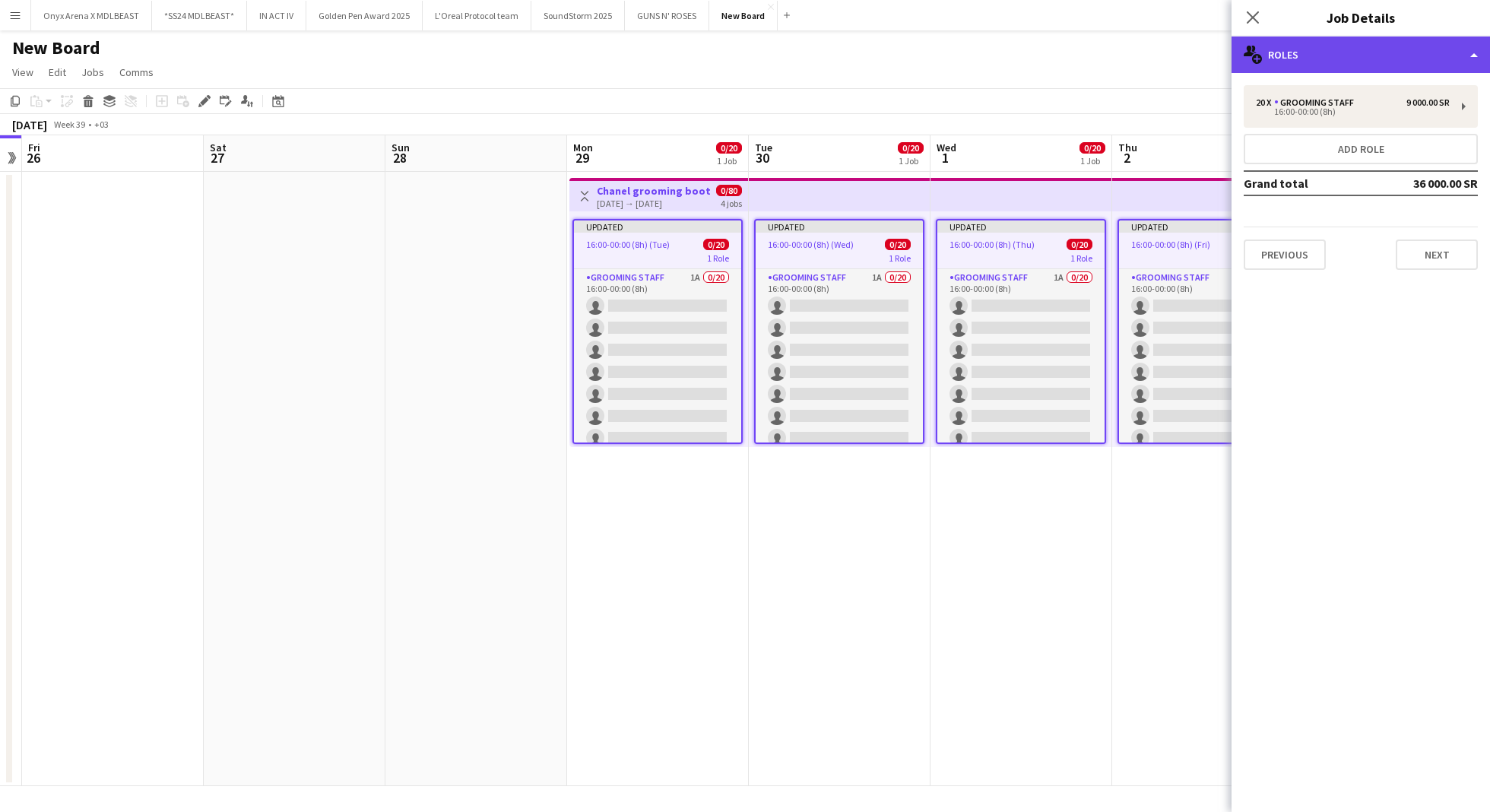
click at [1343, 51] on div "multiple-users-add Roles" at bounding box center [1361, 55] width 258 height 37
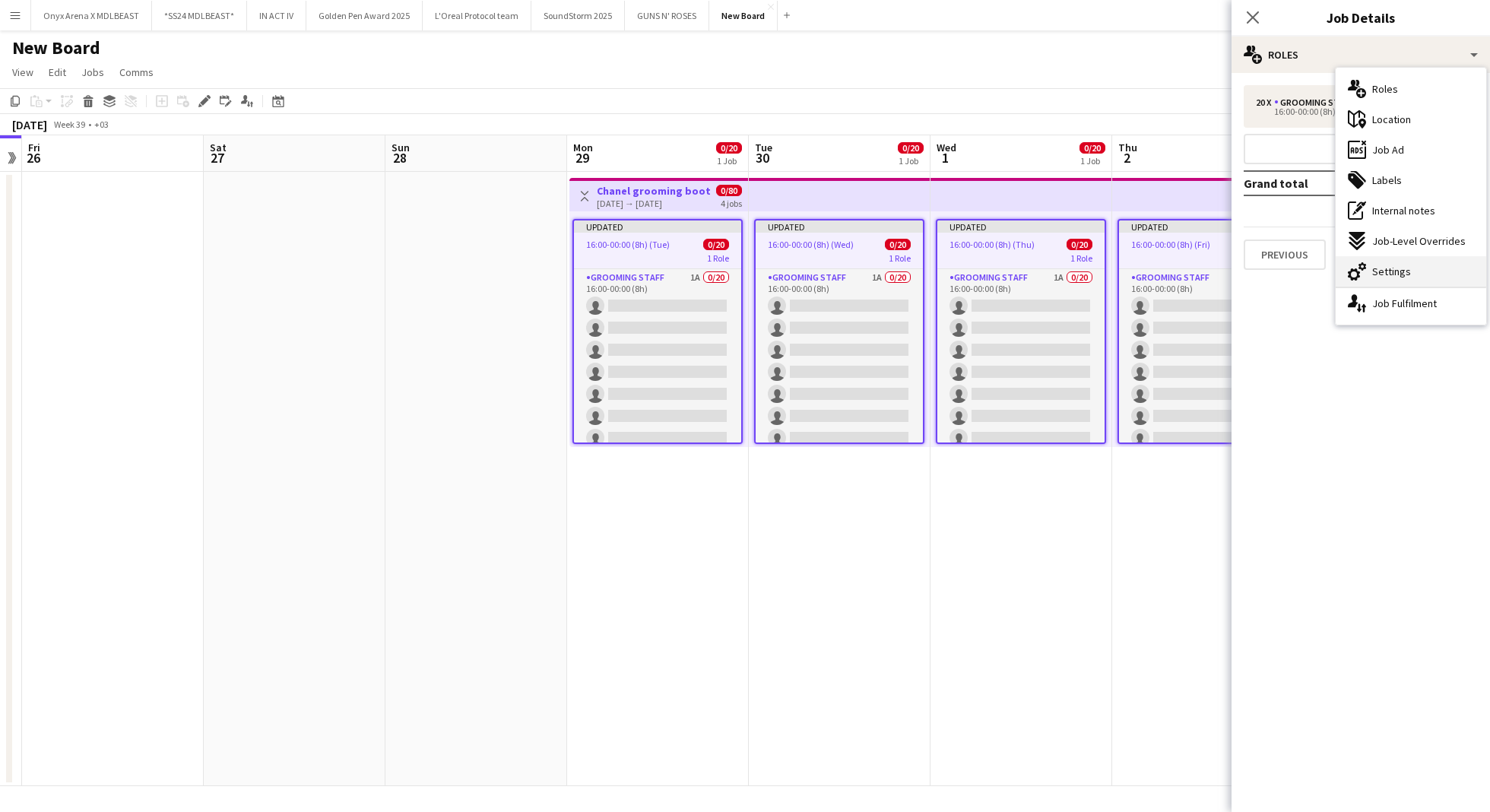
click at [1406, 264] on span "Settings" at bounding box center [1391, 271] width 38 height 14
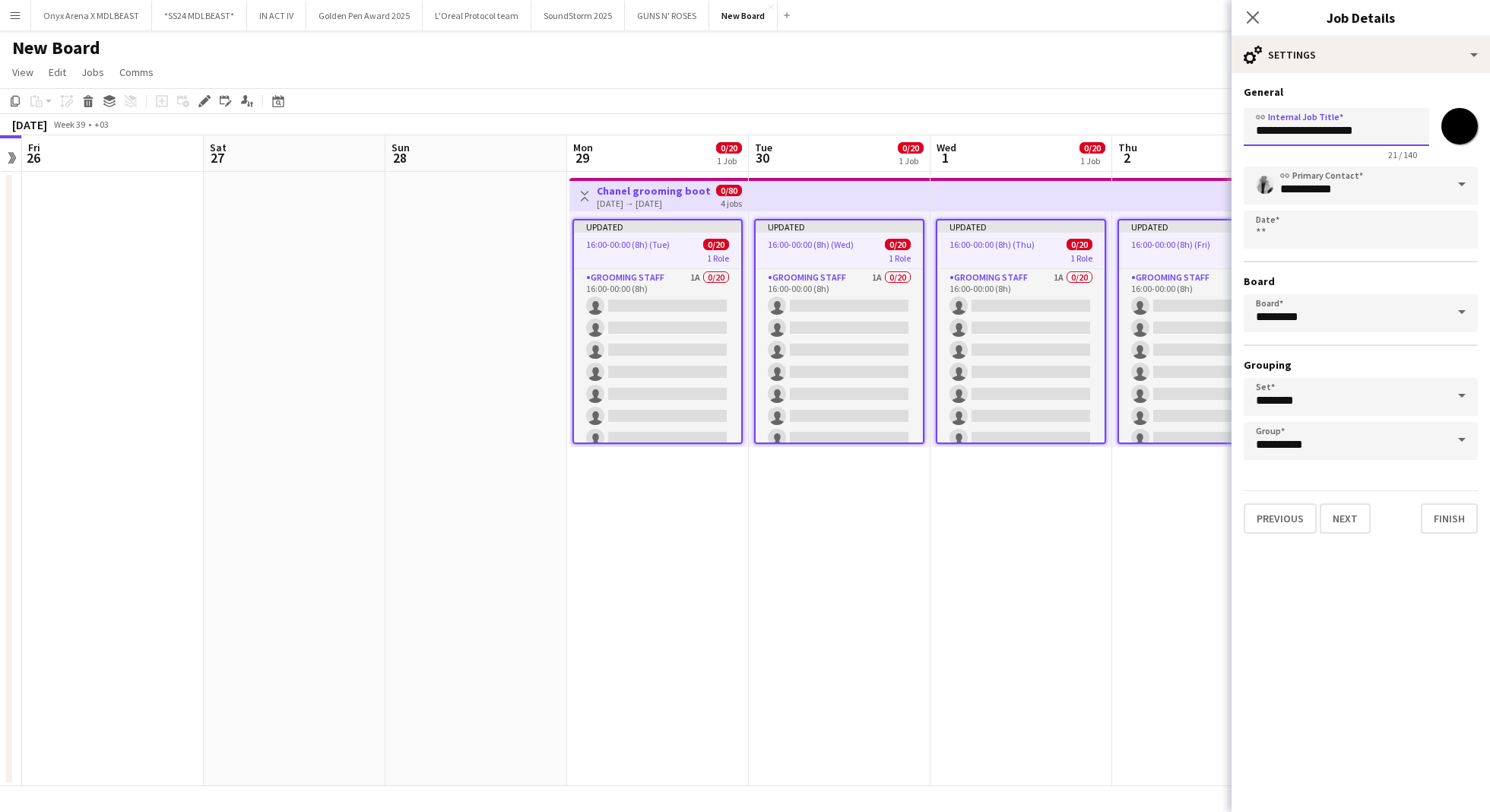
click at [1271, 126] on input "**********" at bounding box center [1336, 127] width 186 height 38
type input "**********"
click at [1350, 518] on button "Next" at bounding box center [1345, 518] width 51 height 31
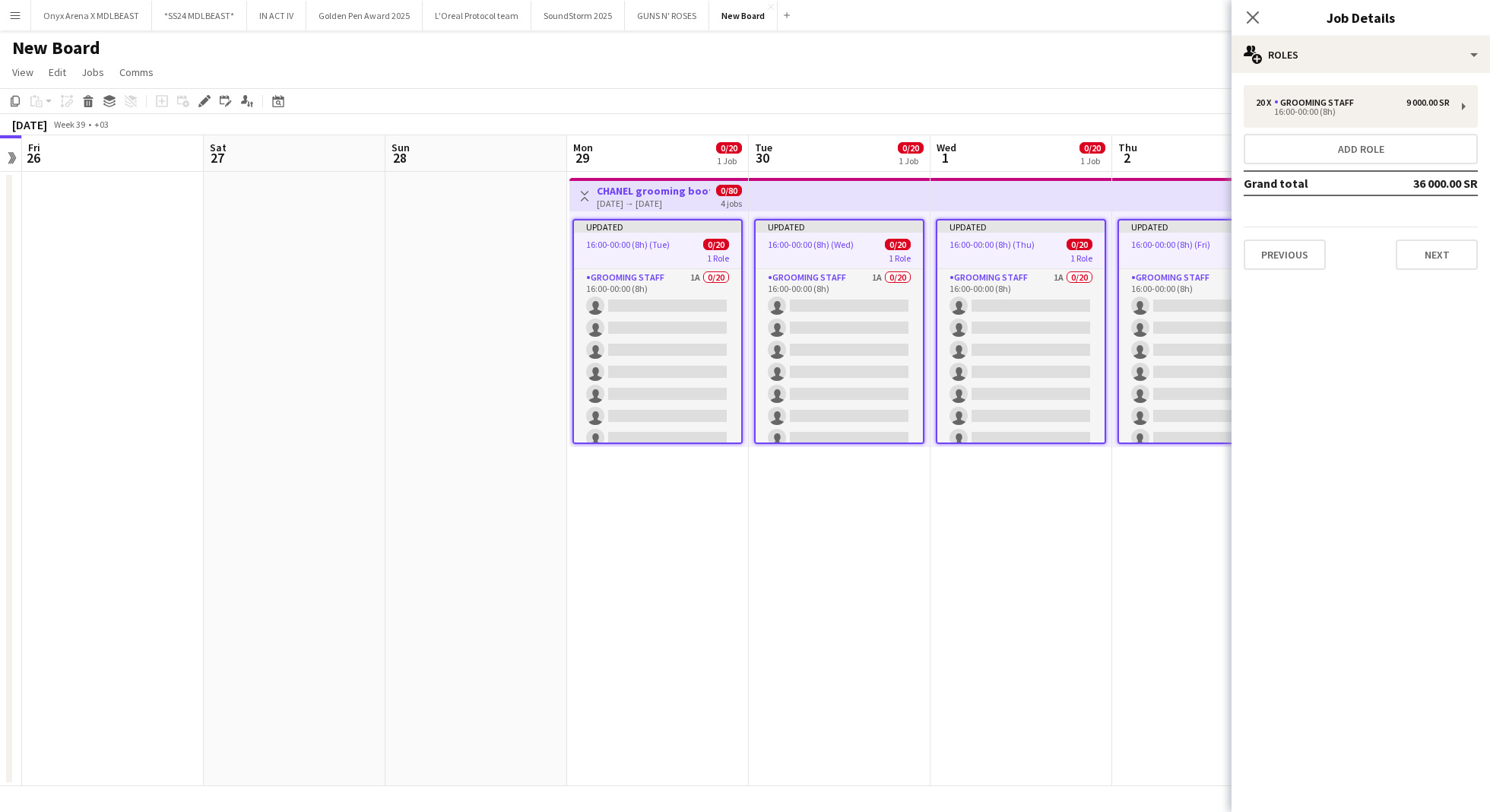
click at [1144, 566] on app-date-cell "Updated 16:00-00:00 (8h) (Fri) 0/20 1 Role Grooming staff 1A 0/20 16:00-00:00 (…" at bounding box center [1203, 479] width 181 height 614
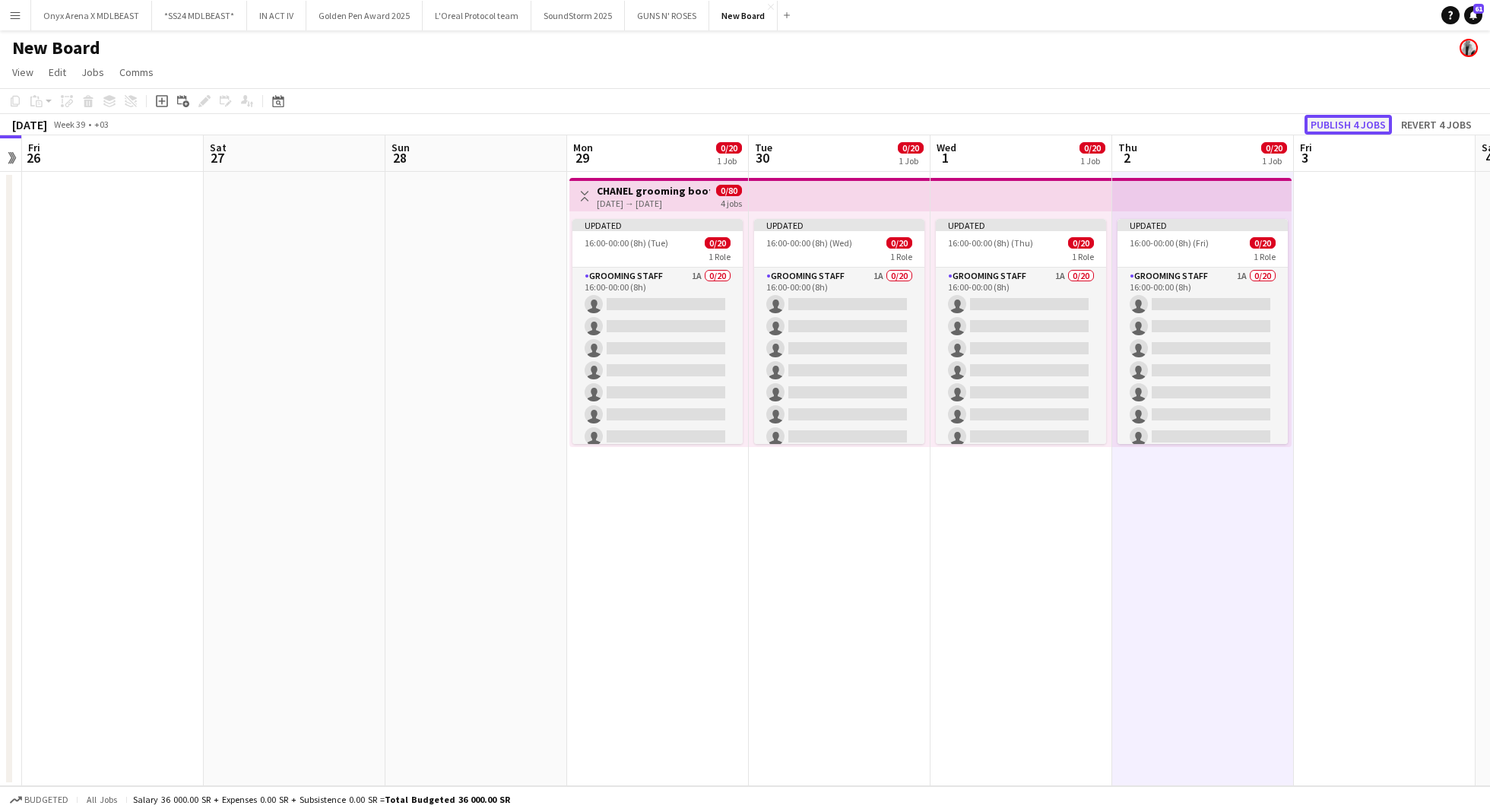
click at [1339, 132] on button "Publish 4 jobs" at bounding box center [1348, 125] width 87 height 20
